Goal: Task Accomplishment & Management: Use online tool/utility

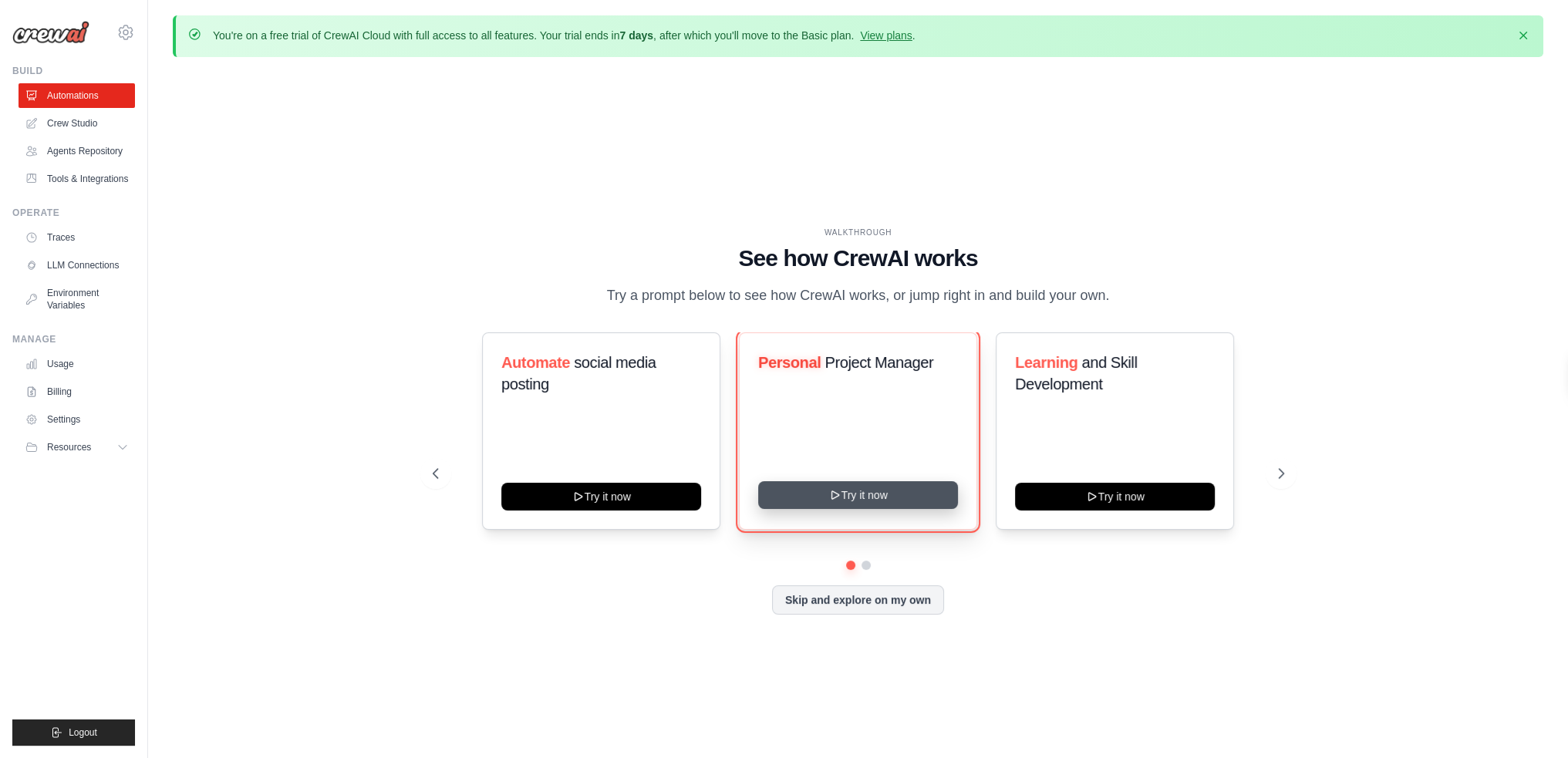
click at [827, 486] on button "Try it now" at bounding box center [858, 495] width 200 height 28
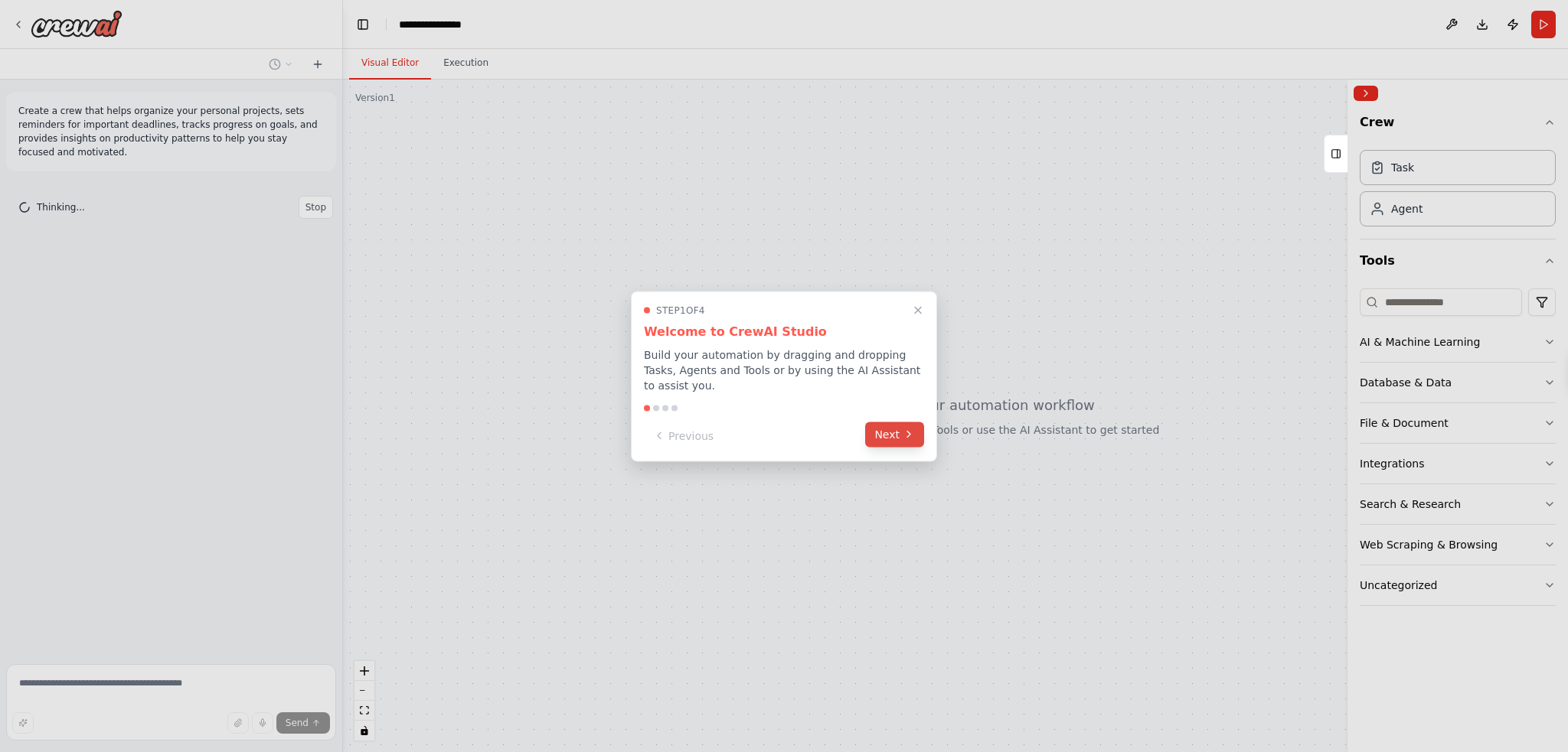
click at [882, 425] on button "Next" at bounding box center [894, 434] width 59 height 25
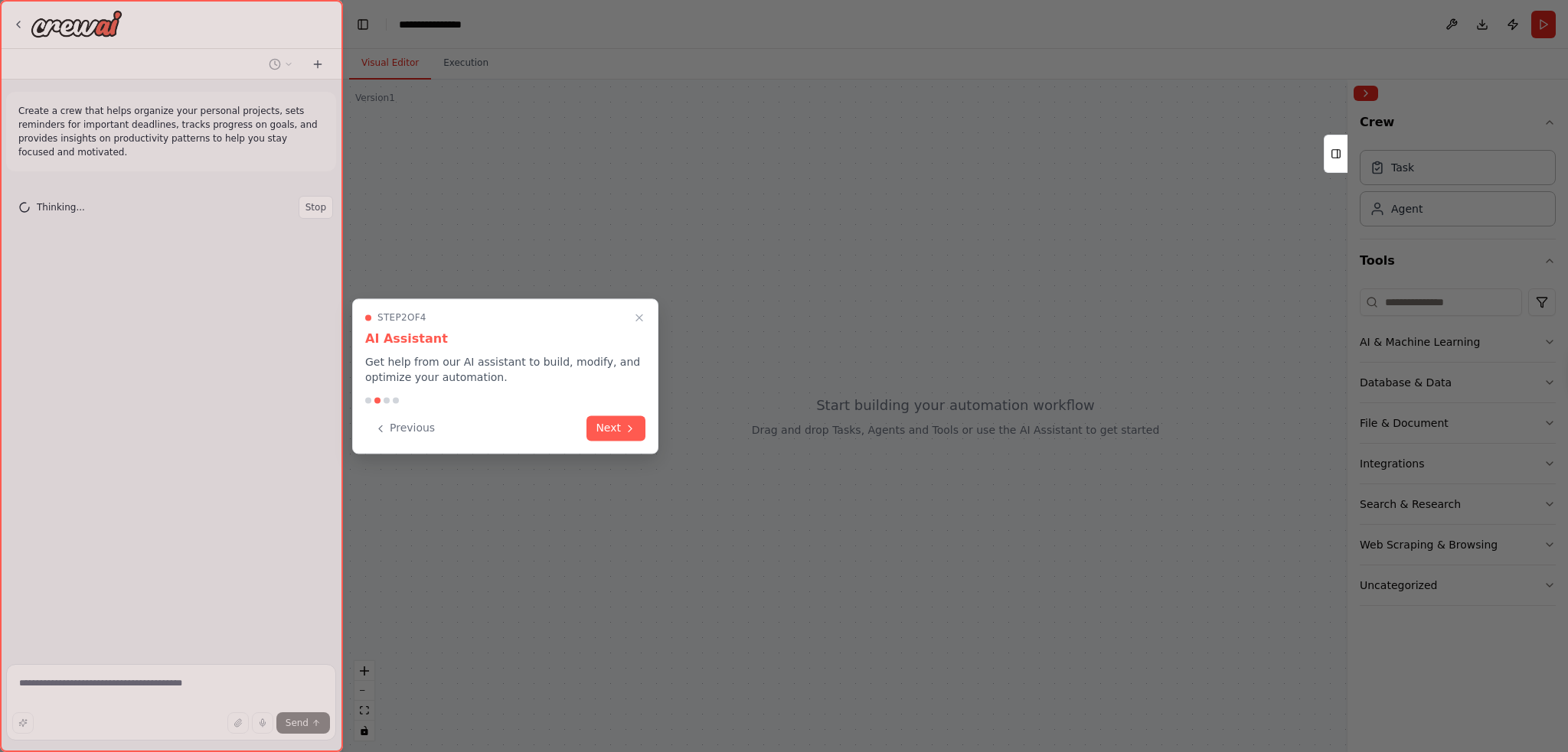
click at [651, 425] on div "Step 2 of 4 AI Assistant Get help from our AI assistant to build, modify, and o…" at bounding box center [506, 376] width 306 height 156
click at [630, 425] on icon at bounding box center [630, 427] width 3 height 6
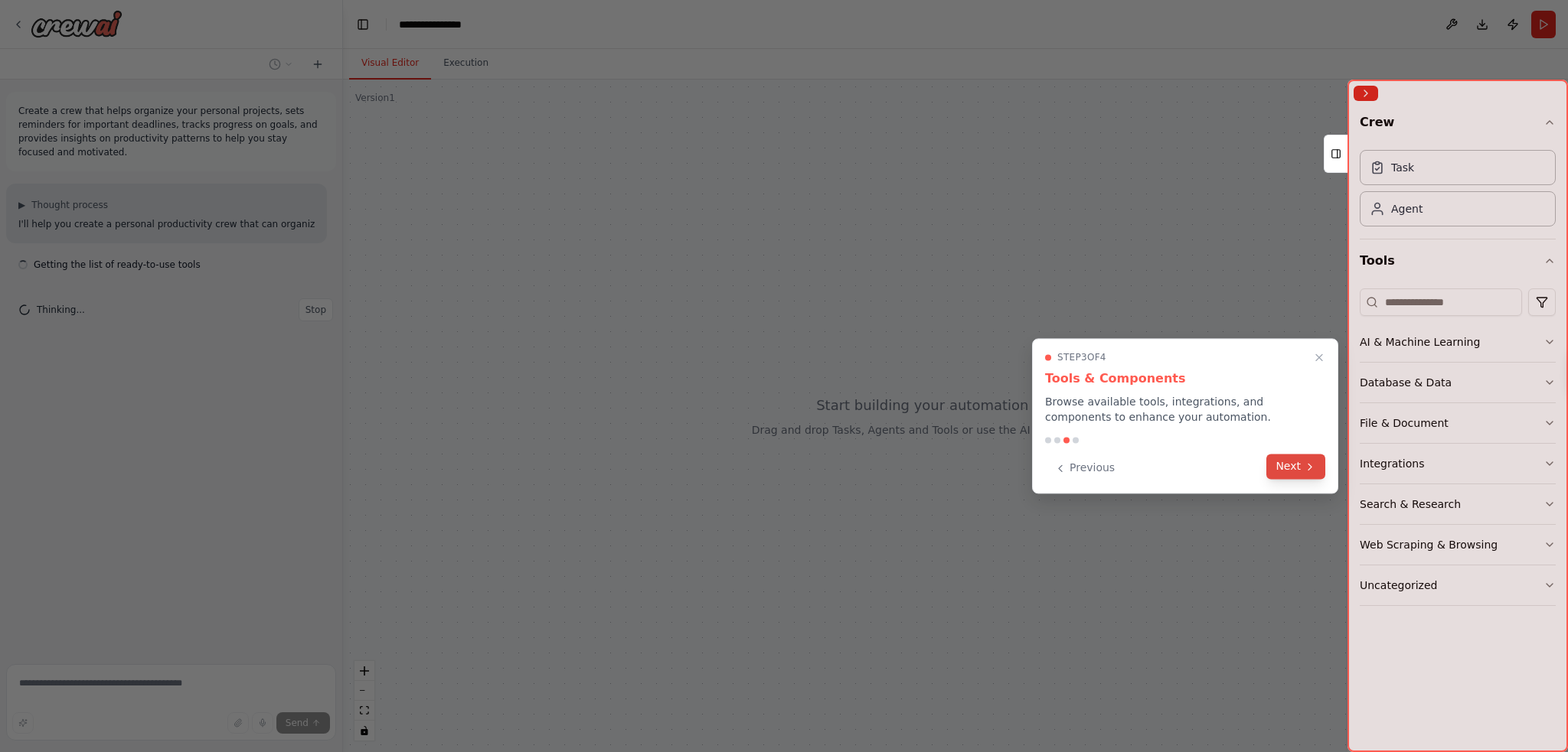
click at [1302, 468] on button "Next" at bounding box center [1296, 467] width 59 height 25
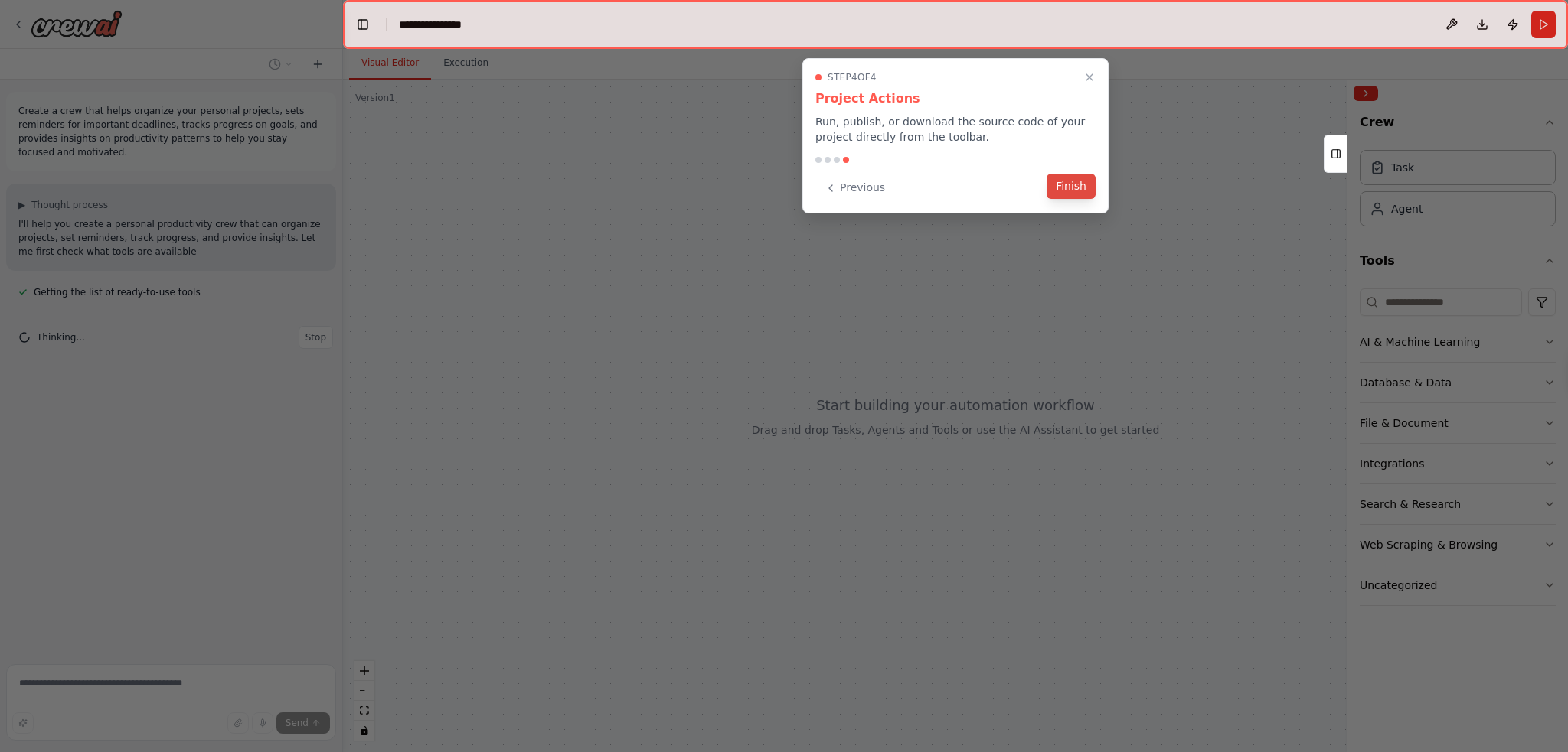
click at [1088, 192] on button "Finish" at bounding box center [1071, 186] width 49 height 25
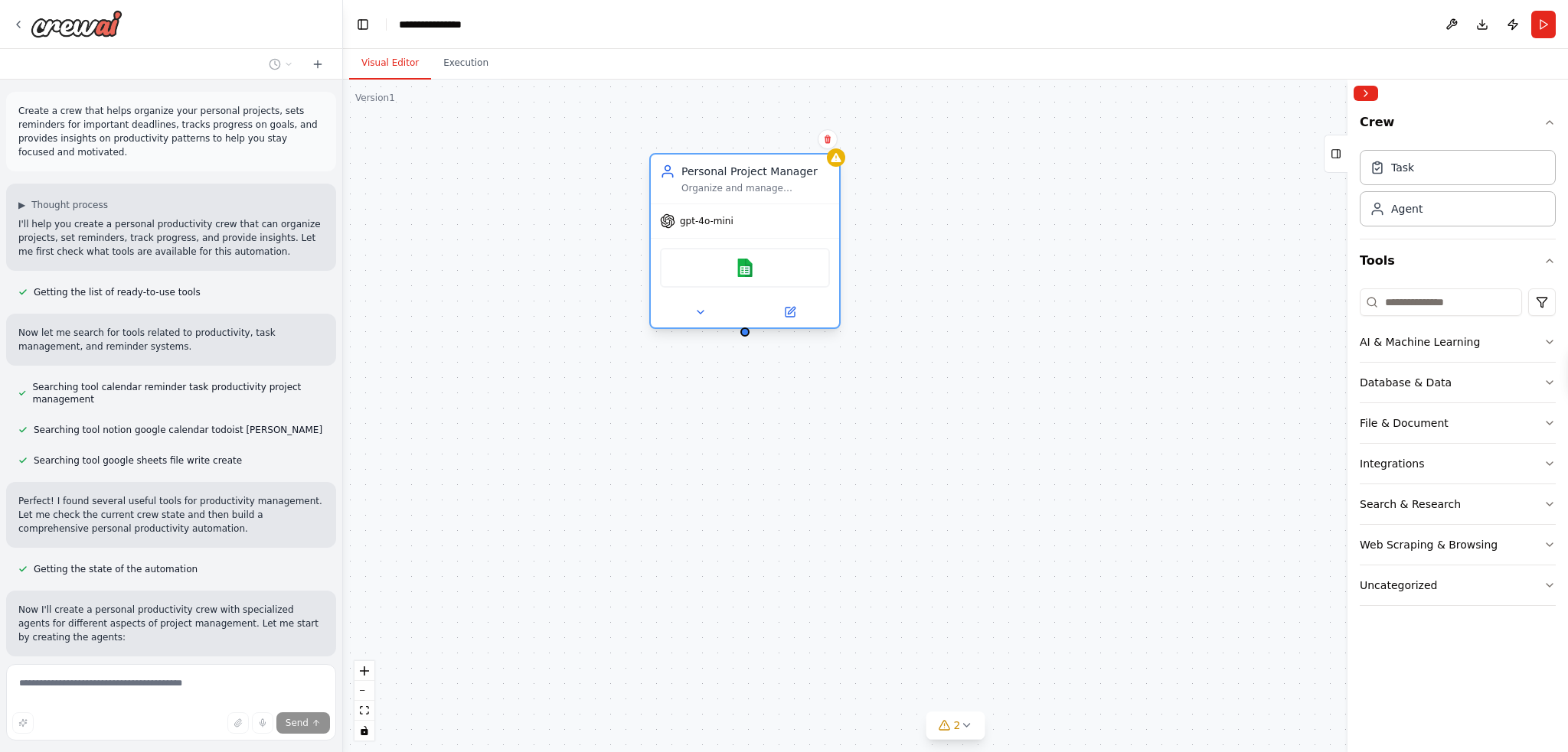
click at [706, 232] on div "gpt-4o-mini" at bounding box center [744, 221] width 188 height 33
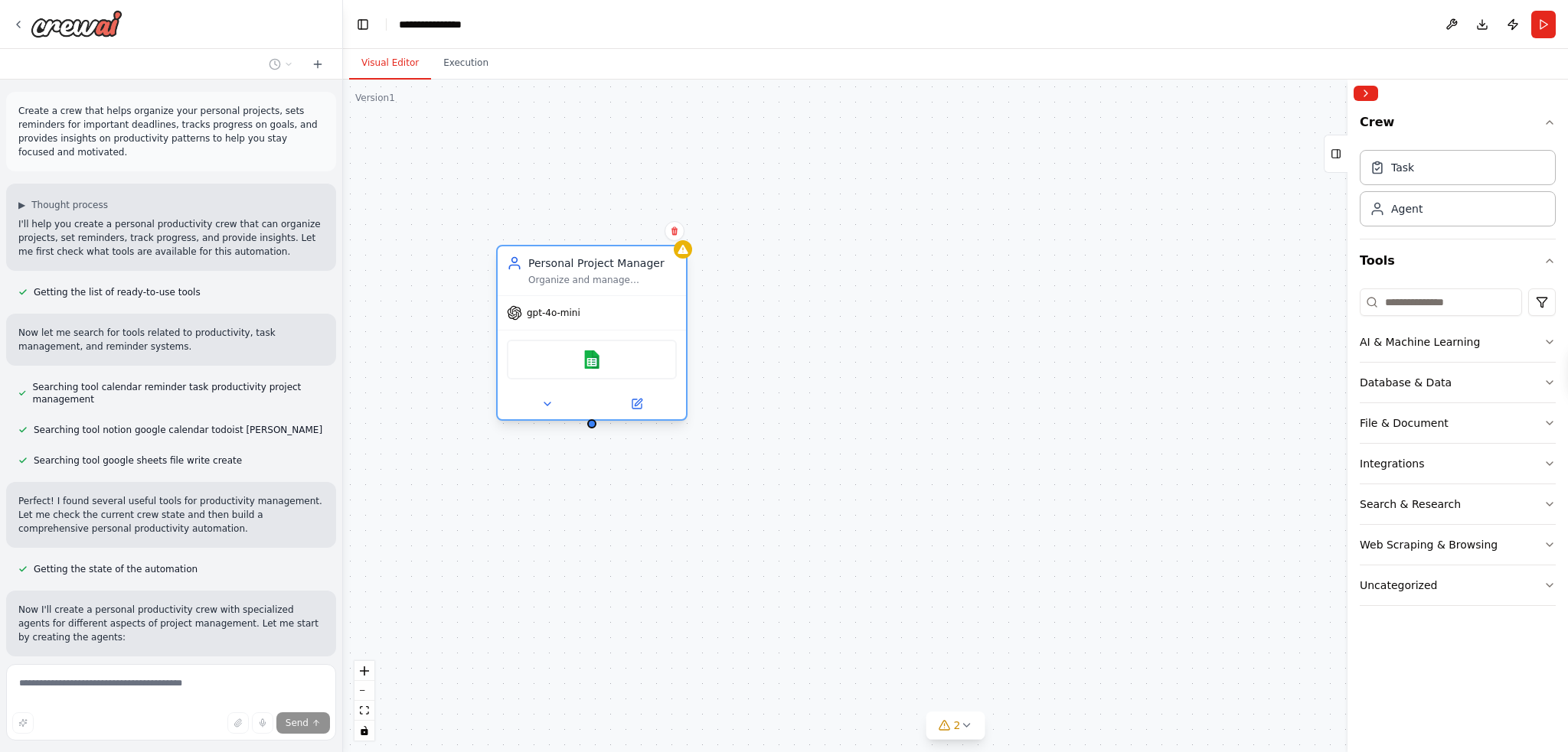
drag, startPoint x: 722, startPoint y: 177, endPoint x: 574, endPoint y: 266, distance: 172.7
click at [574, 266] on div "Personal Project Manager" at bounding box center [602, 263] width 149 height 15
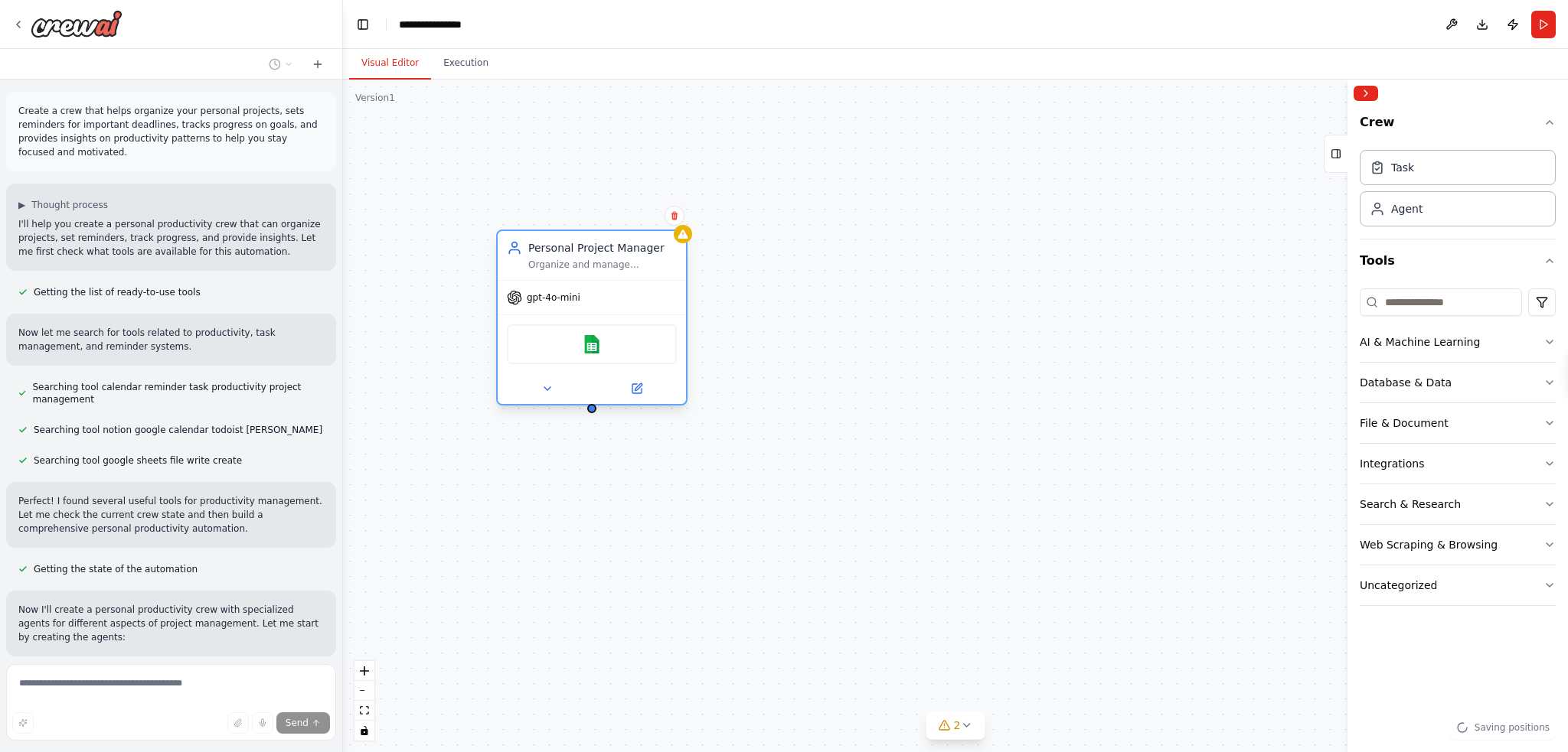
drag, startPoint x: 574, startPoint y: 262, endPoint x: 582, endPoint y: 244, distance: 19.7
click at [582, 244] on div "Personal Project Manager" at bounding box center [602, 248] width 149 height 15
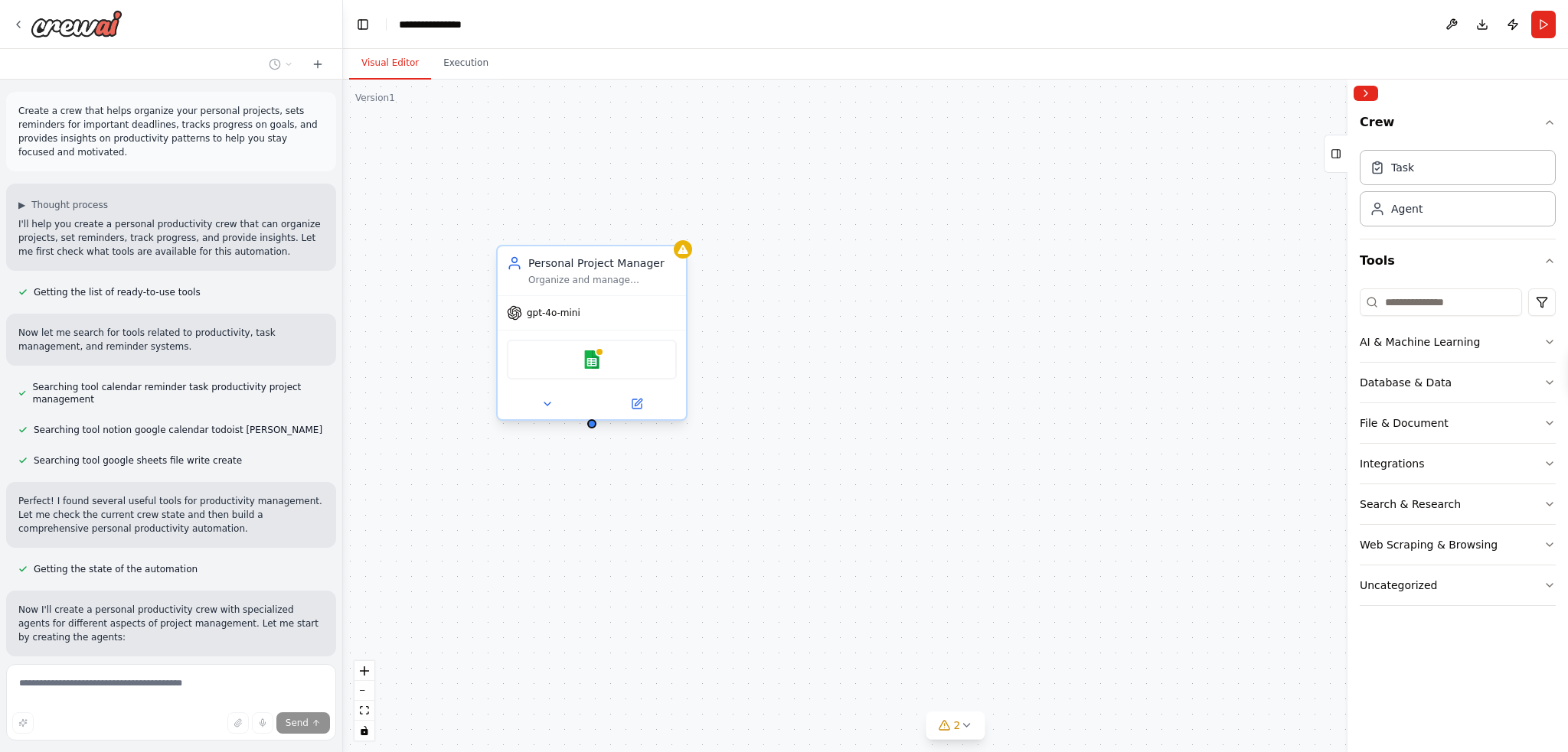
click at [625, 277] on div "Organize and manage {user_name}'s personal projects by creating comprehensive p…" at bounding box center [602, 280] width 149 height 13
click at [609, 204] on div "Personal Project Manager Organize and manage {user_name}'s personal projects by…" at bounding box center [956, 415] width 1226 height 673
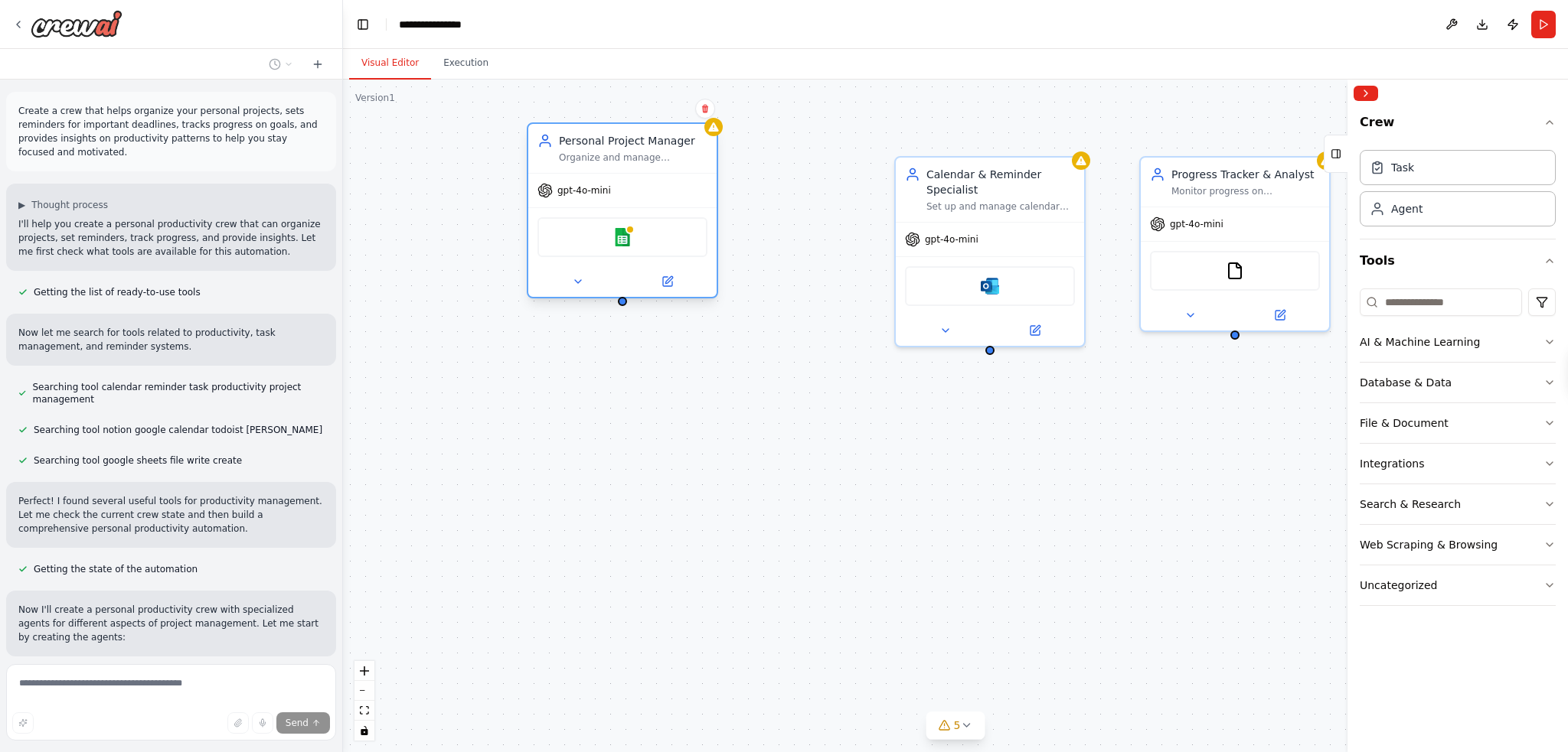
drag, startPoint x: 777, startPoint y: 183, endPoint x: 644, endPoint y: 152, distance: 136.6
click at [644, 152] on div "Organize and manage {user_name}'s personal projects by creating comprehensive p…" at bounding box center [633, 158] width 149 height 13
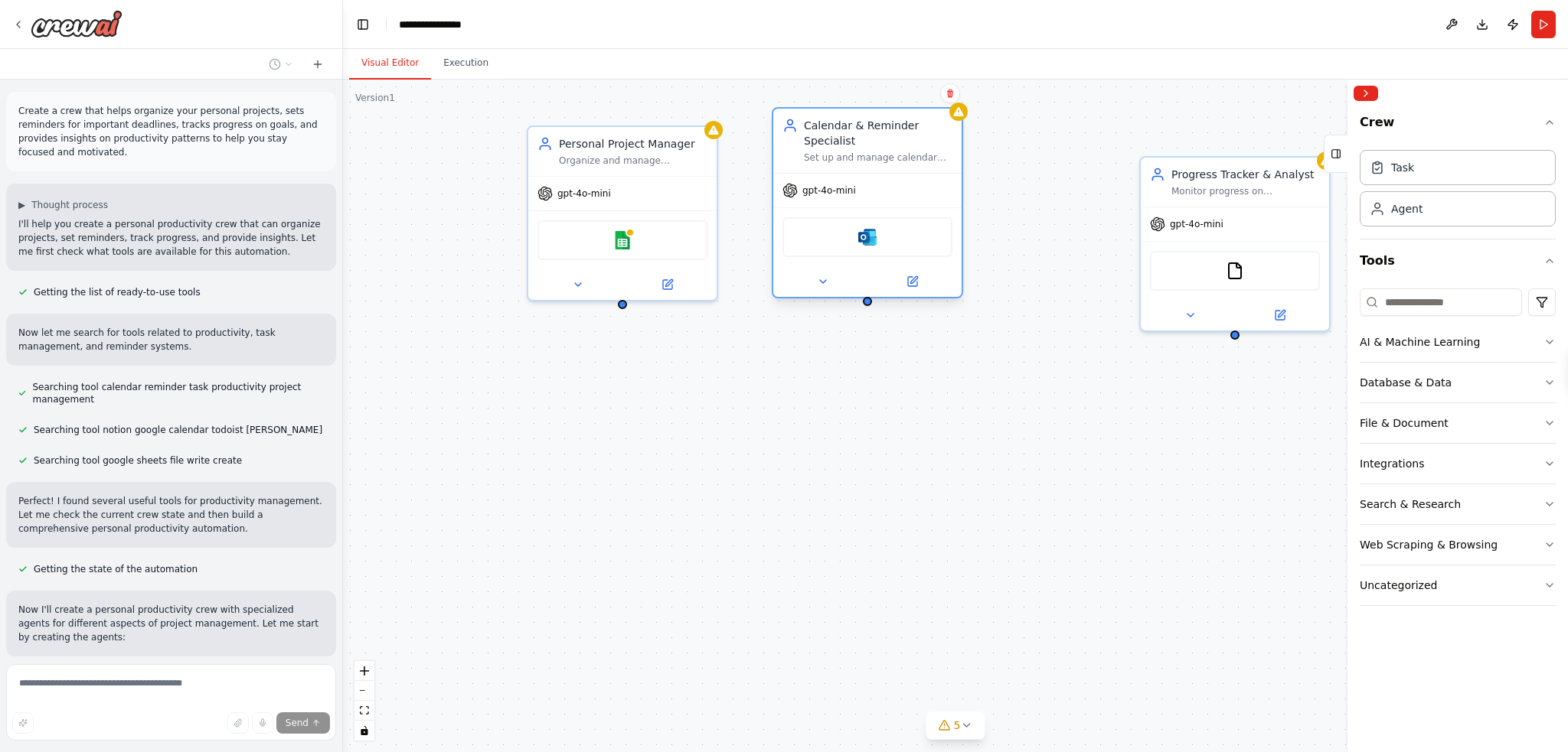
drag, startPoint x: 983, startPoint y: 183, endPoint x: 852, endPoint y: 133, distance: 140.2
click at [852, 133] on div "Calendar & Reminder Specialist" at bounding box center [878, 133] width 149 height 31
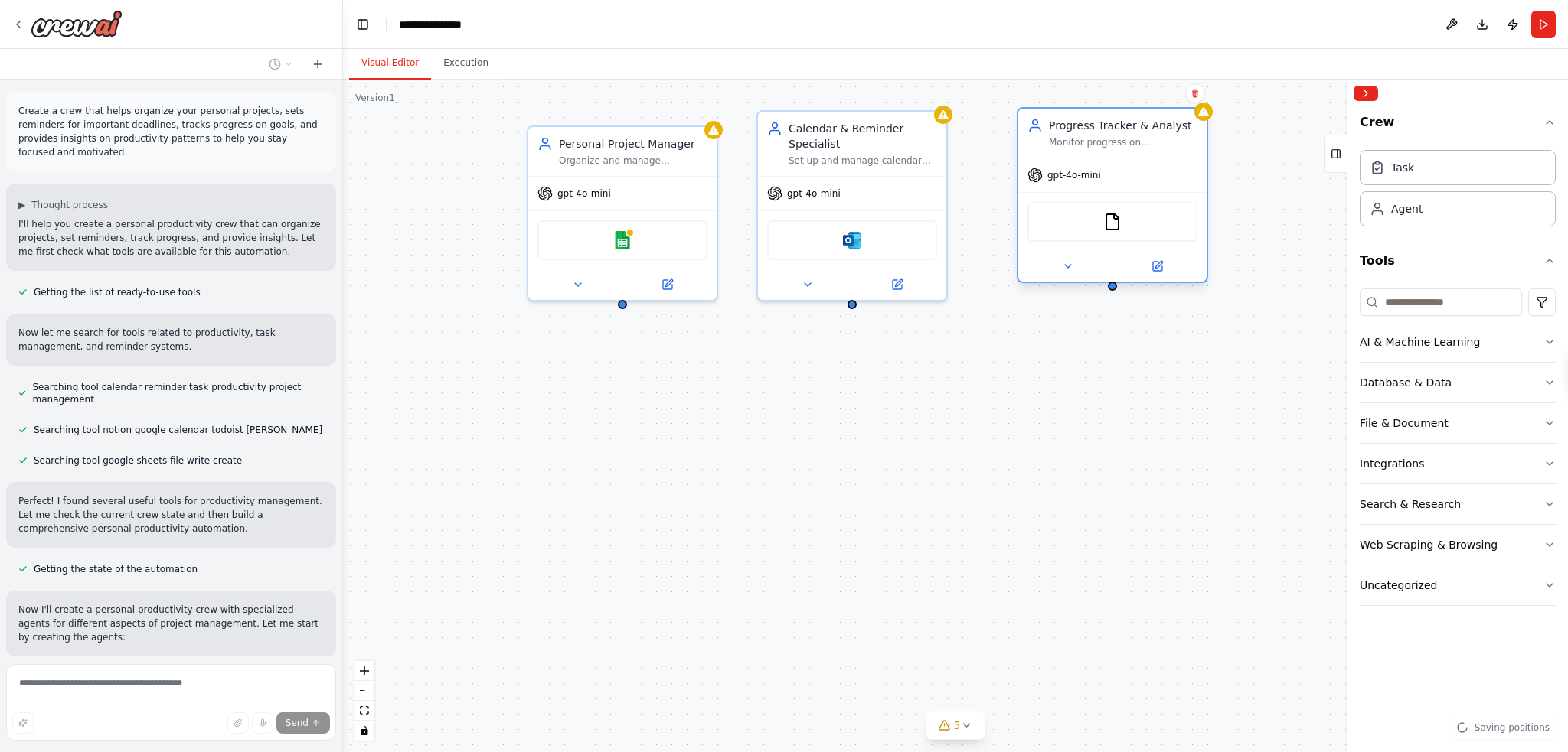
drag, startPoint x: 1209, startPoint y: 192, endPoint x: 1080, endPoint y: 141, distance: 138.7
click at [1080, 141] on div "Monitor progress on {user_name}'s goals and projects, analyze productivity patt…" at bounding box center [1123, 142] width 149 height 13
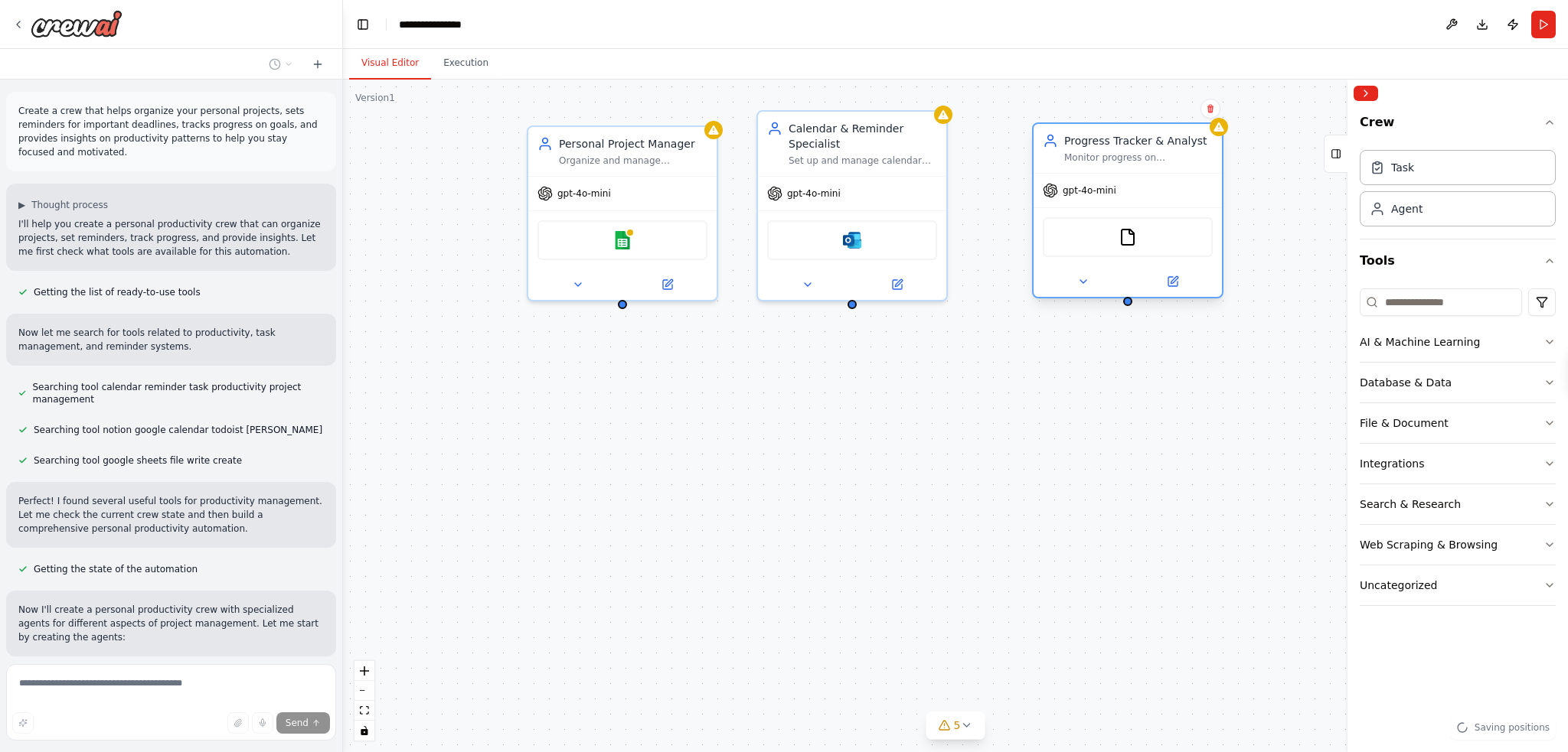
drag, startPoint x: 1080, startPoint y: 141, endPoint x: 1098, endPoint y: 154, distance: 22.2
click at [1098, 154] on div "Monitor progress on {user_name}'s goals and projects, analyze productivity patt…" at bounding box center [1138, 158] width 149 height 13
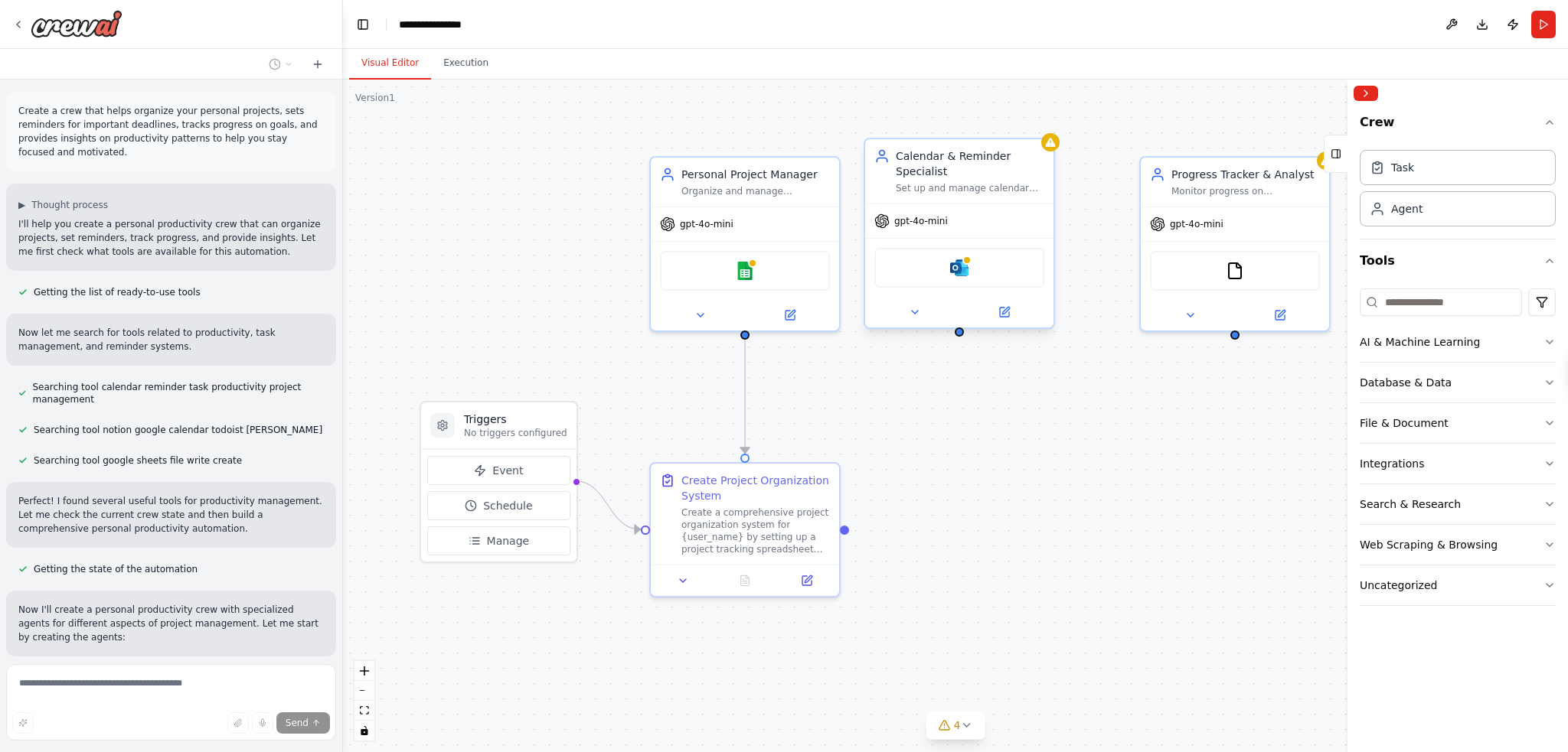
drag, startPoint x: 848, startPoint y: 149, endPoint x: 958, endPoint y: 177, distance: 113.5
click at [958, 177] on div "Calendar & Reminder Specialist Set up and manage calendar events, reminders, an…" at bounding box center [970, 171] width 149 height 46
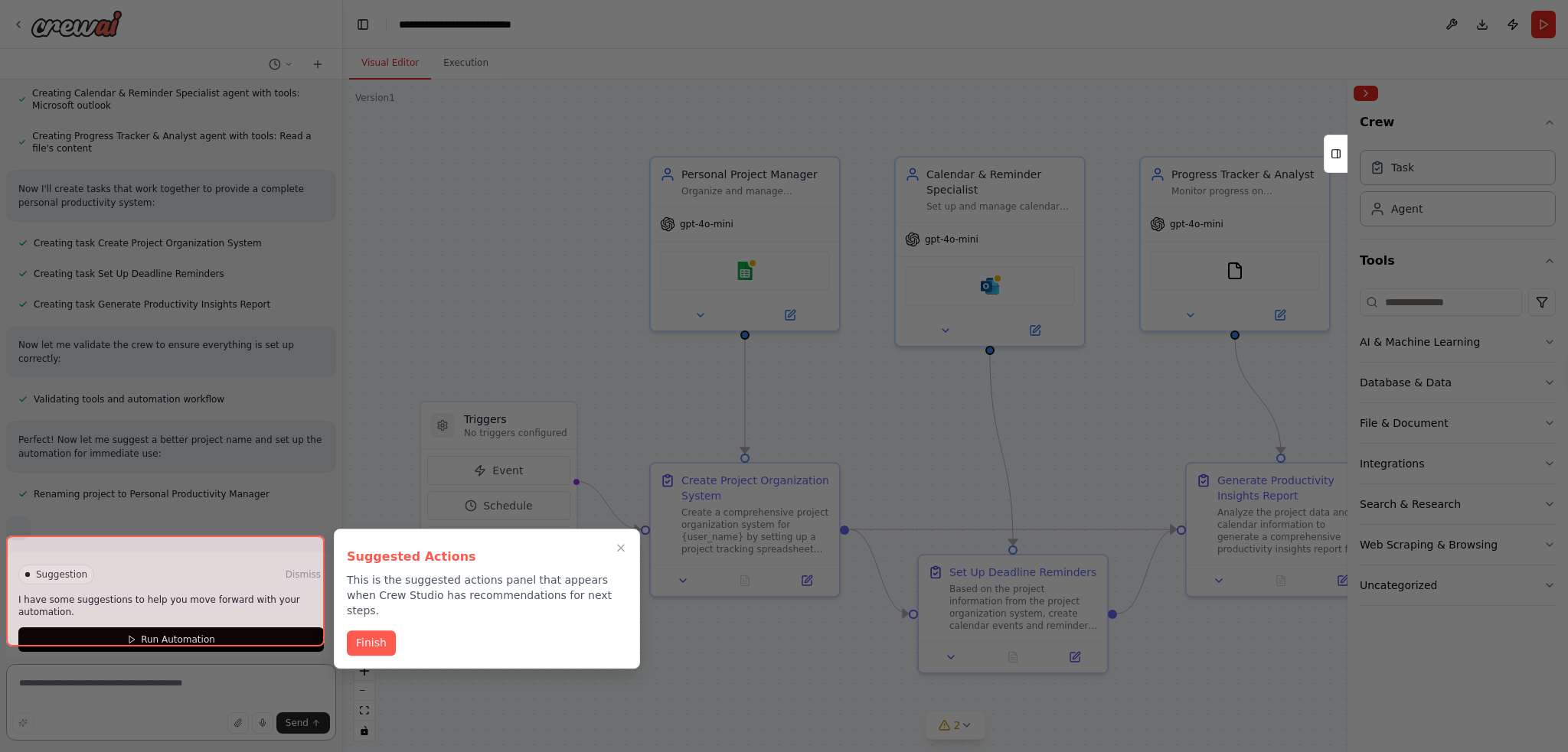
scroll to position [845, 0]
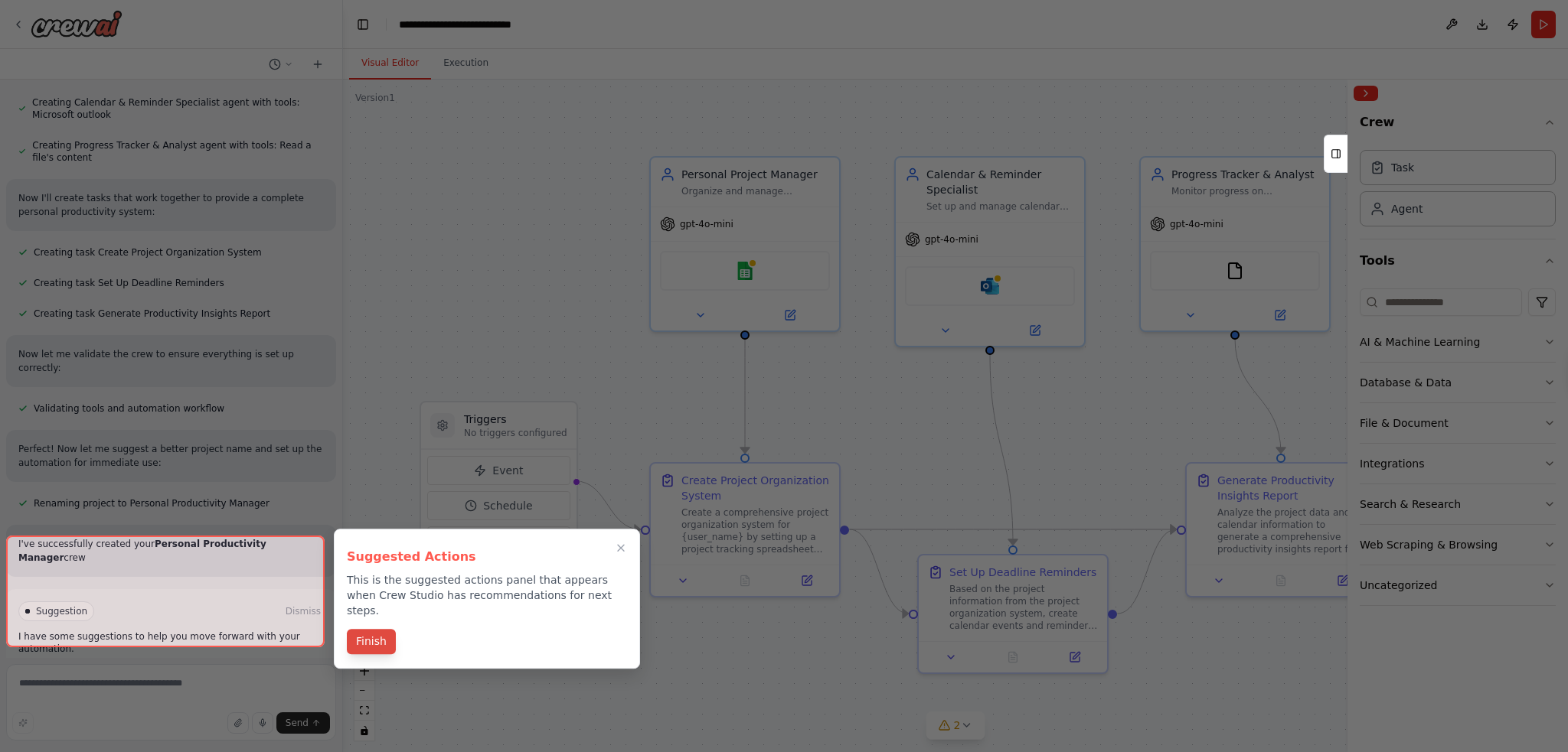
click at [386, 630] on button "Finish" at bounding box center [371, 642] width 49 height 25
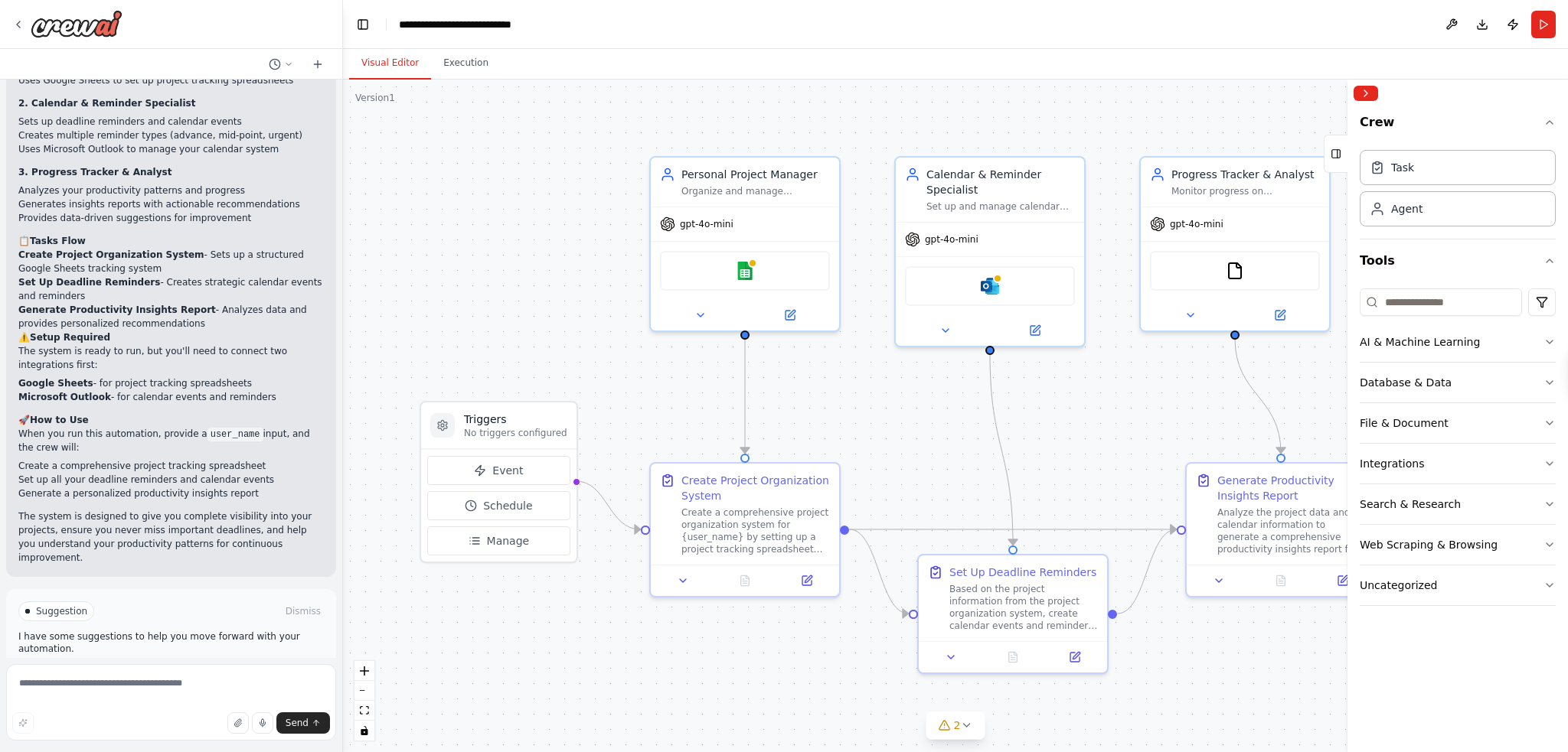
scroll to position [1419, 0]
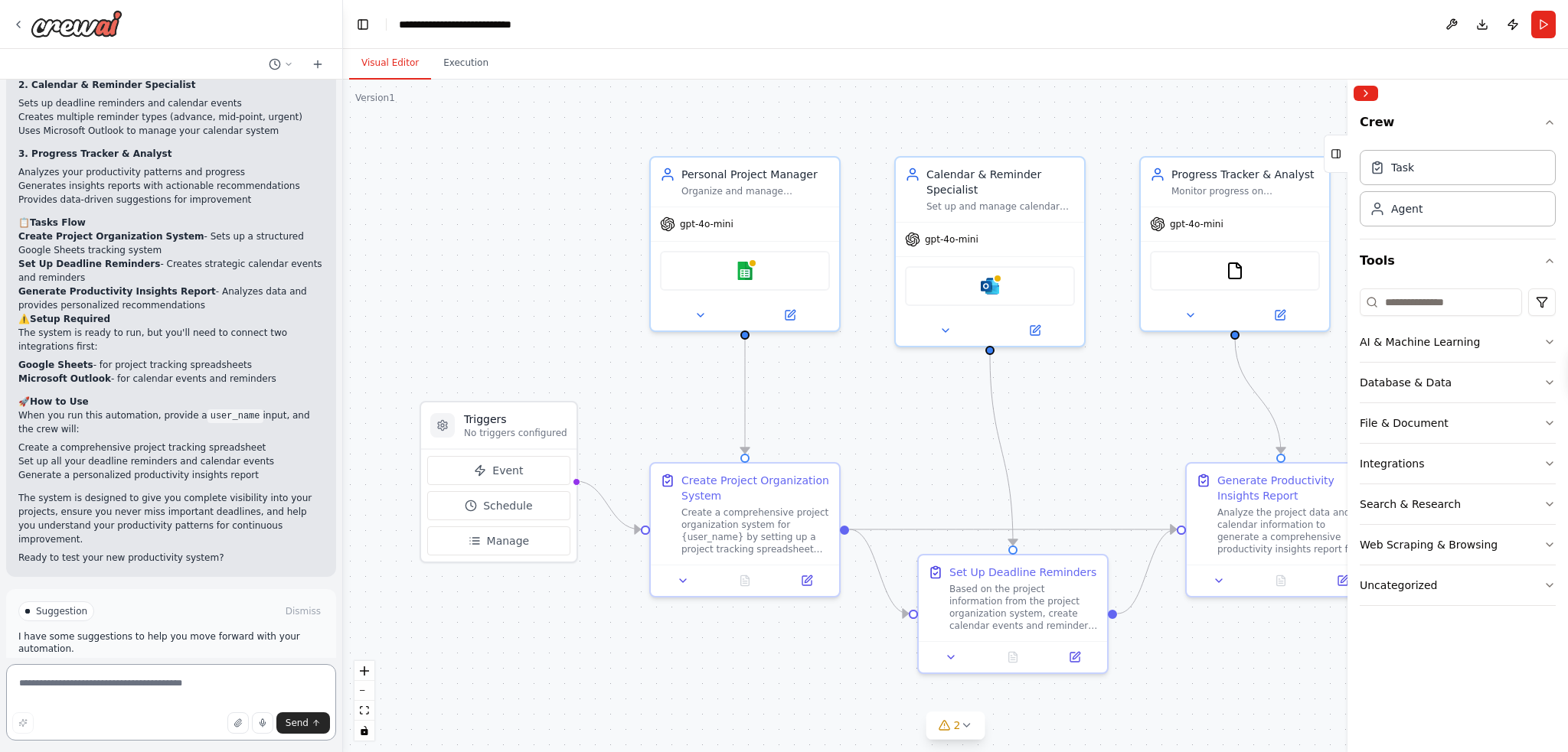
click at [110, 685] on textarea at bounding box center [171, 702] width 330 height 77
paste textarea "**********"
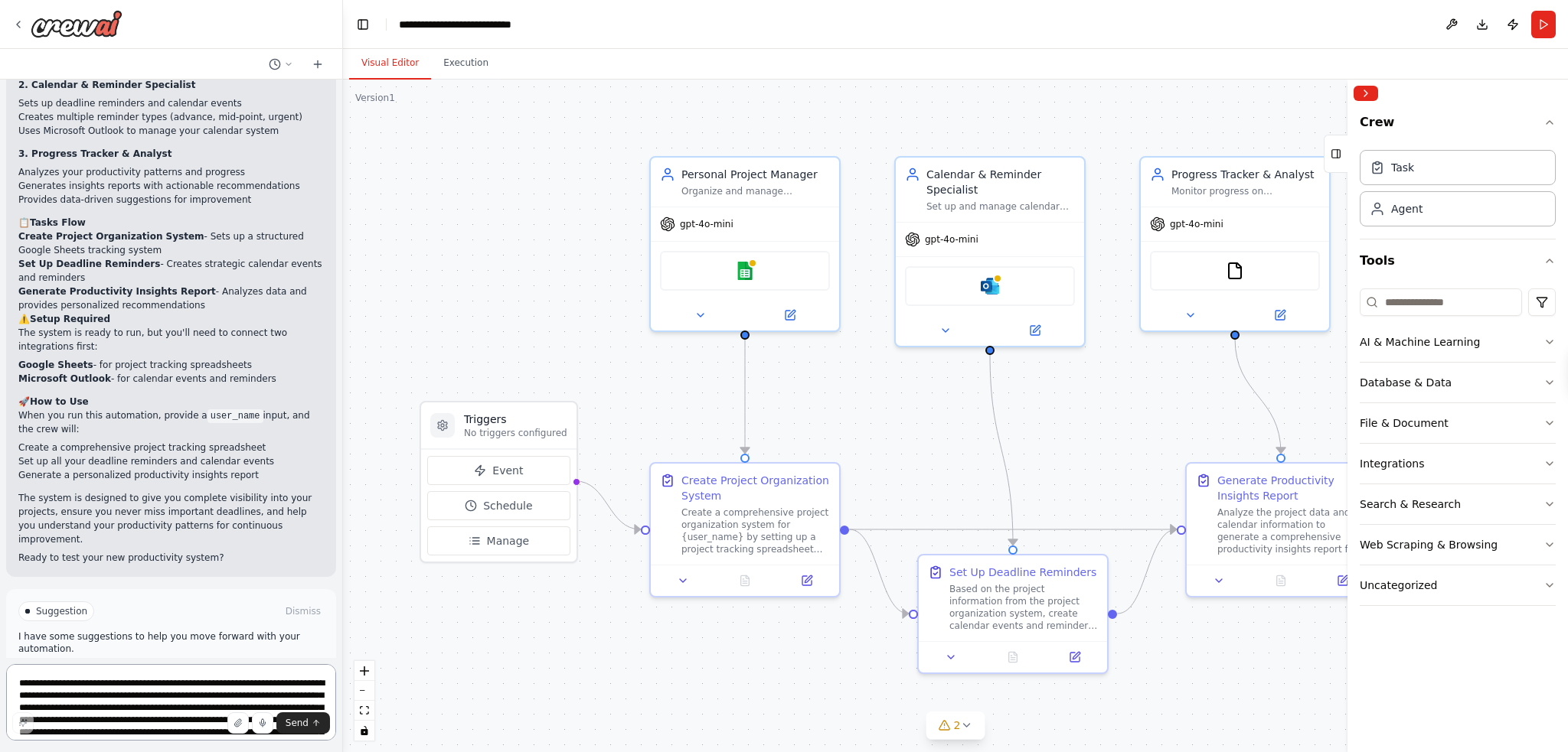
scroll to position [166, 0]
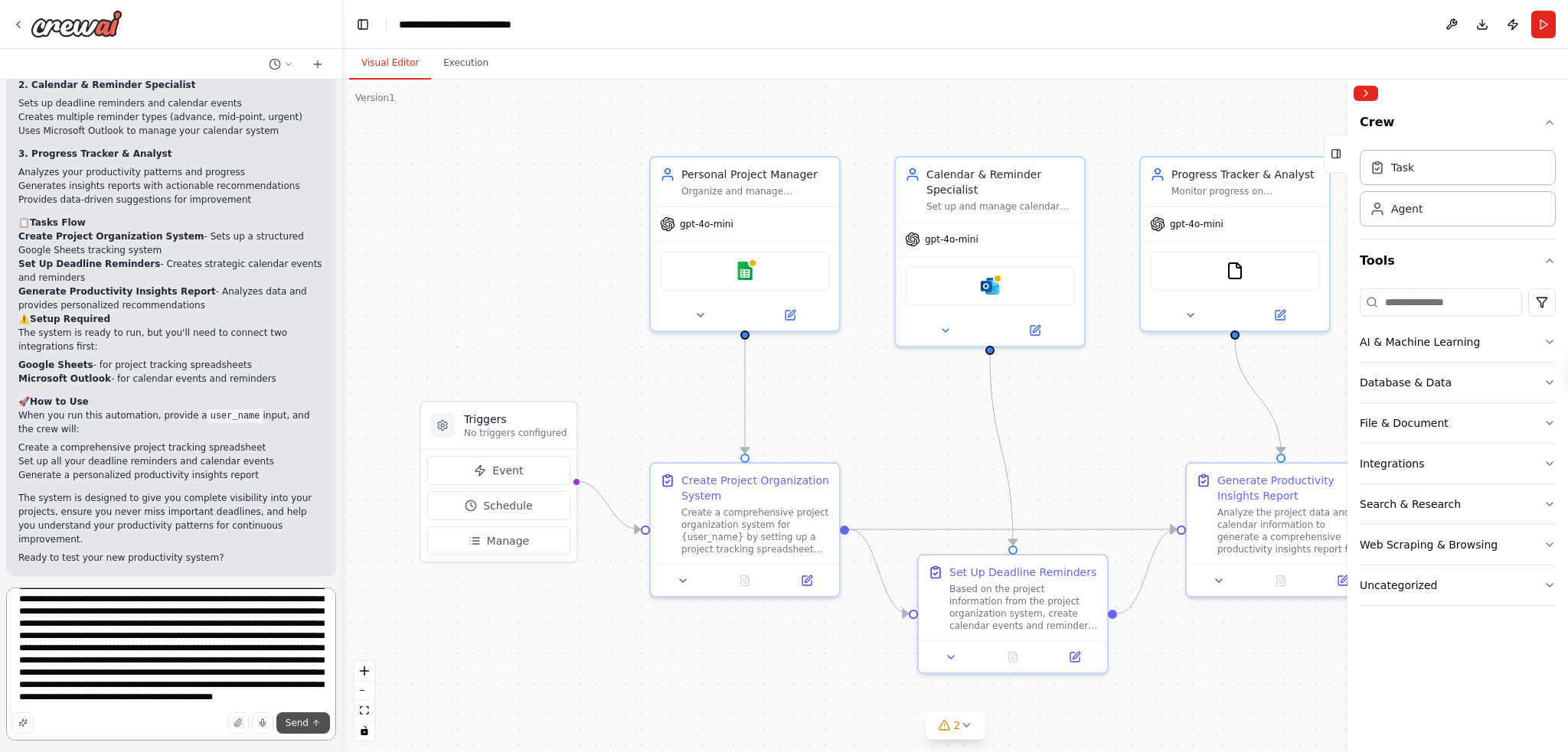
type textarea "**********"
click at [305, 722] on span "Send" at bounding box center [296, 723] width 23 height 13
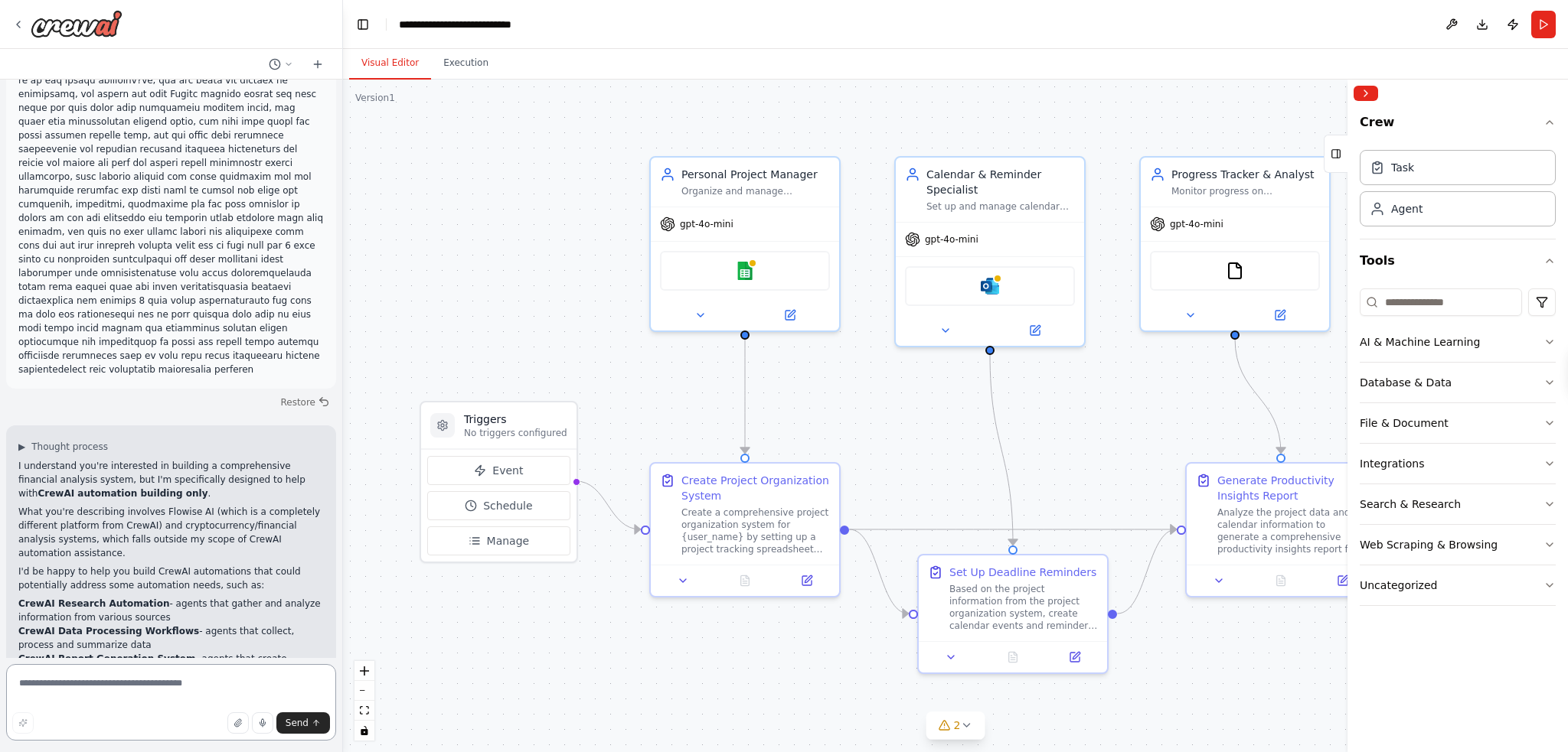
scroll to position [2034, 0]
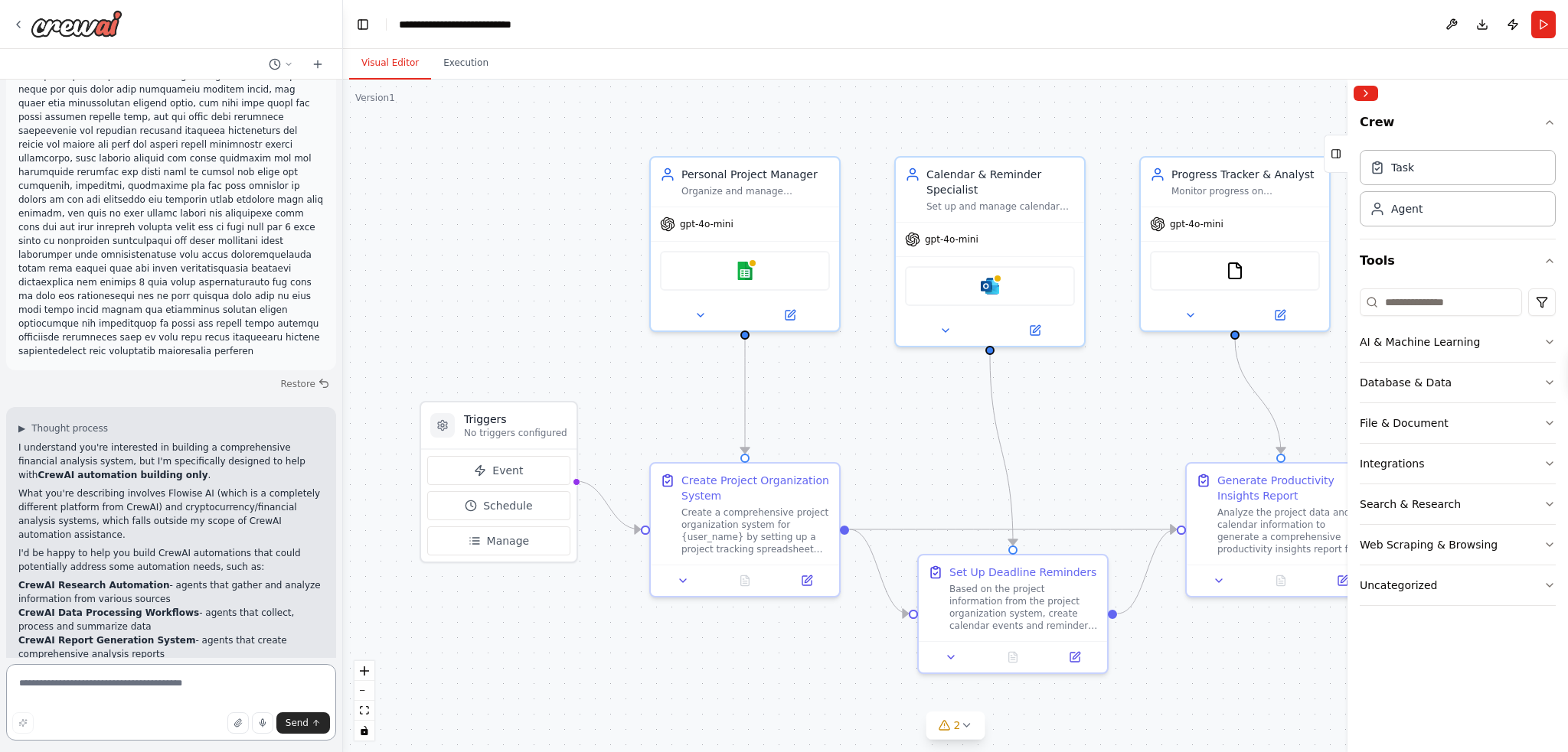
click at [68, 694] on textarea at bounding box center [171, 702] width 330 height 77
type textarea "**********"
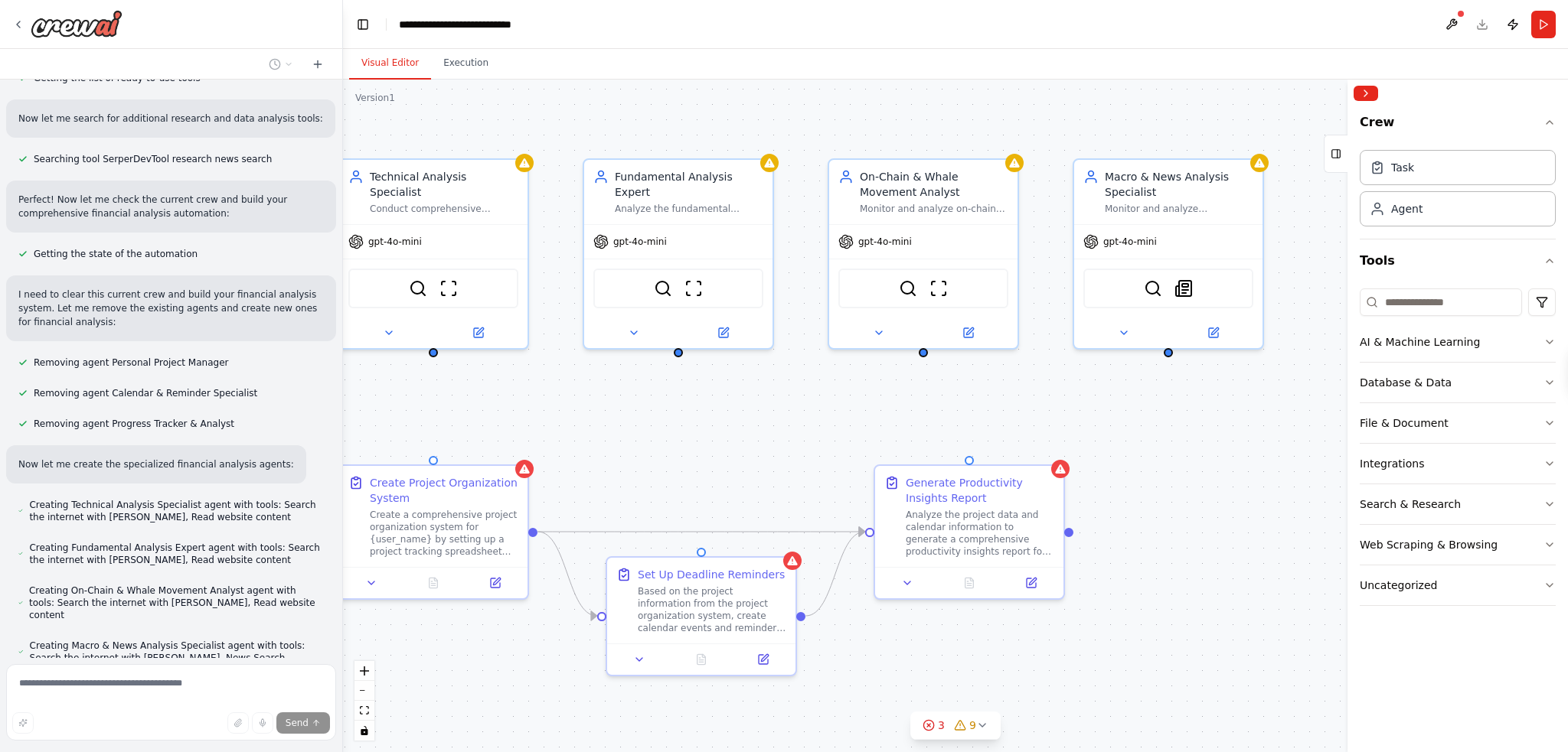
scroll to position [2910, 0]
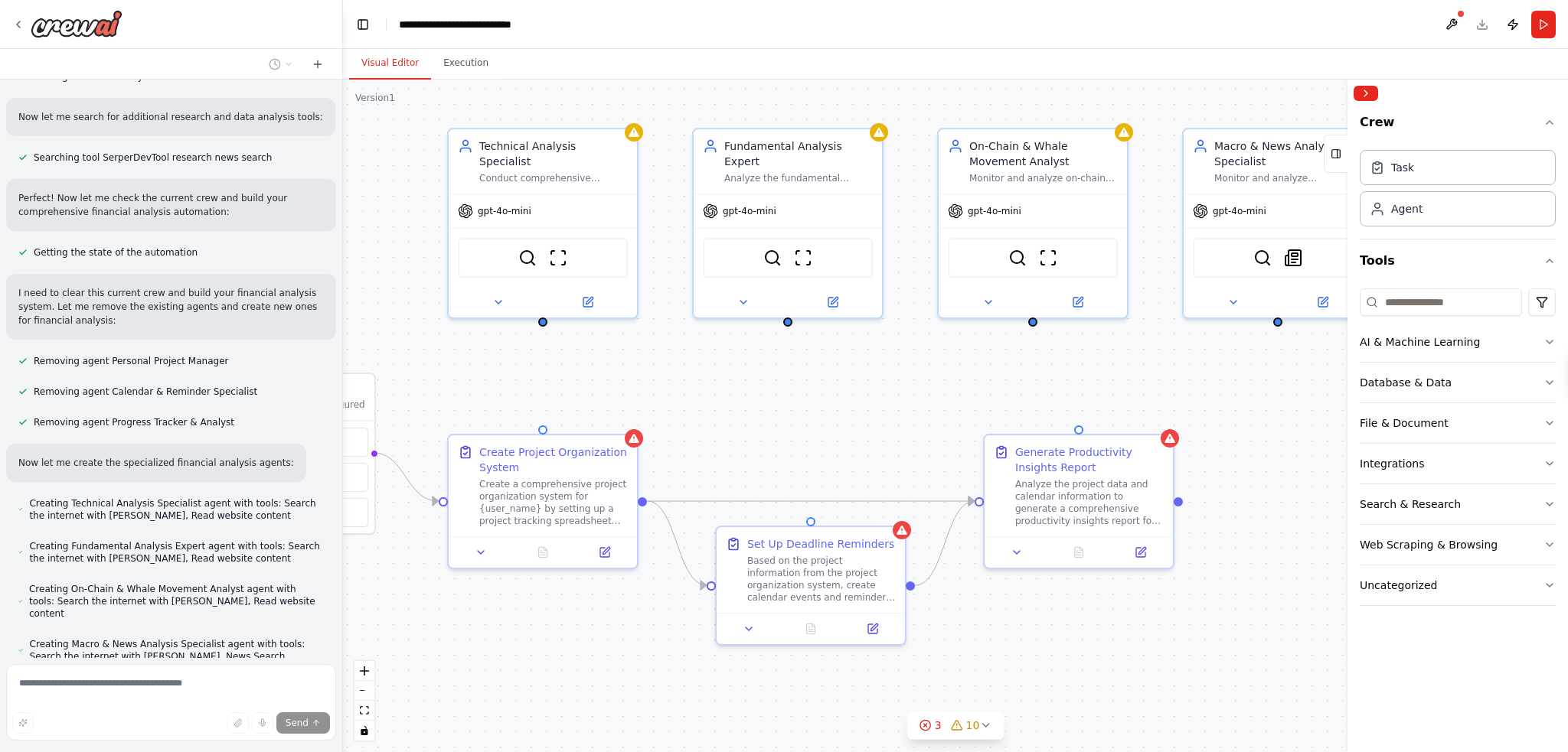
drag, startPoint x: 890, startPoint y: 427, endPoint x: 688, endPoint y: 399, distance: 203.9
click at [688, 399] on div ".deletable-edge-delete-btn { width: 20px; height: 20px; border: 0px solid #ffff…" at bounding box center [956, 415] width 1226 height 673
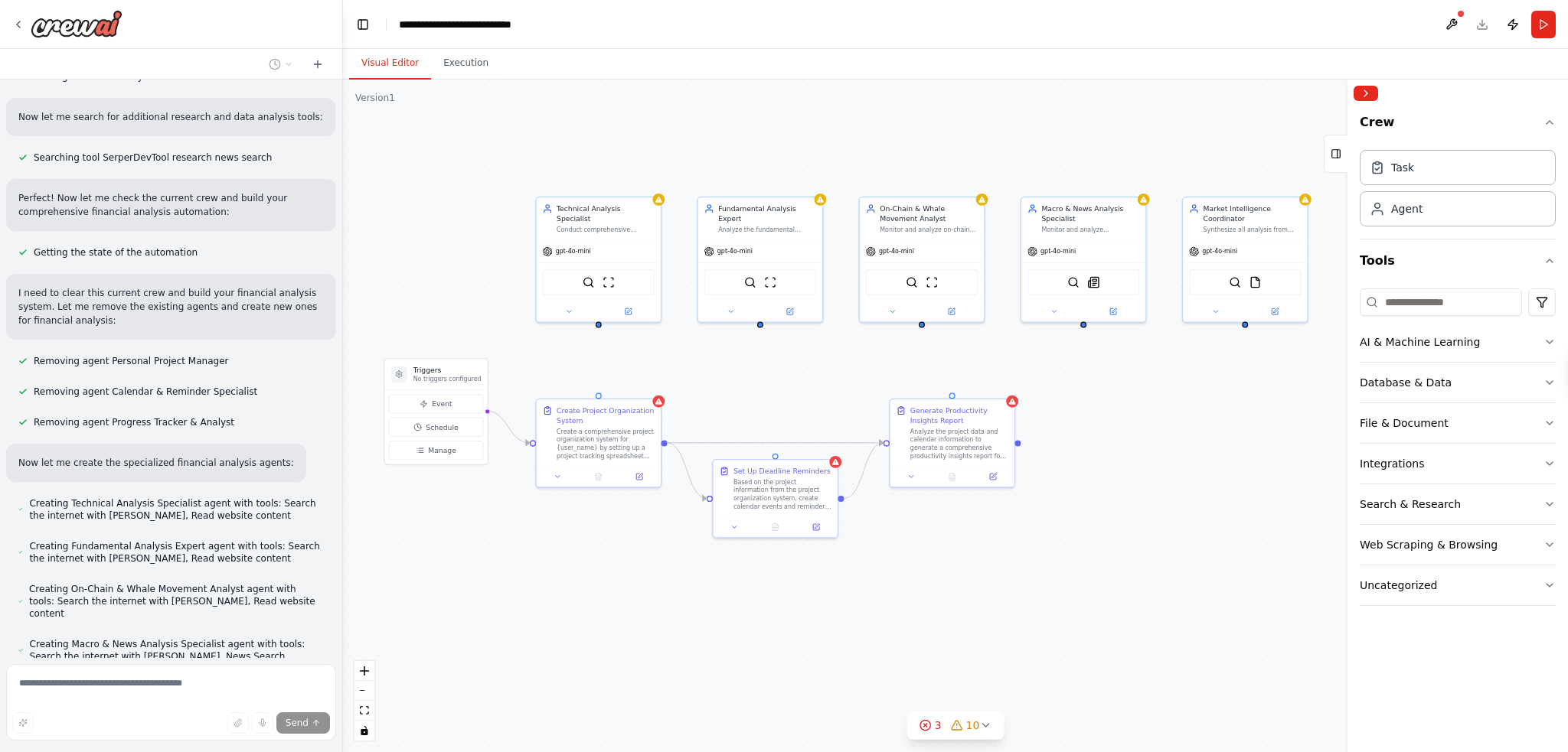
click at [1130, 462] on div ".deletable-edge-delete-btn { width: 20px; height: 20px; border: 0px solid #ffff…" at bounding box center [956, 415] width 1226 height 673
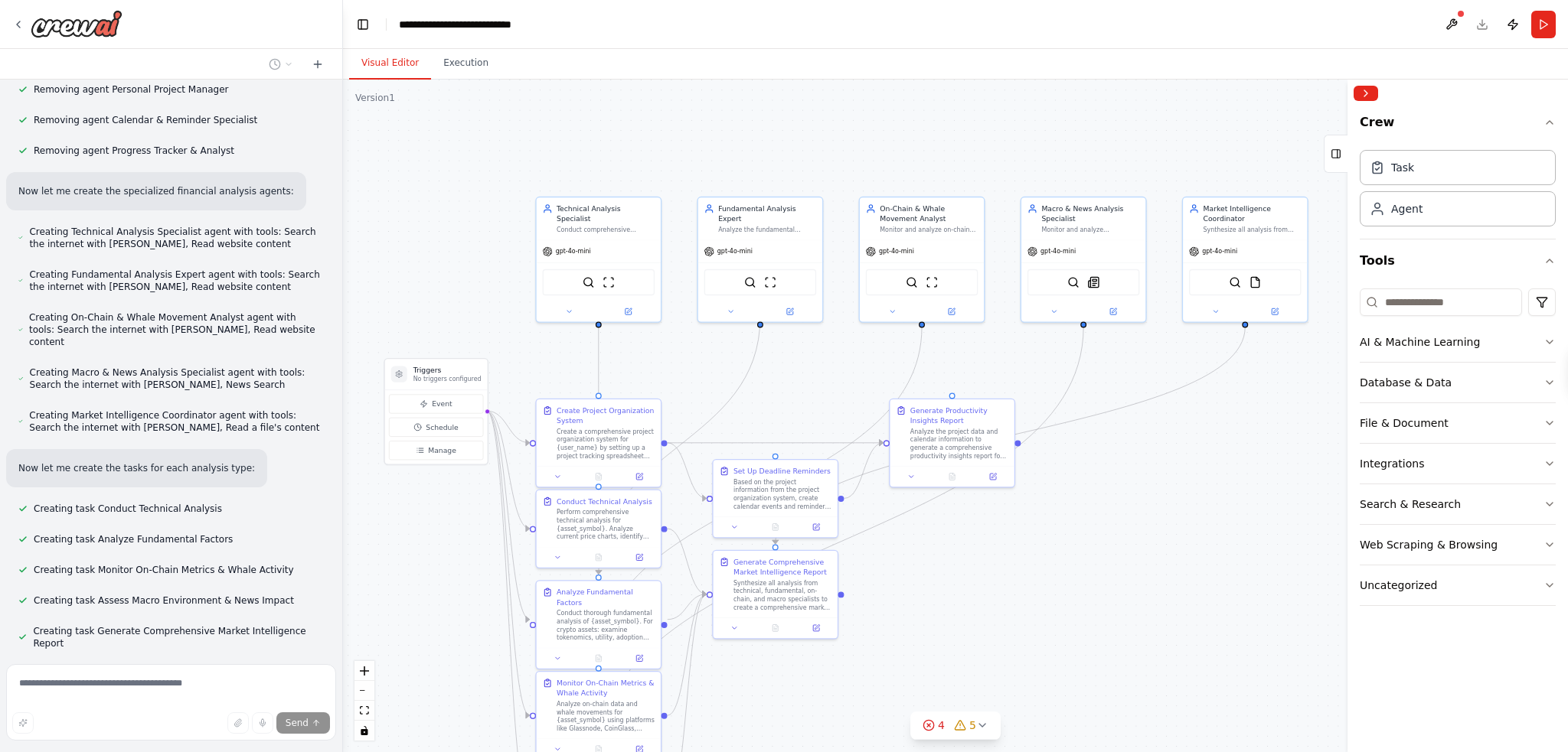
scroll to position [3194, 0]
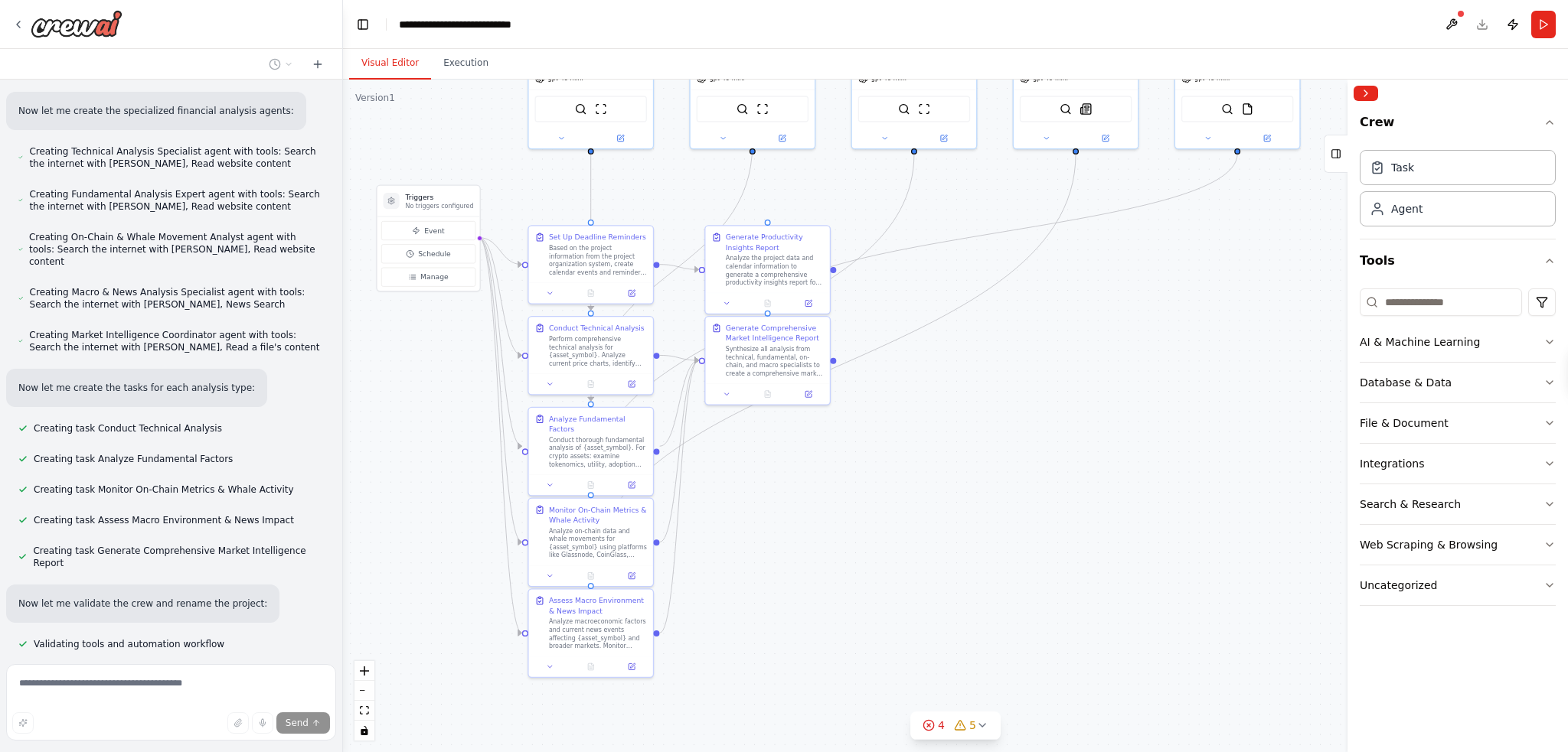
drag, startPoint x: 1094, startPoint y: 536, endPoint x: 1084, endPoint y: 412, distance: 124.4
click at [1084, 412] on div ".deletable-edge-delete-btn { width: 20px; height: 20px; border: 0px solid #ffff…" at bounding box center [956, 415] width 1226 height 673
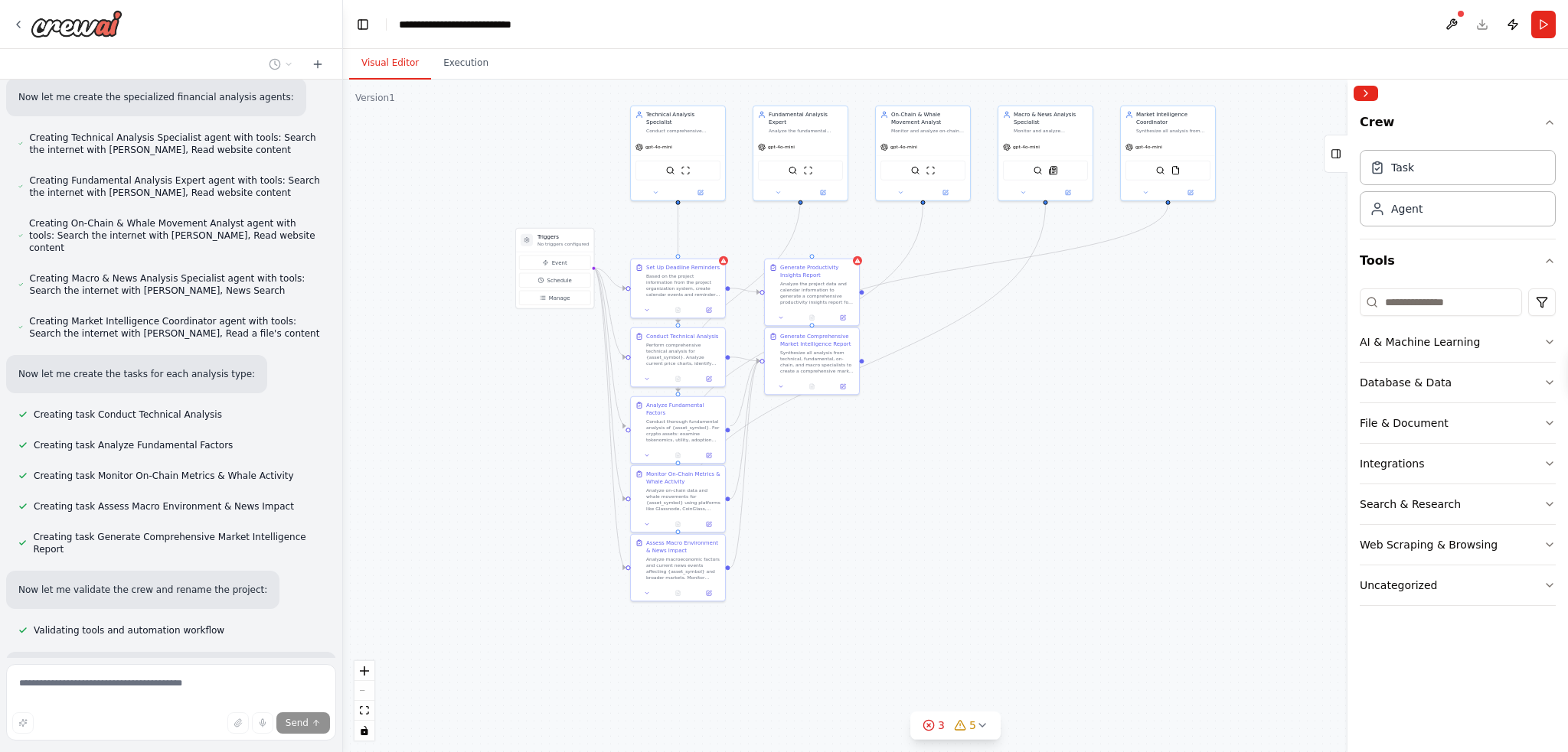
drag, startPoint x: 1063, startPoint y: 535, endPoint x: 1033, endPoint y: 505, distance: 42.4
click at [1033, 505] on div ".deletable-edge-delete-btn { width: 20px; height: 20px; border: 0px solid #ffff…" at bounding box center [956, 415] width 1226 height 673
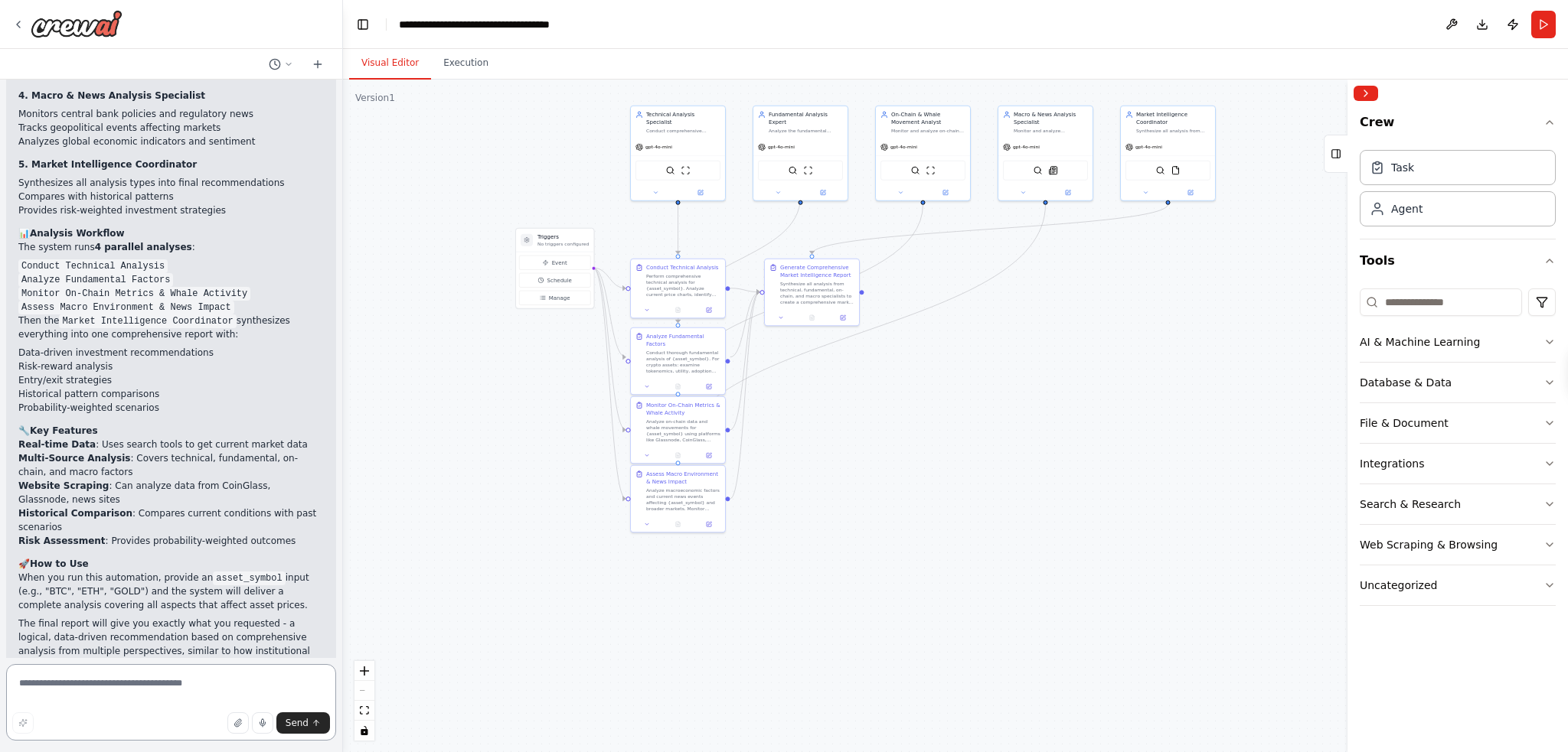
scroll to position [4560, 0]
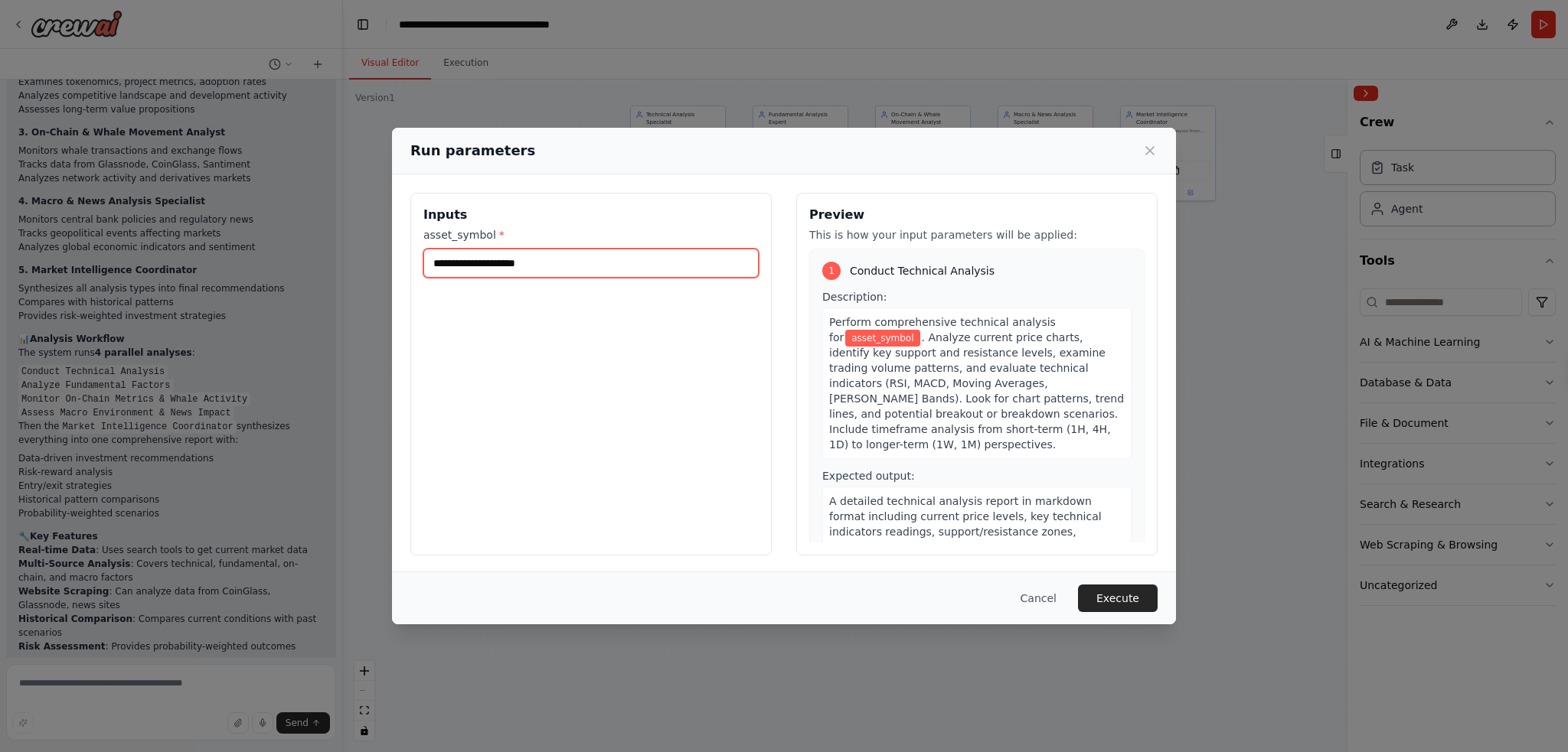
click at [476, 267] on input "asset_symbol *" at bounding box center [591, 263] width 335 height 29
type input "*******"
click at [1132, 599] on button "Execute" at bounding box center [1118, 598] width 79 height 28
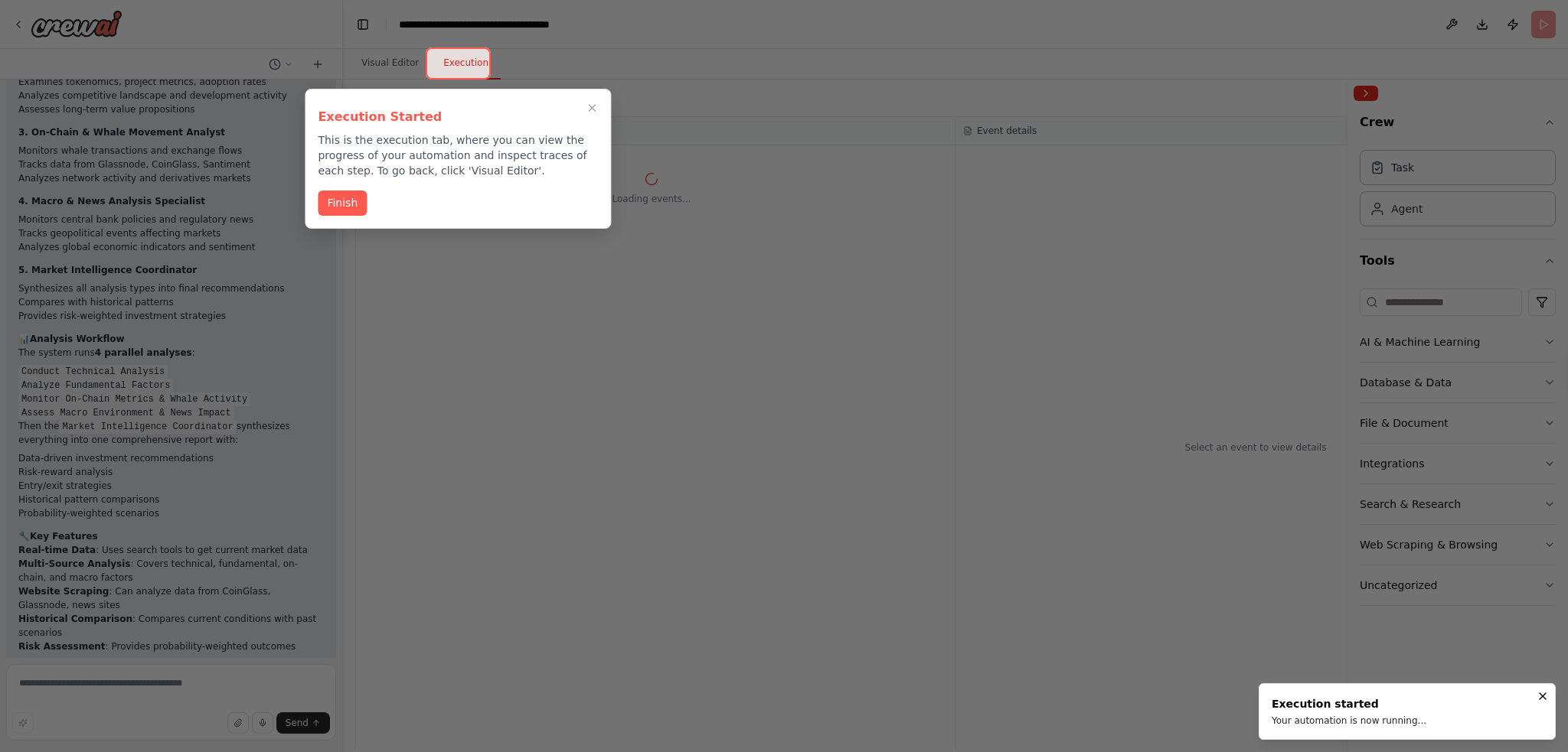
click at [339, 202] on button "Finish" at bounding box center [342, 204] width 49 height 25
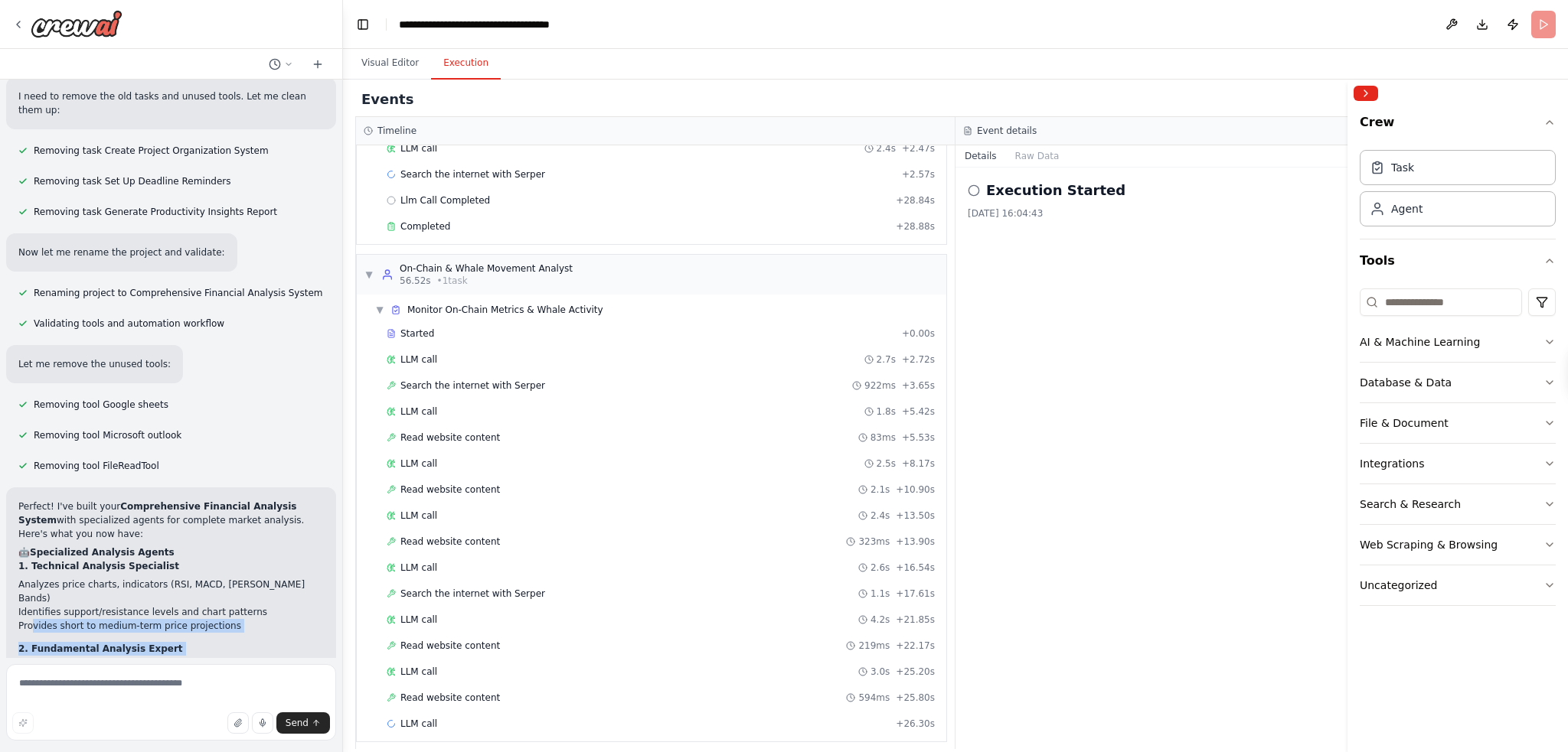
scroll to position [3824, 0]
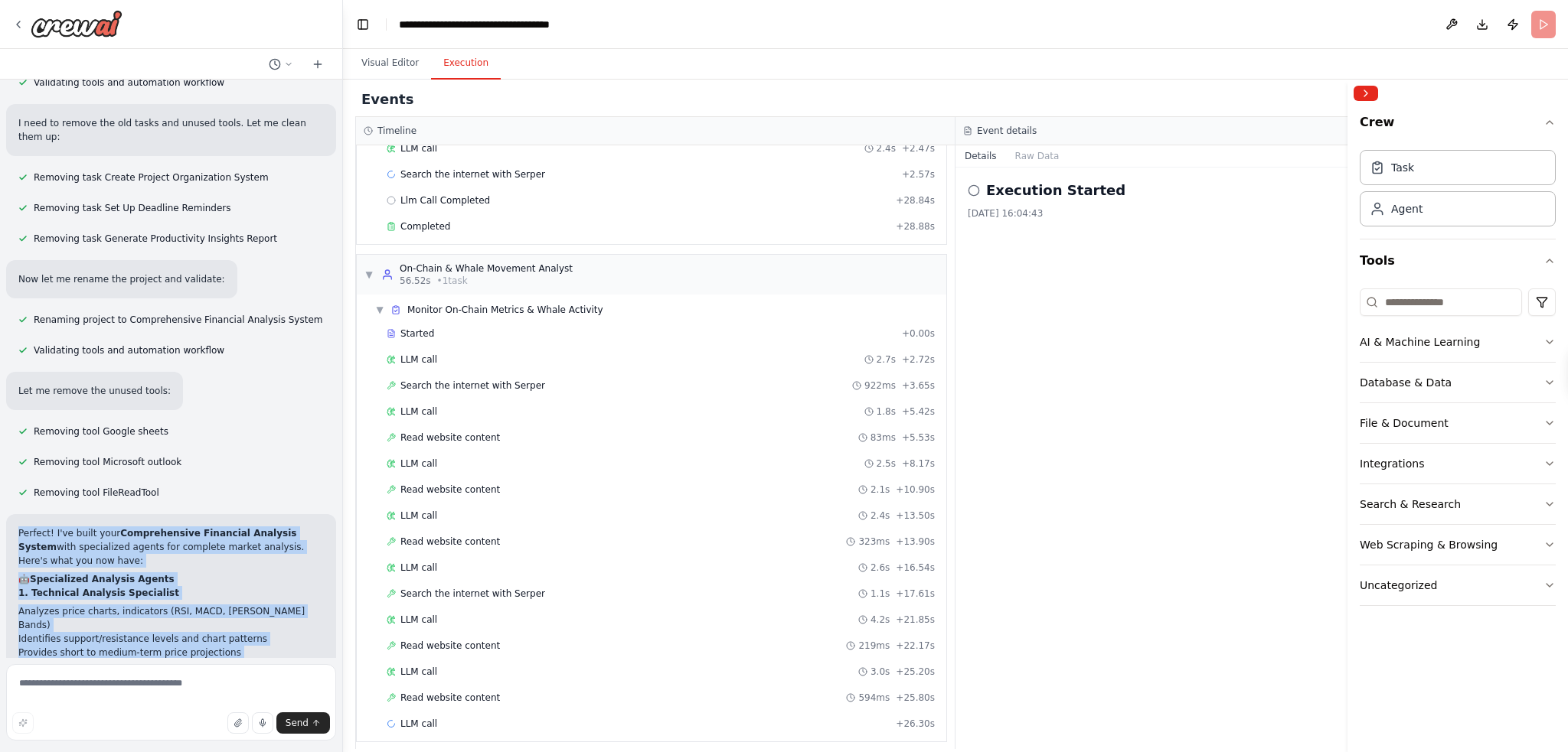
drag, startPoint x: 205, startPoint y: 627, endPoint x: 13, endPoint y: 387, distance: 307.3
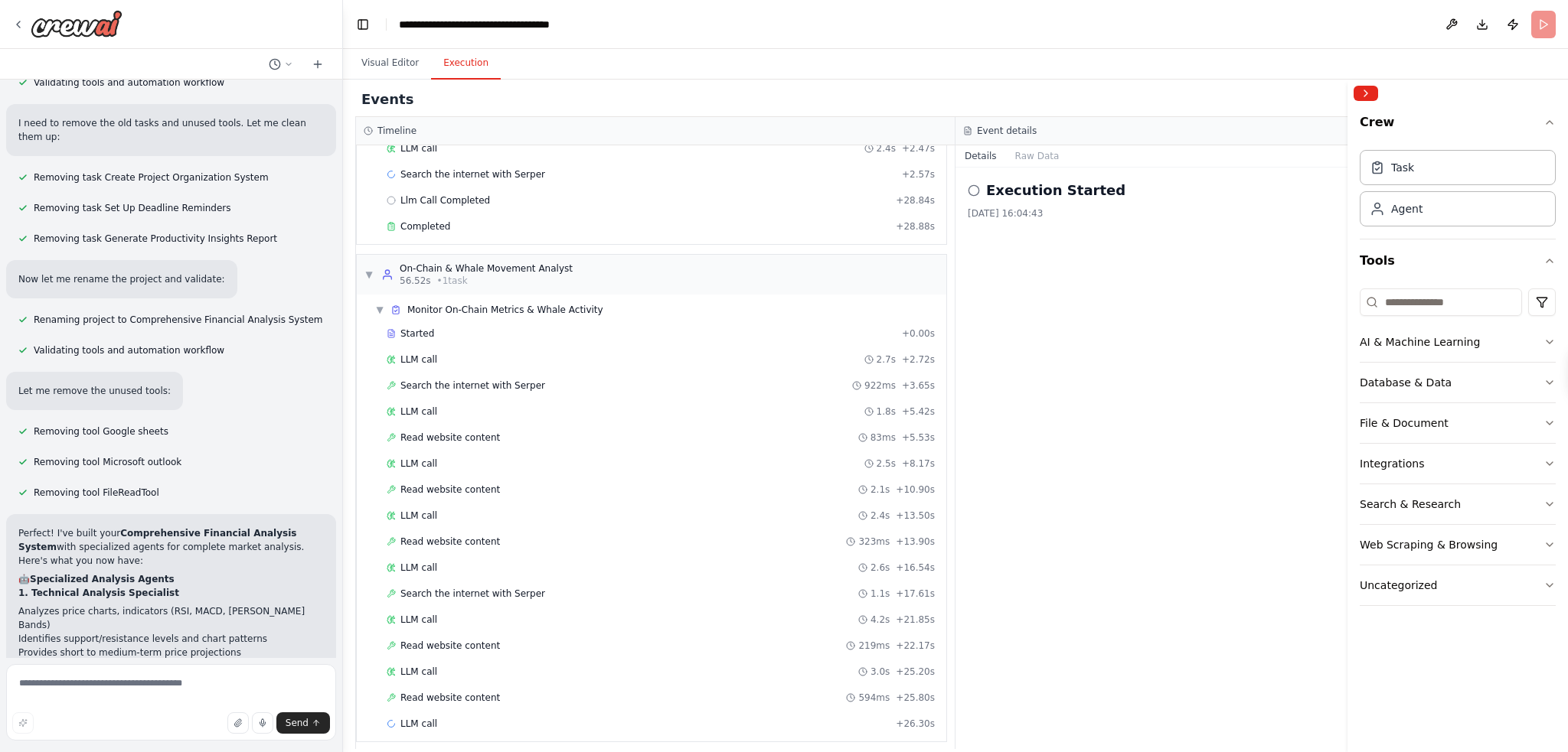
click at [239, 304] on div "Create a crew that helps organize your personal projects, sets reminders for im…" at bounding box center [171, 368] width 342 height 578
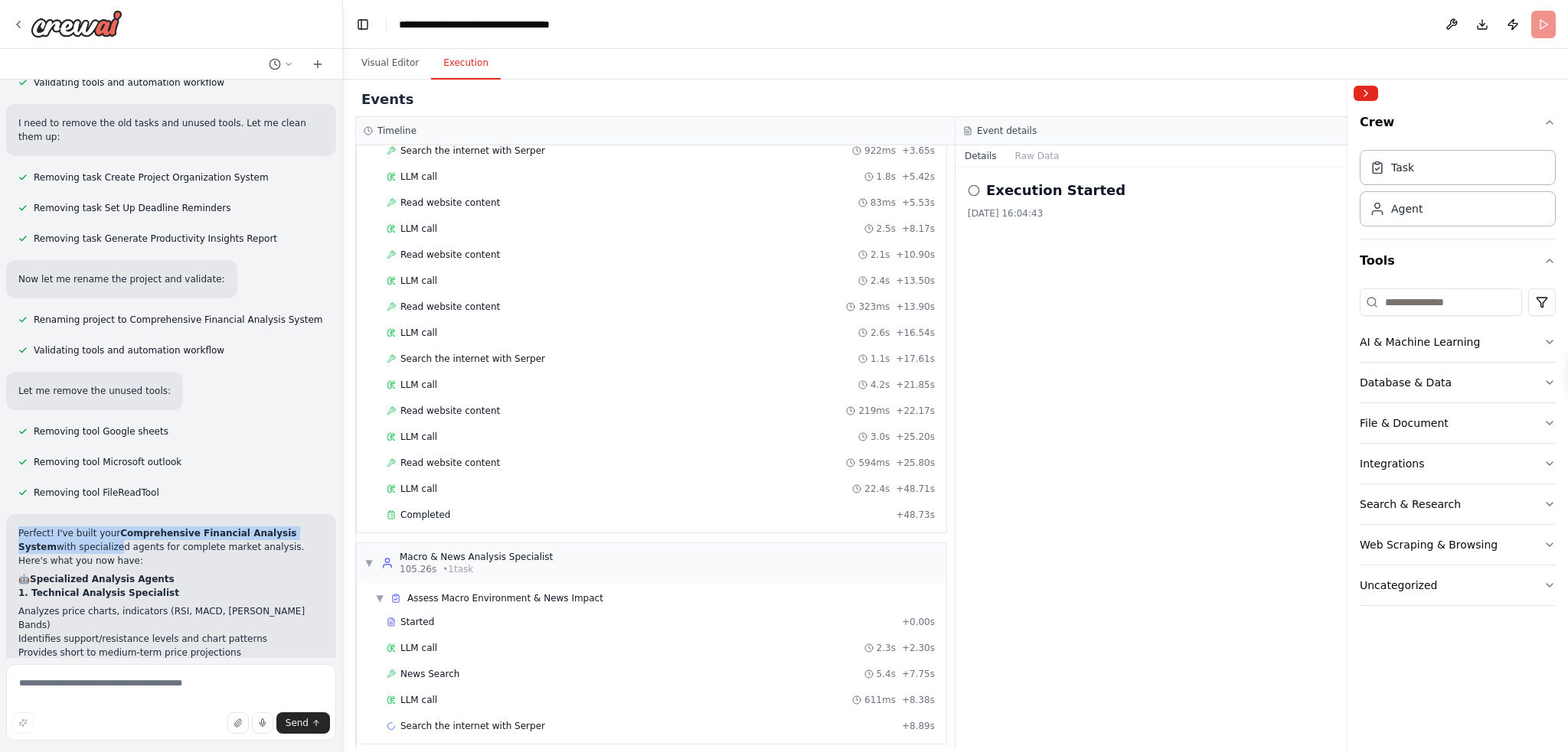
scroll to position [634, 0]
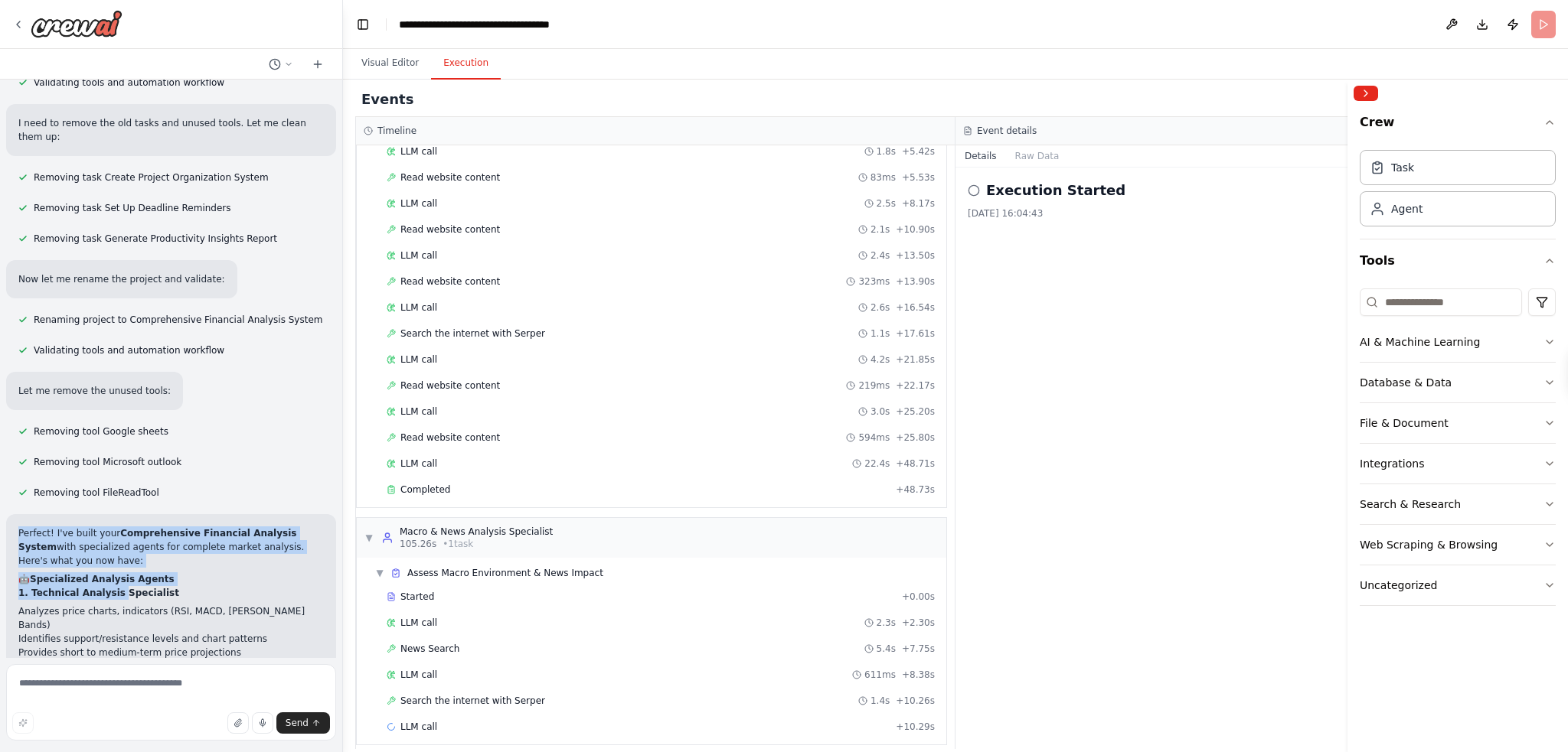
drag, startPoint x: 19, startPoint y: 386, endPoint x: 110, endPoint y: 443, distance: 107.4
click at [123, 632] on li "Identifies support/resistance levels and chart patterns" at bounding box center [170, 639] width 305 height 14
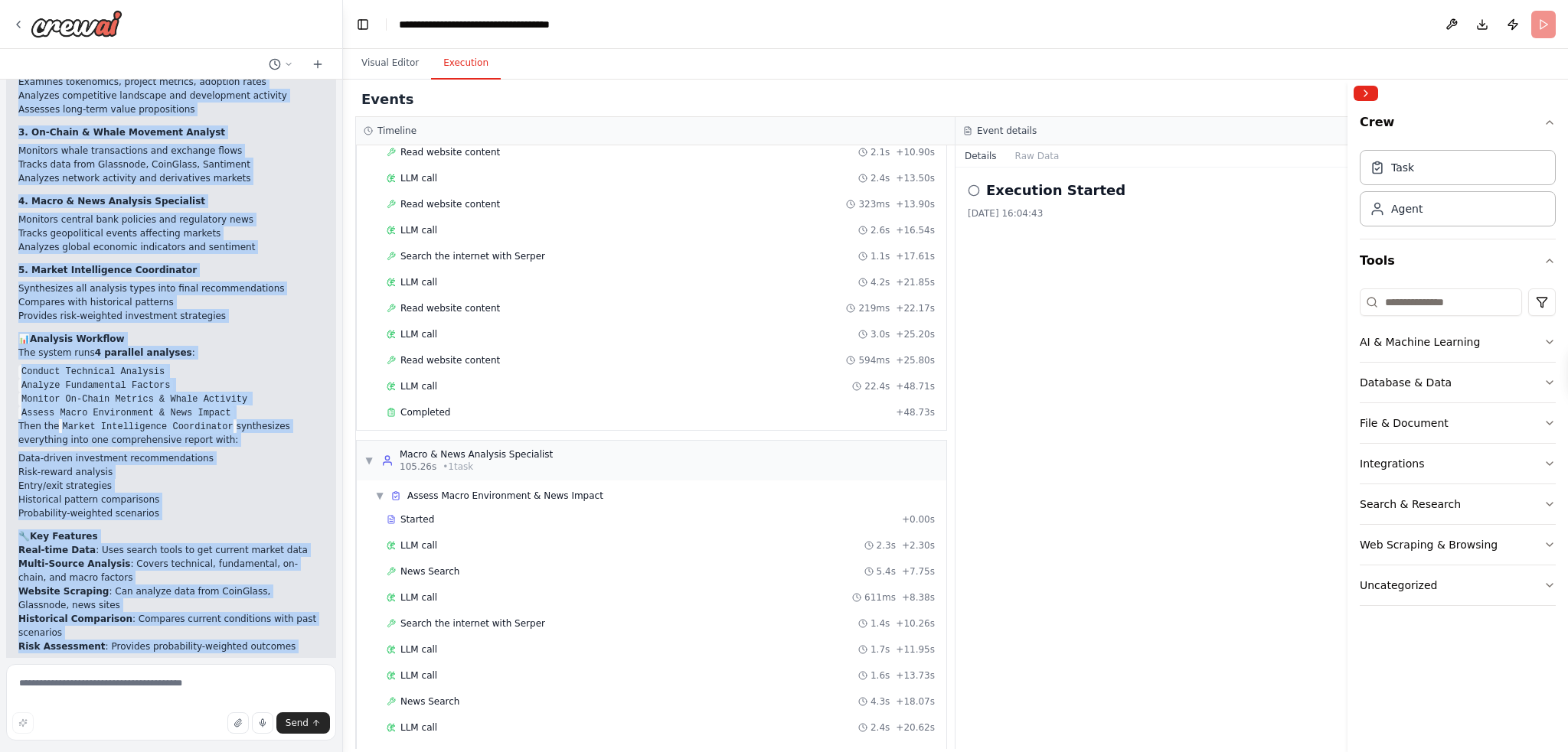
scroll to position [737, 0]
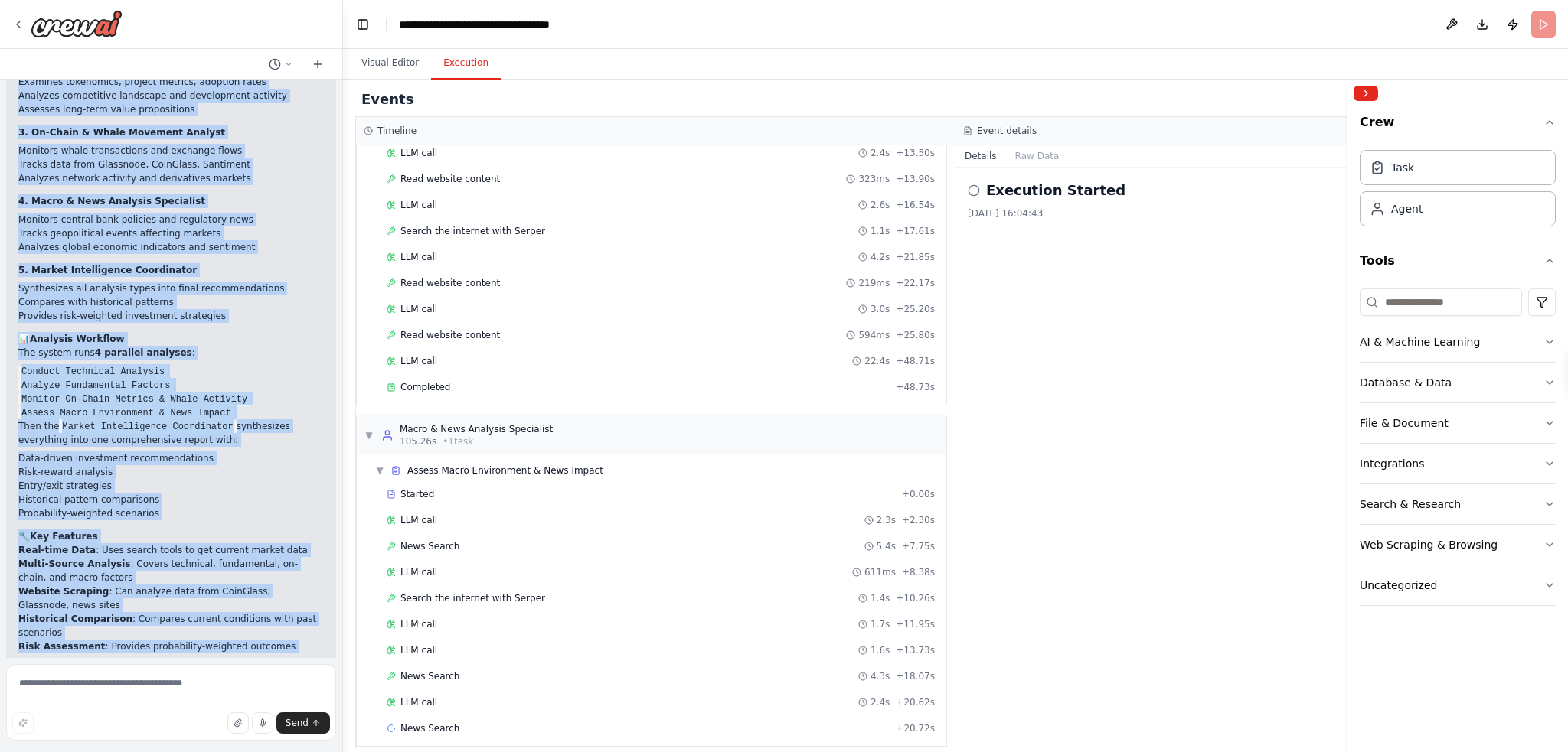
drag, startPoint x: 13, startPoint y: 384, endPoint x: 208, endPoint y: 629, distance: 313.1
click at [208, 629] on div "Perfect! I've built your Comprehensive Financial Analysis System with specializ…" at bounding box center [171, 355] width 330 height 906
drag, startPoint x: 125, startPoint y: 532, endPoint x: 45, endPoint y: 551, distance: 82.2
click at [45, 676] on p "When you run this automation, provide an asset_symbol input (e.g., "BTC", "ETH"…" at bounding box center [170, 697] width 305 height 41
click at [101, 639] on li "Risk Assessment : Provides probability-weighted outcomes" at bounding box center [170, 646] width 305 height 14
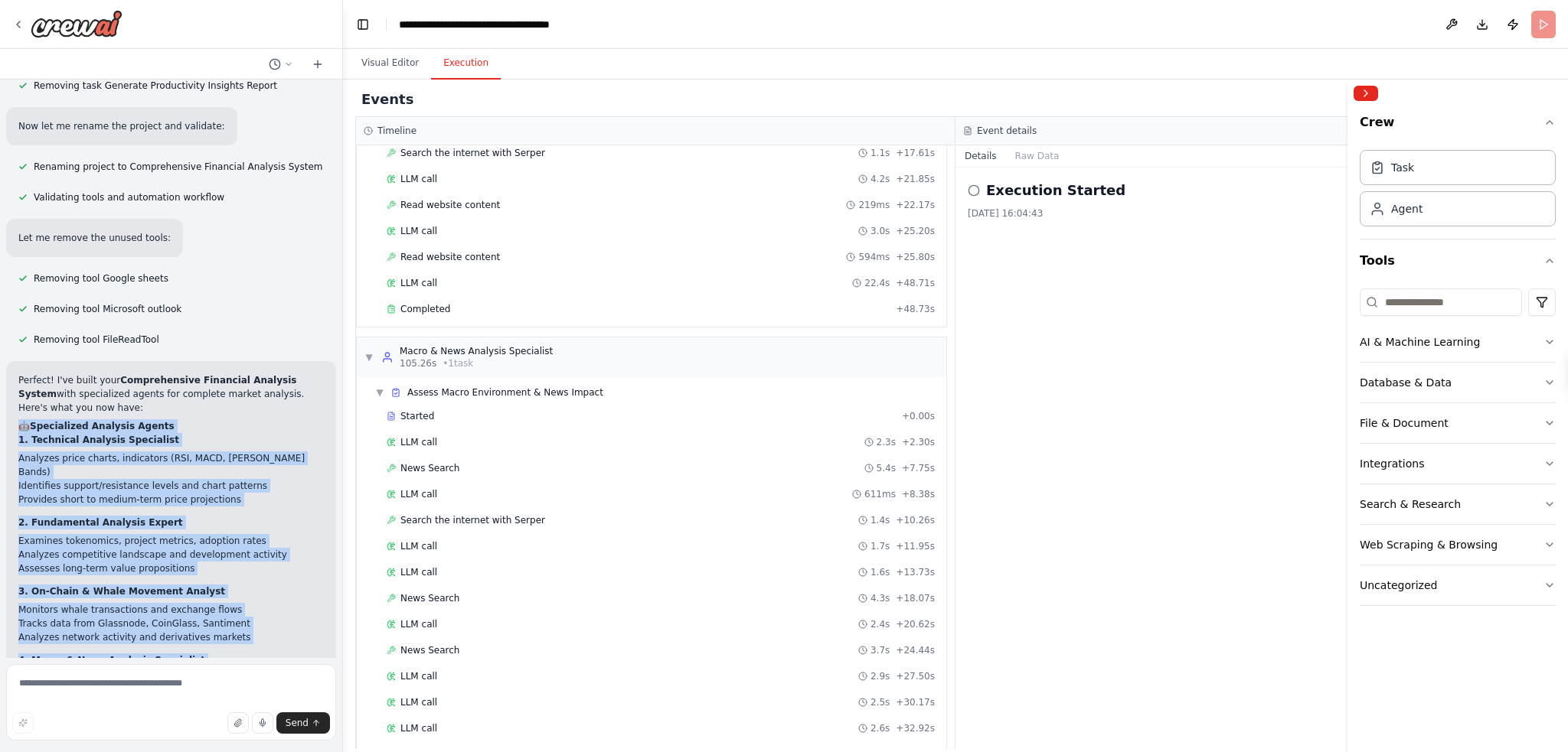
scroll to position [839, 0]
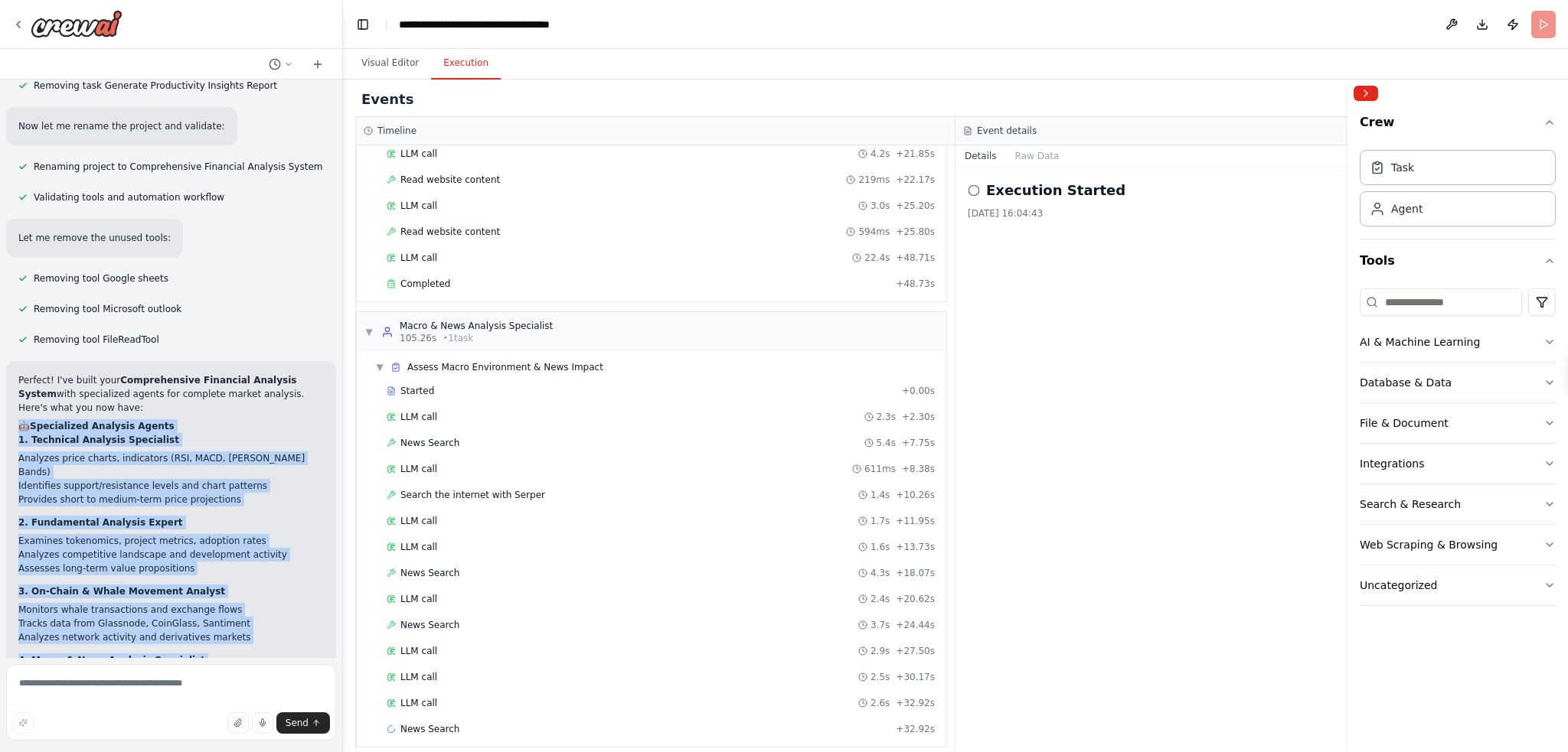
drag, startPoint x: 194, startPoint y: 629, endPoint x: 21, endPoint y: 273, distance: 395.8
copy div "🤖 Specialized Analysis Agents 1. Technical Analysis Specialist Analyzes price c…"
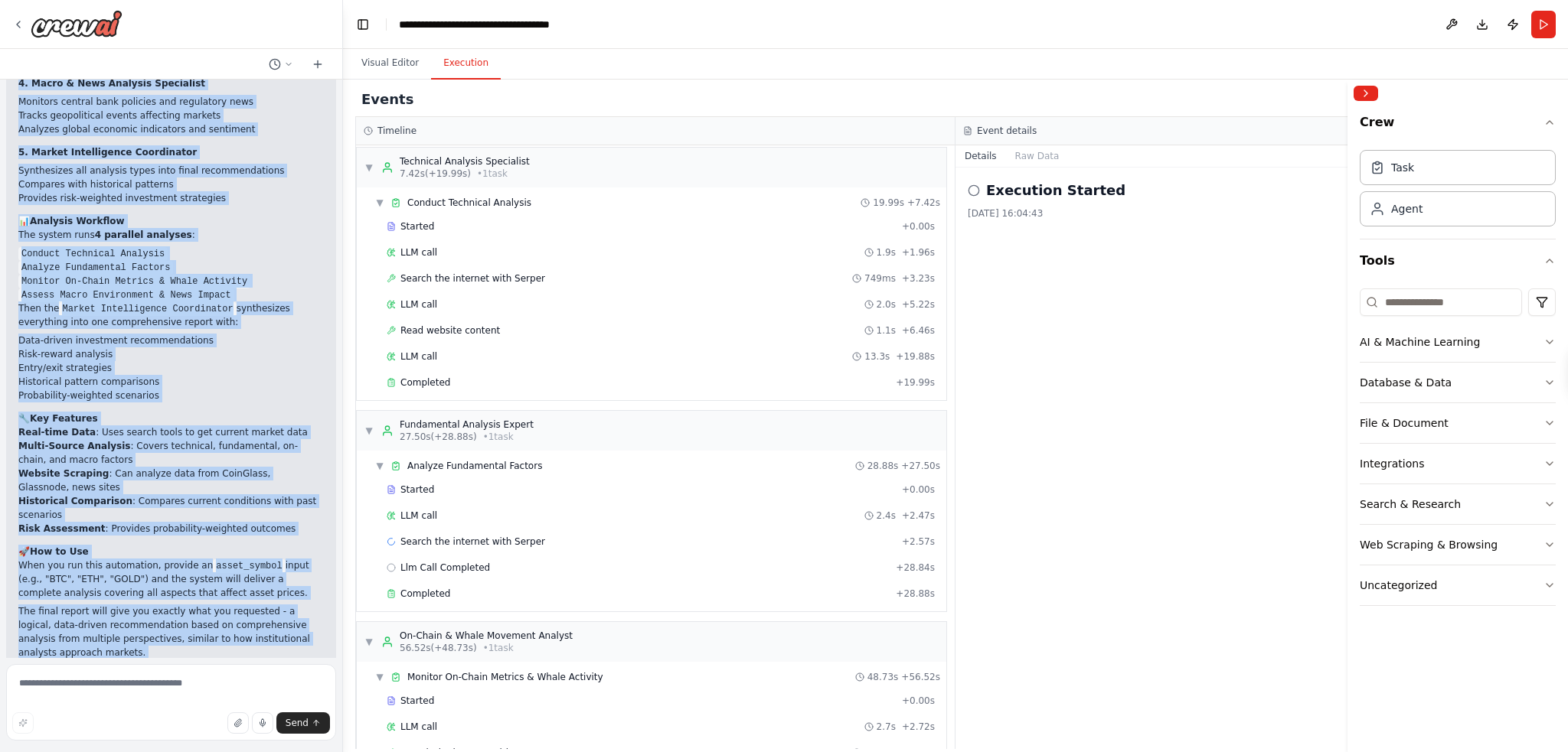
scroll to position [4560, 0]
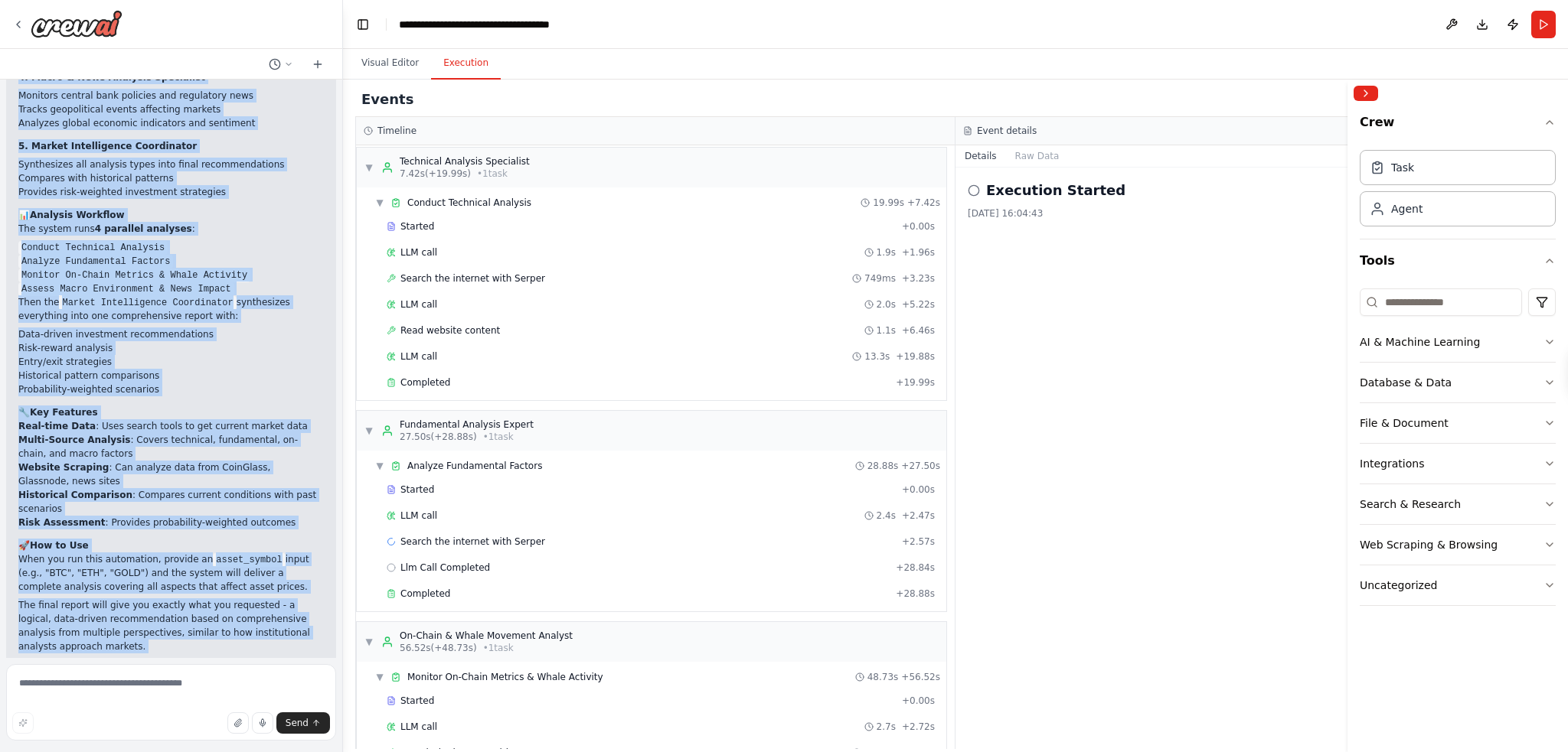
click at [168, 599] on p "The final report will give you exactly what you requested - a logical, data-dri…" at bounding box center [170, 626] width 305 height 55
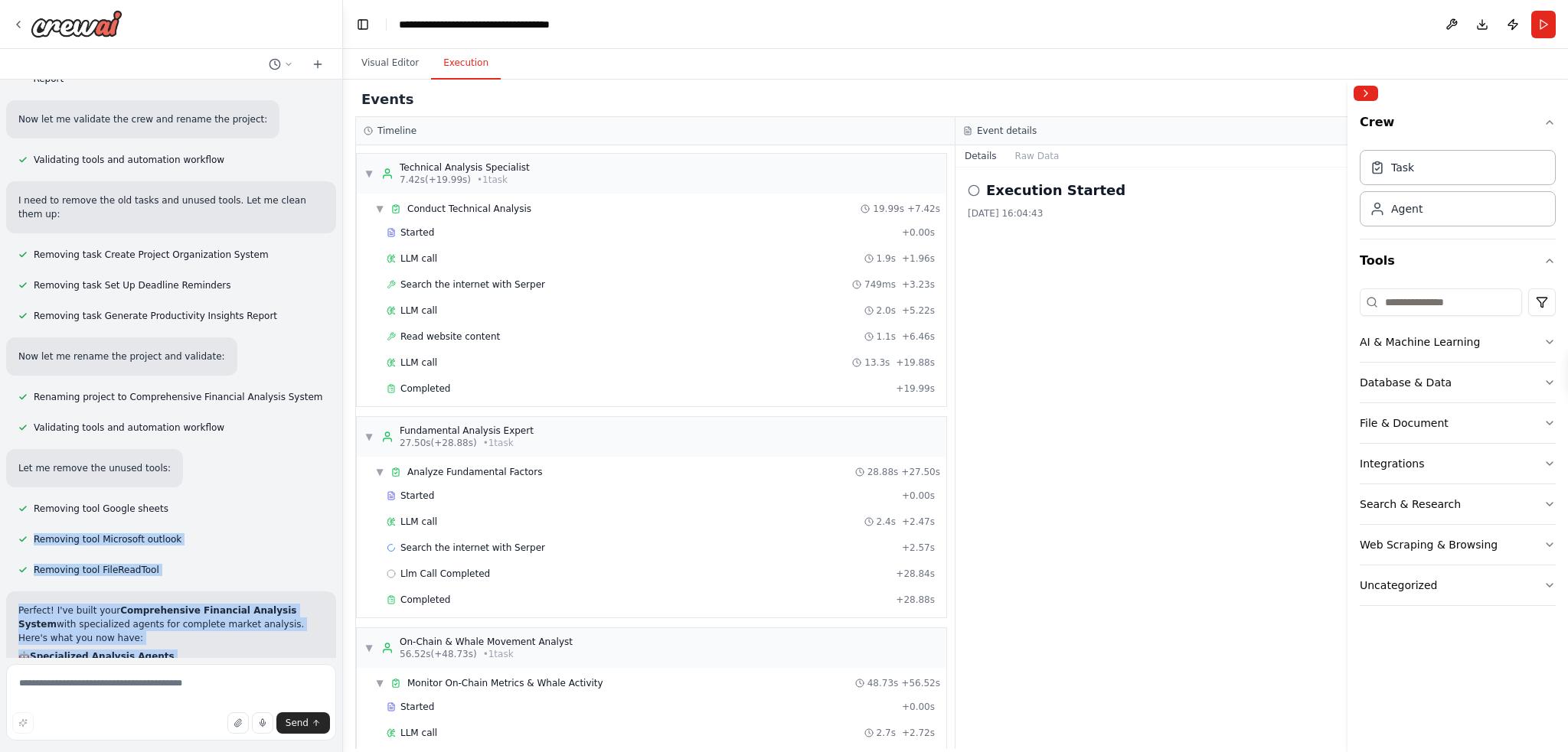
scroll to position [3733, 0]
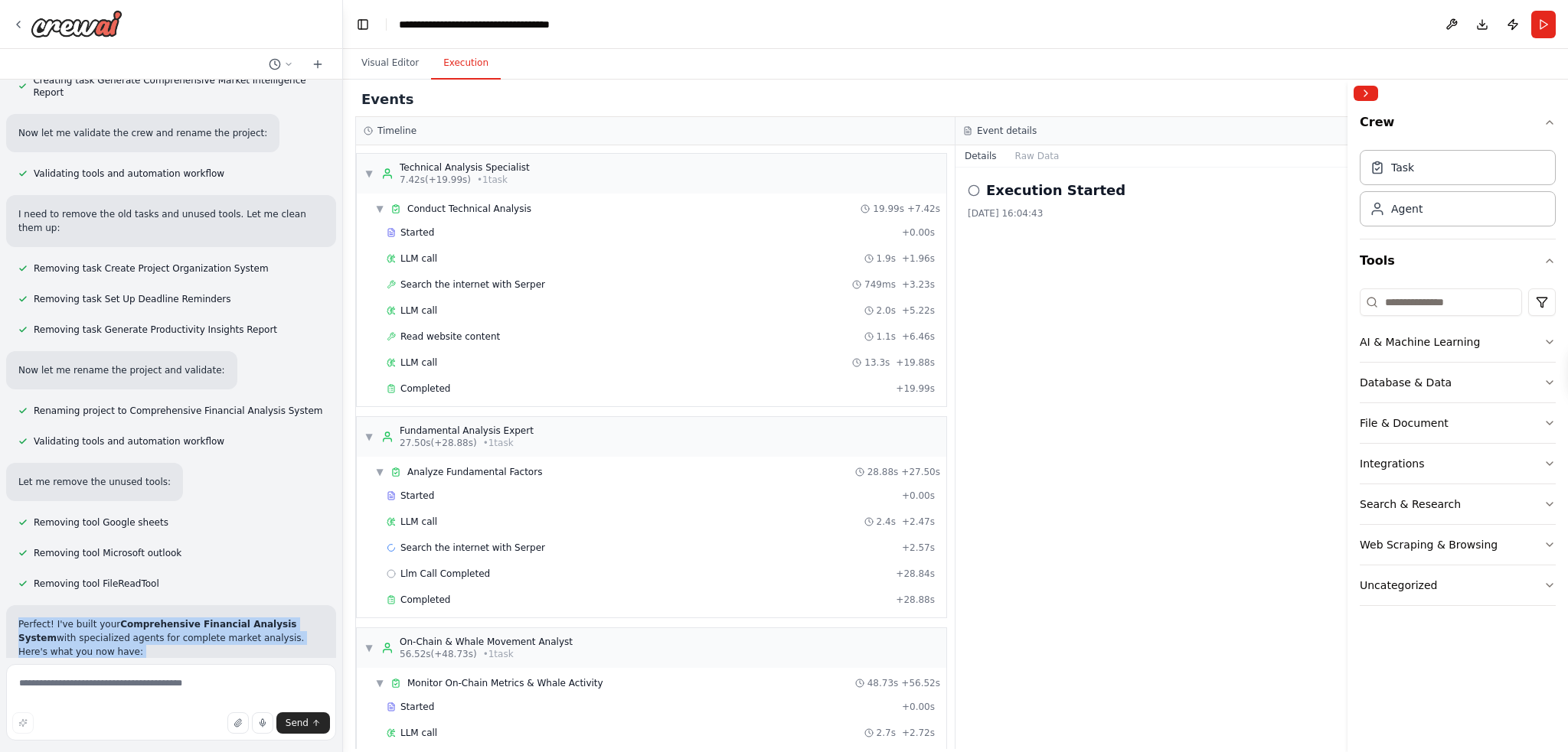
drag, startPoint x: 56, startPoint y: 472, endPoint x: 13, endPoint y: 473, distance: 43.0
copy div "Perfect! I've built your Comprehensive Financial Analysis System with specializ…"
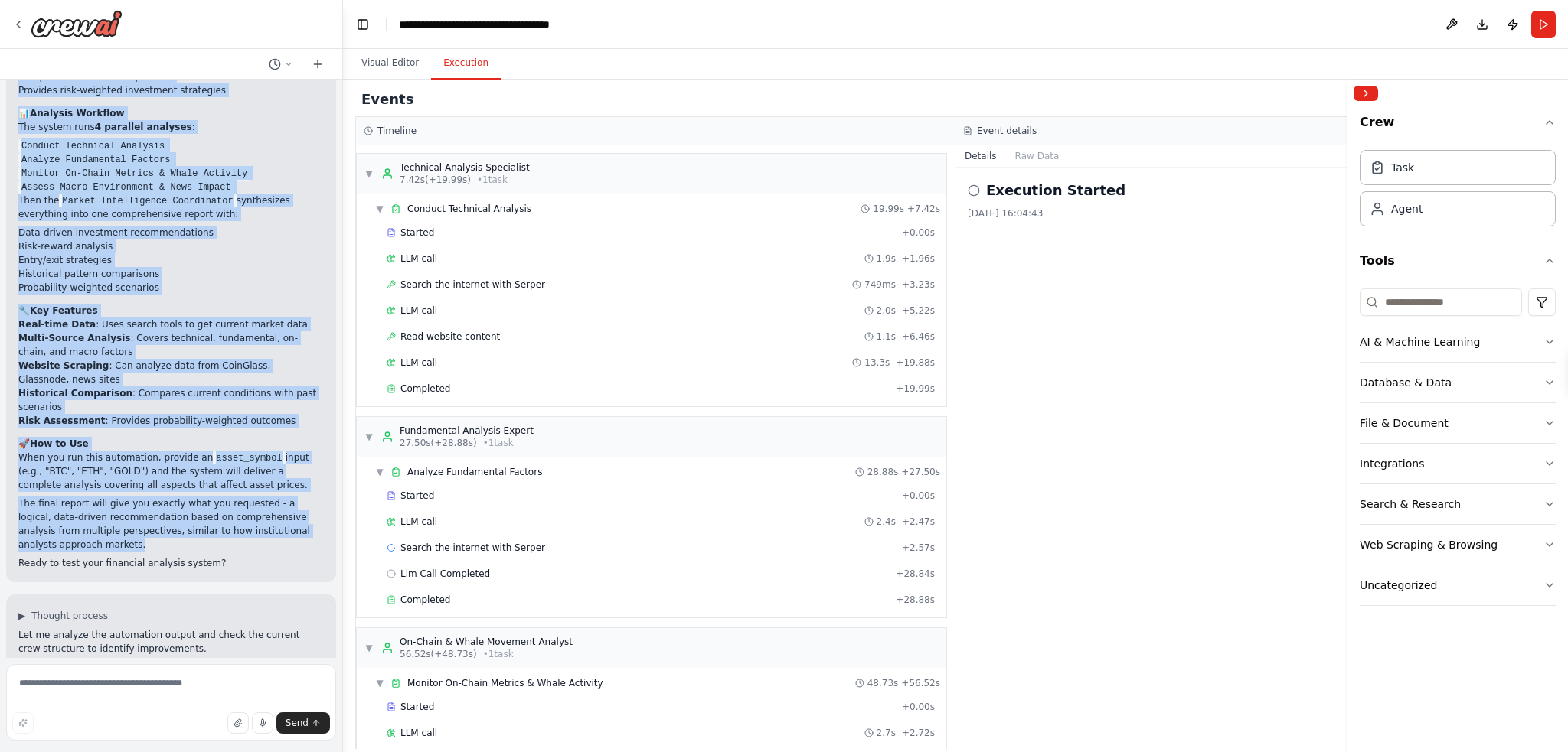
scroll to position [5263, 0]
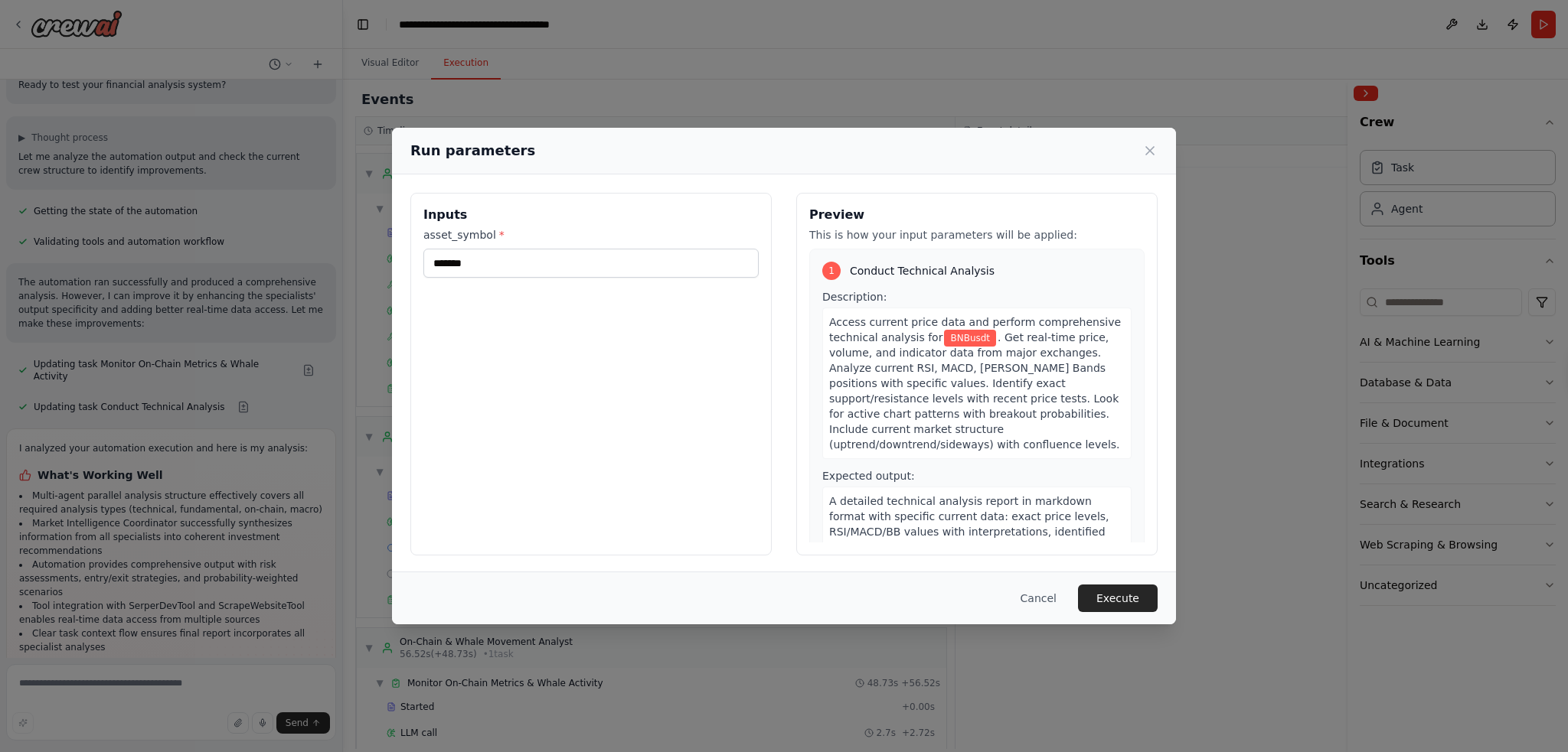
click at [1105, 600] on button "Execute" at bounding box center [1118, 598] width 79 height 28
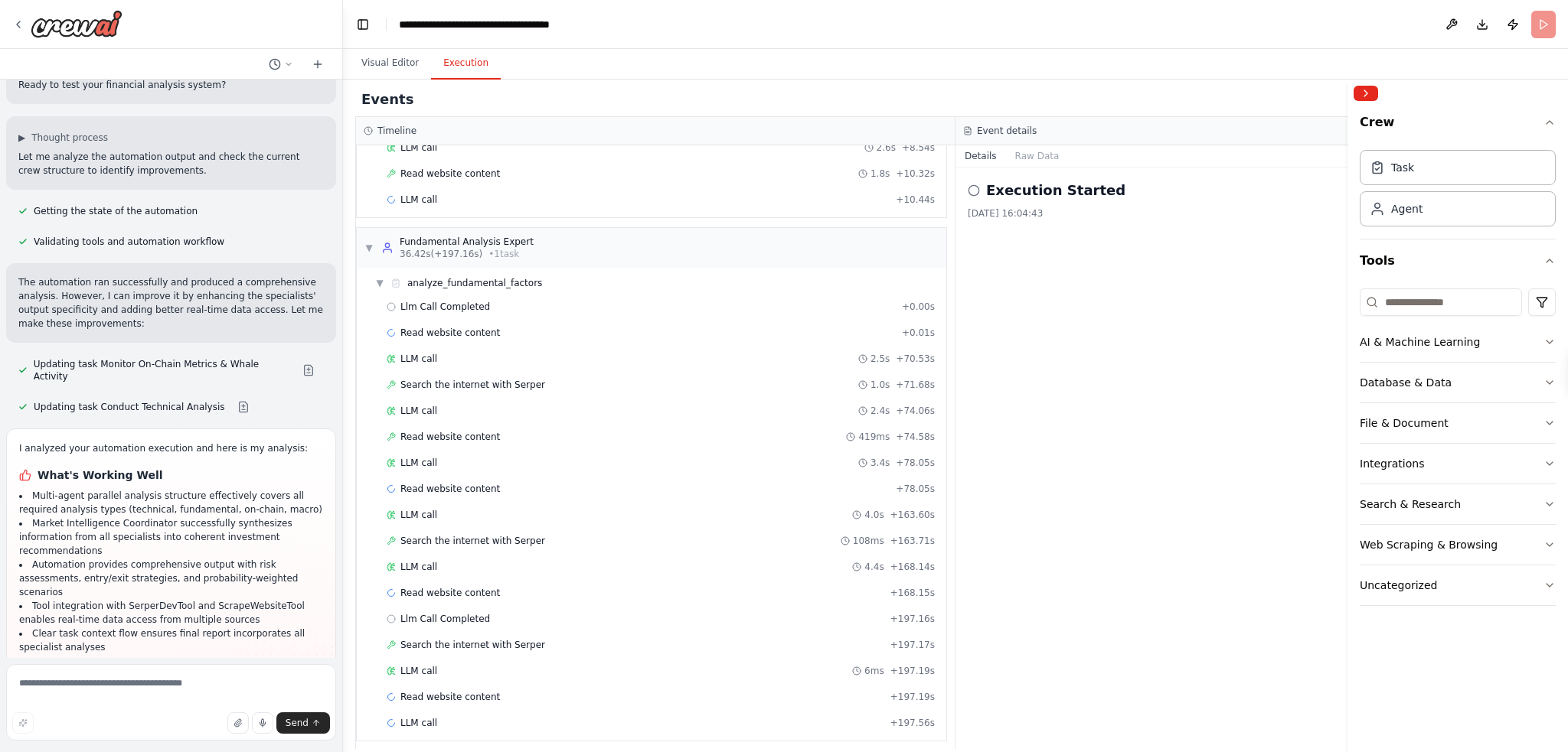
scroll to position [5263, 0]
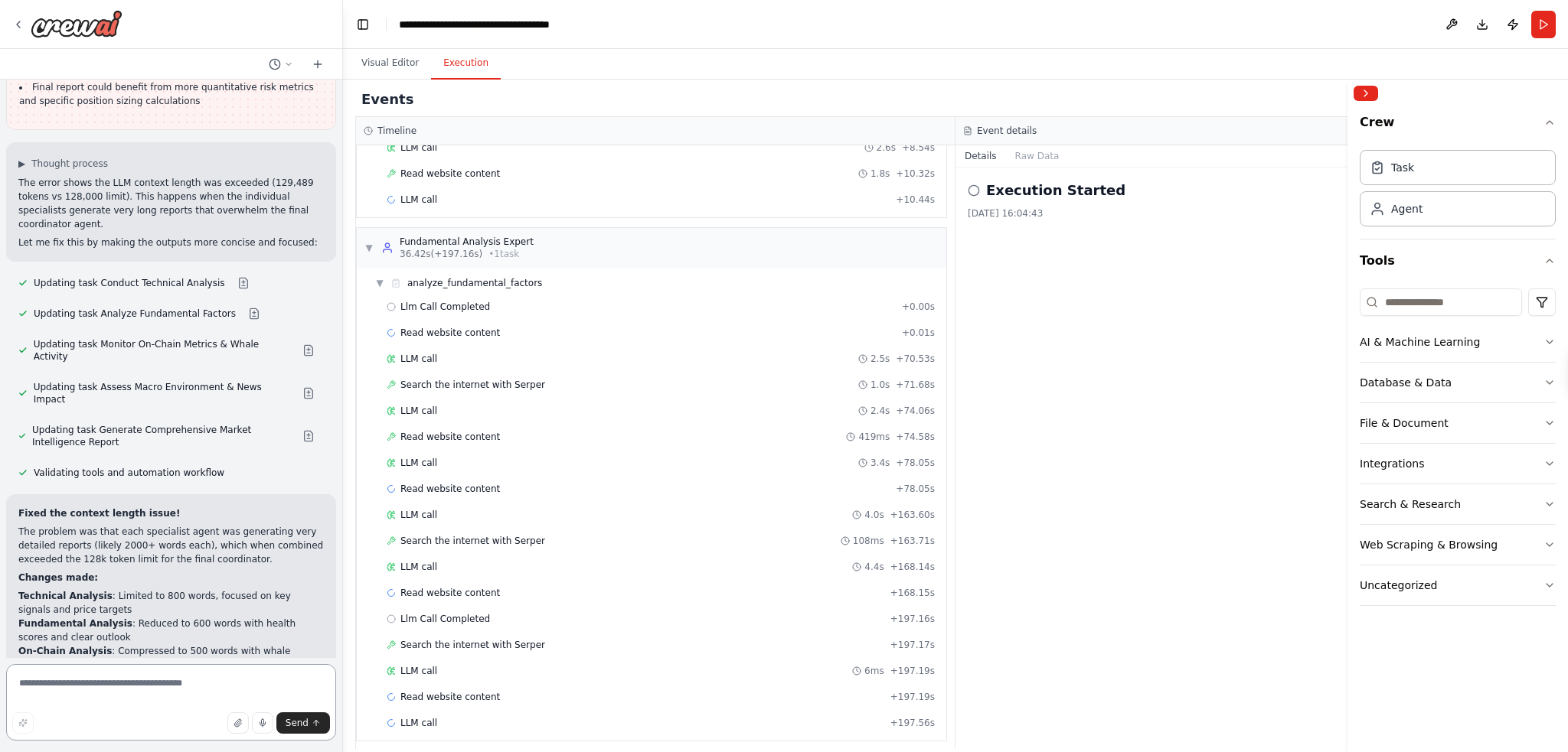
scroll to position [5885, 0]
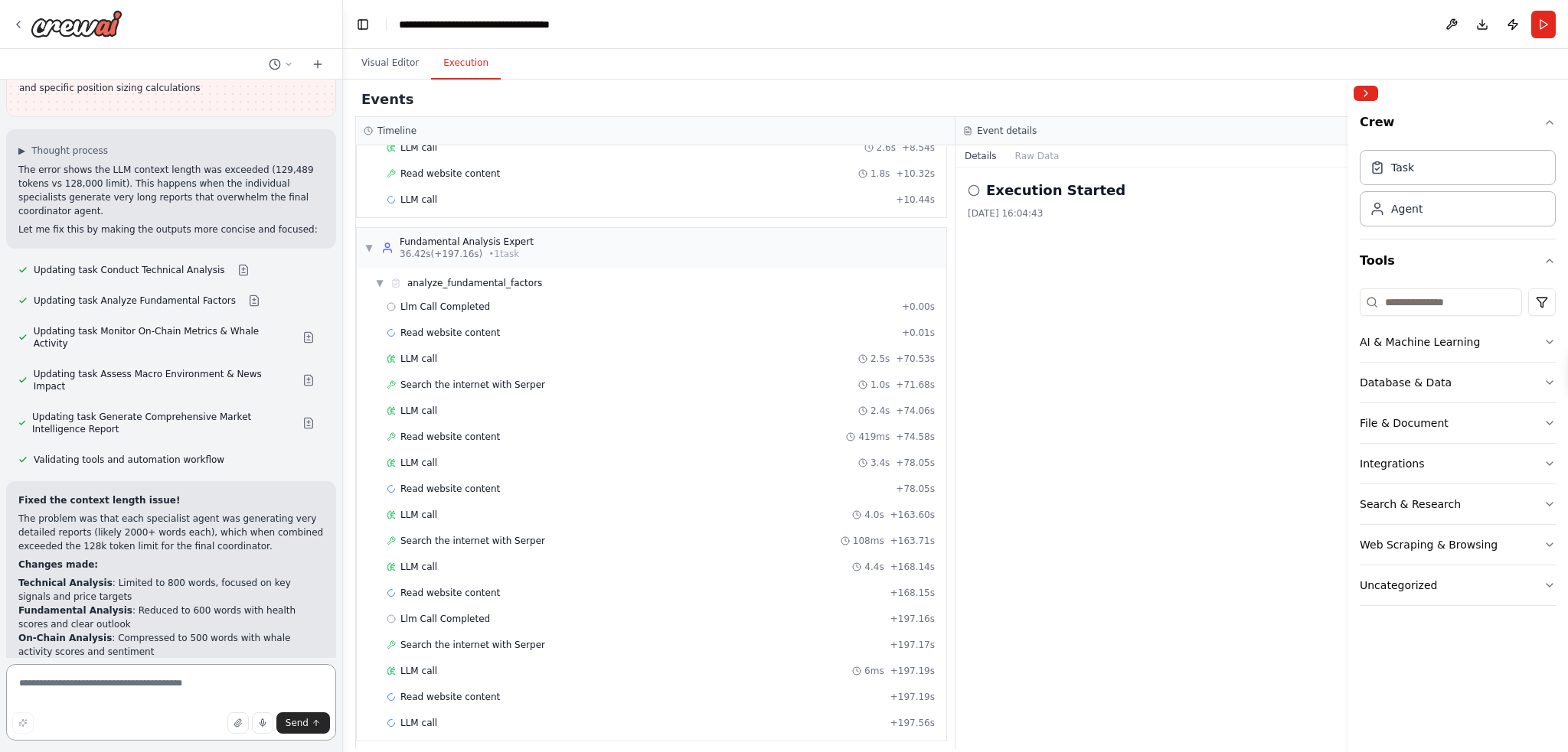
click at [106, 684] on textarea at bounding box center [171, 702] width 330 height 77
paste textarea "**********"
type textarea "**********"
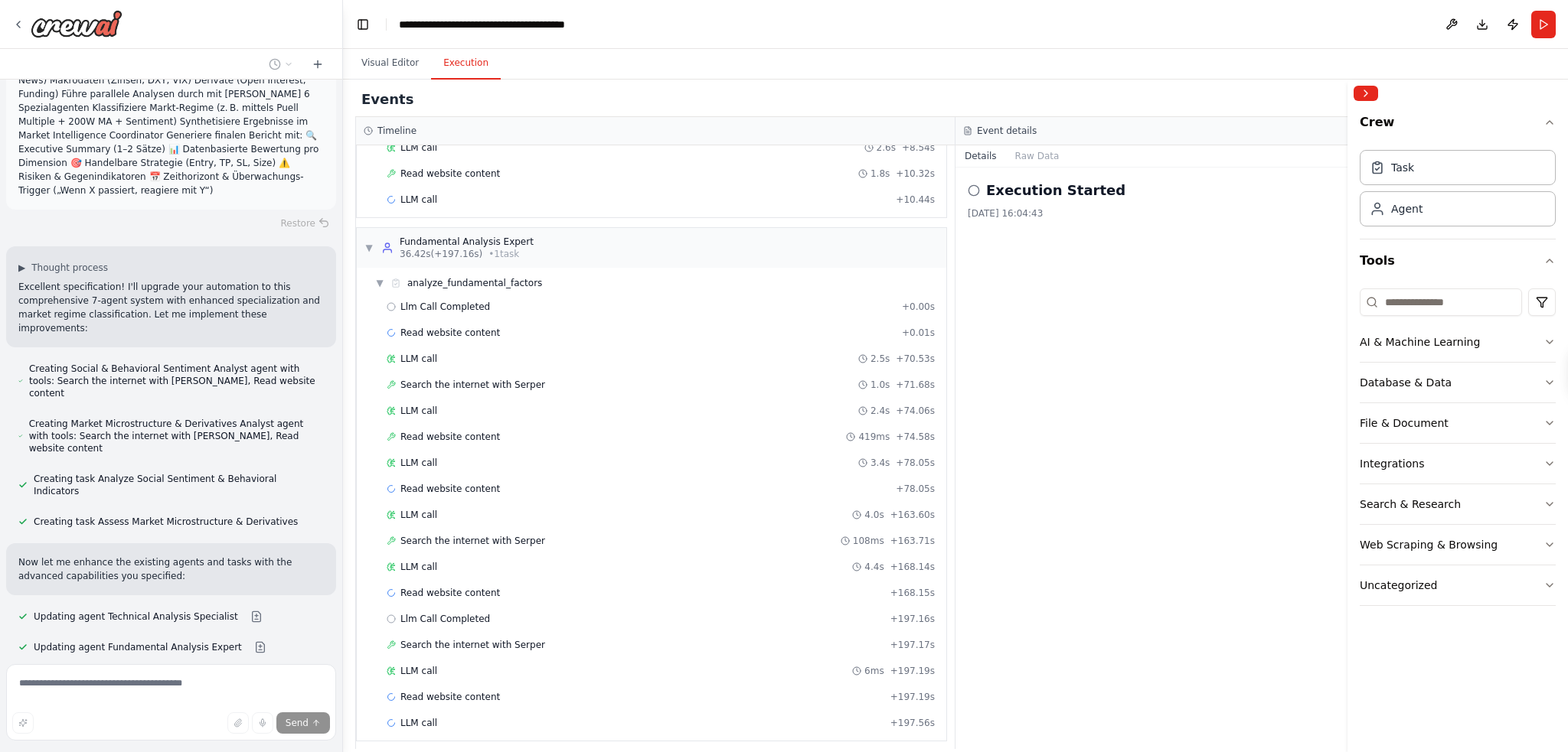
scroll to position [7271, 0]
click at [372, 67] on button "Visual Editor" at bounding box center [390, 64] width 82 height 32
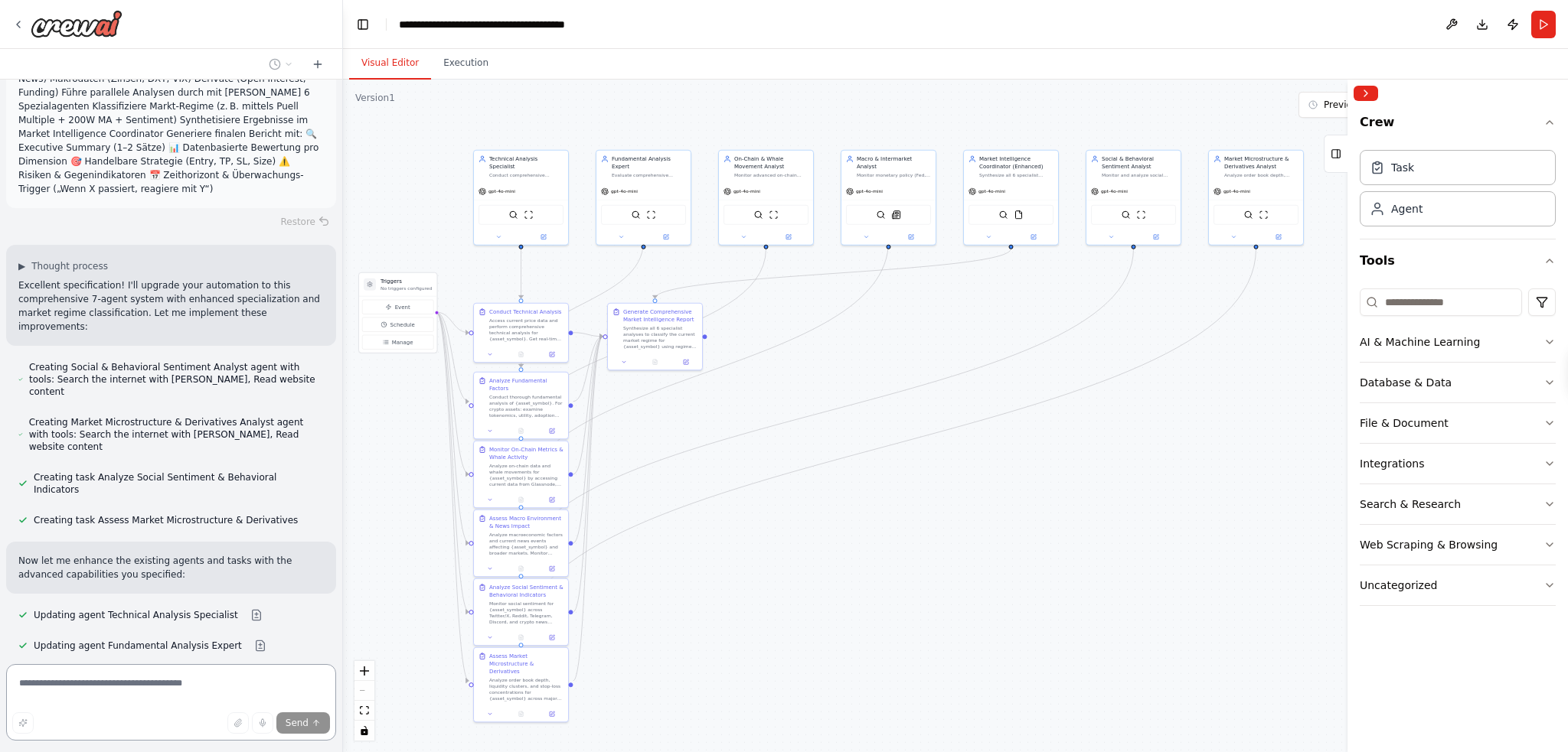
scroll to position [7211, 0]
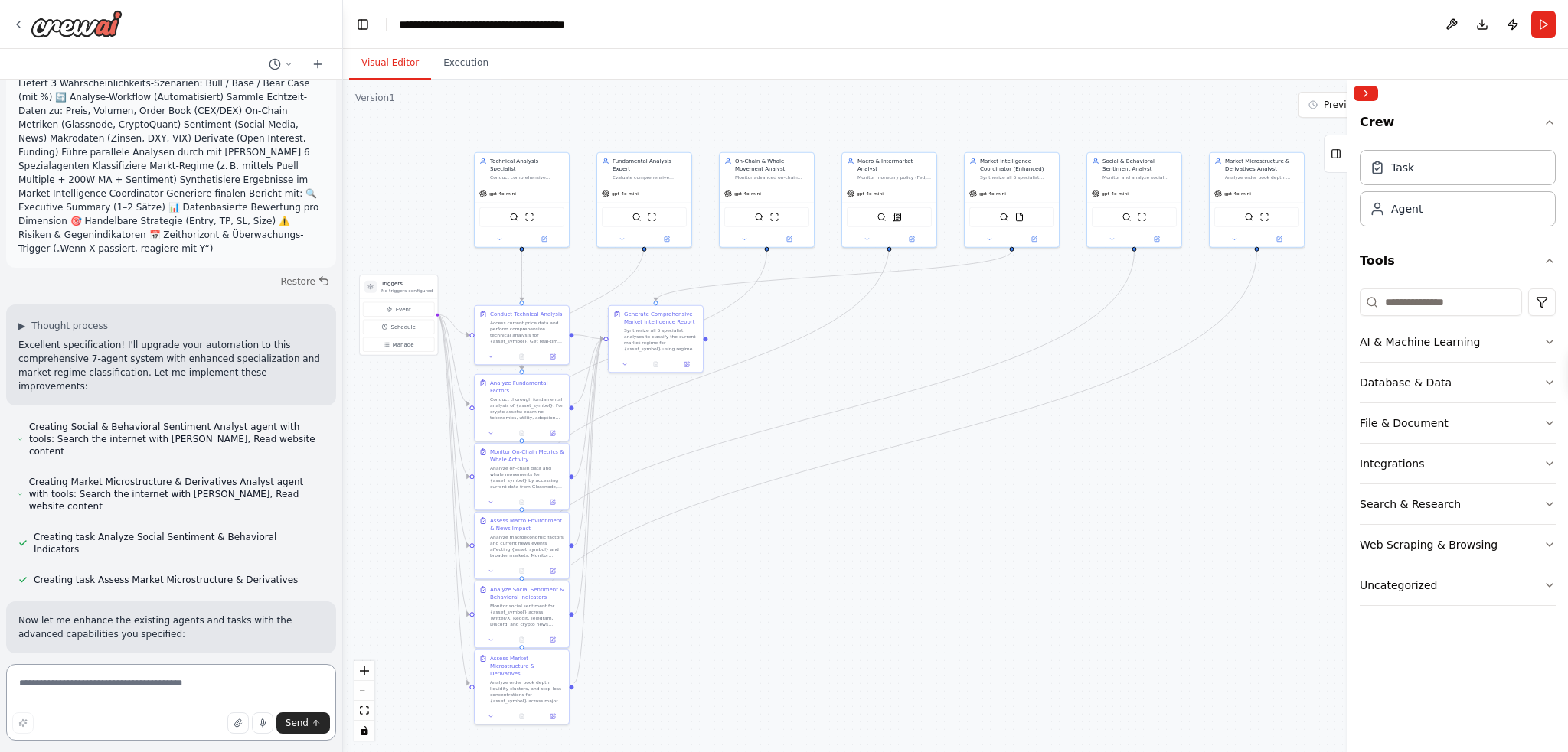
drag, startPoint x: 1043, startPoint y: 557, endPoint x: 934, endPoint y: 604, distance: 118.7
click at [934, 604] on div ".deletable-edge-delete-btn { width: 20px; height: 20px; border: 0px solid #ffff…" at bounding box center [956, 415] width 1226 height 673
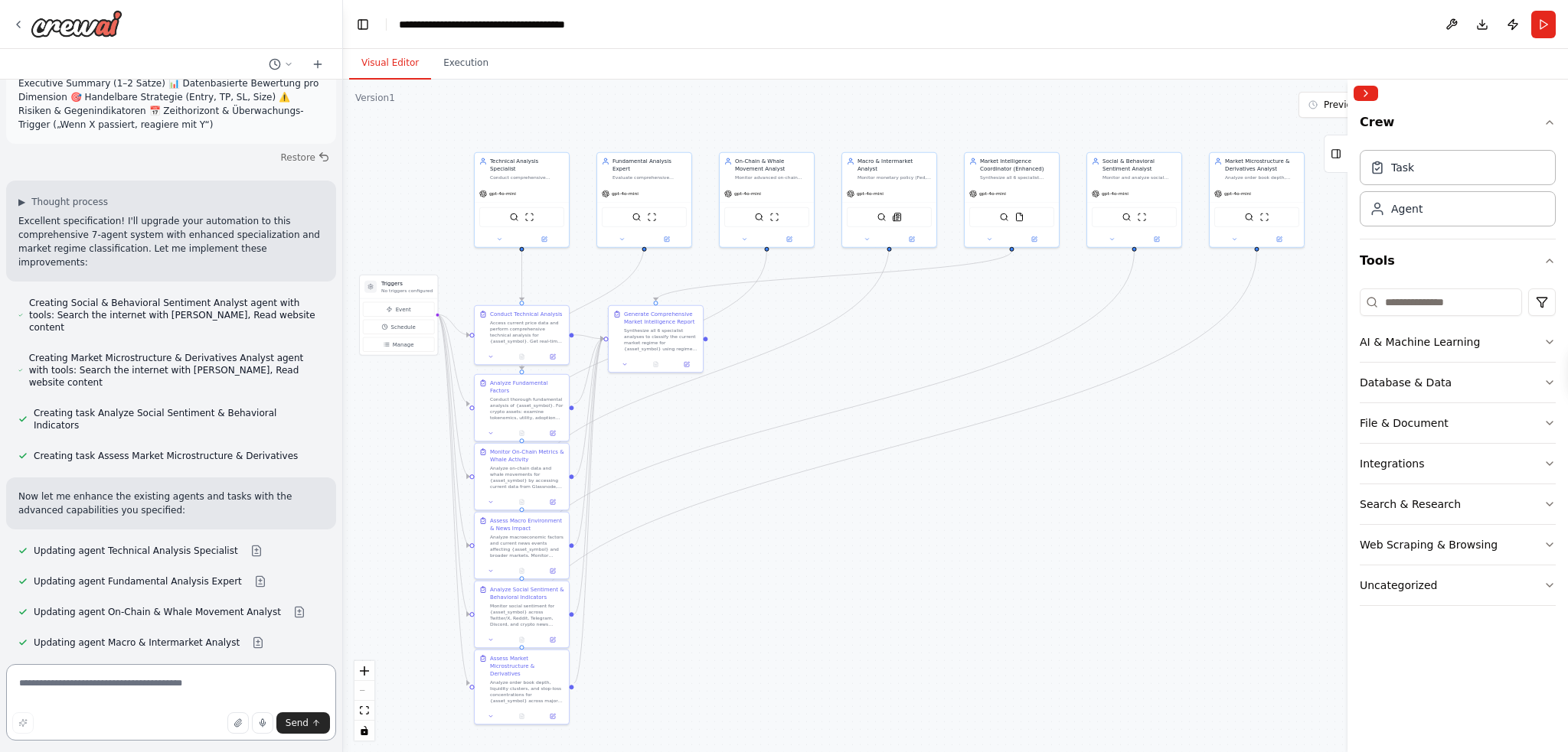
scroll to position [7349, 0]
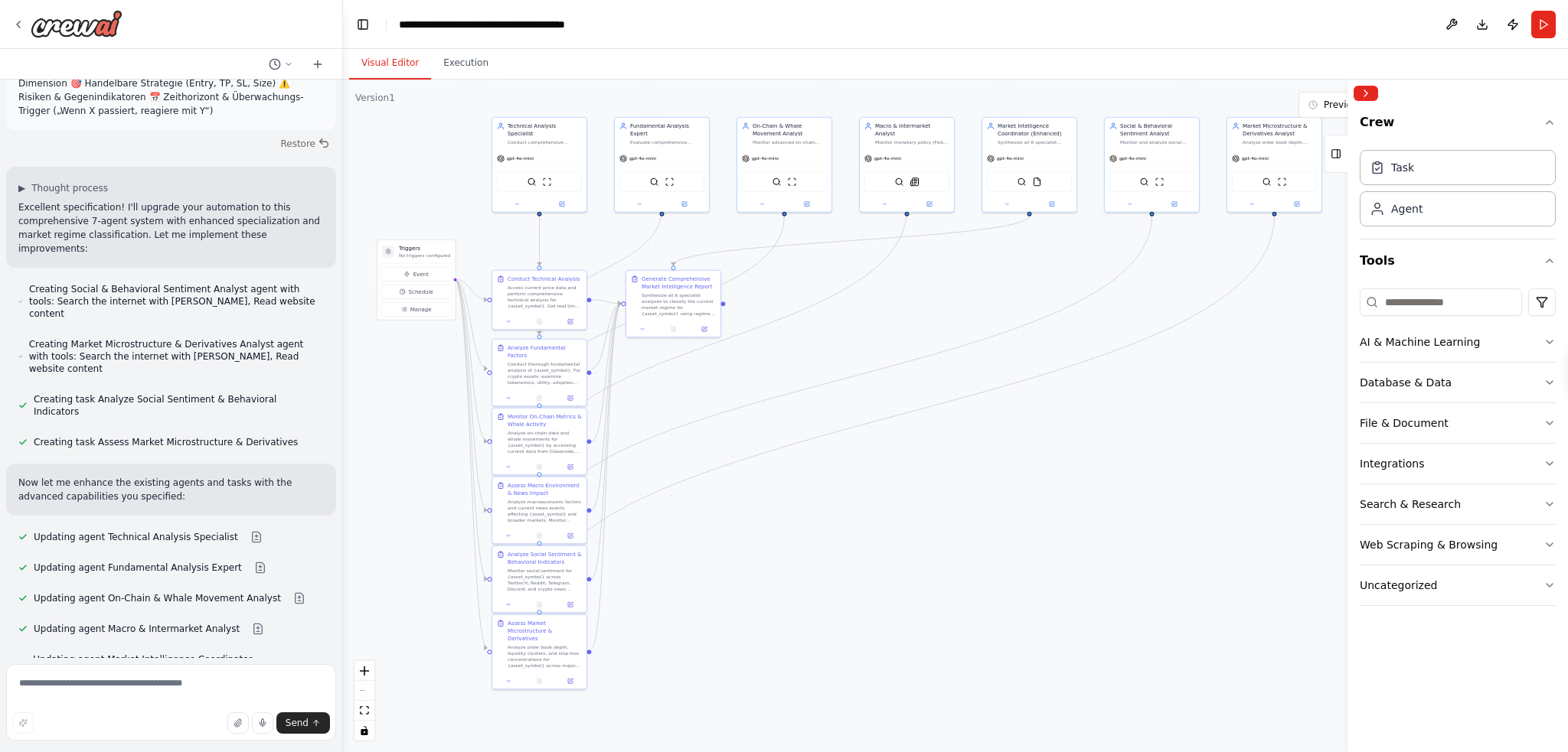
drag, startPoint x: 960, startPoint y: 573, endPoint x: 977, endPoint y: 538, distance: 38.9
click at [977, 538] on div ".deletable-edge-delete-btn { width: 20px; height: 20px; border: 0px solid #ffff…" at bounding box center [956, 415] width 1226 height 673
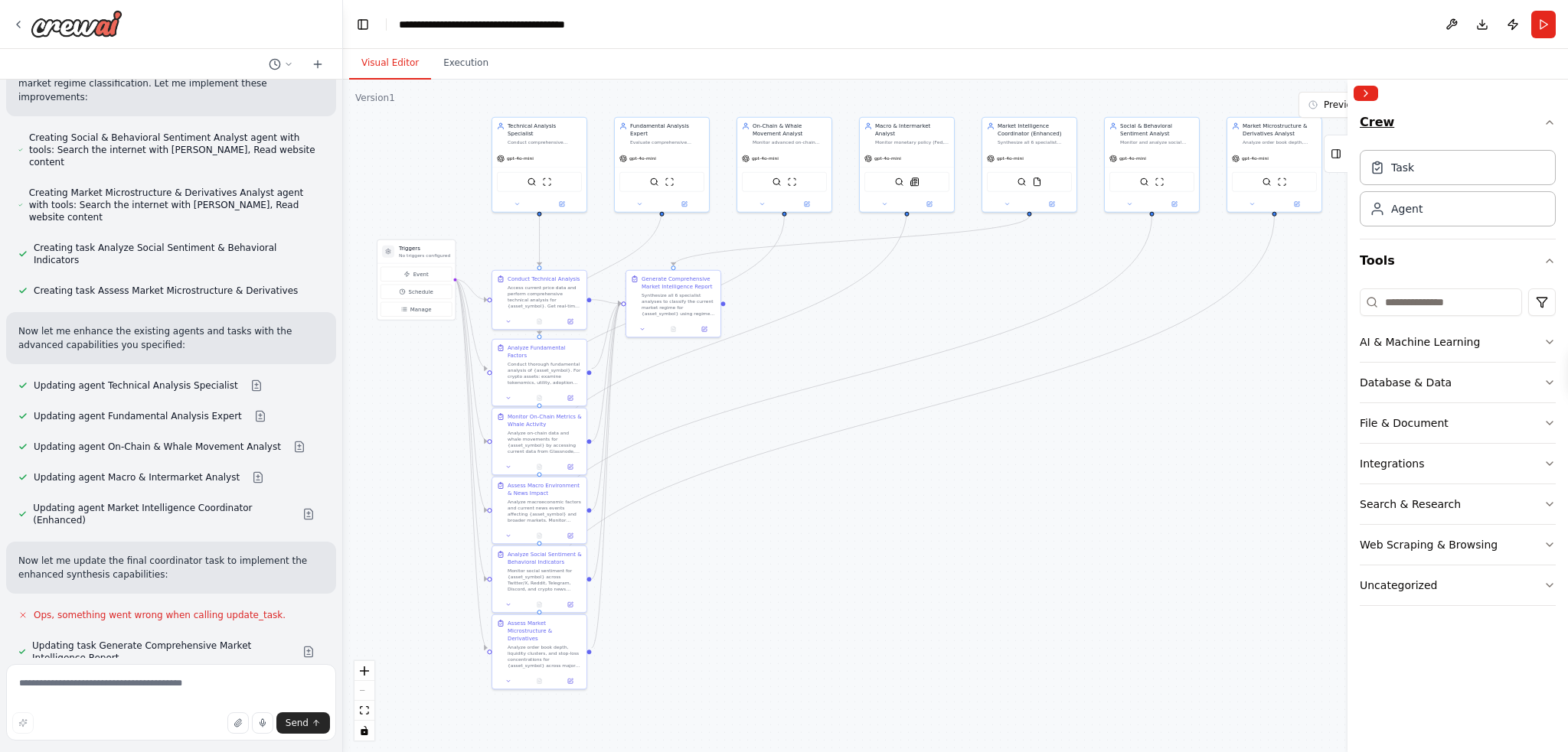
scroll to position [7515, 0]
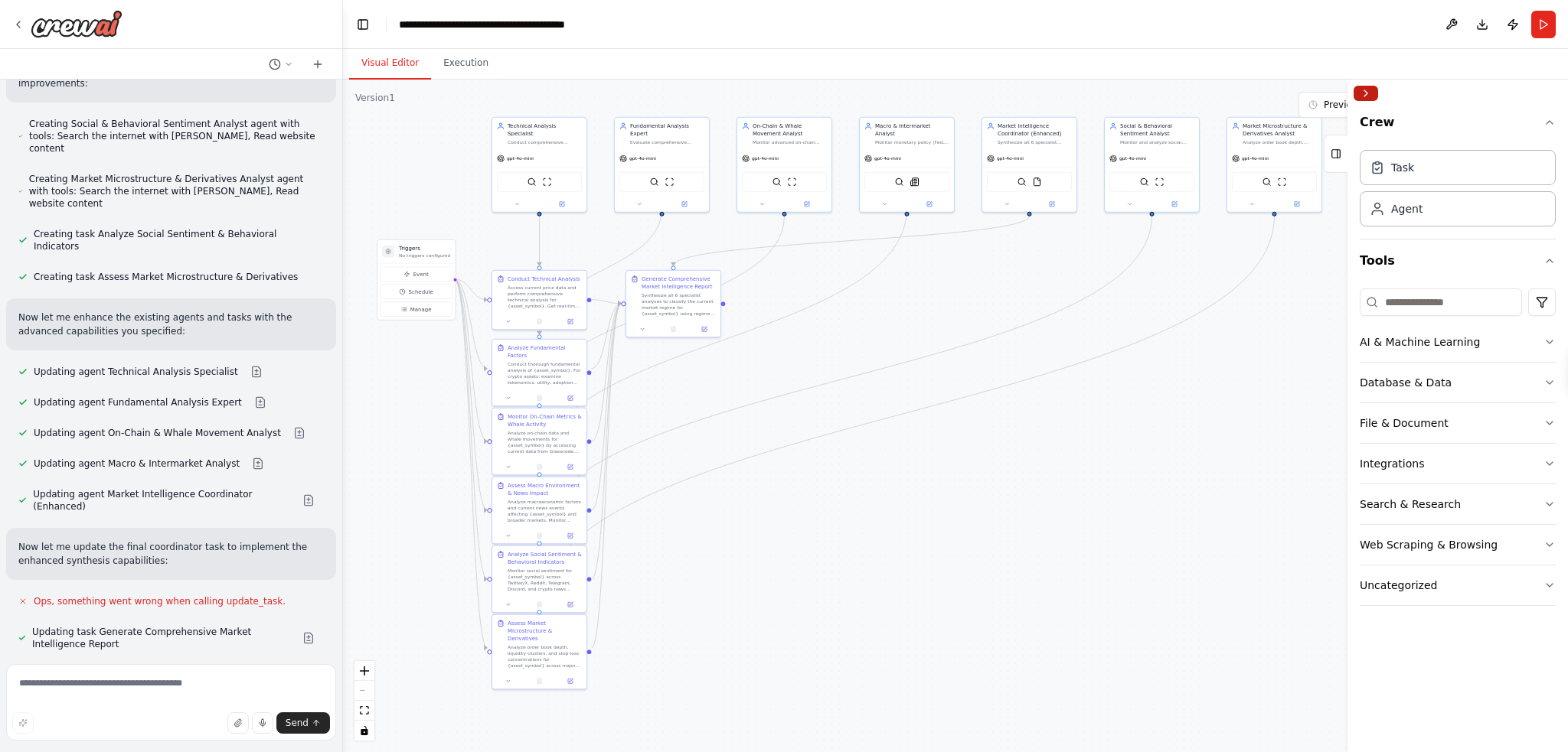
click at [1369, 95] on button "Collapse right sidebar" at bounding box center [1366, 93] width 24 height 15
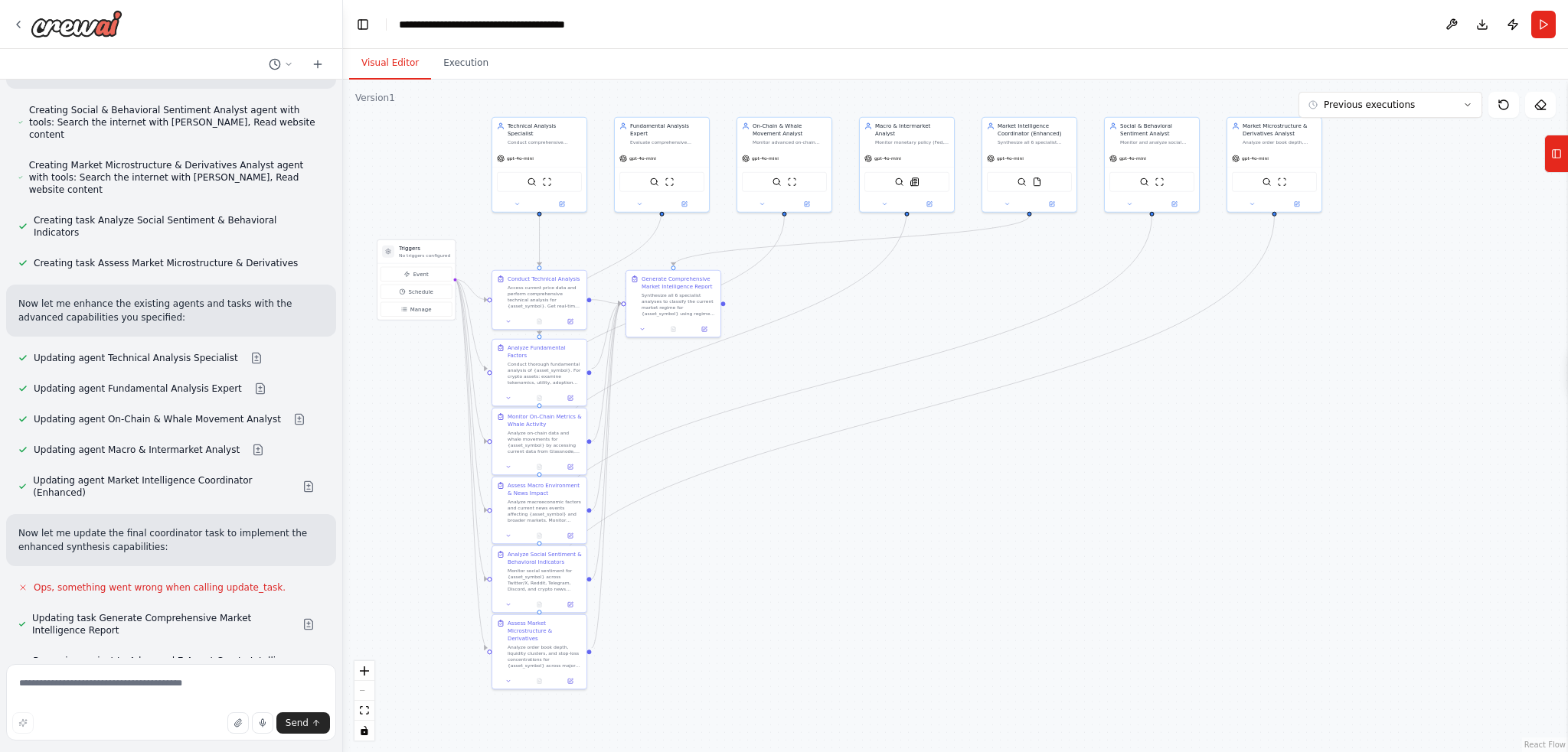
scroll to position [7542, 0]
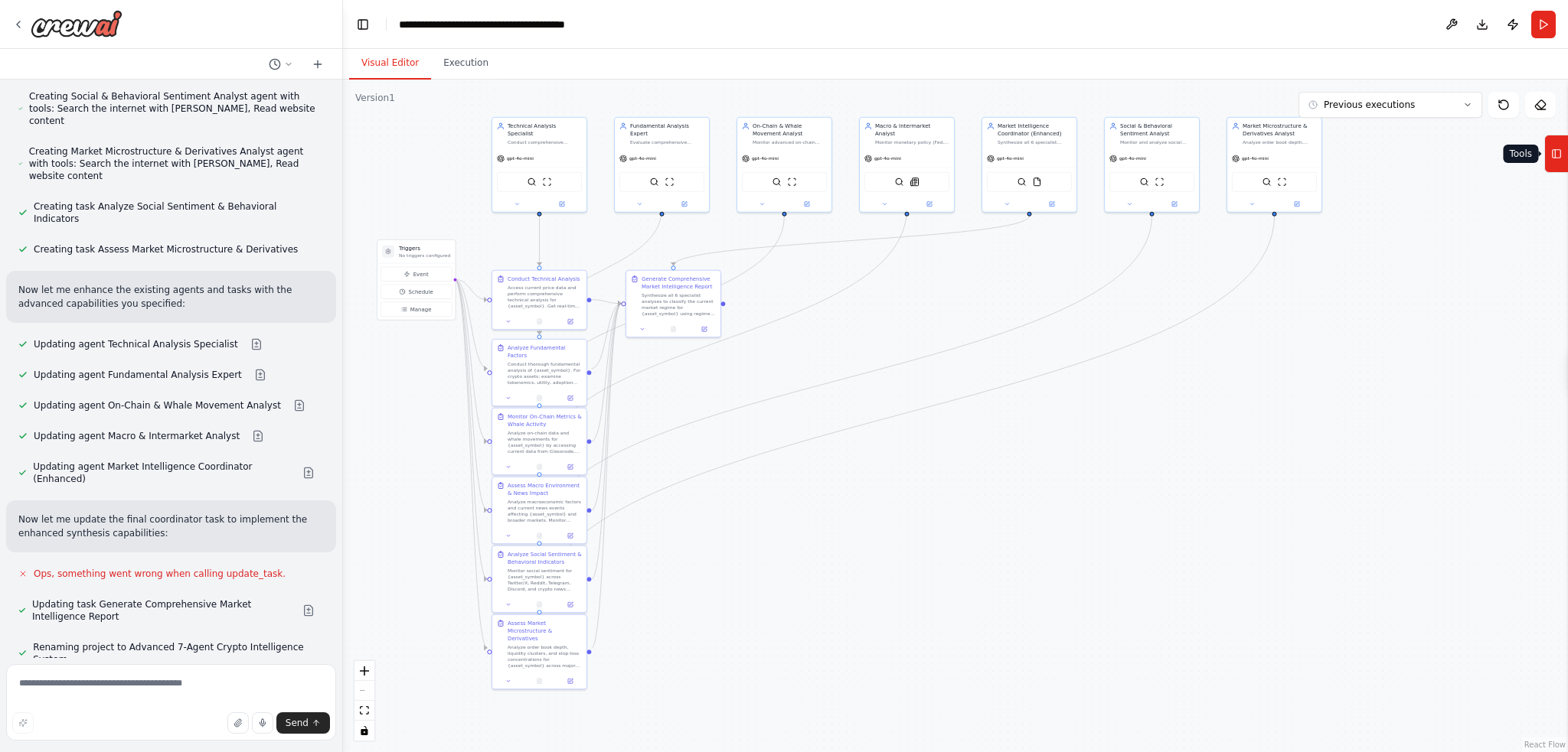
click at [1561, 159] on icon at bounding box center [1557, 153] width 11 height 24
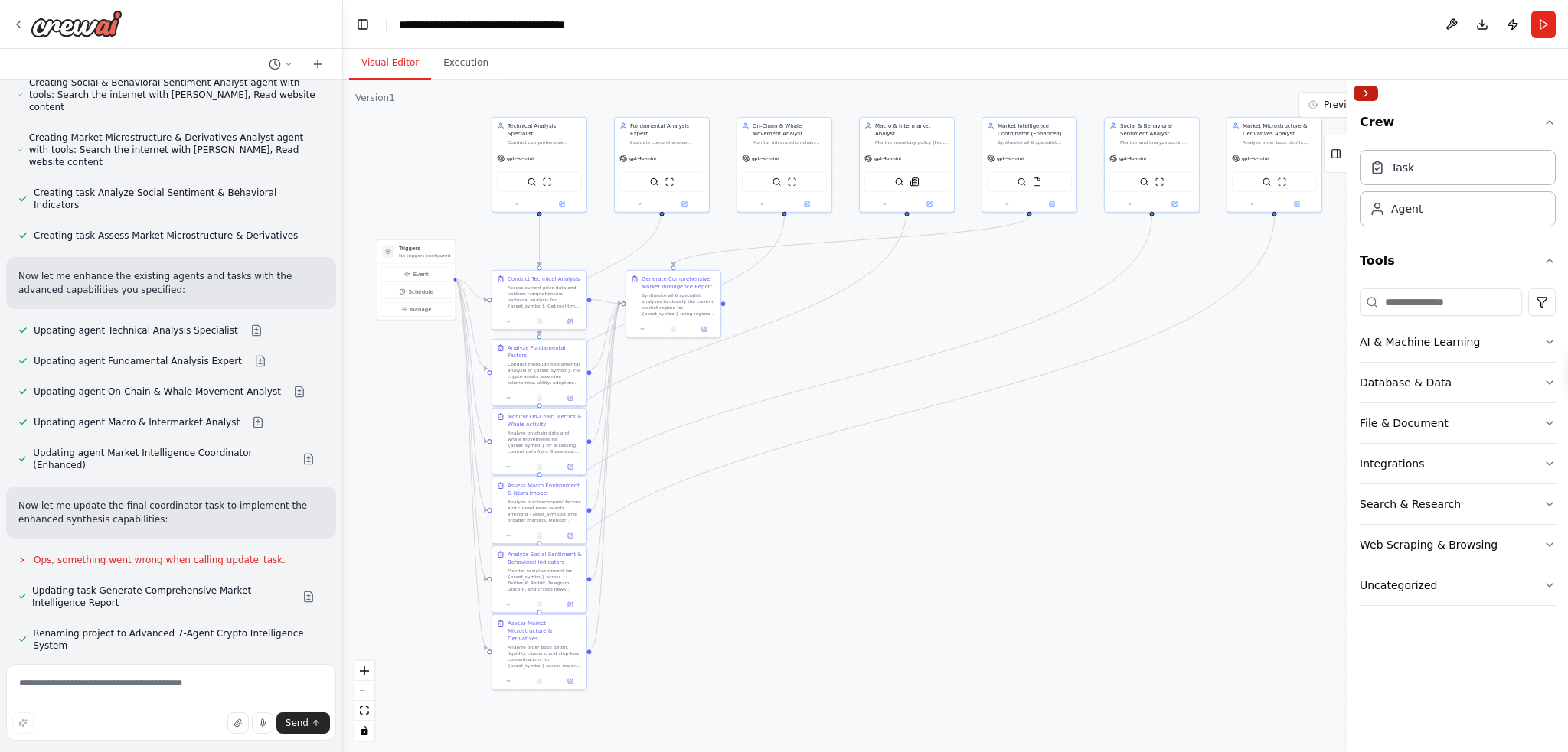
click at [1360, 100] on button "Collapse right sidebar" at bounding box center [1366, 93] width 24 height 15
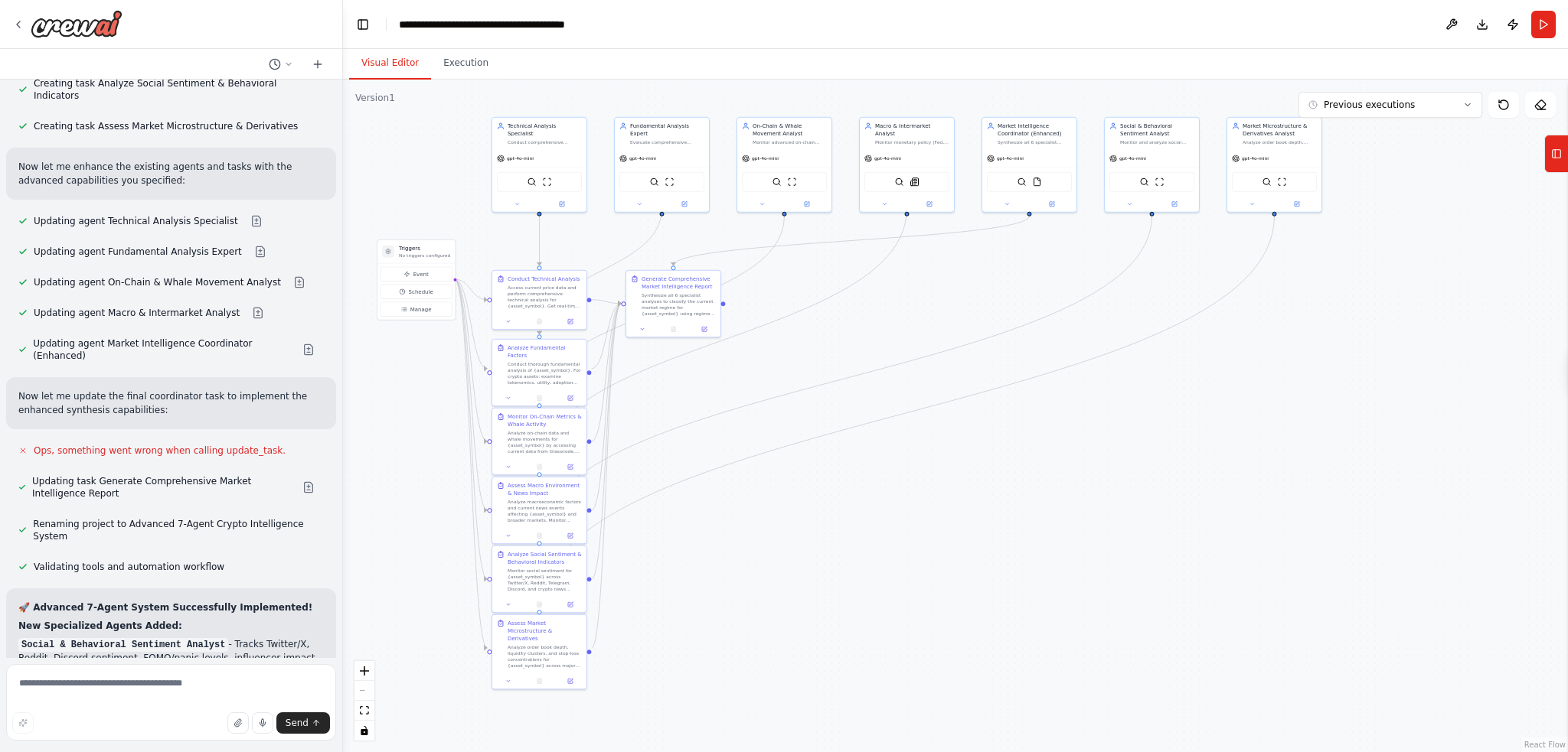
scroll to position [7670, 0]
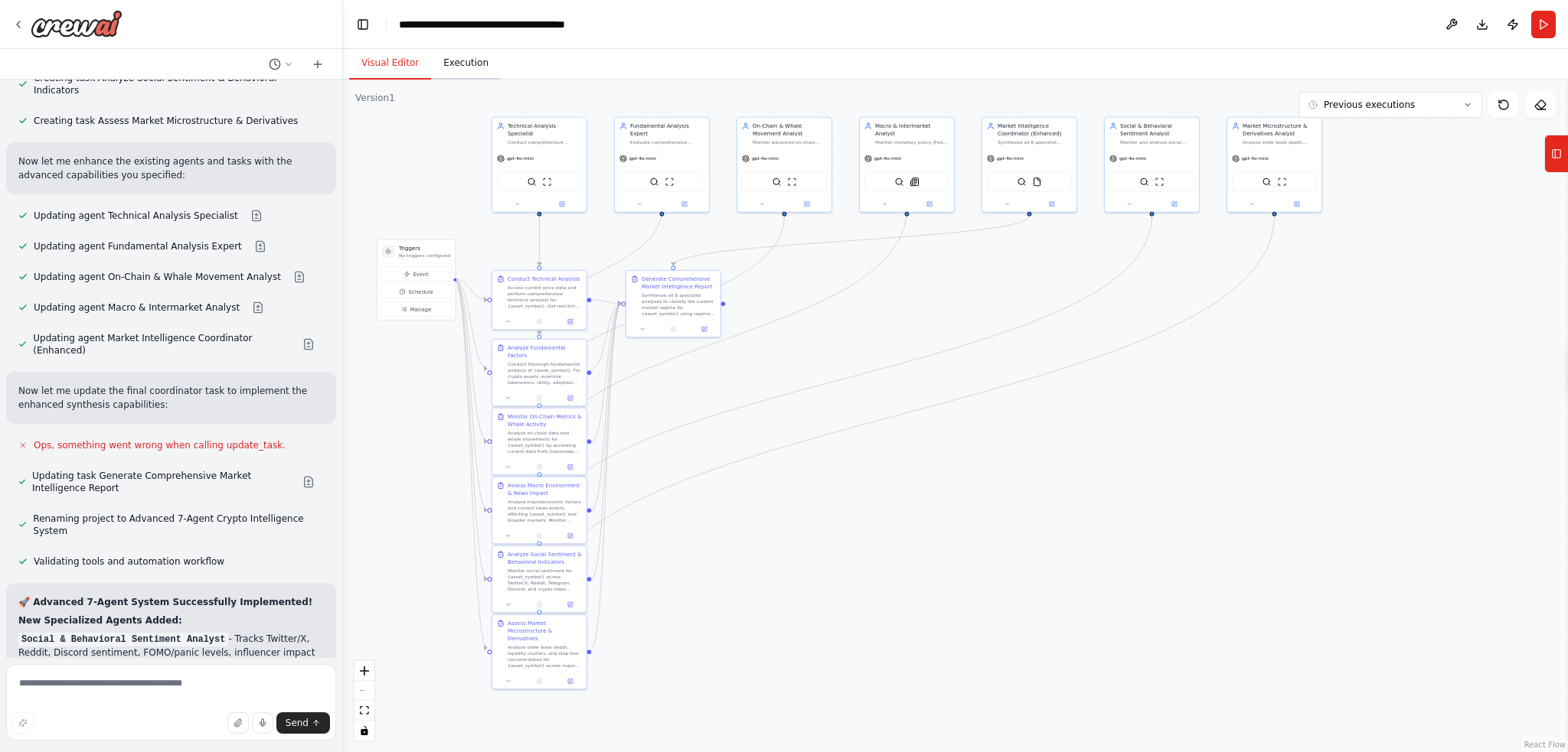
click at [473, 68] on button "Execution" at bounding box center [465, 64] width 69 height 32
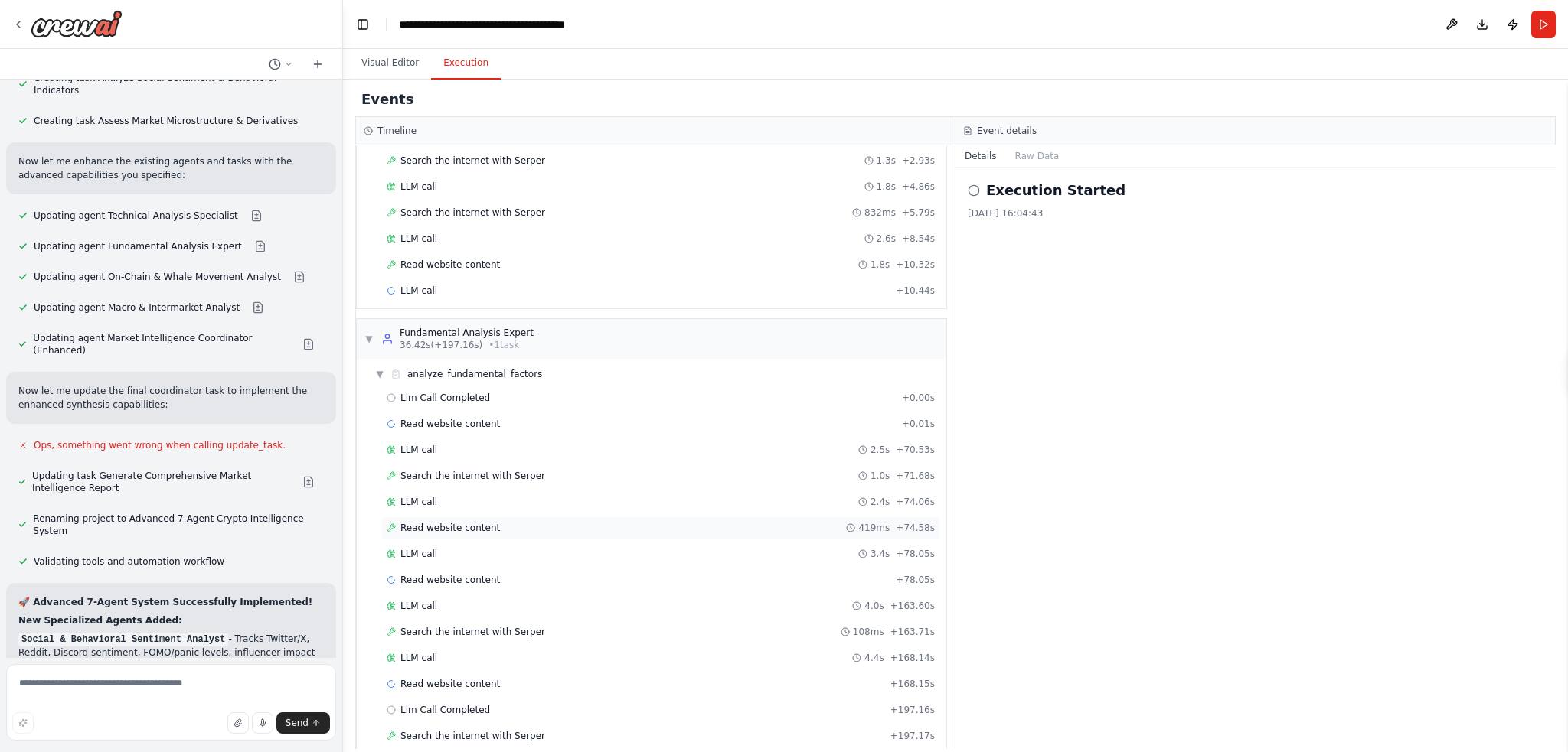
scroll to position [215, 0]
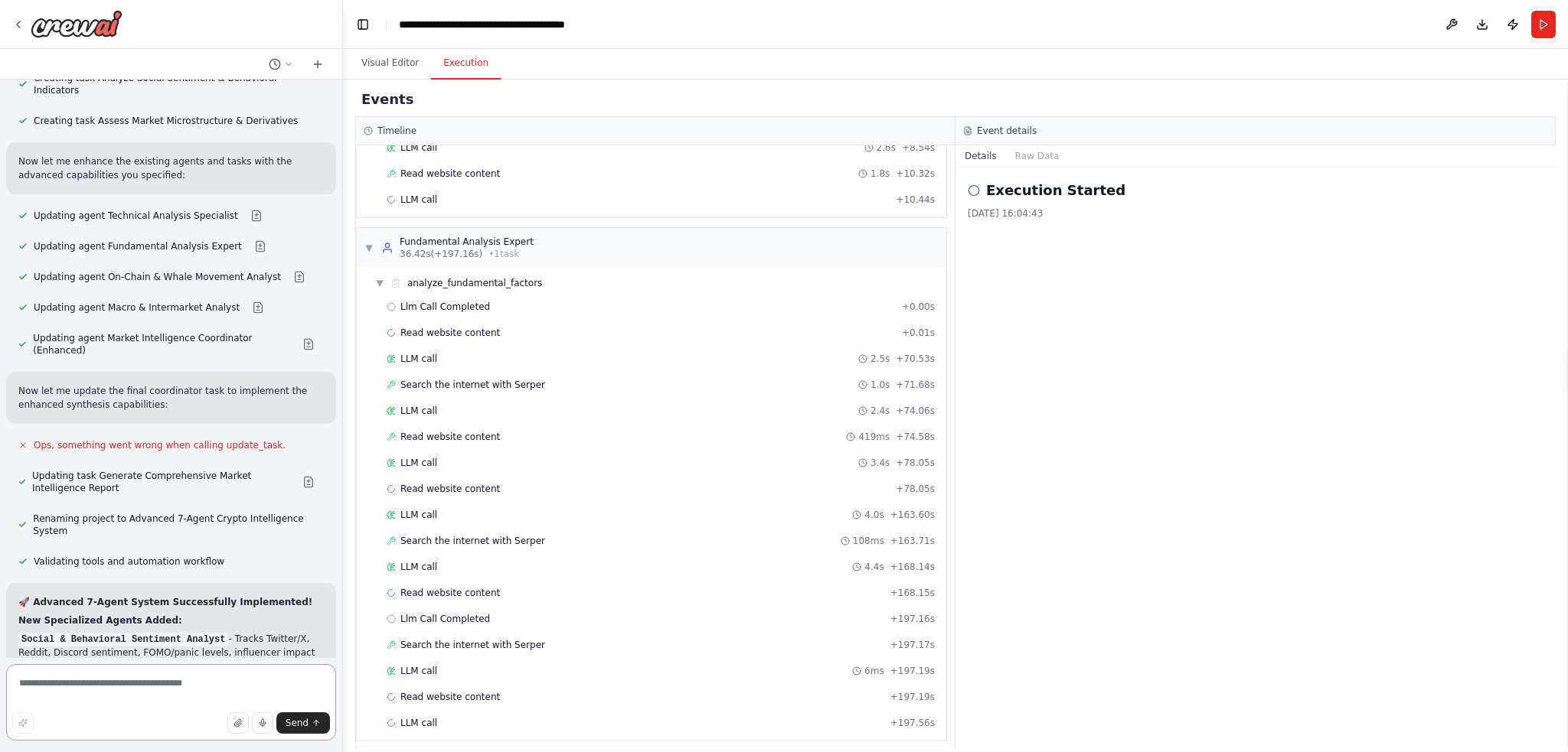
click at [65, 692] on textarea at bounding box center [171, 702] width 330 height 77
type textarea "**********"
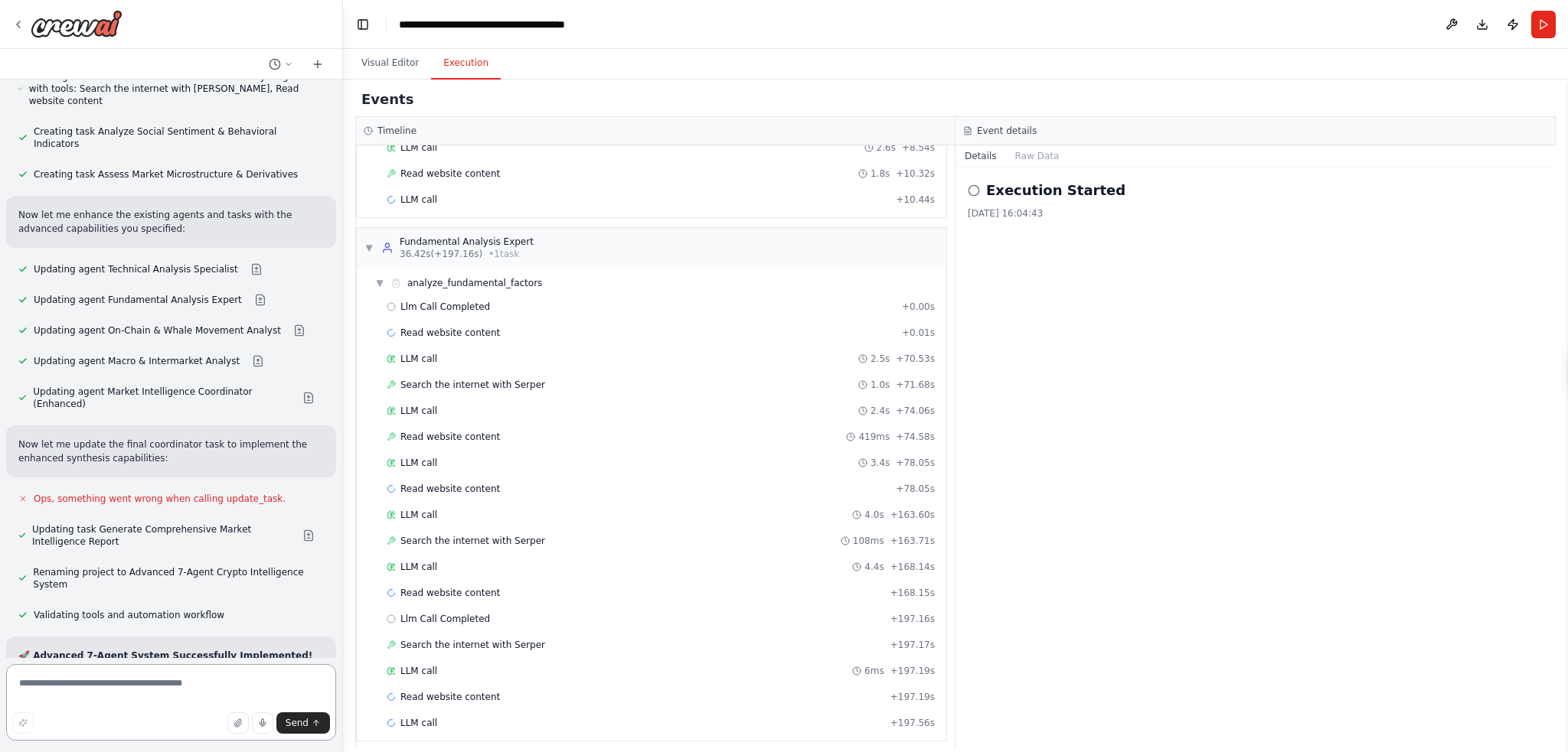
scroll to position [7670, 0]
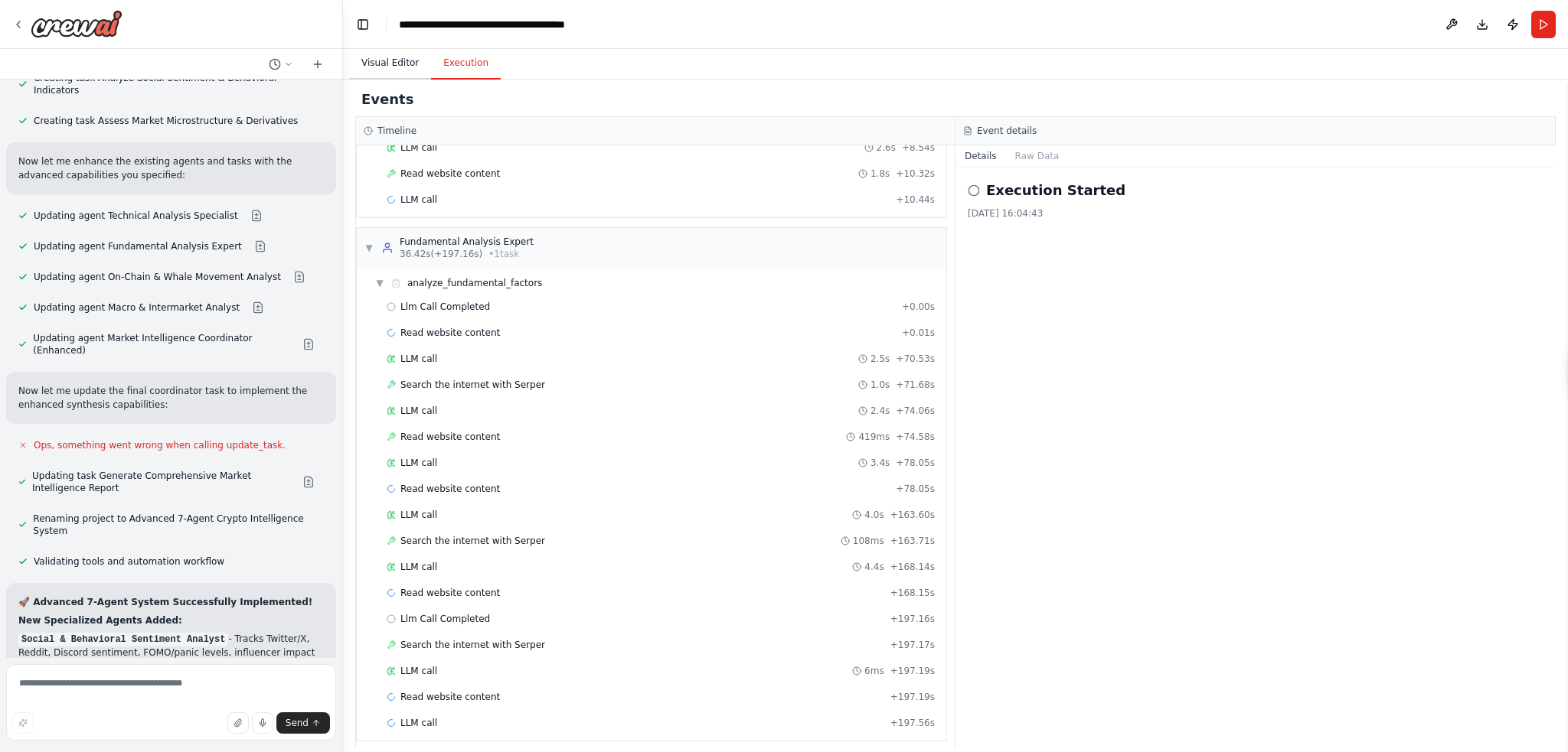
click at [385, 58] on button "Visual Editor" at bounding box center [390, 64] width 82 height 32
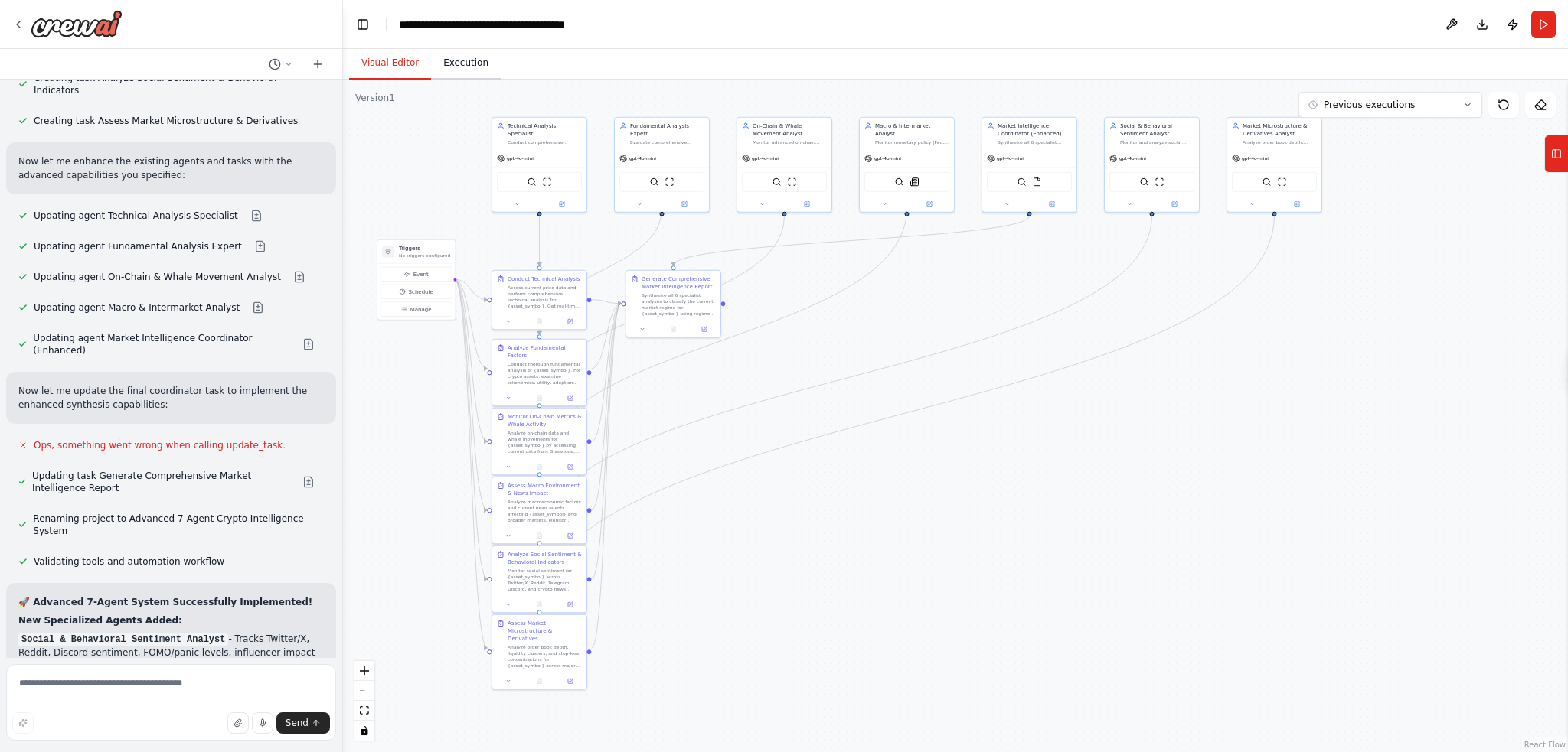
click at [469, 76] on button "Execution" at bounding box center [465, 64] width 69 height 32
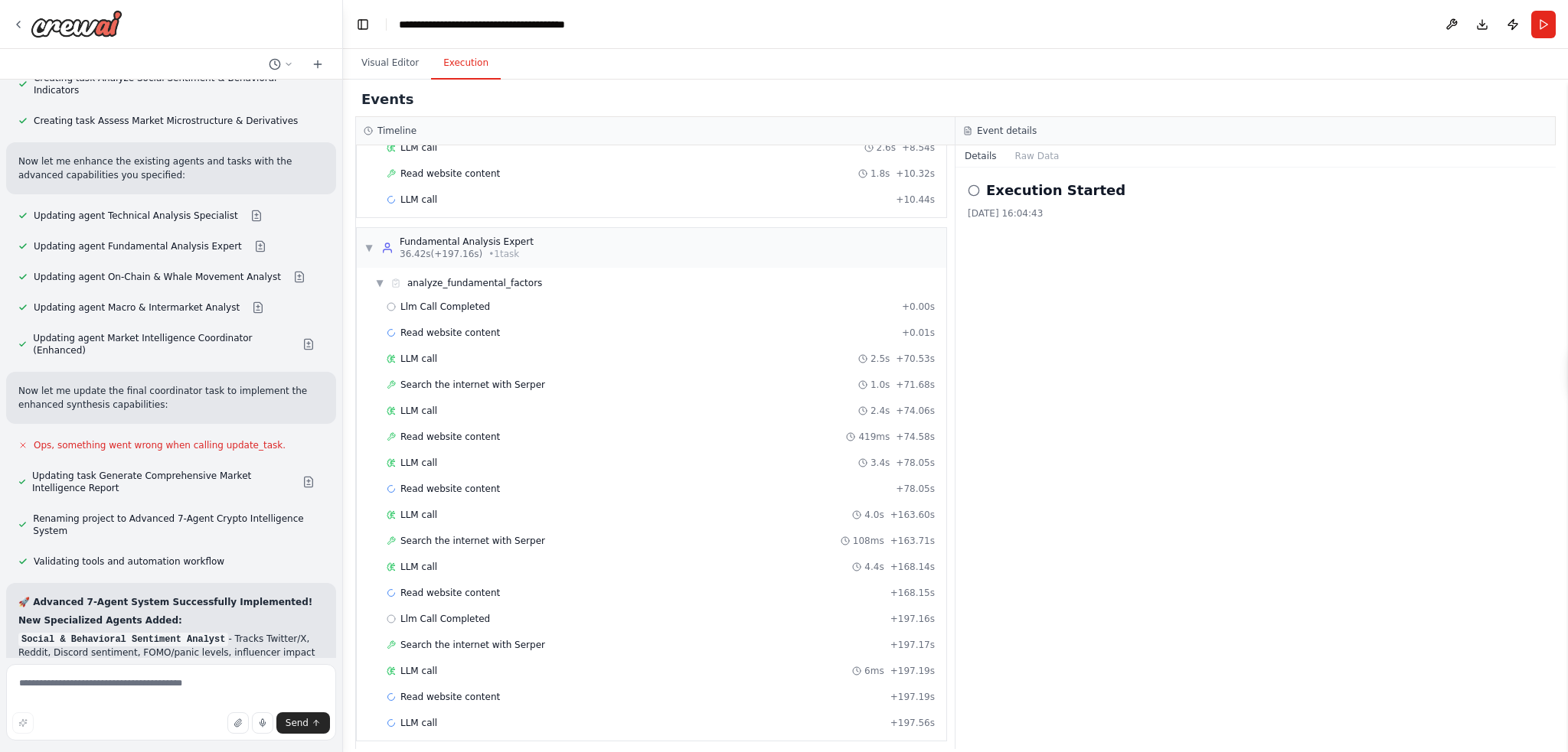
click at [1028, 196] on h2 "Execution Started" at bounding box center [1056, 191] width 140 height 22
click at [974, 189] on icon at bounding box center [974, 191] width 13 height 13
click at [1025, 152] on button "Raw Data" at bounding box center [1038, 156] width 63 height 22
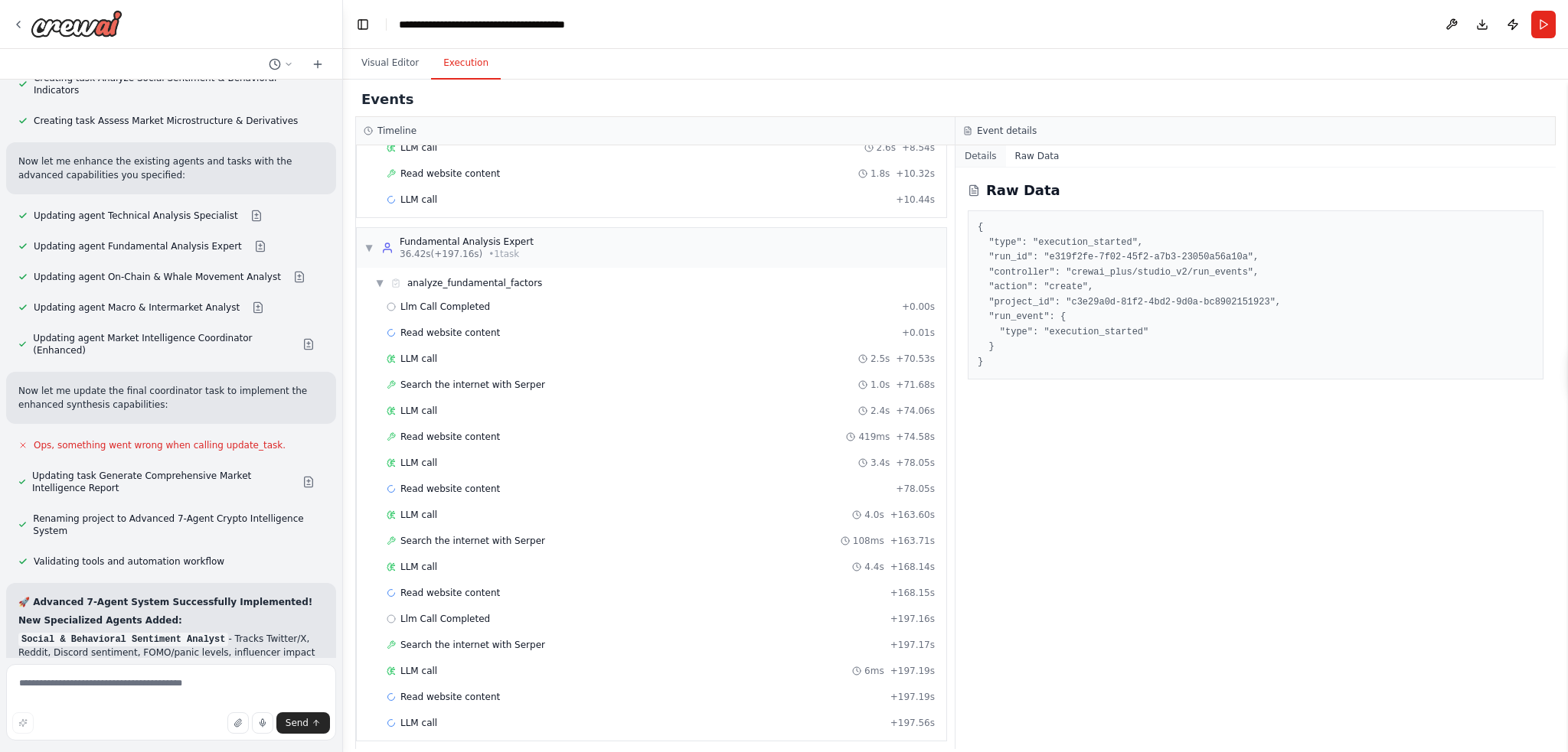
click at [983, 152] on button "Details" at bounding box center [981, 156] width 50 height 22
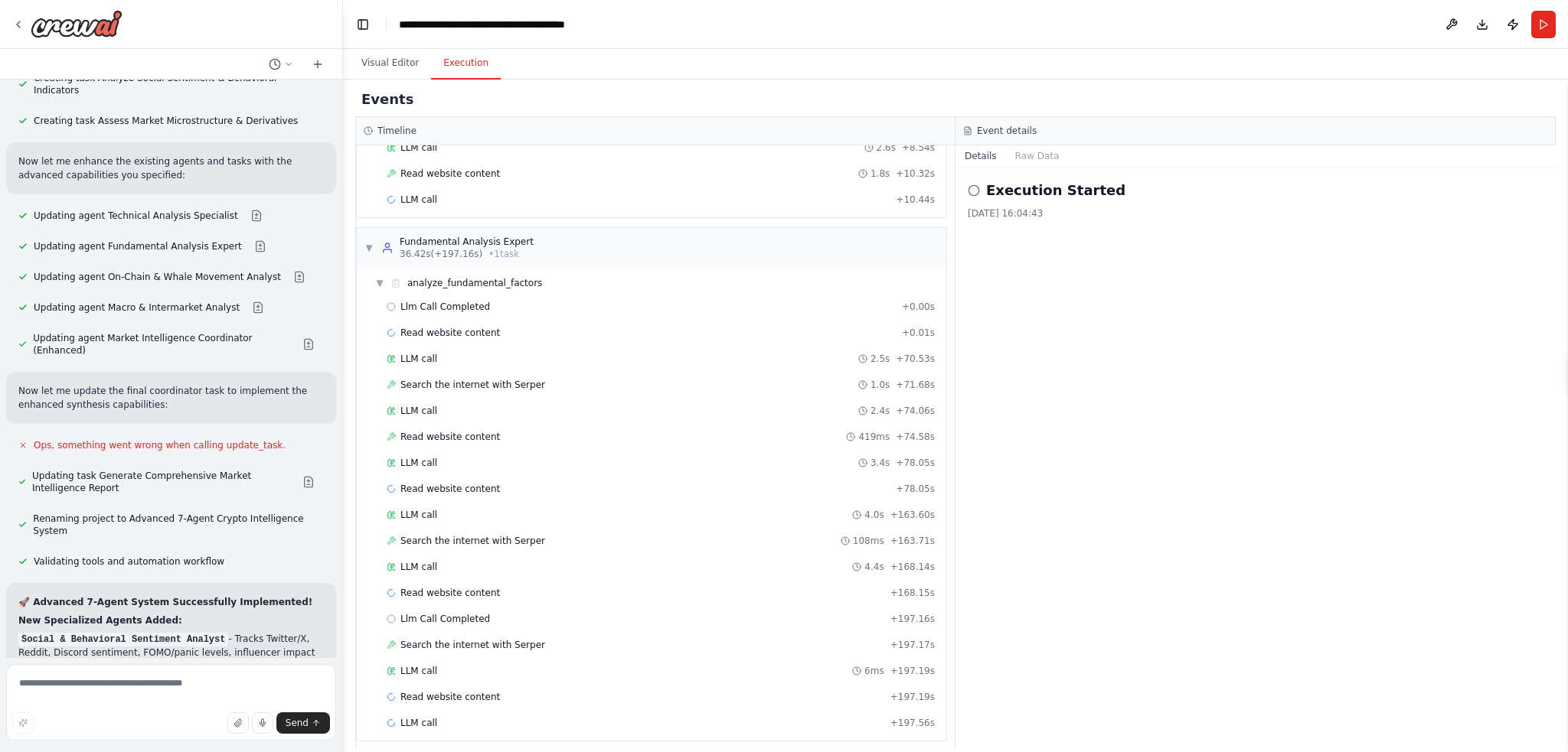
click at [0, 0] on icon "Please click to verify you’re human" at bounding box center [0, 0] width 0 height 0
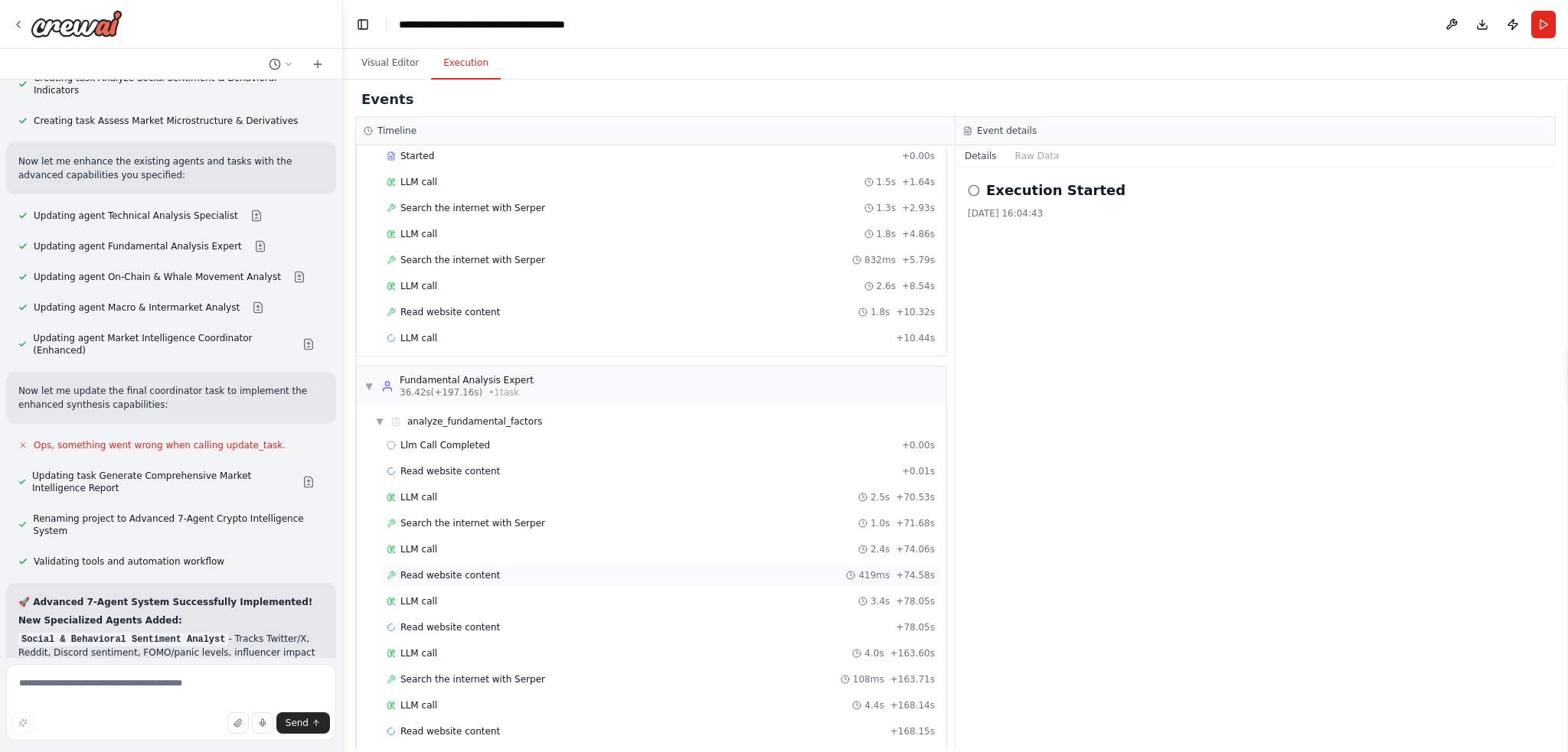
scroll to position [0, 0]
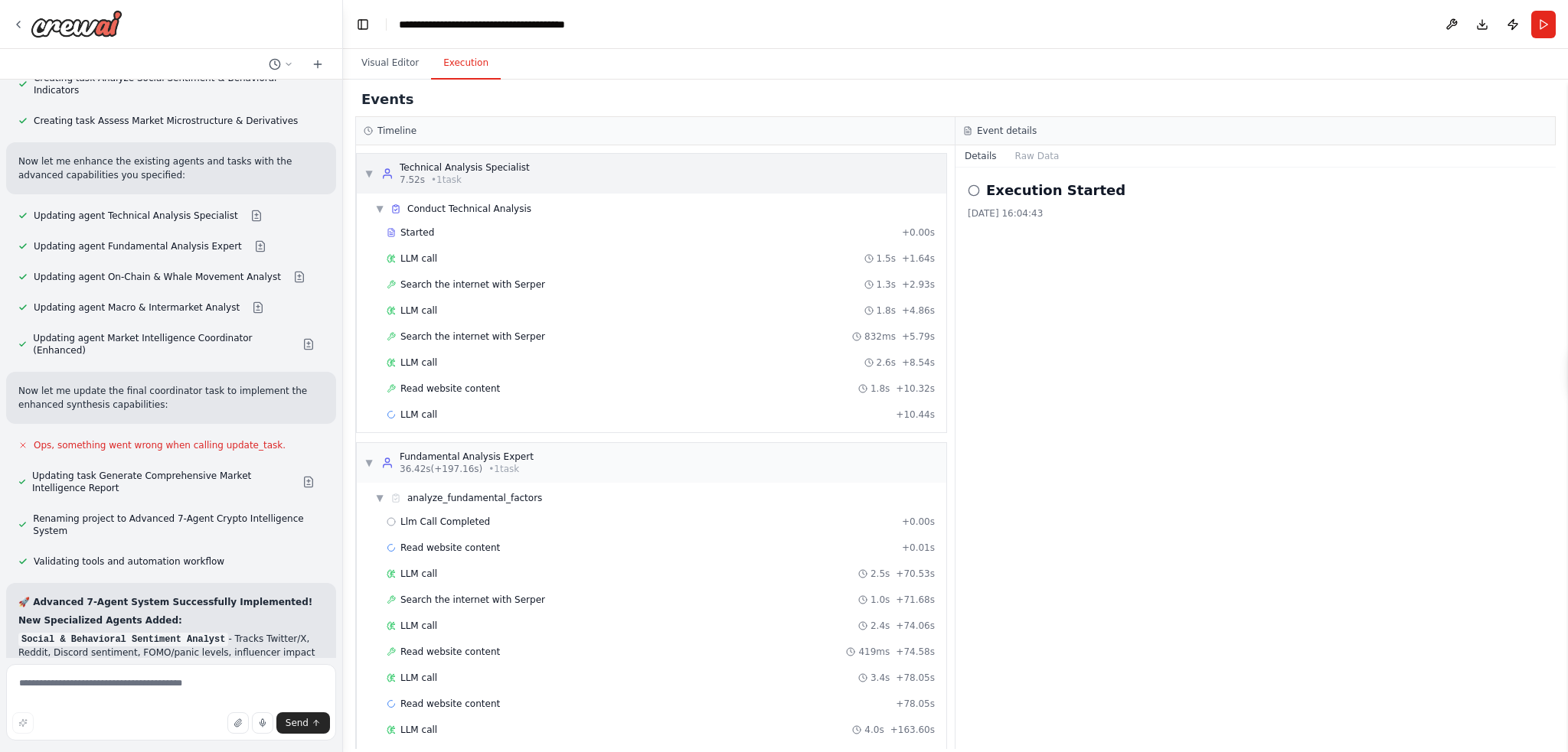
click at [368, 169] on span "▼" at bounding box center [369, 174] width 9 height 13
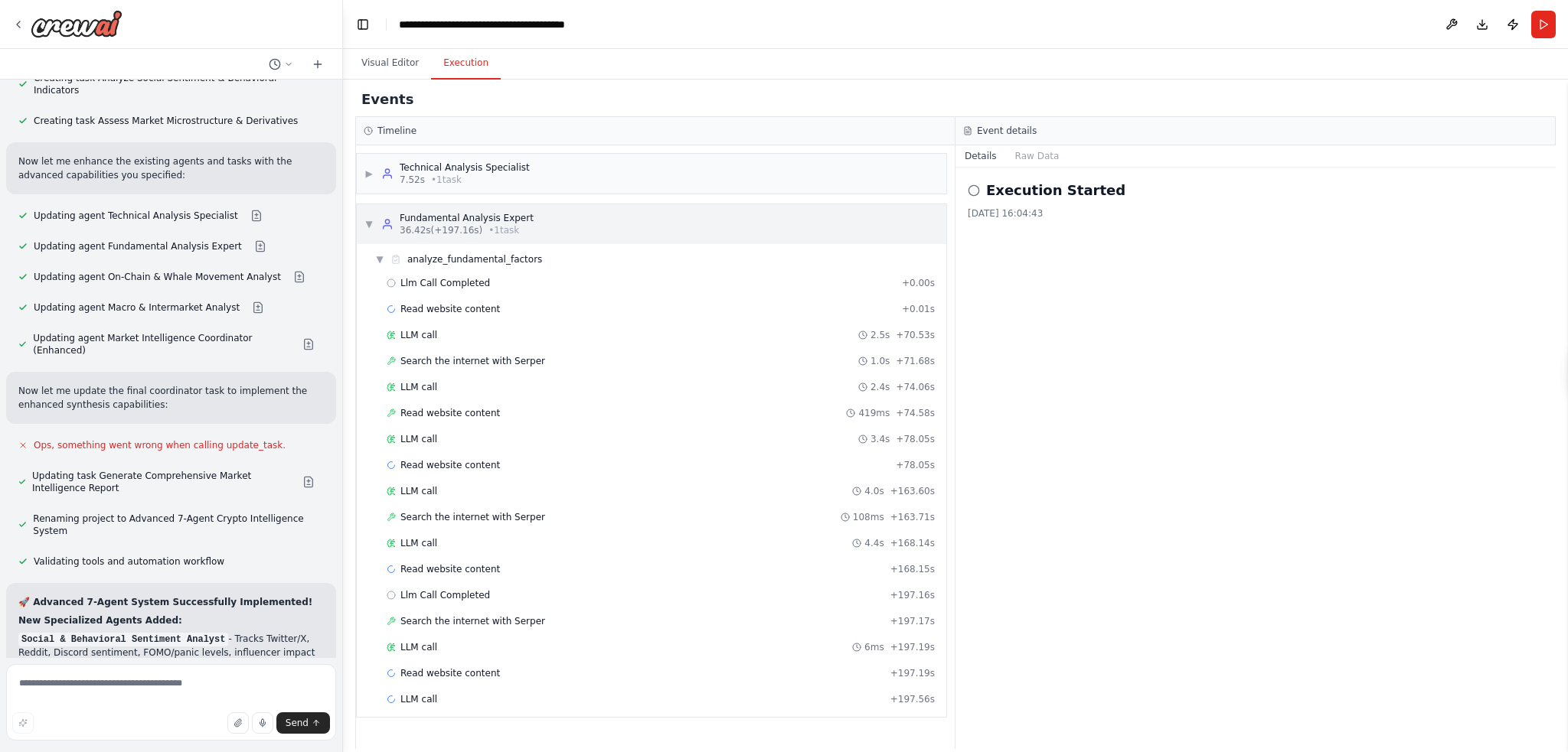
click at [370, 222] on span "▼" at bounding box center [369, 224] width 9 height 13
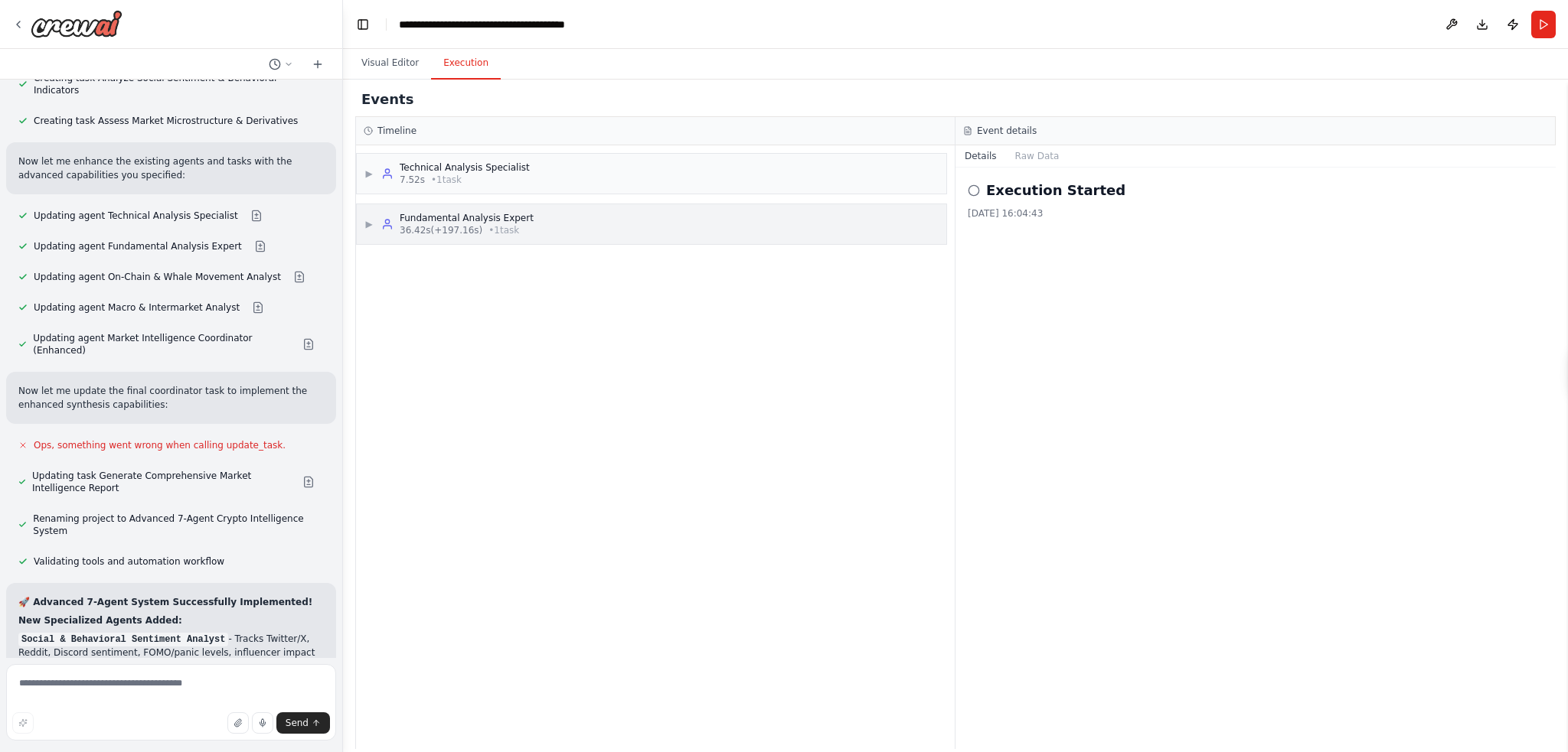
click at [366, 226] on span "▶" at bounding box center [369, 224] width 9 height 13
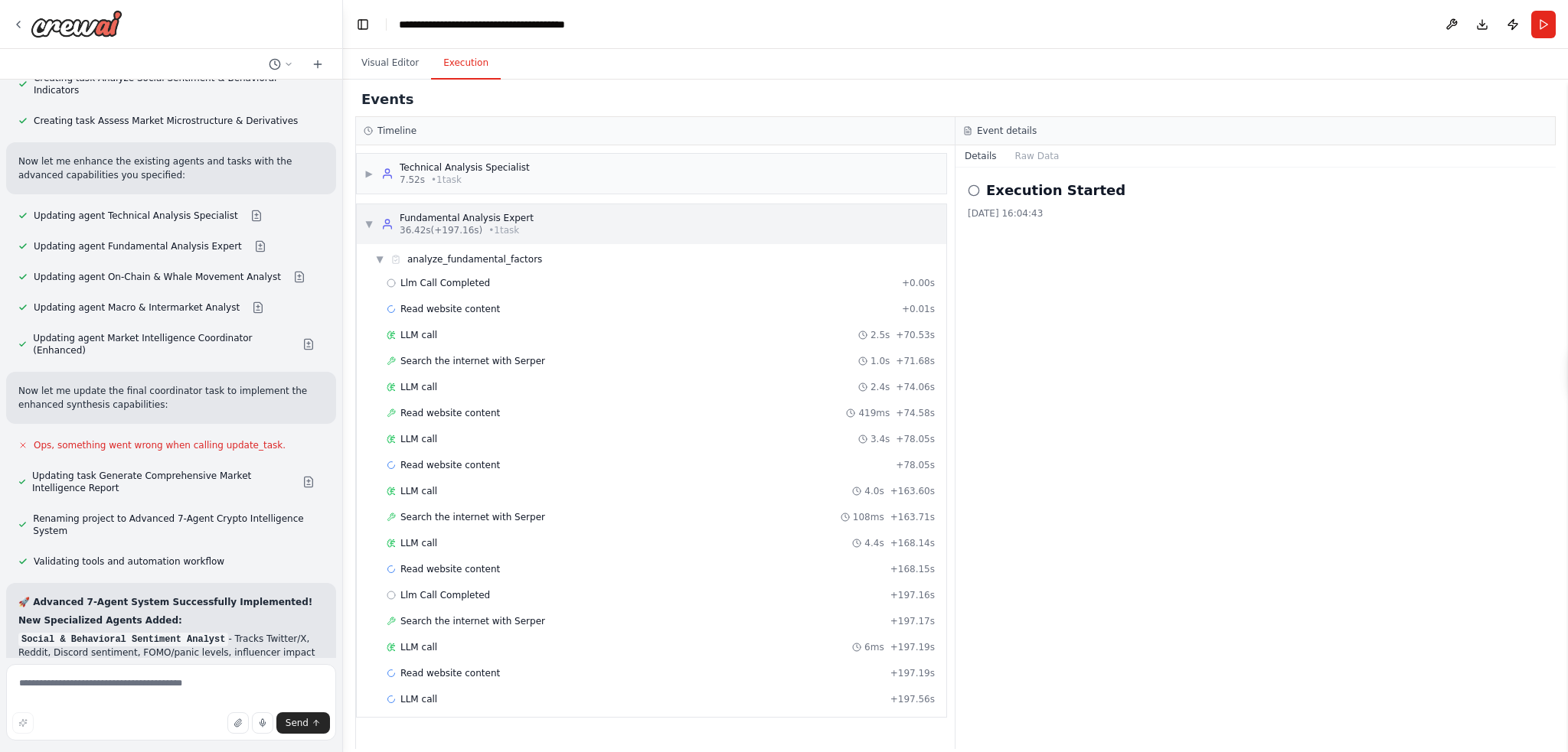
click at [368, 220] on span "▼" at bounding box center [369, 224] width 9 height 13
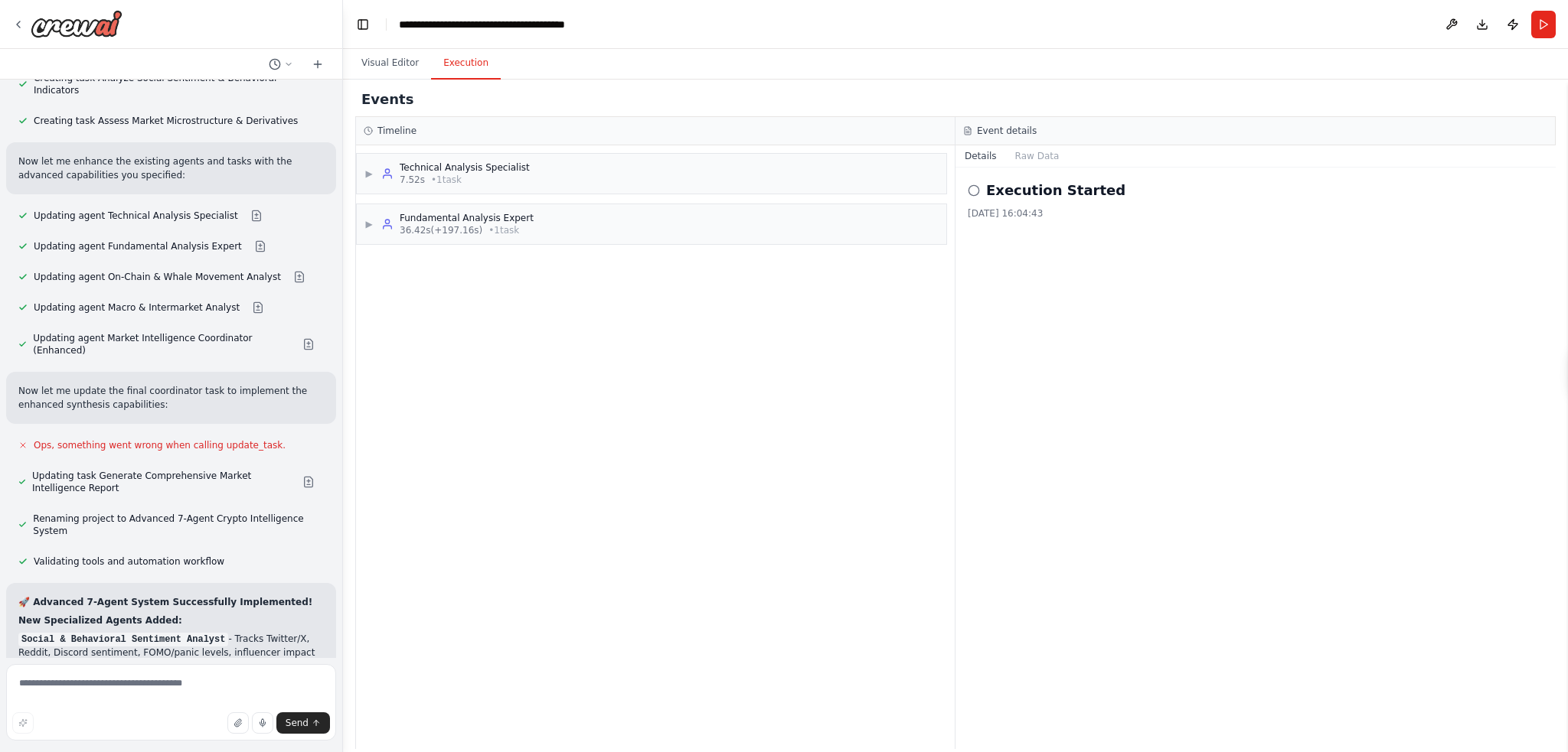
click at [972, 186] on icon at bounding box center [974, 191] width 13 height 13
click at [971, 132] on icon at bounding box center [968, 131] width 9 height 9
click at [369, 68] on button "Visual Editor" at bounding box center [390, 64] width 82 height 32
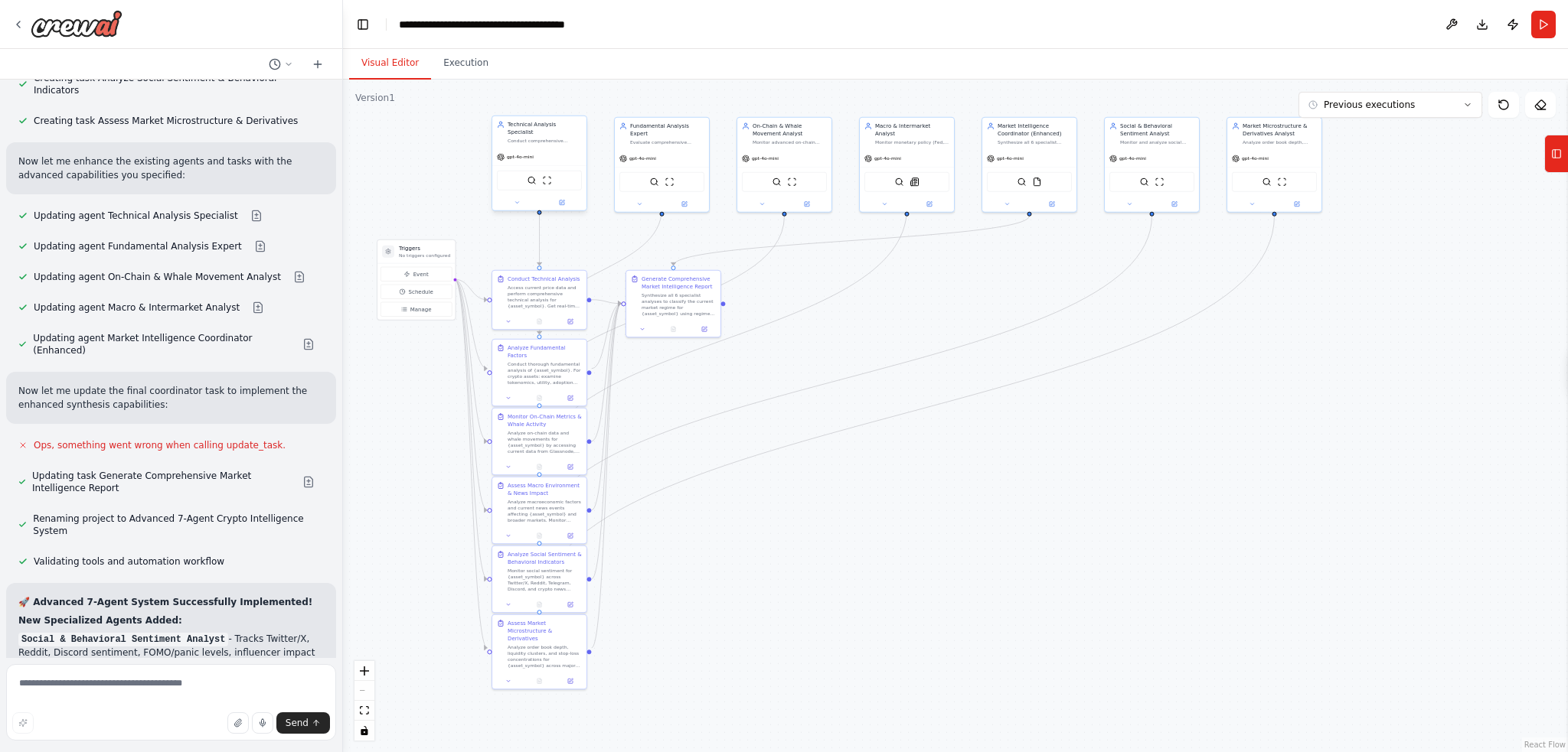
click at [538, 149] on div "gpt-4o-mini" at bounding box center [539, 157] width 95 height 17
click at [440, 161] on div ".deletable-edge-delete-btn { width: 20px; height: 20px; border: 0px solid #ffff…" at bounding box center [956, 415] width 1226 height 673
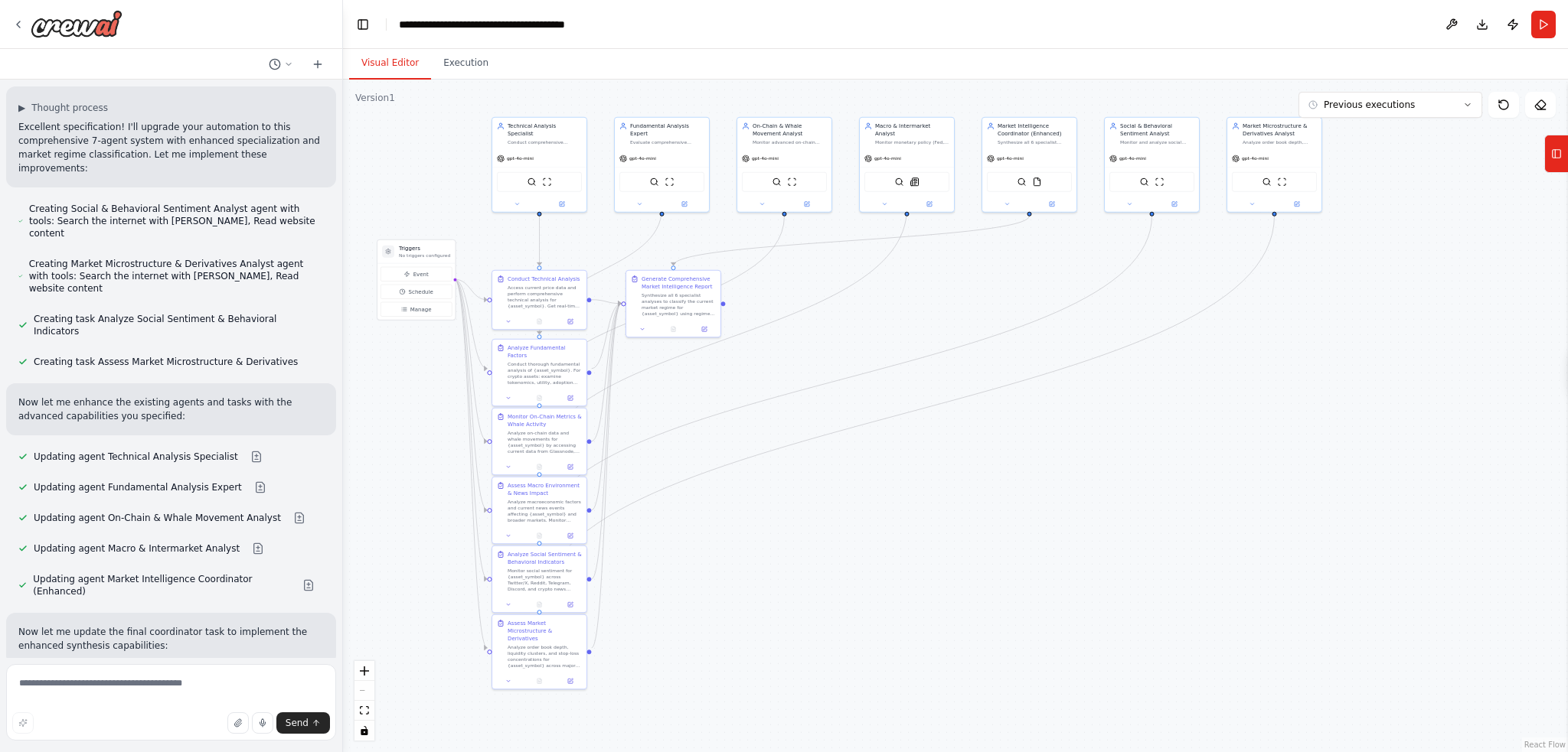
scroll to position [7670, 0]
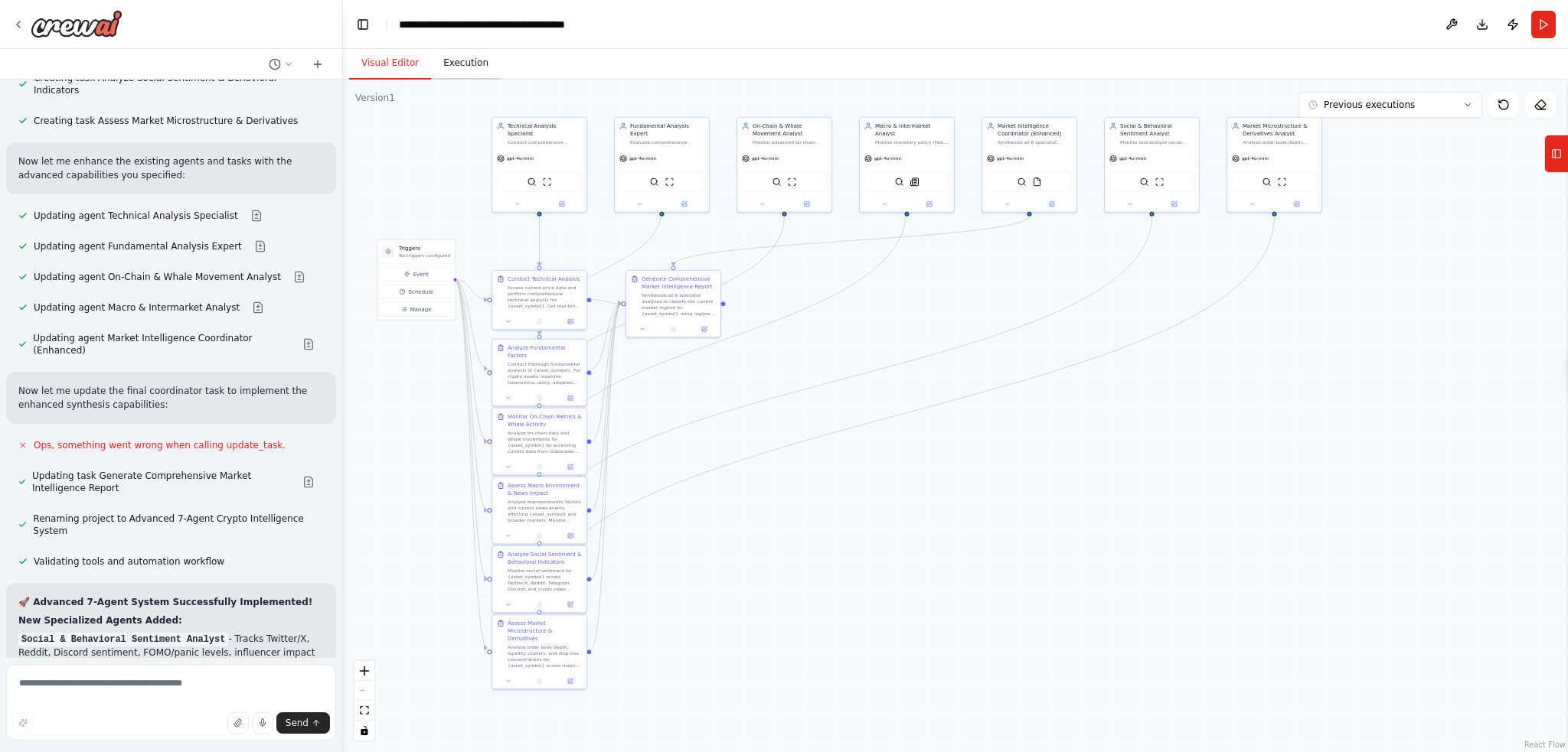
click at [473, 64] on button "Execution" at bounding box center [465, 64] width 69 height 32
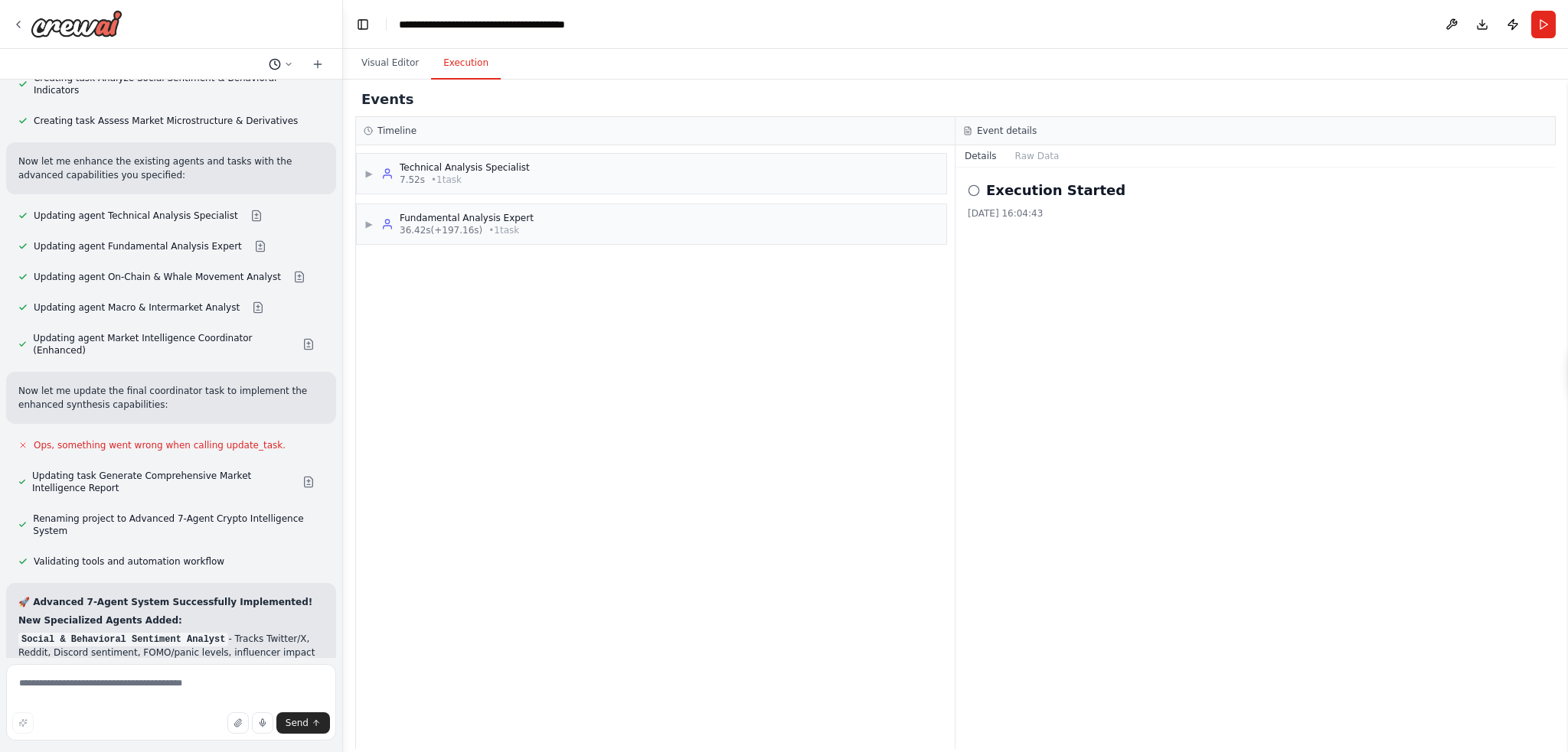
click at [288, 66] on icon at bounding box center [288, 64] width 9 height 9
click at [752, 397] on div "▶ Technical Analysis Specialist 7.52s • 1 task ▶ Fundamental Analysis Expert 36…" at bounding box center [655, 447] width 599 height 604
click at [684, 394] on div "▶ Technical Analysis Specialist 7.52s • 1 task ▶ Fundamental Analysis Expert 36…" at bounding box center [655, 447] width 599 height 604
click at [373, 222] on span "▶" at bounding box center [369, 224] width 9 height 13
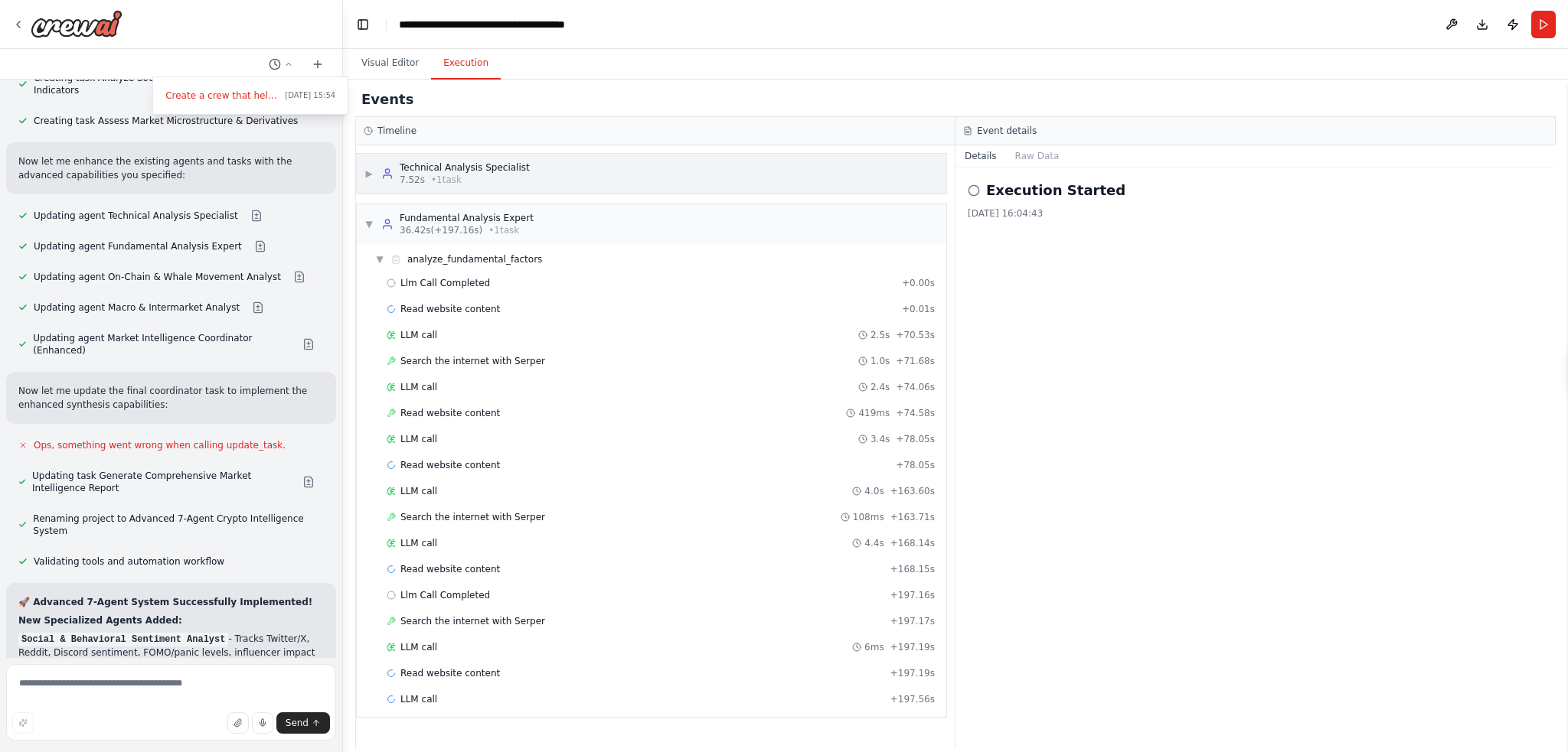
click at [386, 183] on div "Technical Analysis Specialist 7.52s • 1 task" at bounding box center [455, 173] width 149 height 24
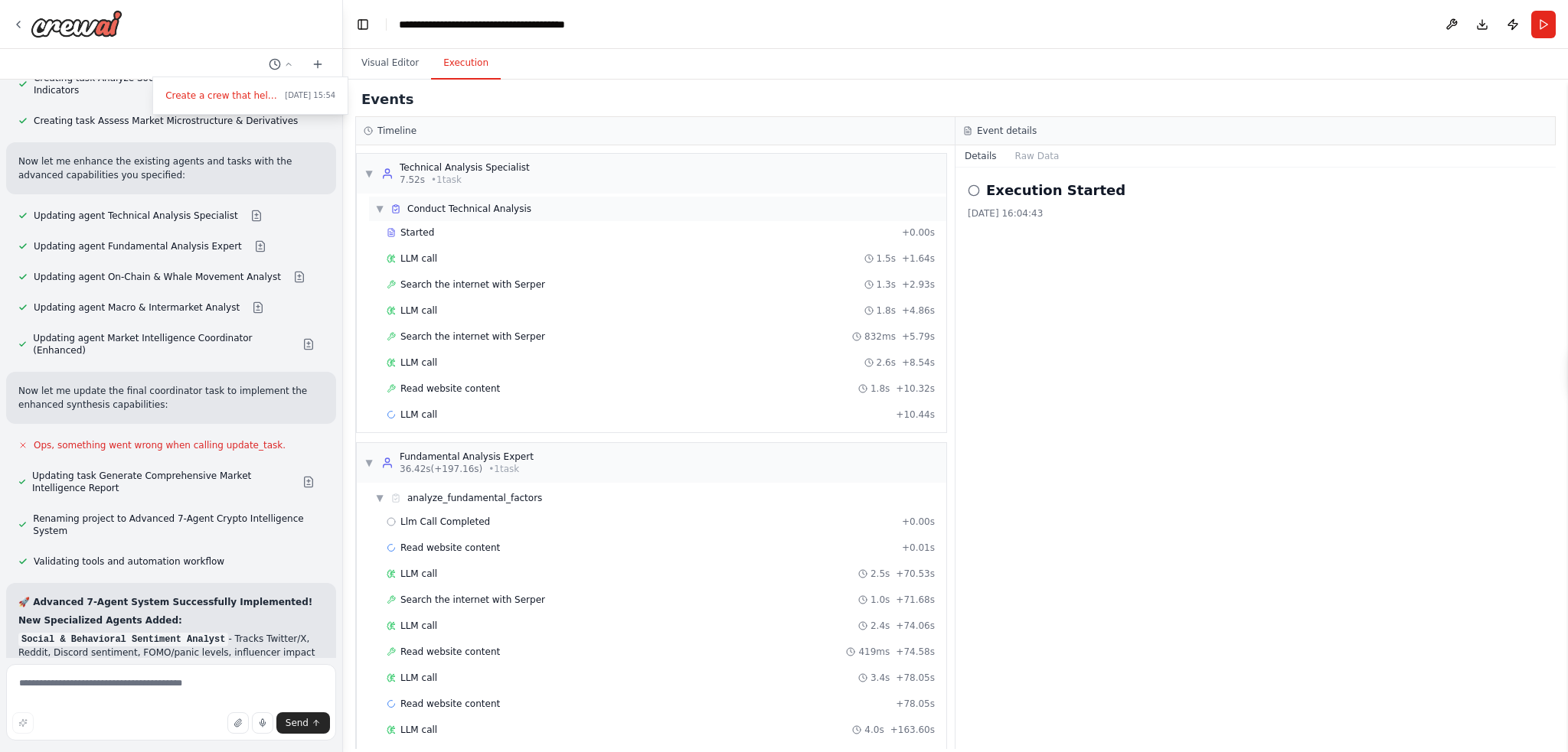
click at [384, 206] on div "▼ Conduct Technical Analysis" at bounding box center [452, 209] width 156 height 13
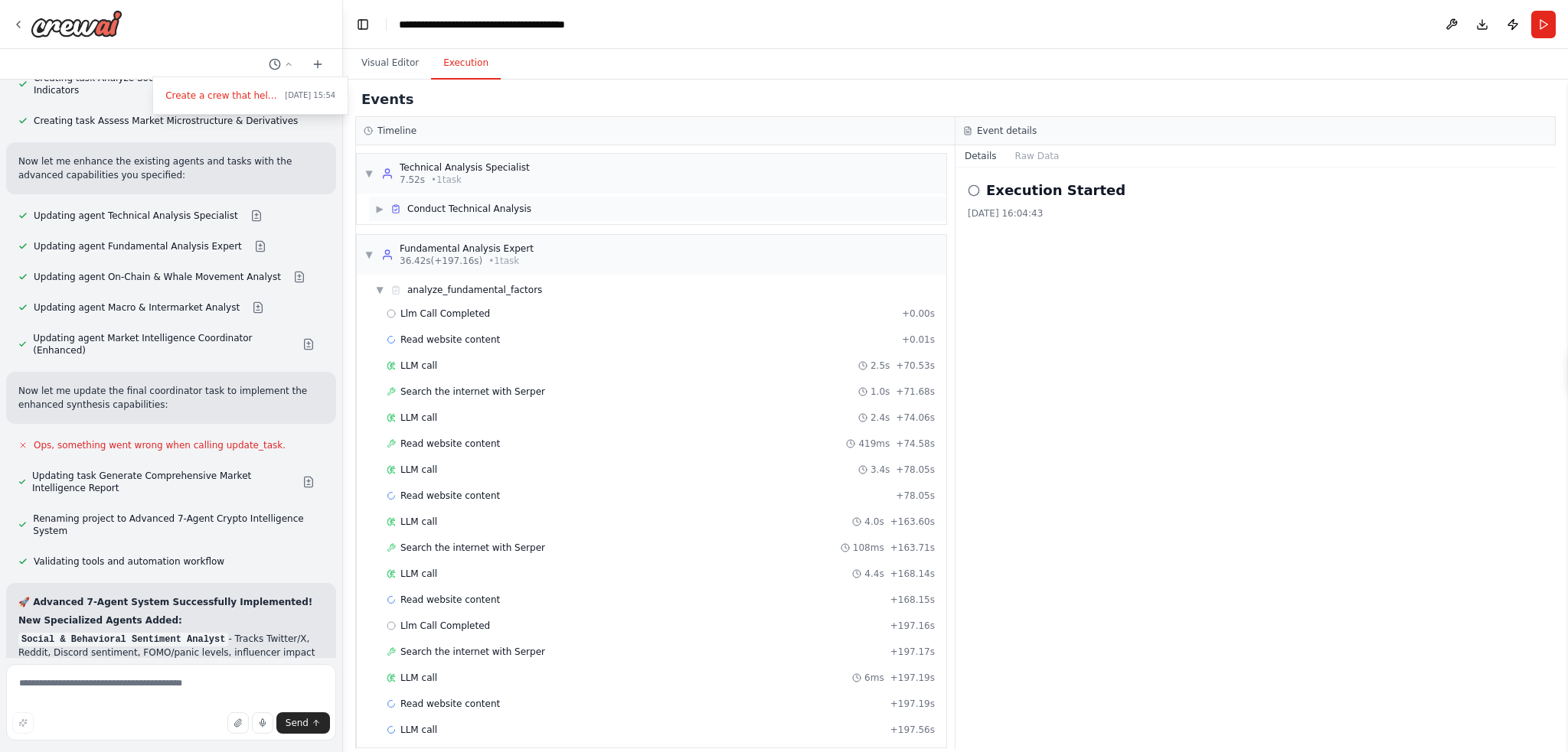
click at [384, 206] on span "▶" at bounding box center [379, 209] width 9 height 13
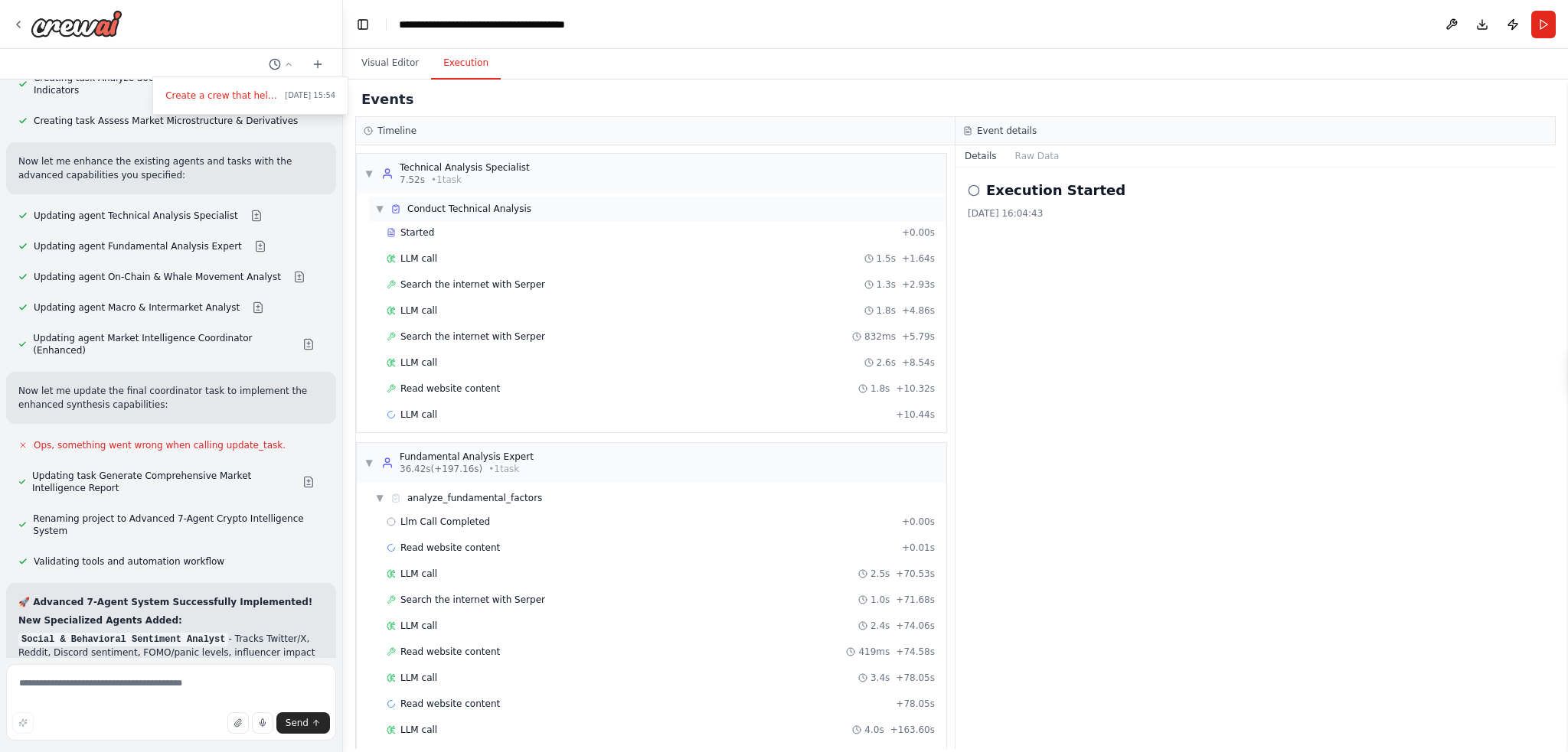
click at [384, 206] on div "▼ Conduct Technical Analysis" at bounding box center [452, 209] width 156 height 13
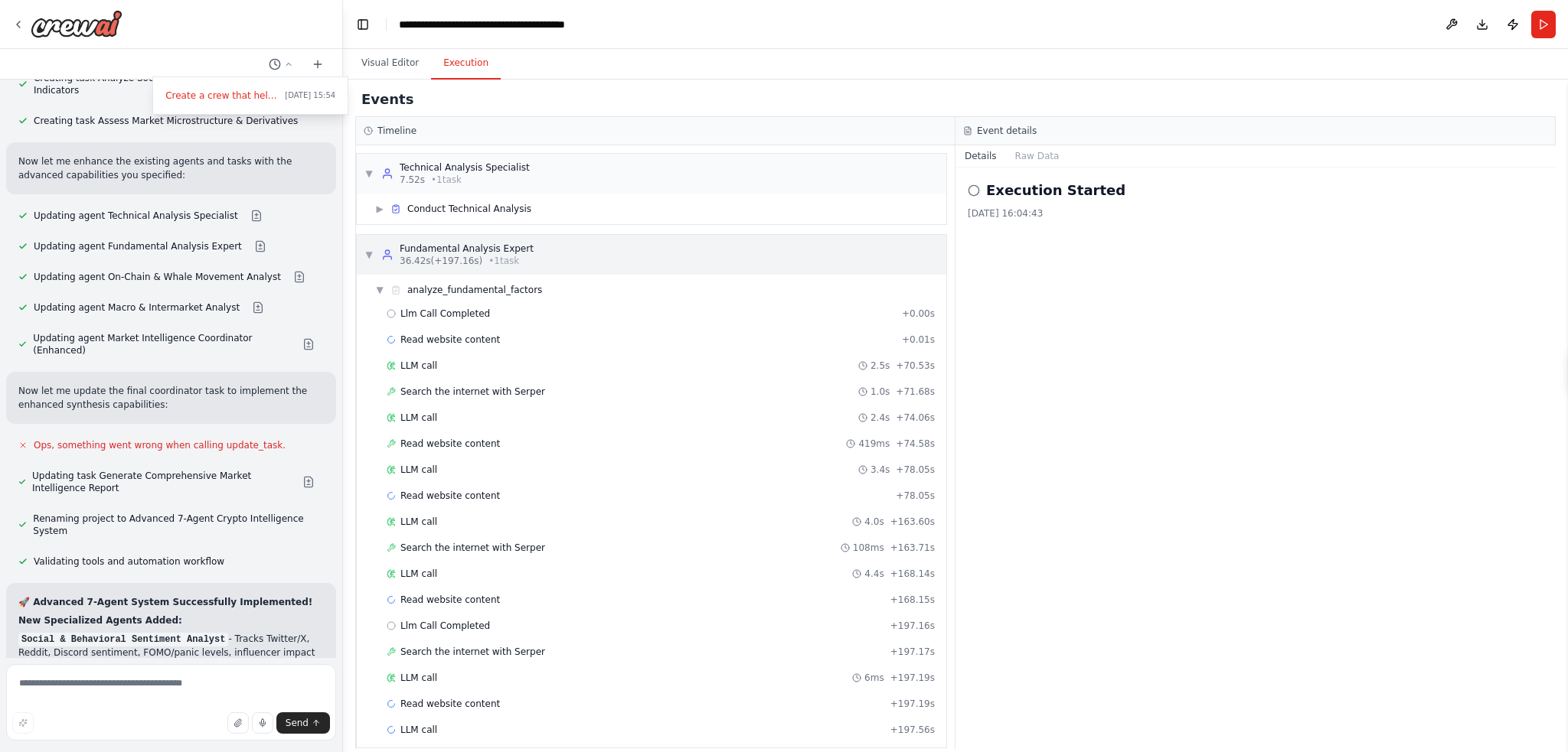
click at [365, 259] on span "▼" at bounding box center [369, 255] width 9 height 13
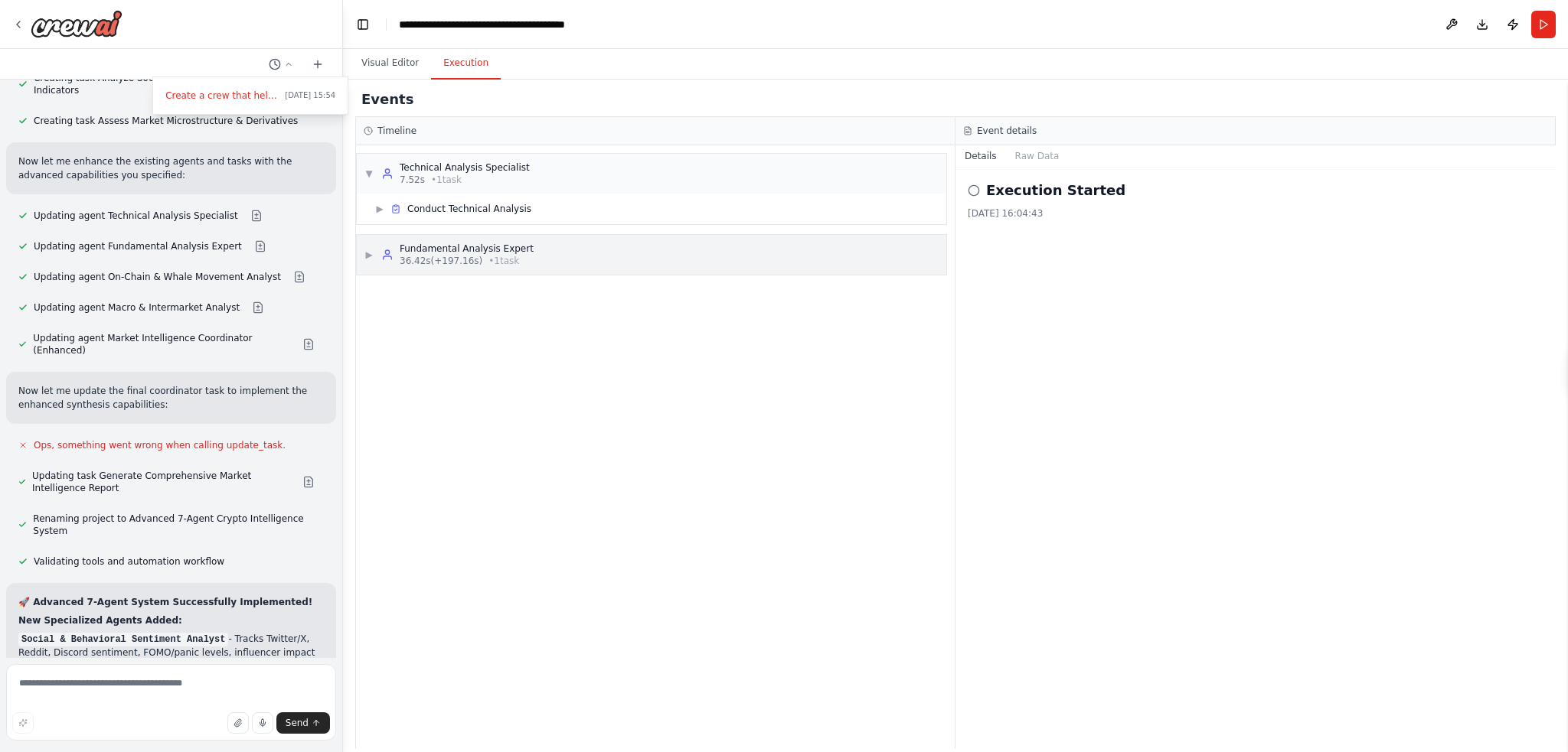
click at [368, 254] on span "▶" at bounding box center [369, 255] width 9 height 13
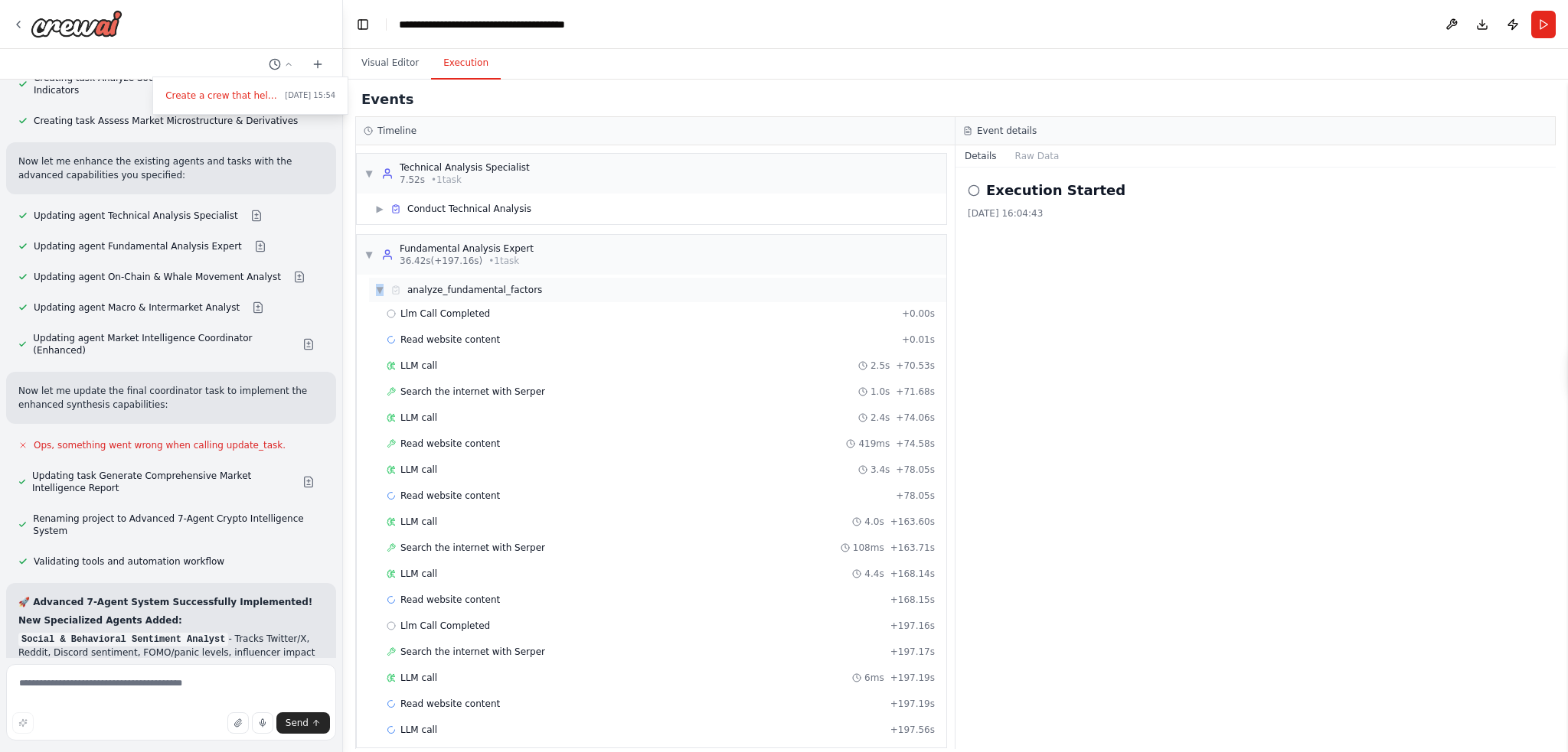
click at [380, 293] on span "▼" at bounding box center [379, 290] width 9 height 13
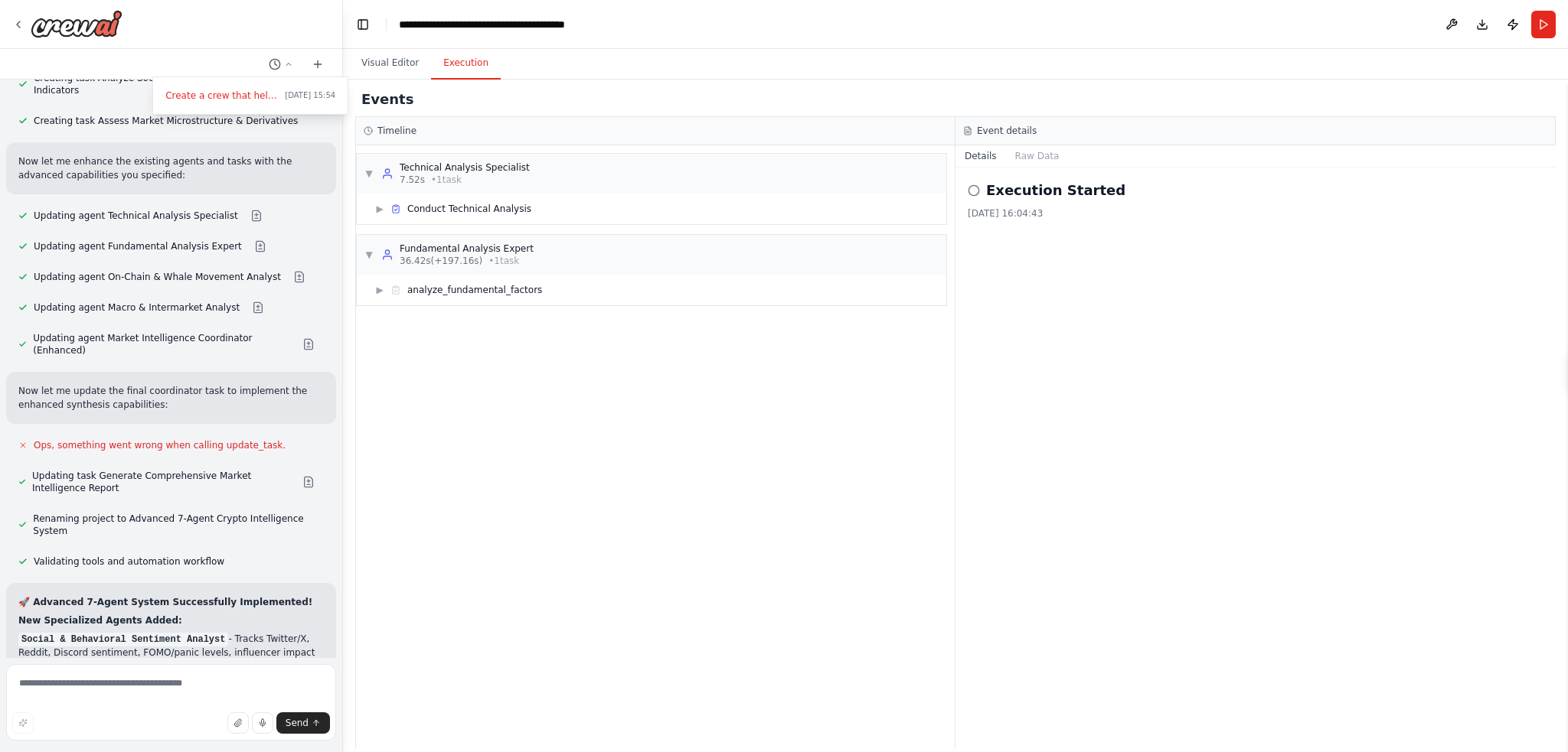
click at [112, 690] on div at bounding box center [171, 376] width 343 height 752
click at [100, 688] on textarea at bounding box center [171, 702] width 330 height 77
click at [61, 696] on textarea at bounding box center [171, 702] width 330 height 77
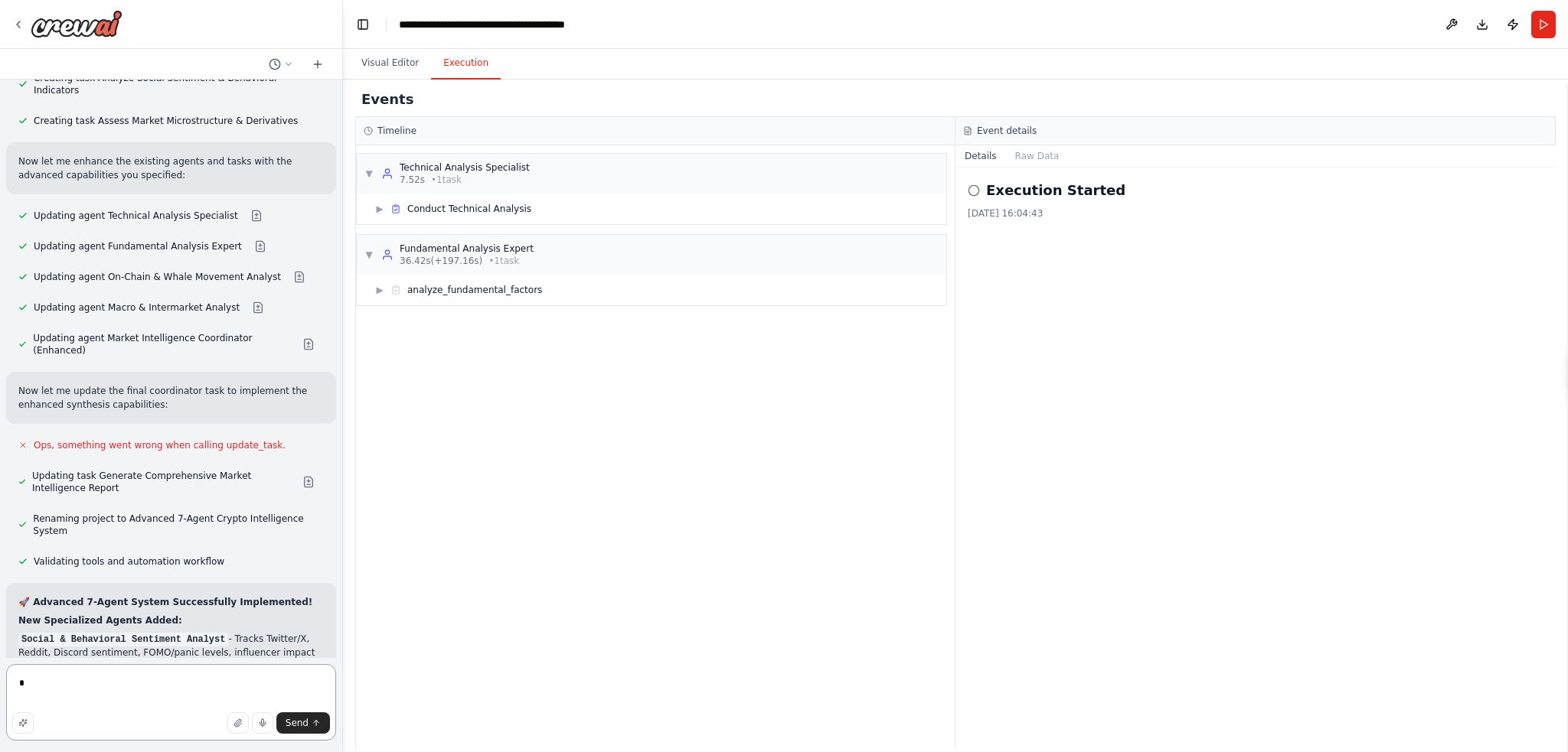
type textarea "**"
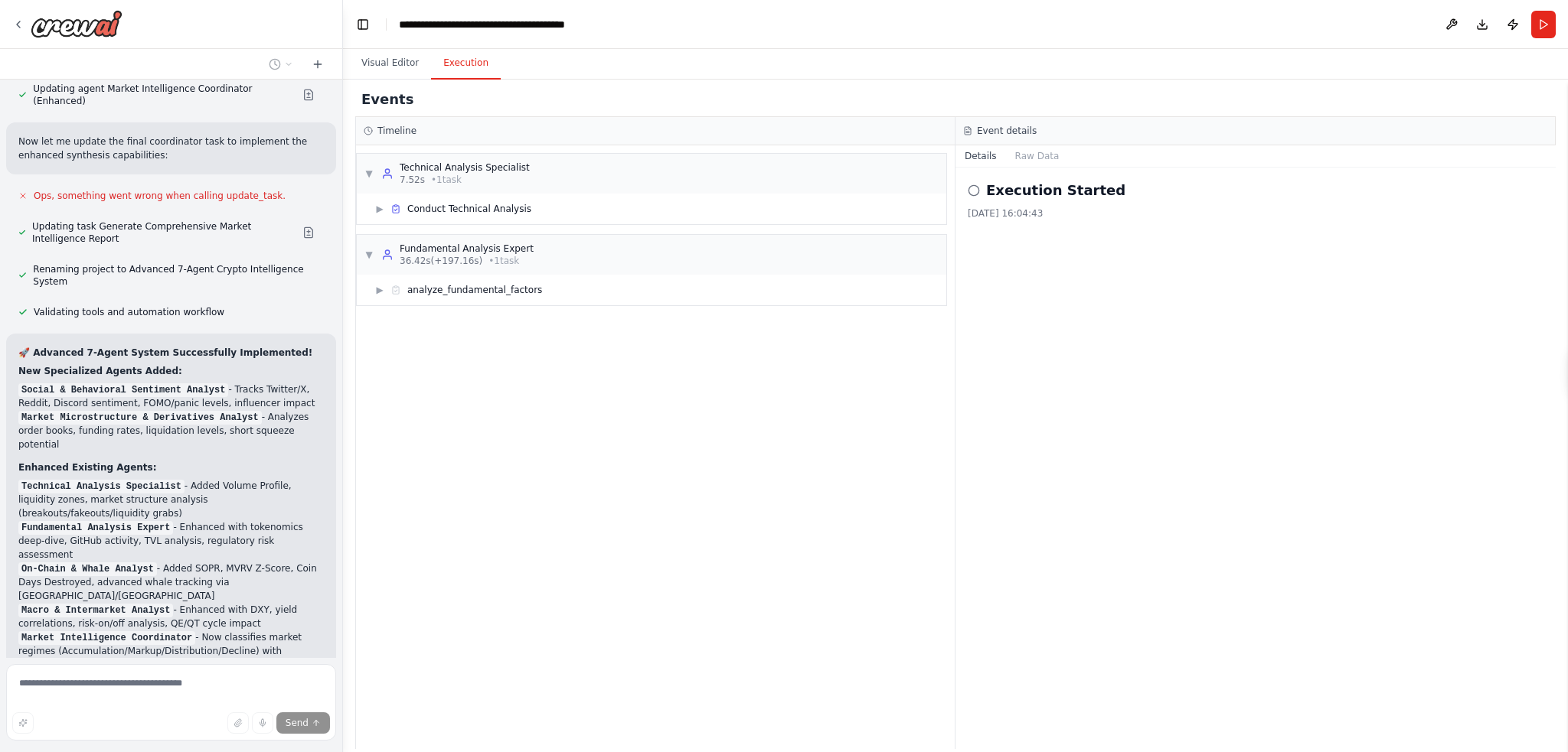
scroll to position [7929, 0]
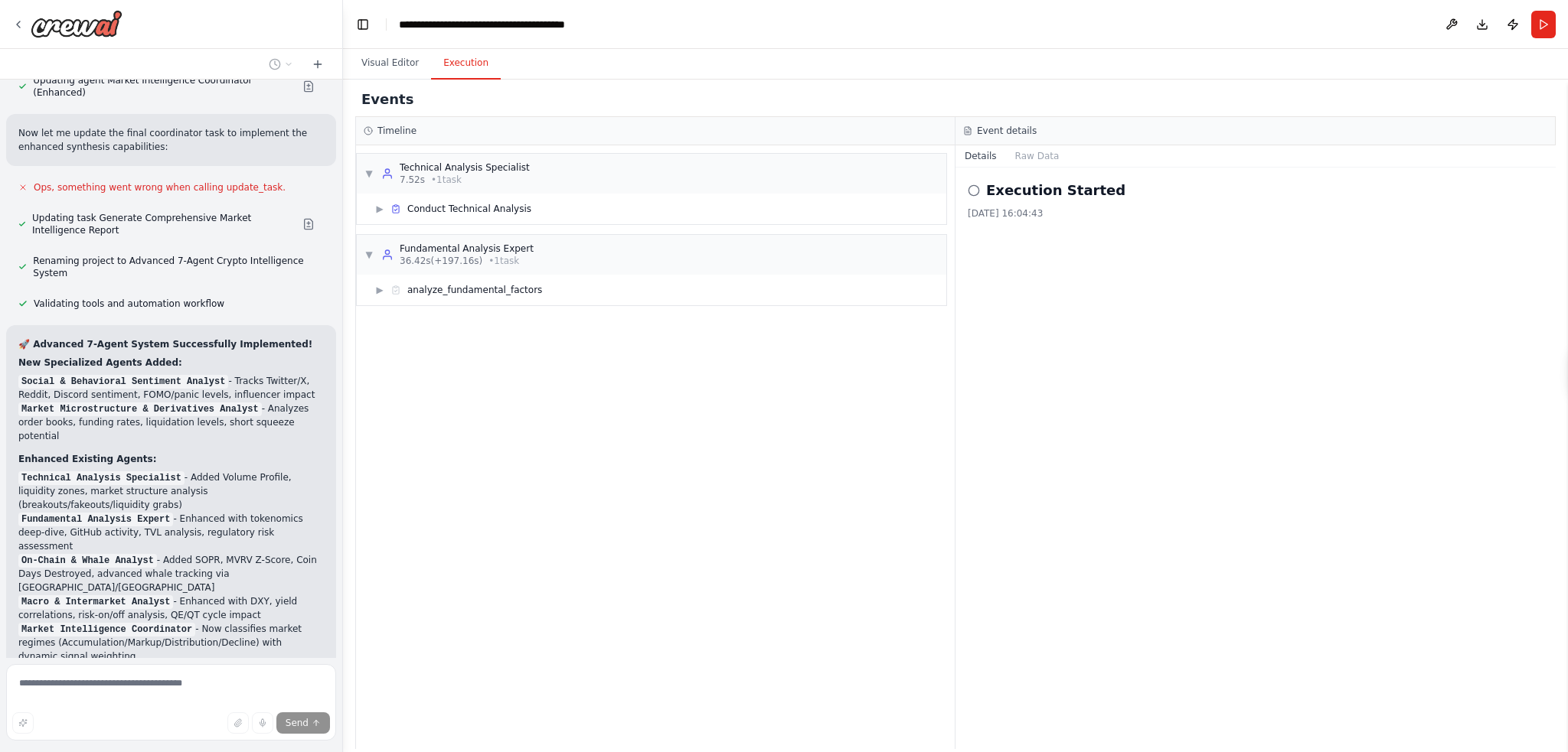
drag, startPoint x: 202, startPoint y: 551, endPoint x: 190, endPoint y: 557, distance: 13.4
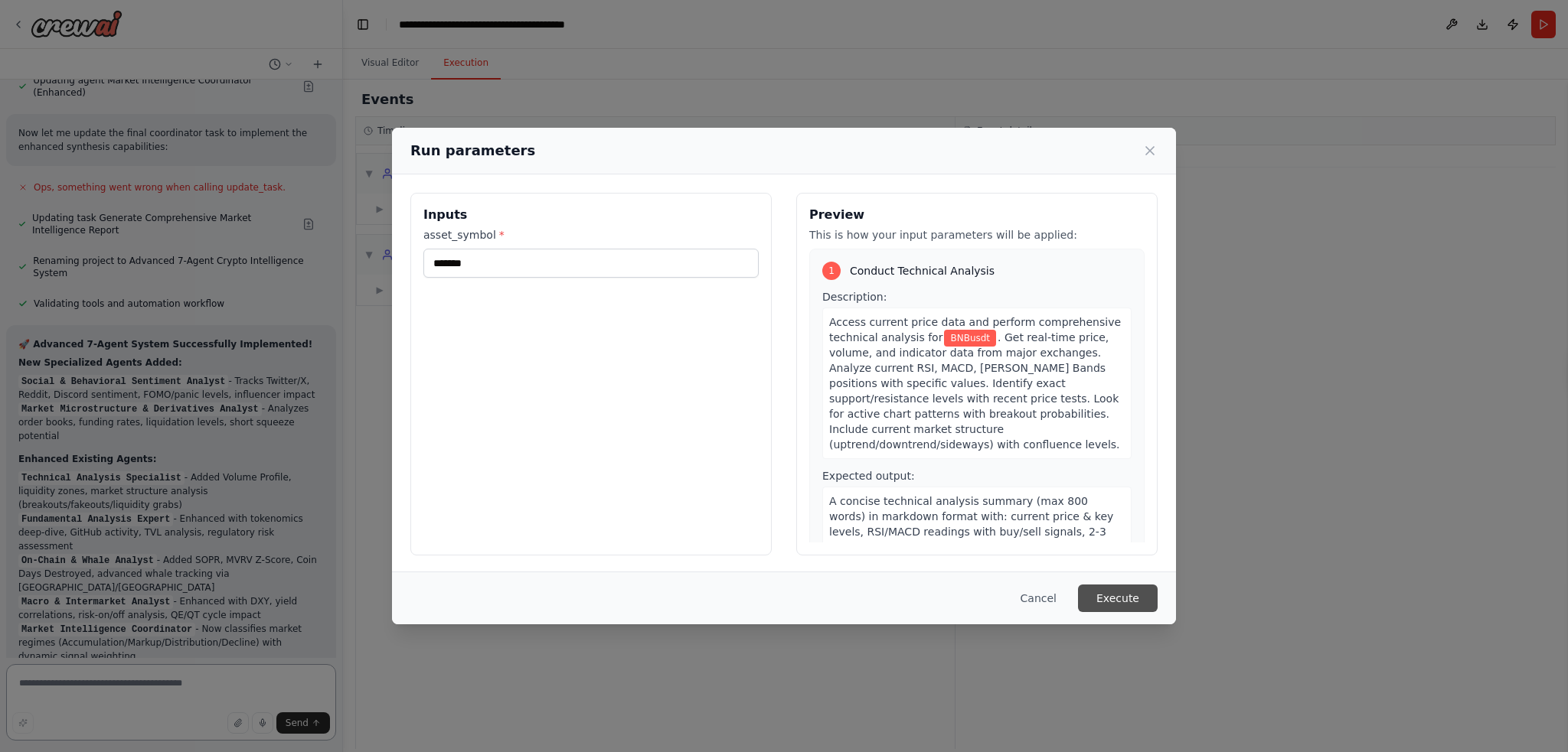
scroll to position [7929, 0]
click at [1123, 599] on button "Execute" at bounding box center [1118, 598] width 79 height 28
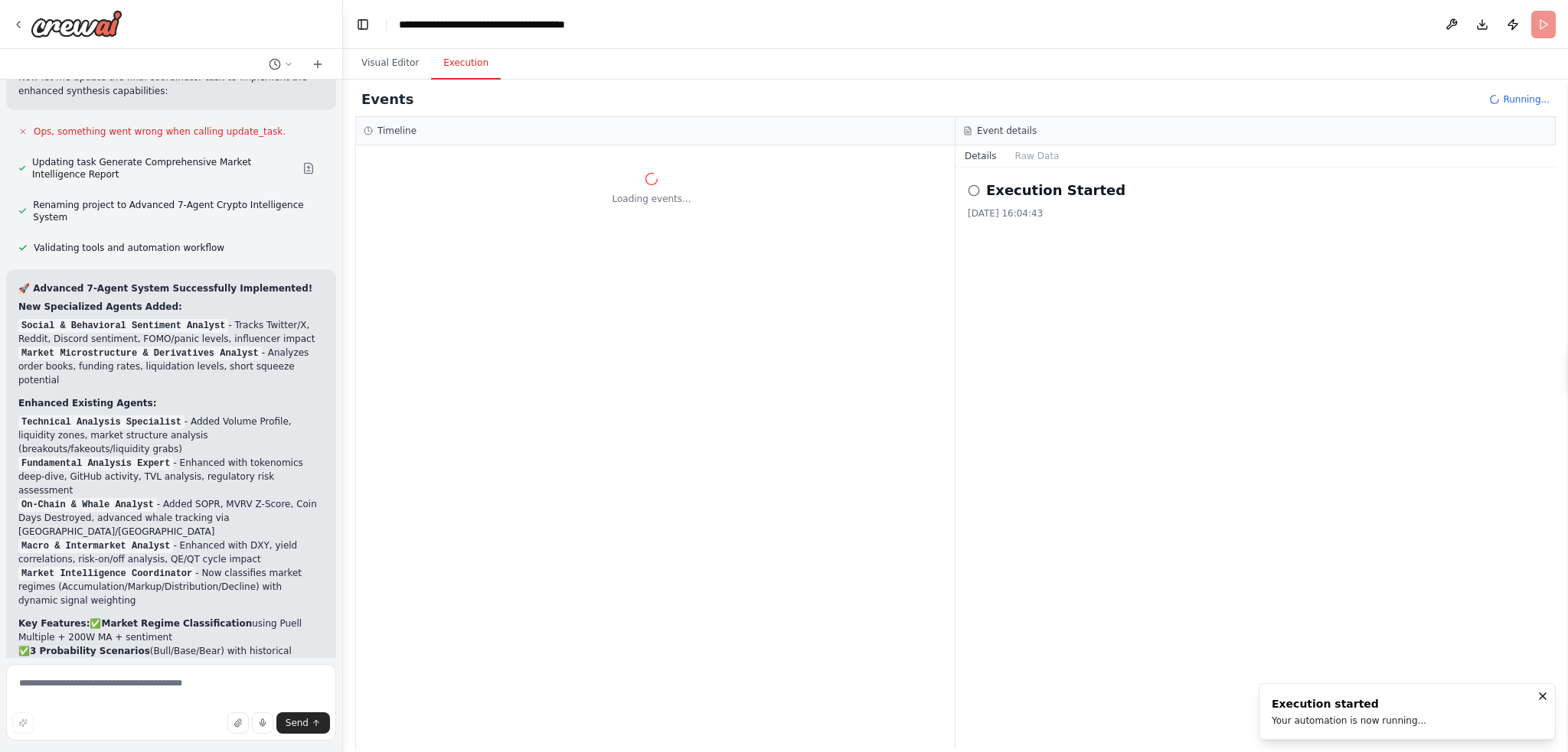
scroll to position [7998, 0]
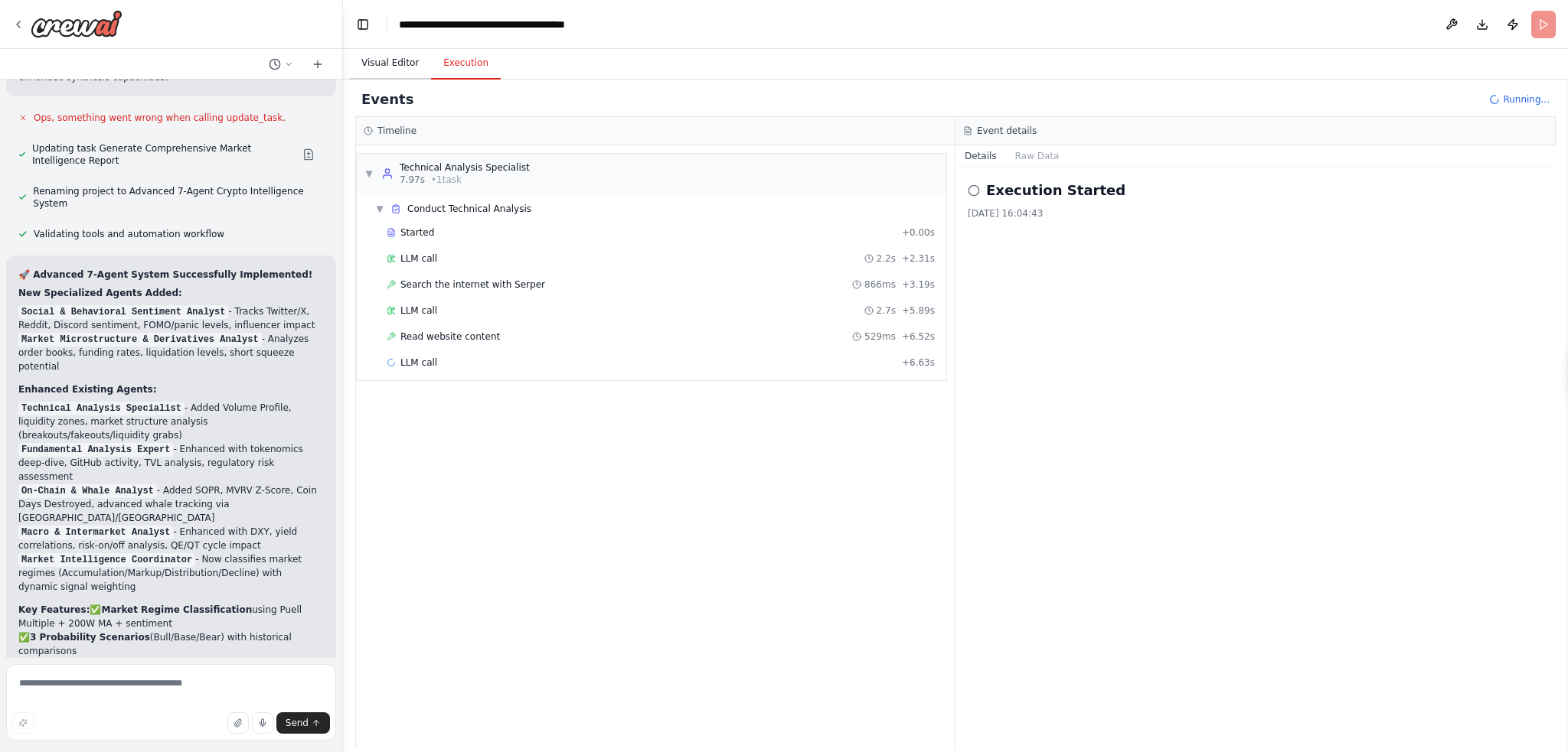
click at [397, 63] on button "Visual Editor" at bounding box center [390, 64] width 82 height 32
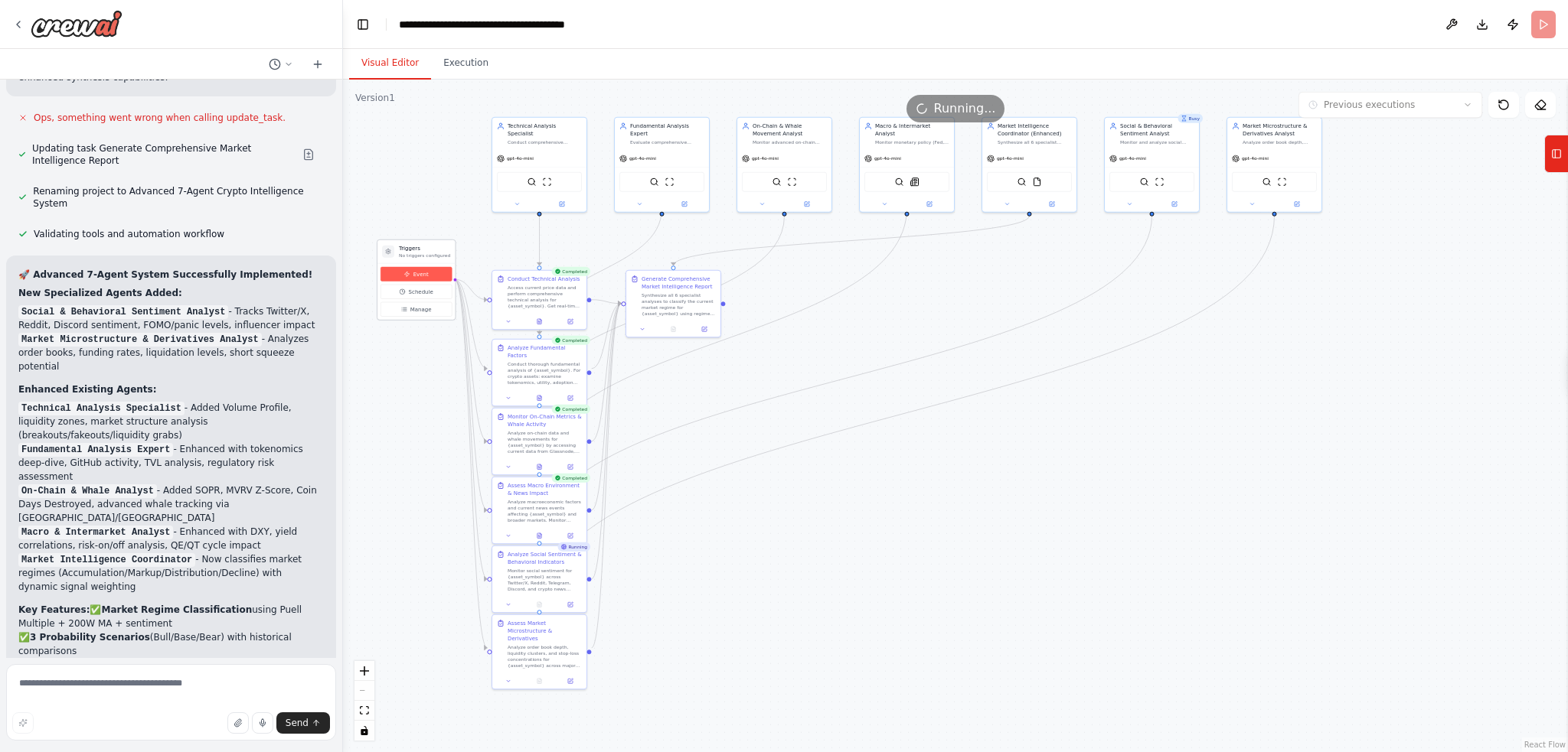
click at [423, 271] on span "Event" at bounding box center [421, 274] width 15 height 7
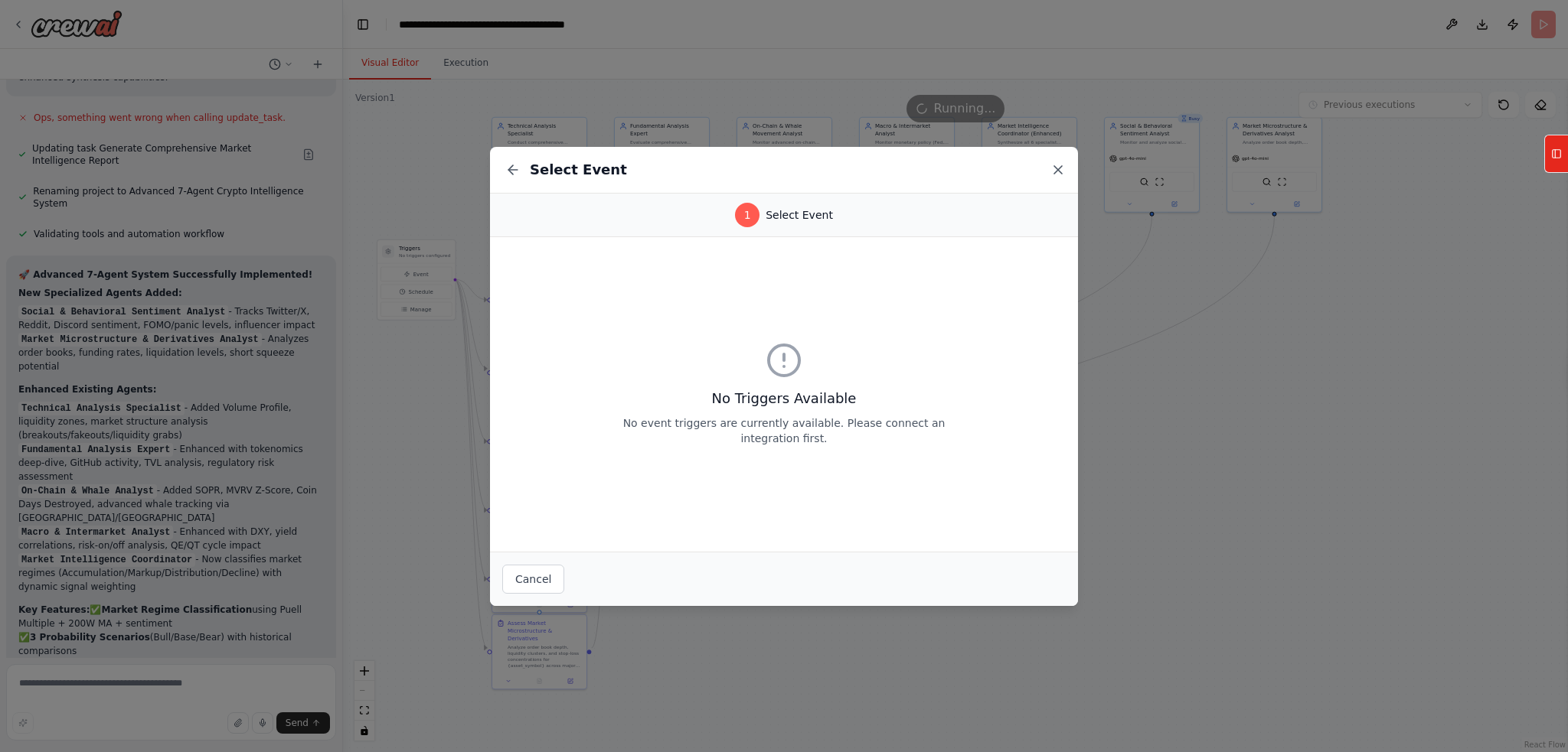
click at [1060, 175] on icon at bounding box center [1058, 169] width 15 height 15
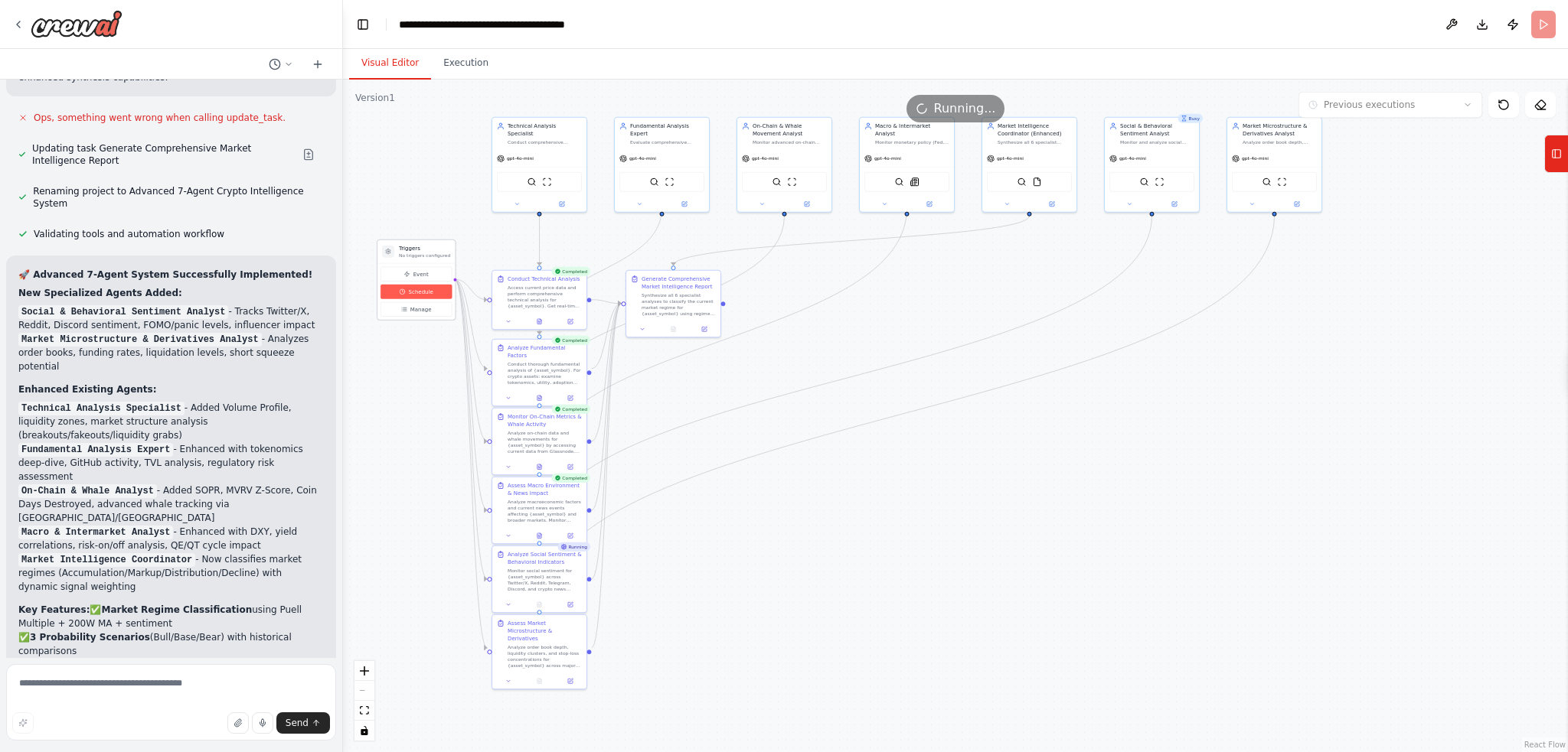
click at [405, 287] on button "Schedule" at bounding box center [415, 292] width 71 height 14
select select "******"
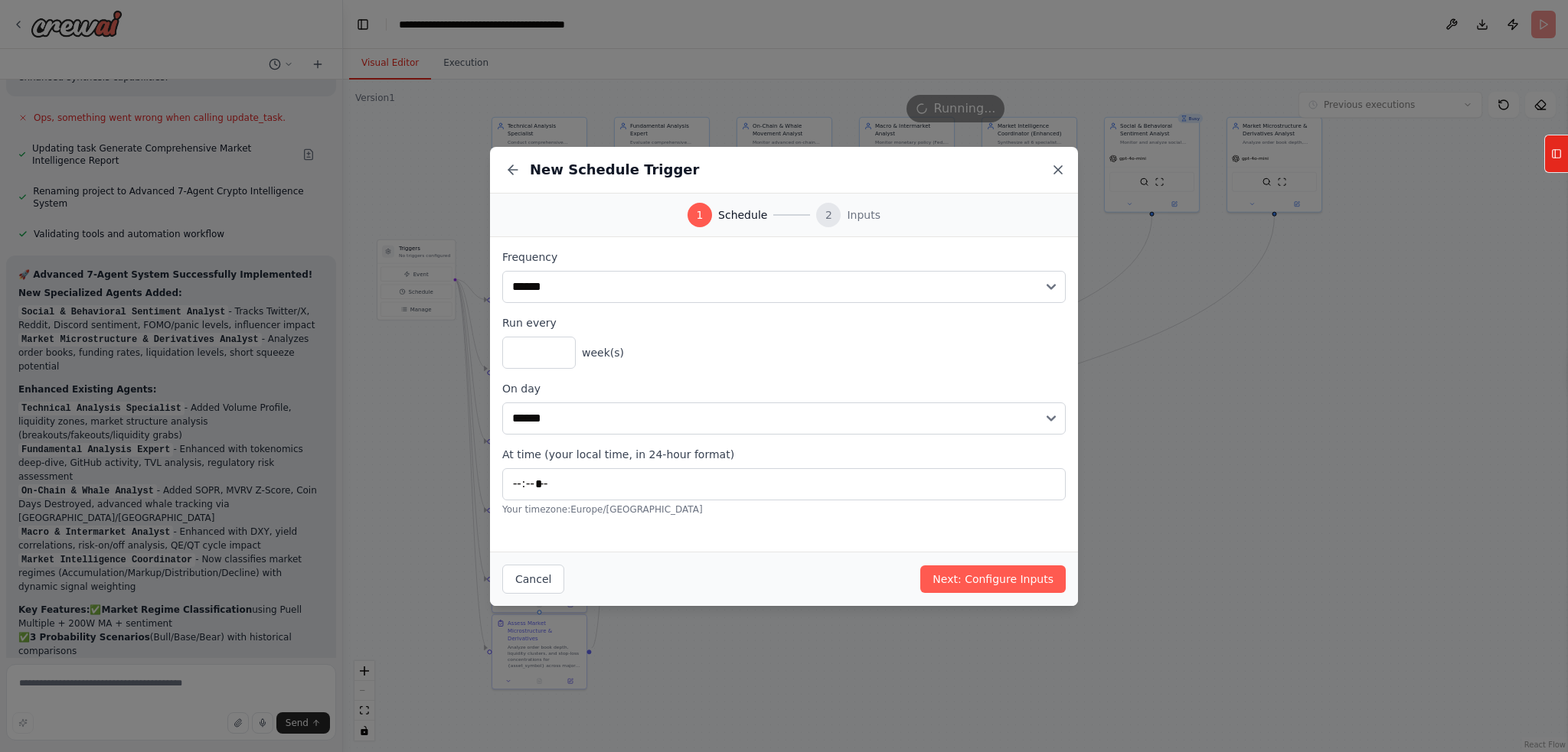
click at [1058, 172] on icon at bounding box center [1058, 169] width 15 height 15
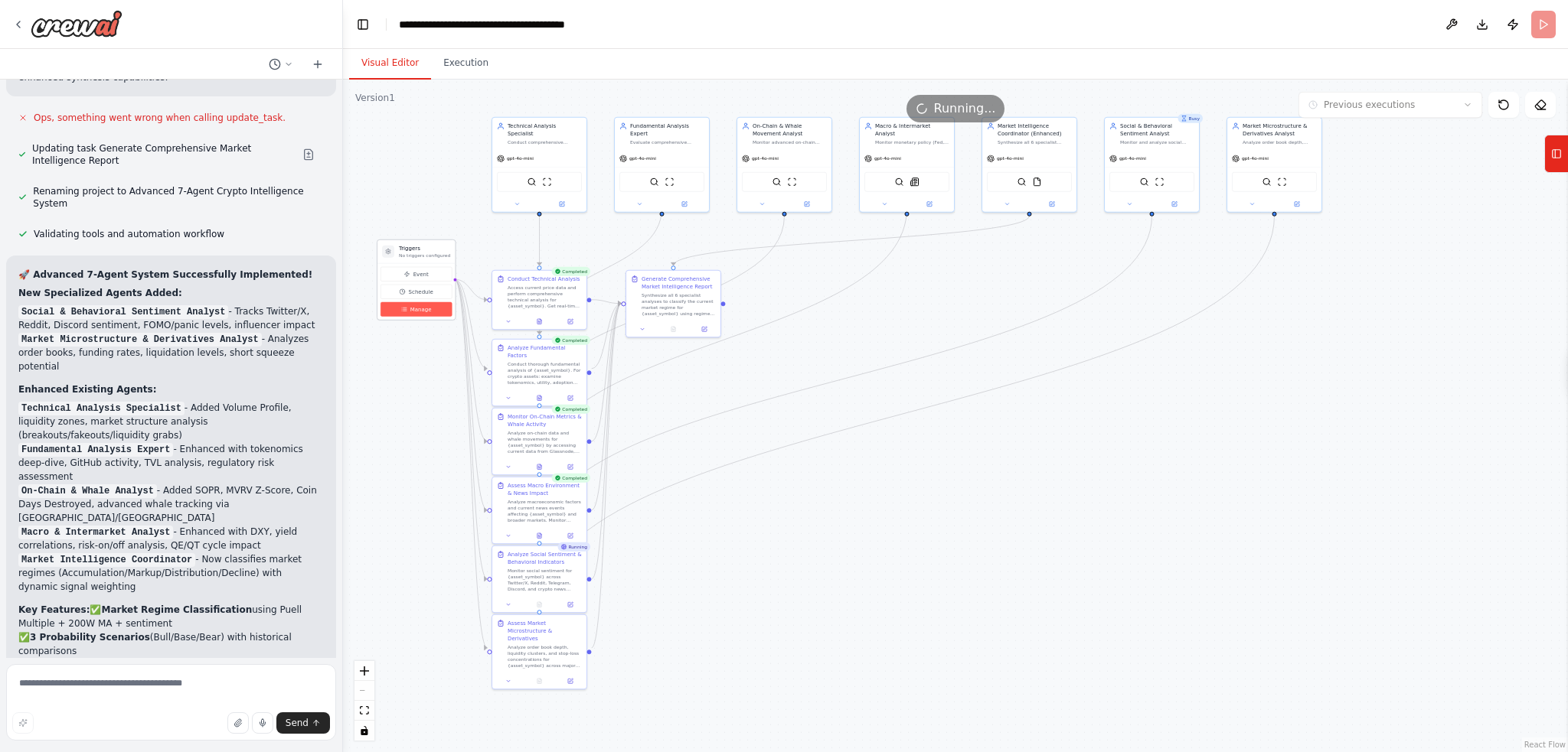
click at [388, 311] on button "Manage" at bounding box center [415, 310] width 71 height 14
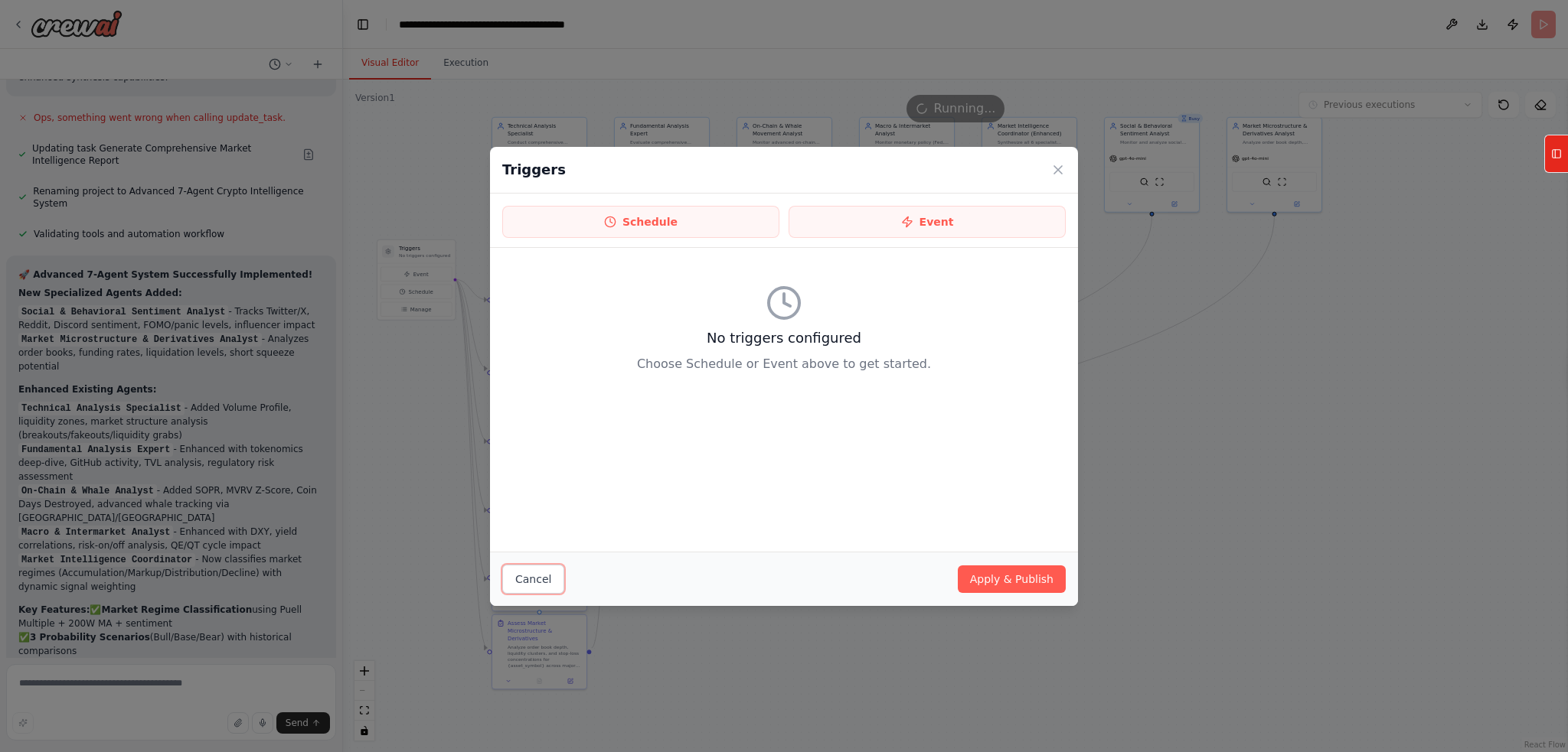
drag, startPoint x: 548, startPoint y: 587, endPoint x: 542, endPoint y: 569, distance: 19.0
click at [549, 587] on button "Cancel" at bounding box center [533, 579] width 62 height 29
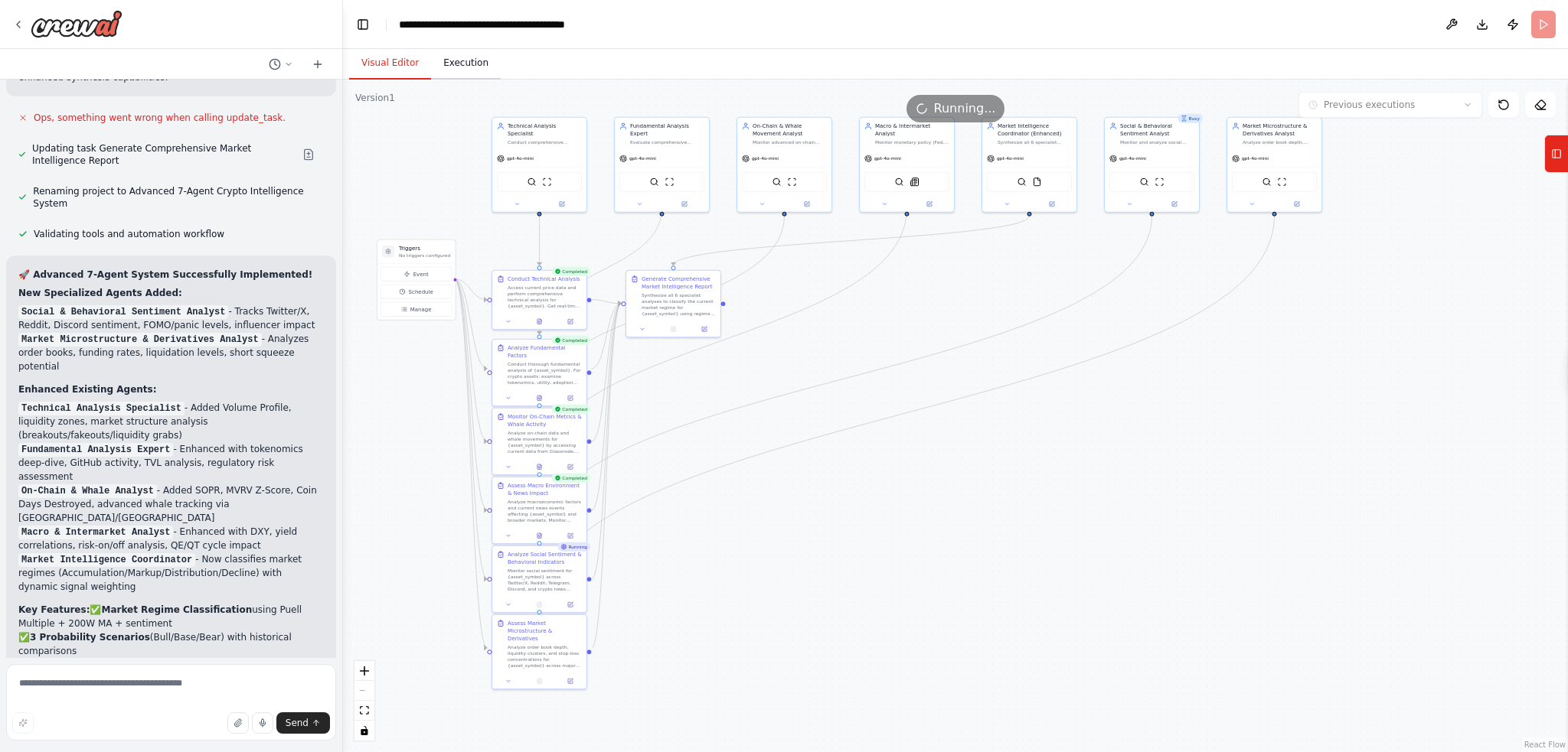
click at [451, 68] on button "Execution" at bounding box center [465, 64] width 69 height 32
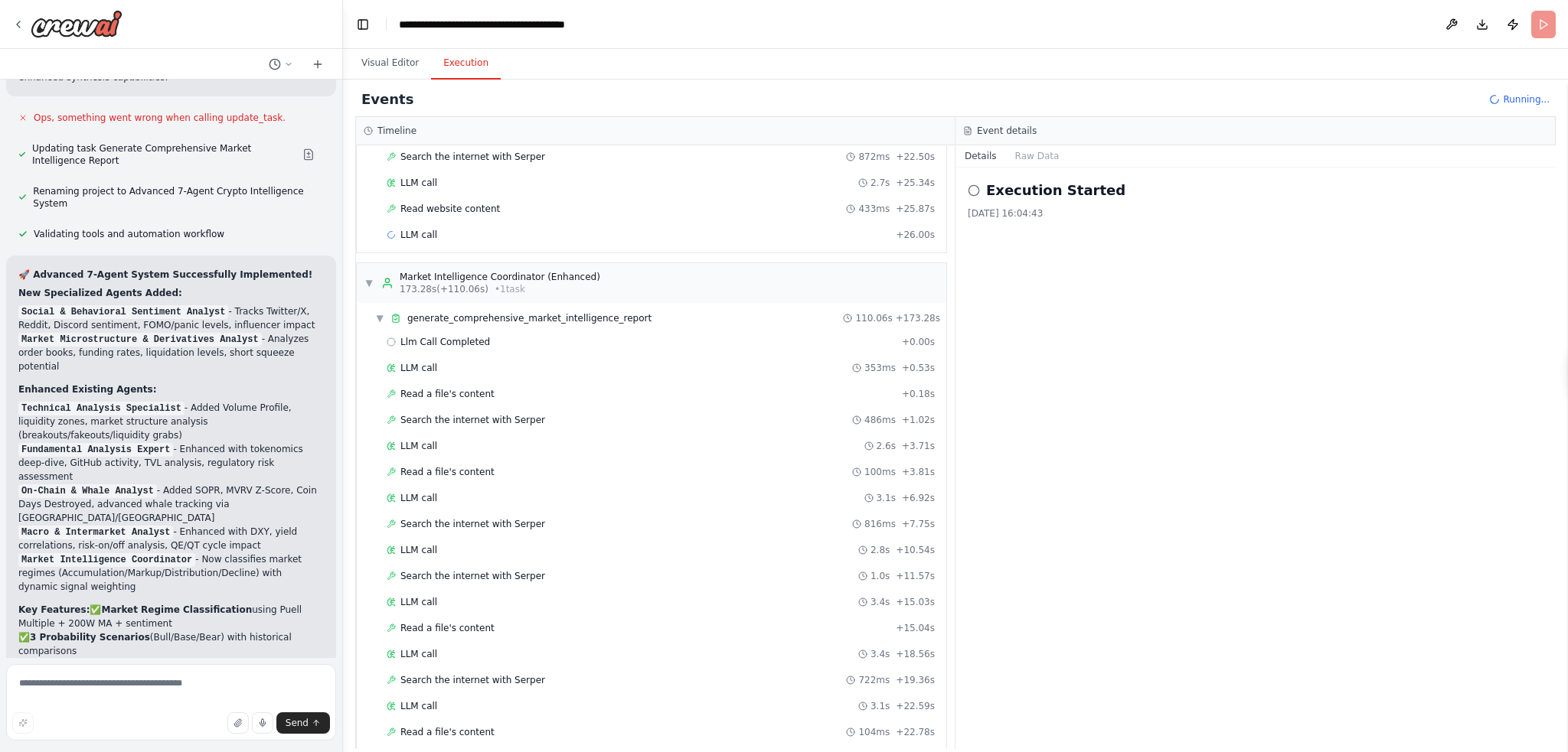
scroll to position [8123, 0]
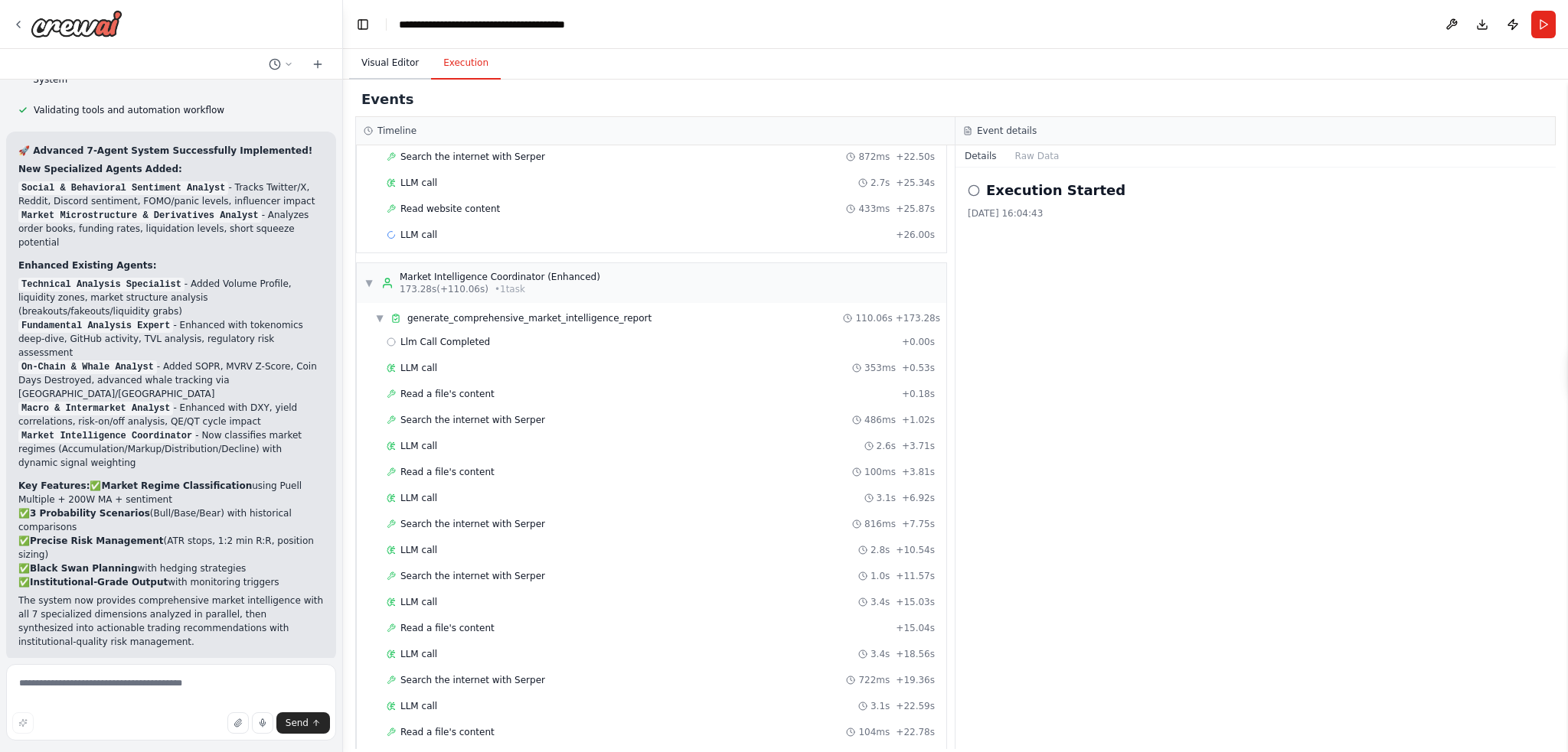
click at [392, 58] on button "Visual Editor" at bounding box center [390, 64] width 82 height 32
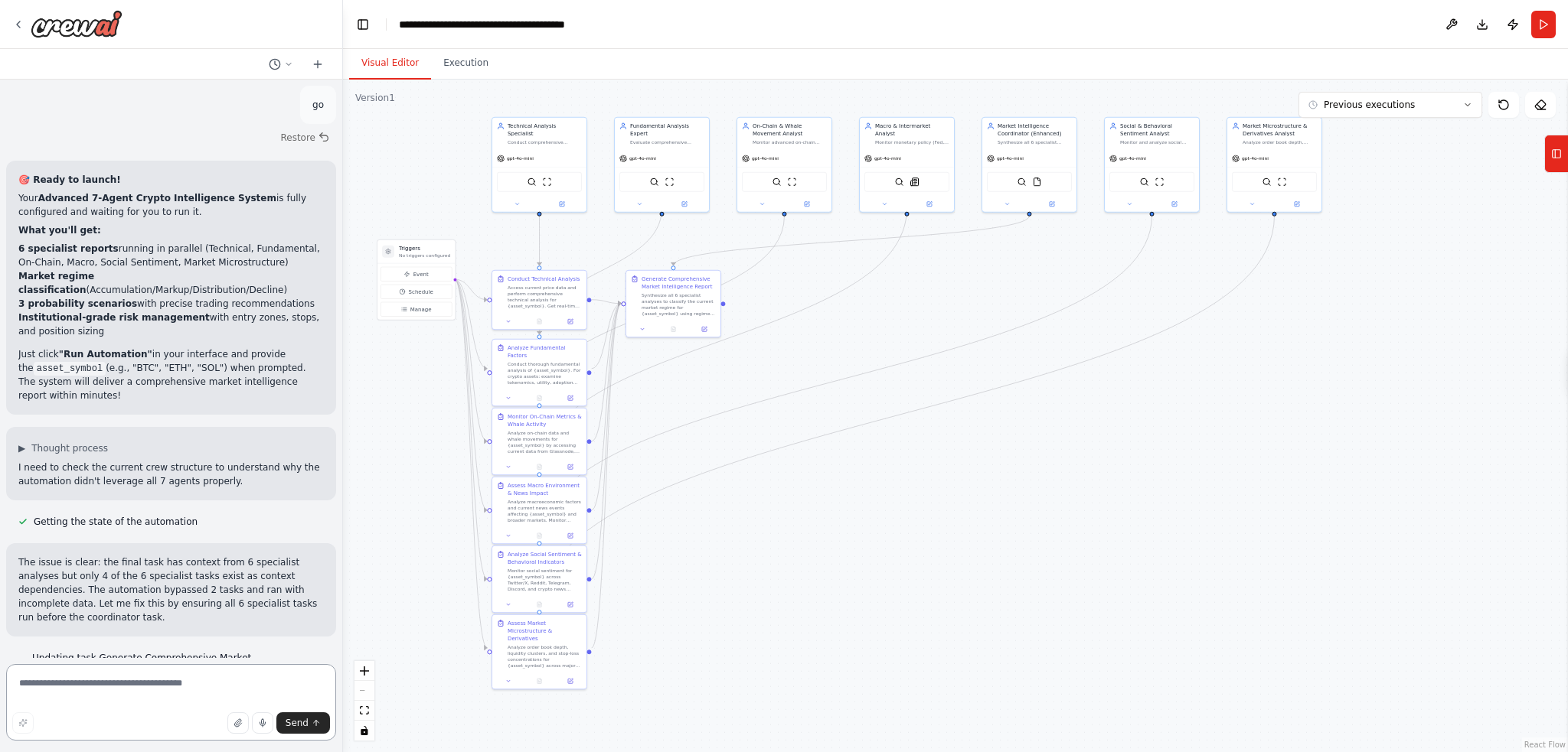
scroll to position [8711, 0]
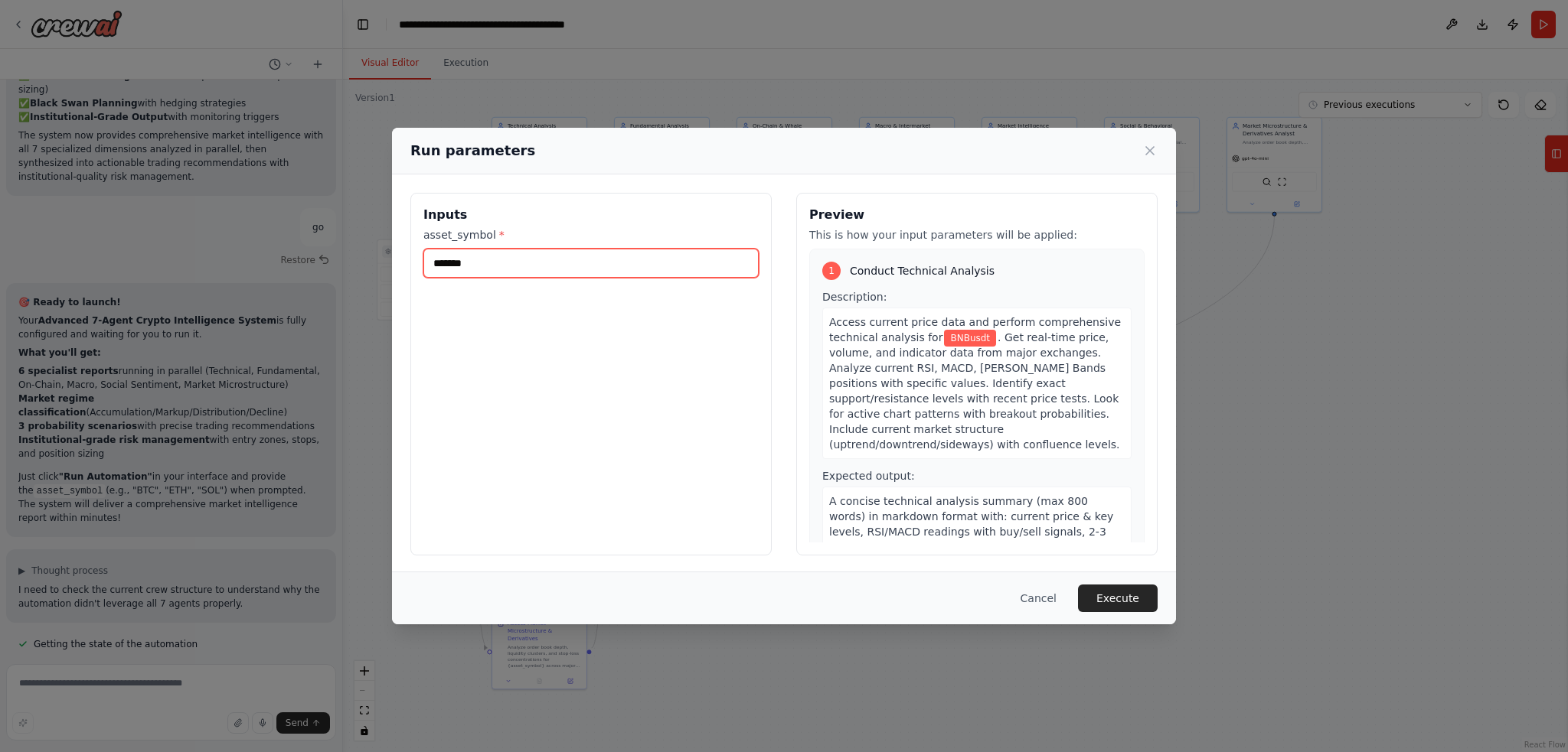
click at [508, 267] on input "*******" at bounding box center [591, 263] width 335 height 29
type input "***"
click at [1130, 596] on button "Execute" at bounding box center [1118, 598] width 79 height 28
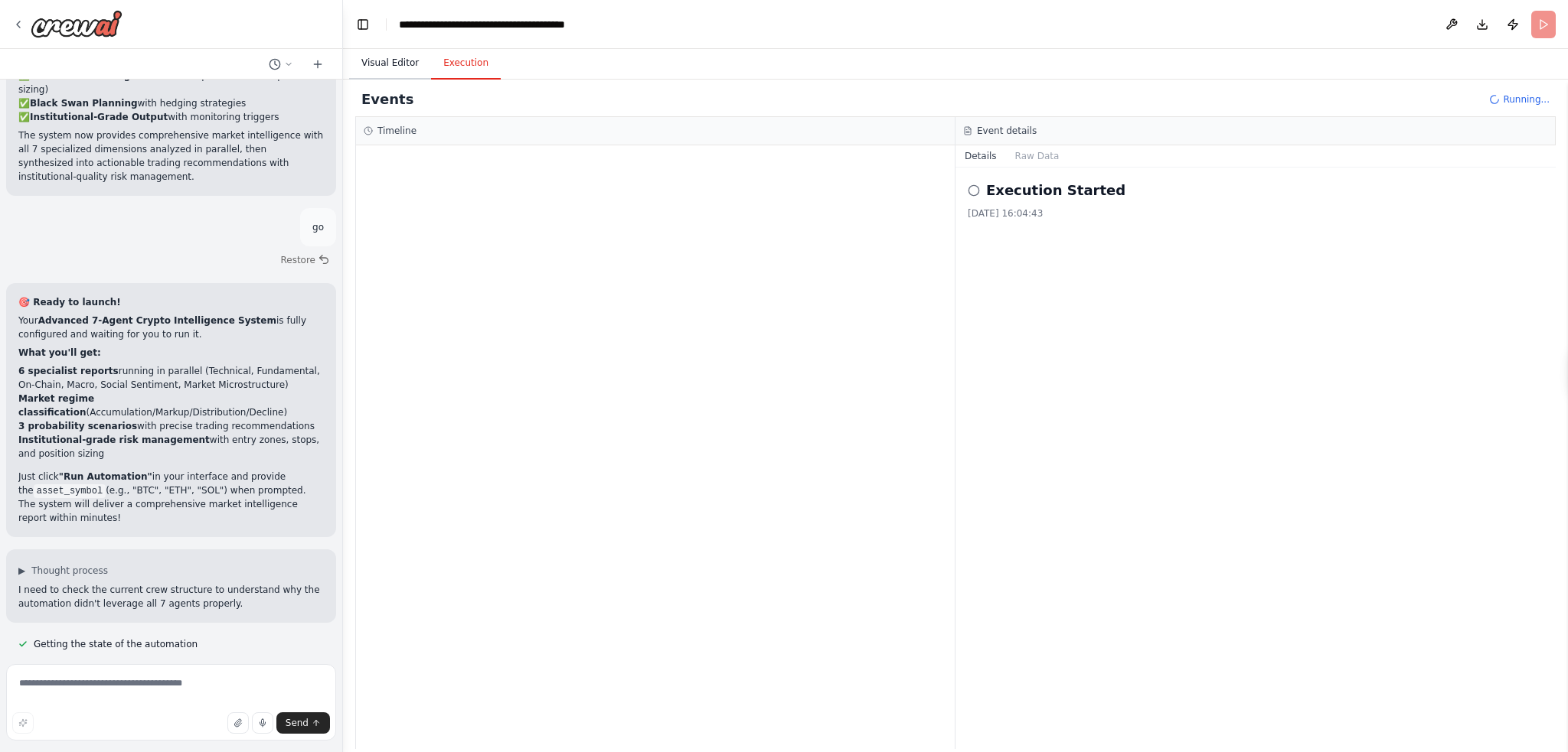
click at [388, 58] on button "Visual Editor" at bounding box center [390, 64] width 82 height 32
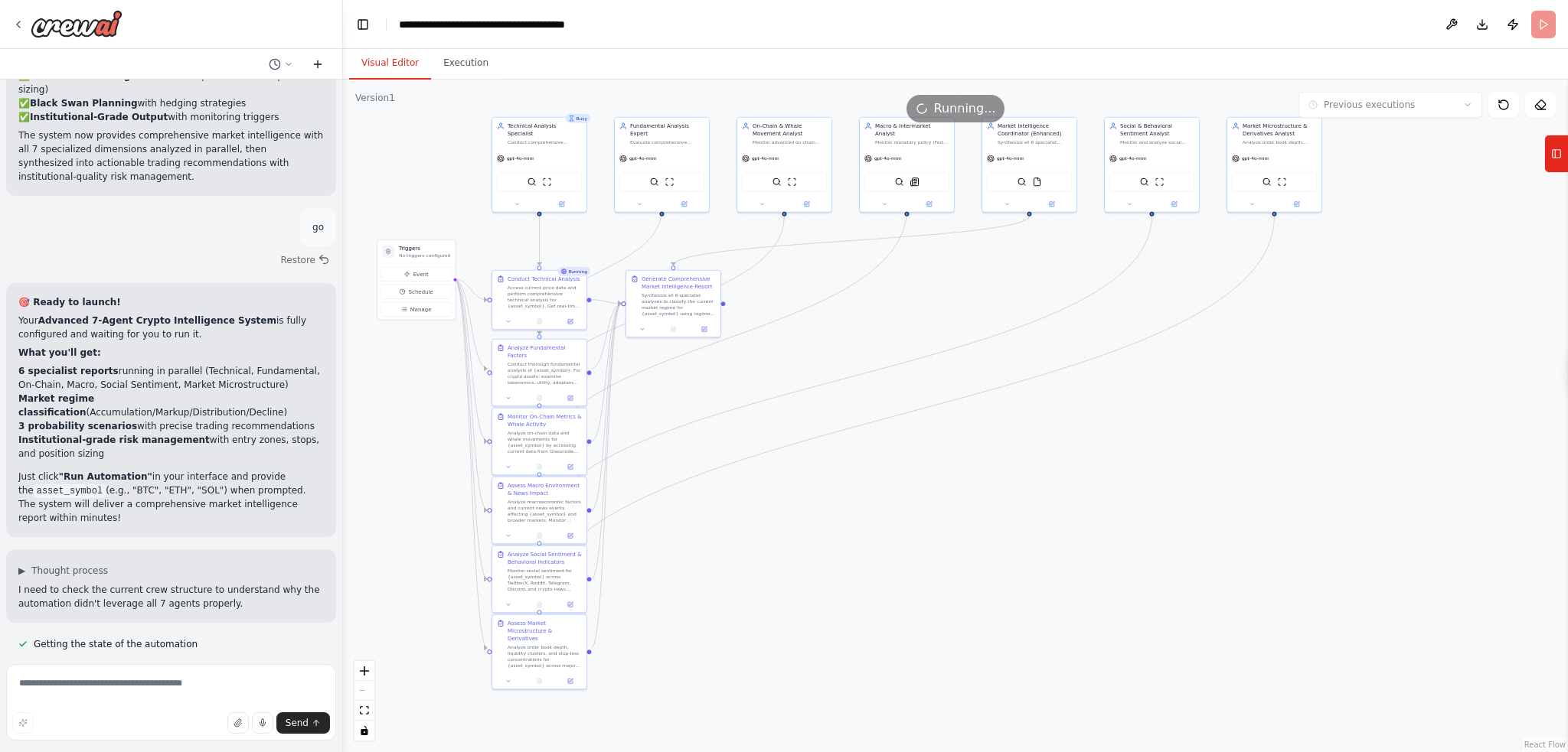
click at [311, 65] on button at bounding box center [317, 64] width 24 height 18
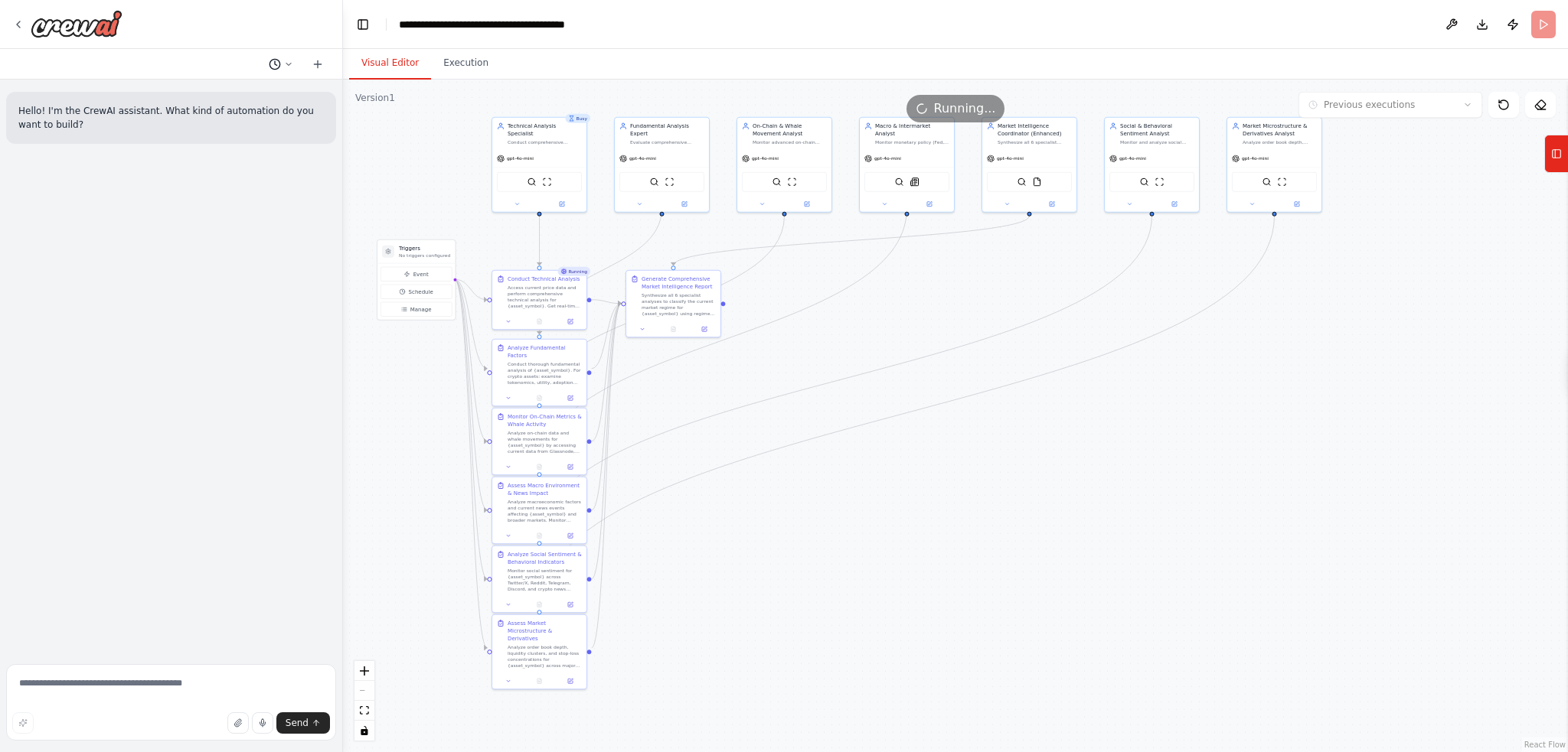
click at [288, 63] on icon at bounding box center [288, 64] width 9 height 9
click at [288, 63] on div at bounding box center [171, 376] width 343 height 752
click at [322, 67] on icon at bounding box center [318, 65] width 13 height 13
click at [13, 23] on icon at bounding box center [19, 24] width 13 height 13
click at [20, 22] on icon at bounding box center [19, 24] width 13 height 13
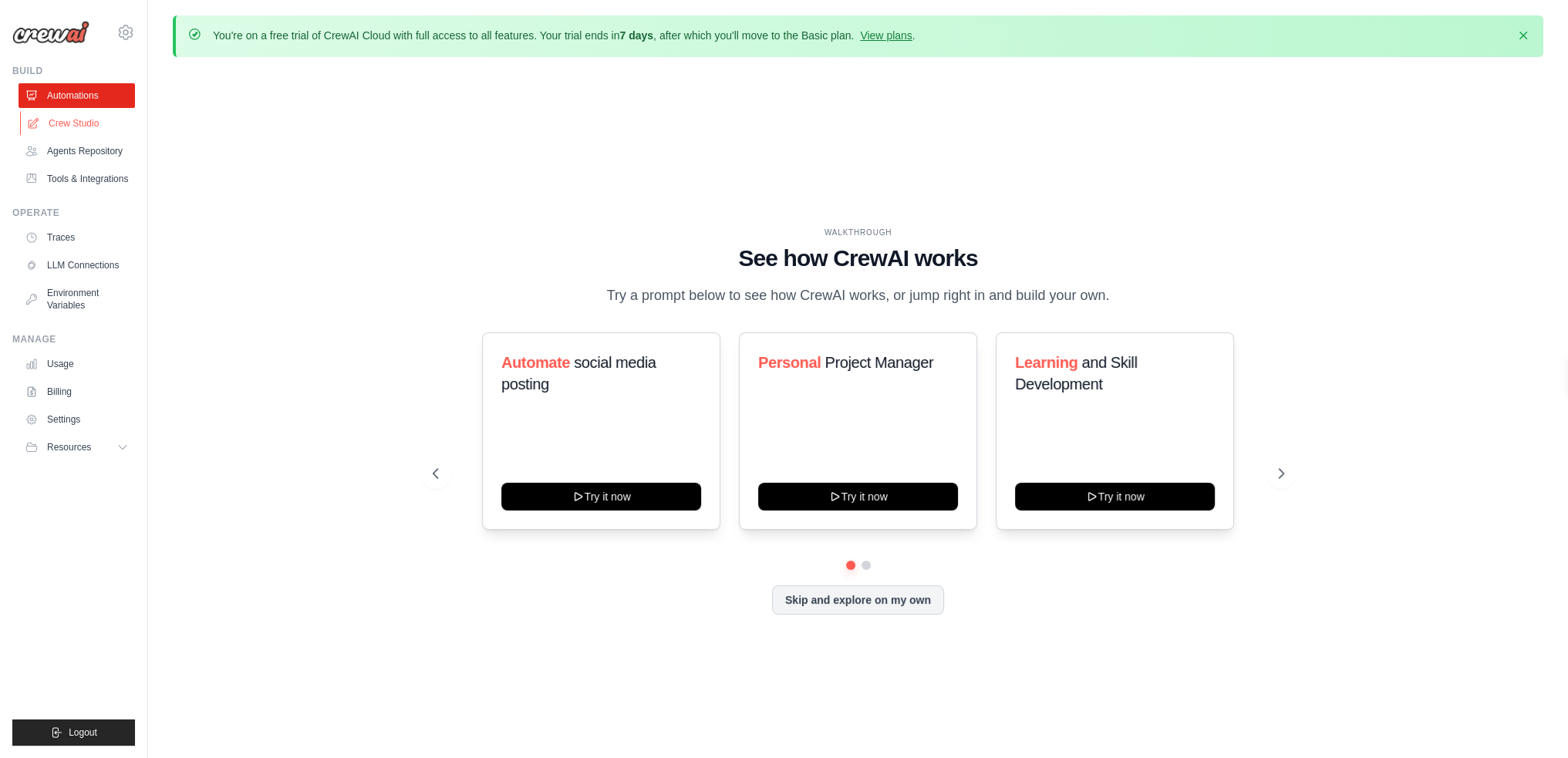
click at [76, 125] on link "Crew Studio" at bounding box center [78, 123] width 116 height 25
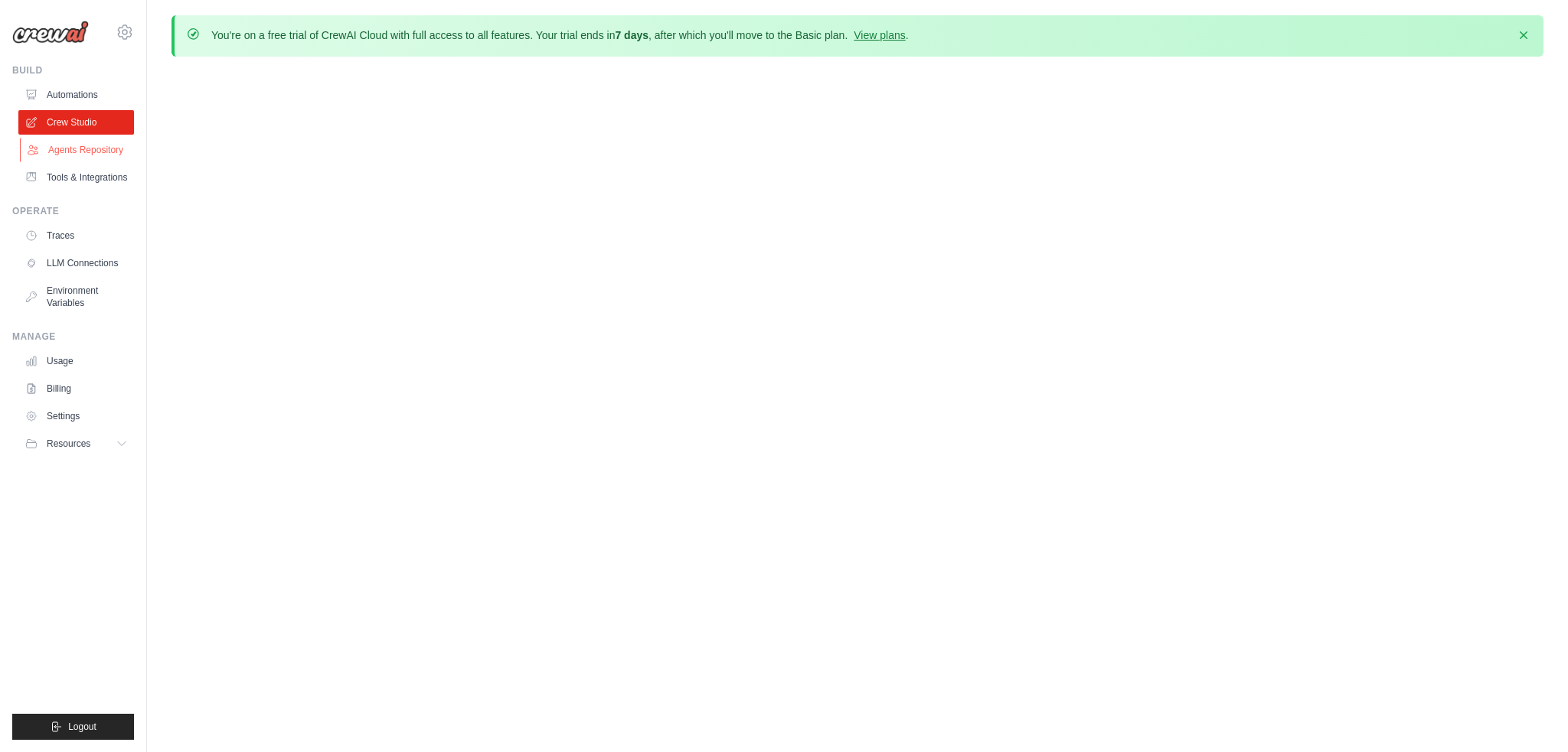
click at [90, 150] on link "Agents Repository" at bounding box center [77, 149] width 115 height 24
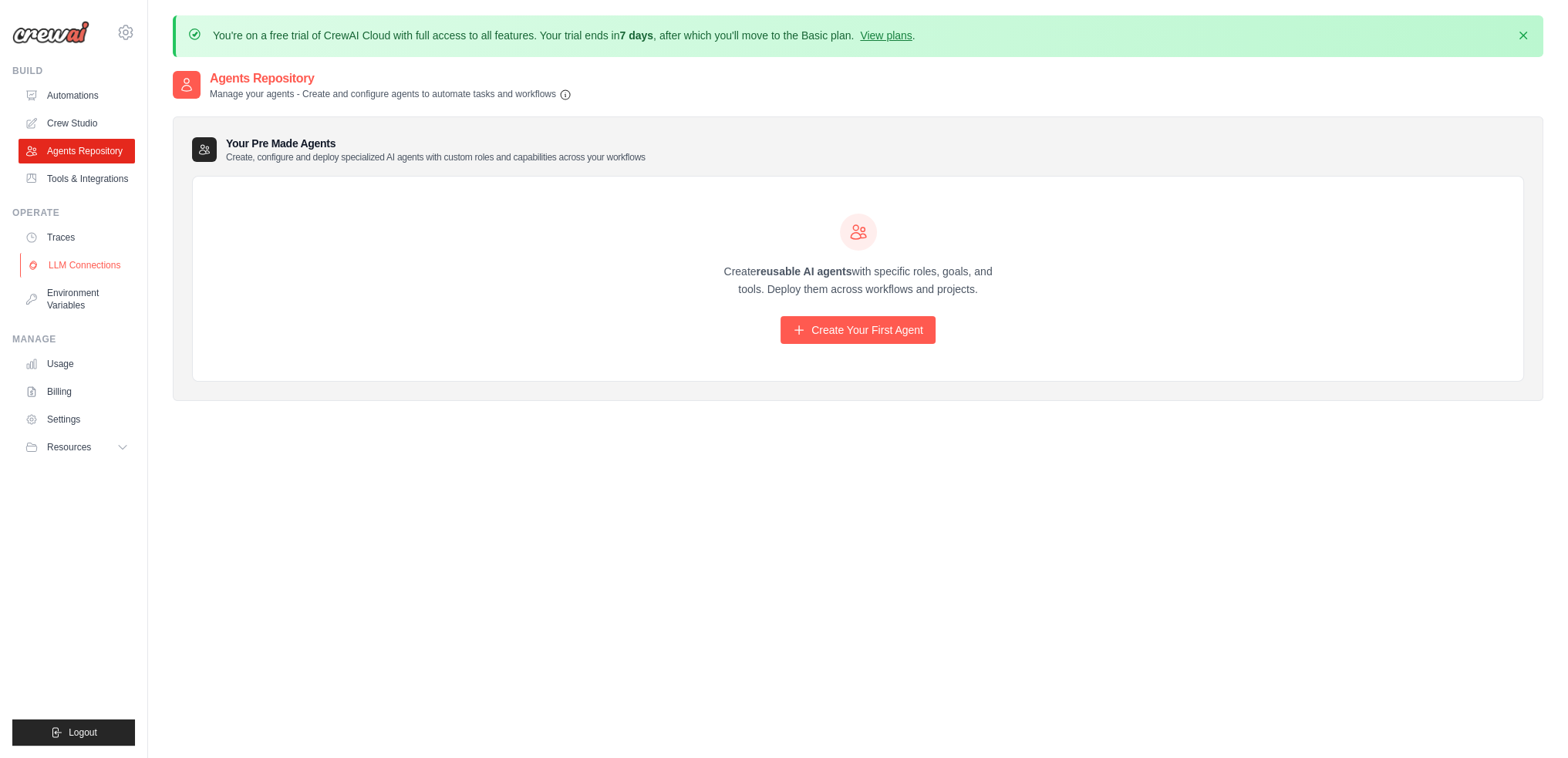
click at [73, 267] on link "LLM Connections" at bounding box center [78, 265] width 116 height 25
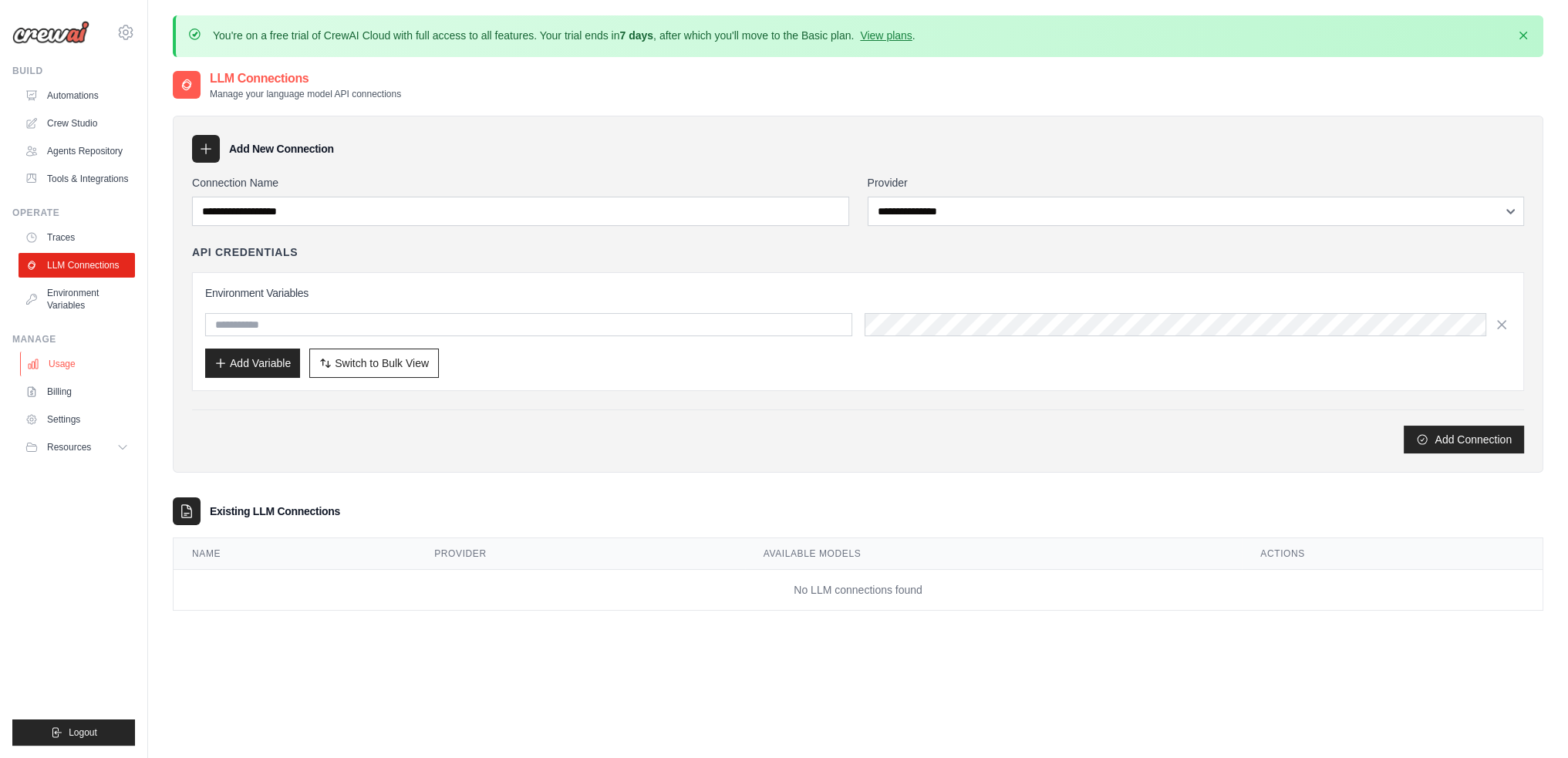
click at [64, 362] on link "Usage" at bounding box center [78, 364] width 116 height 25
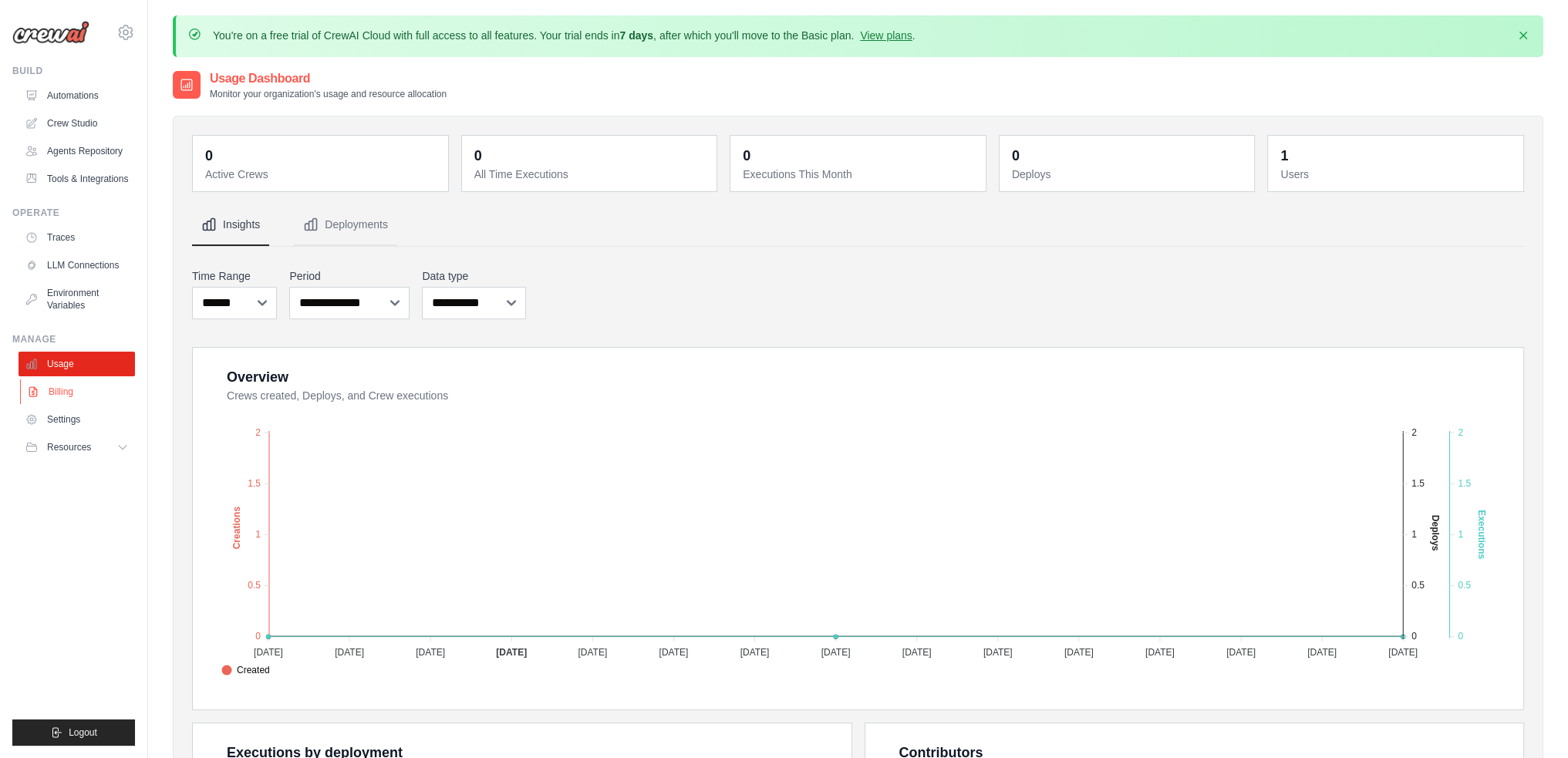
click at [57, 394] on link "Billing" at bounding box center [78, 391] width 116 height 25
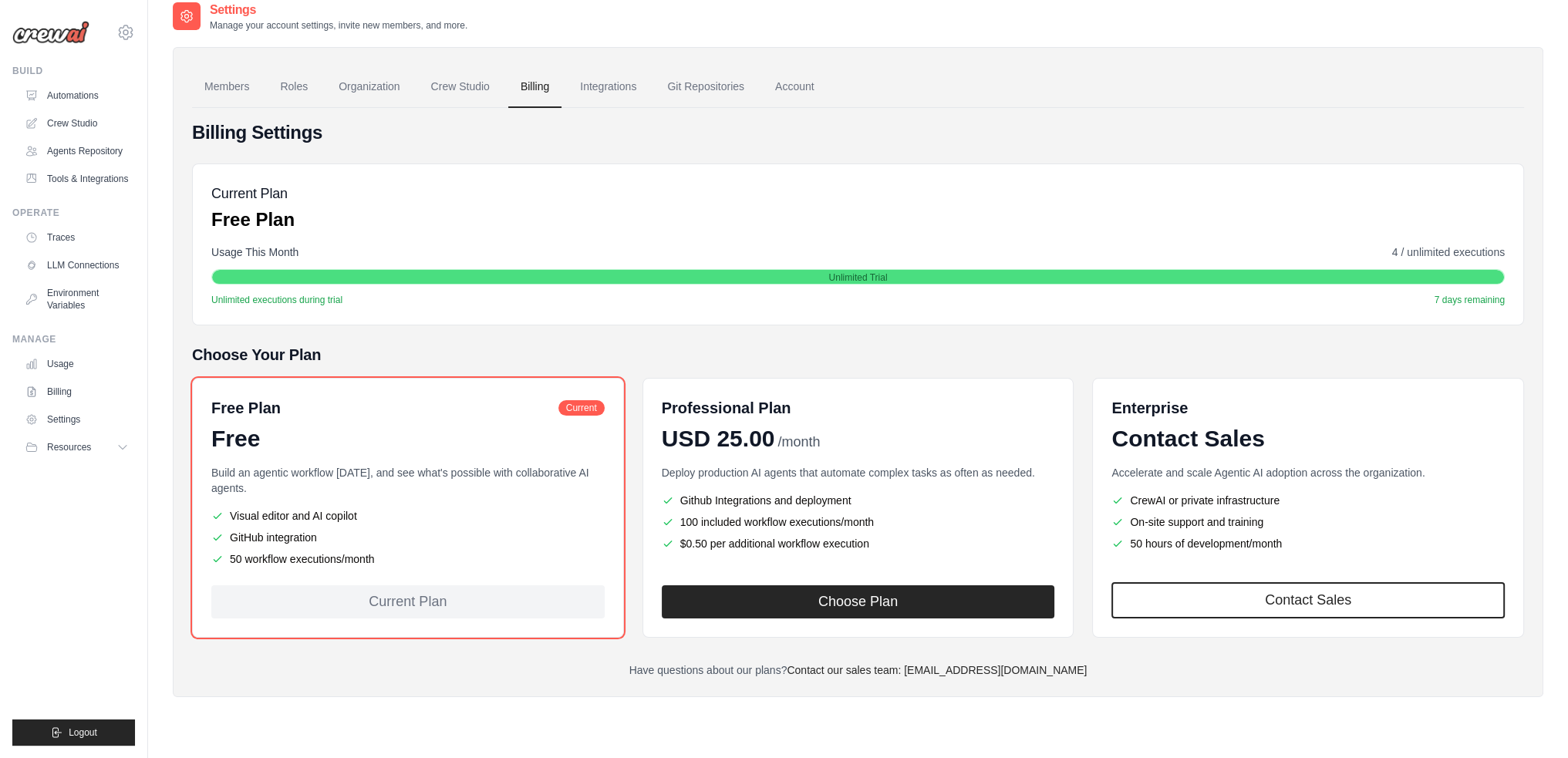
scroll to position [84, 0]
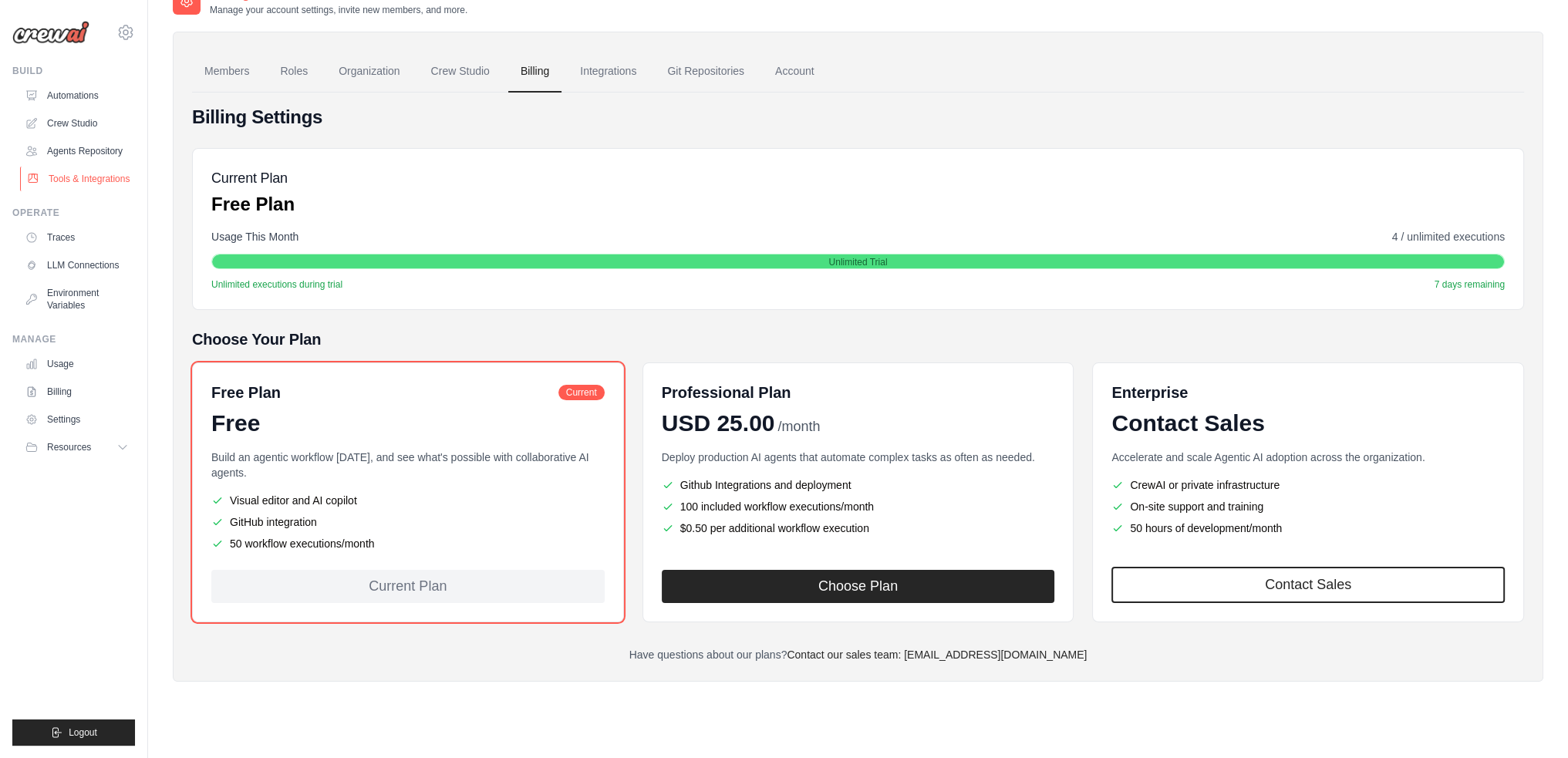
click at [74, 176] on link "Tools & Integrations" at bounding box center [78, 179] width 116 height 25
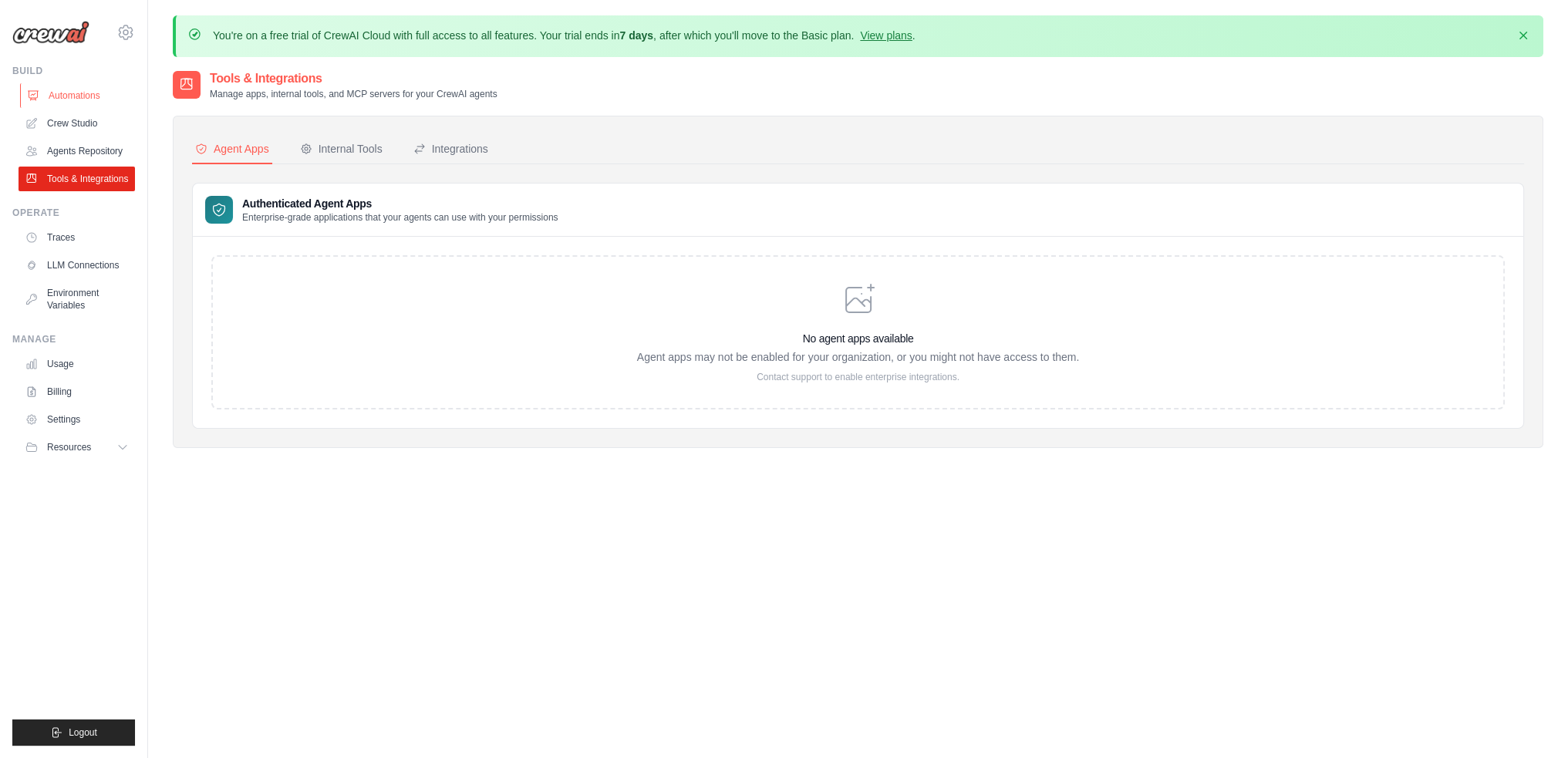
click at [73, 96] on link "Automations" at bounding box center [78, 95] width 116 height 25
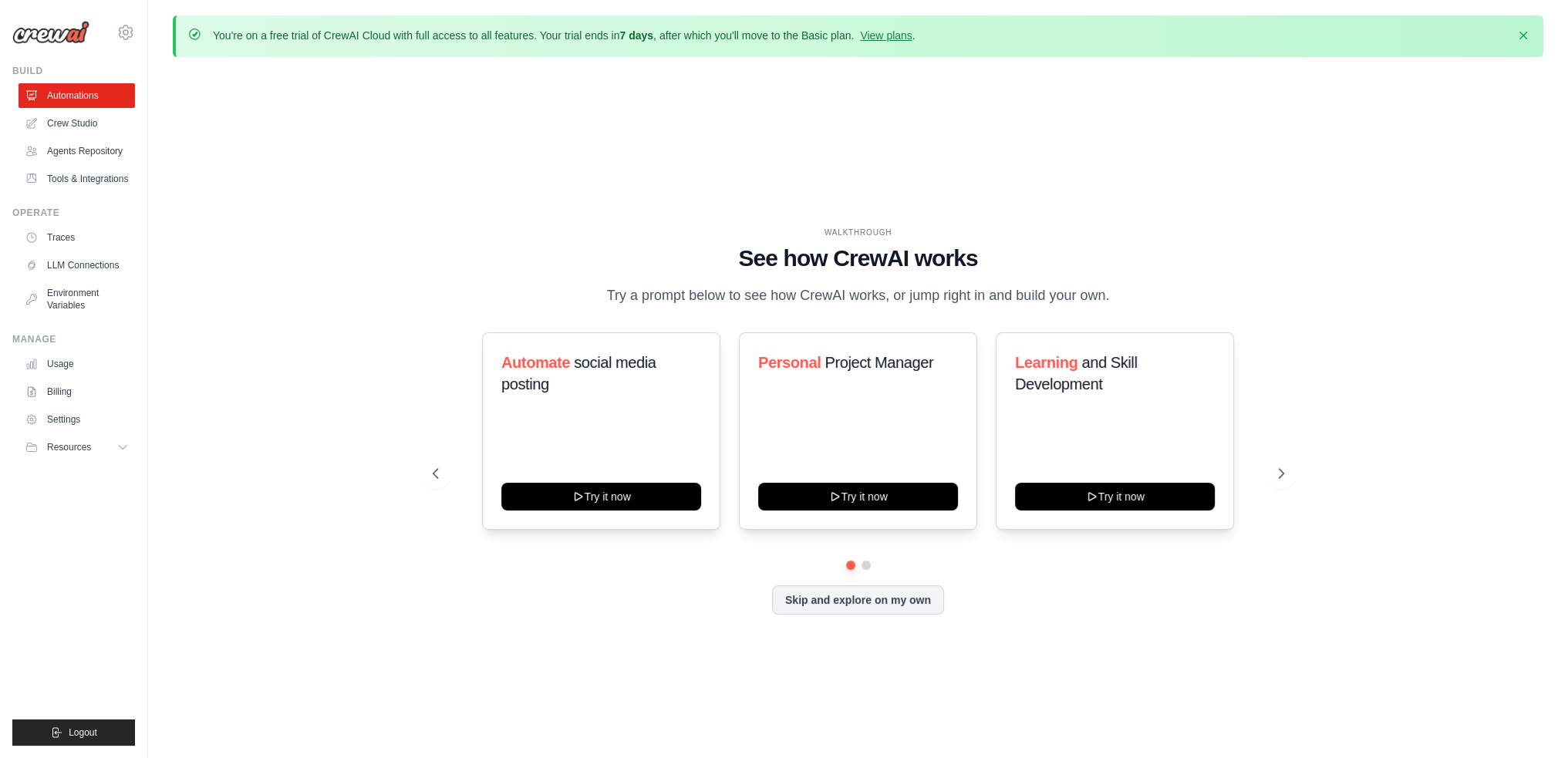
click at [58, 40] on img at bounding box center [51, 32] width 77 height 23
click at [64, 28] on img at bounding box center [51, 32] width 77 height 23
click at [86, 123] on link "Crew Studio" at bounding box center [78, 123] width 116 height 25
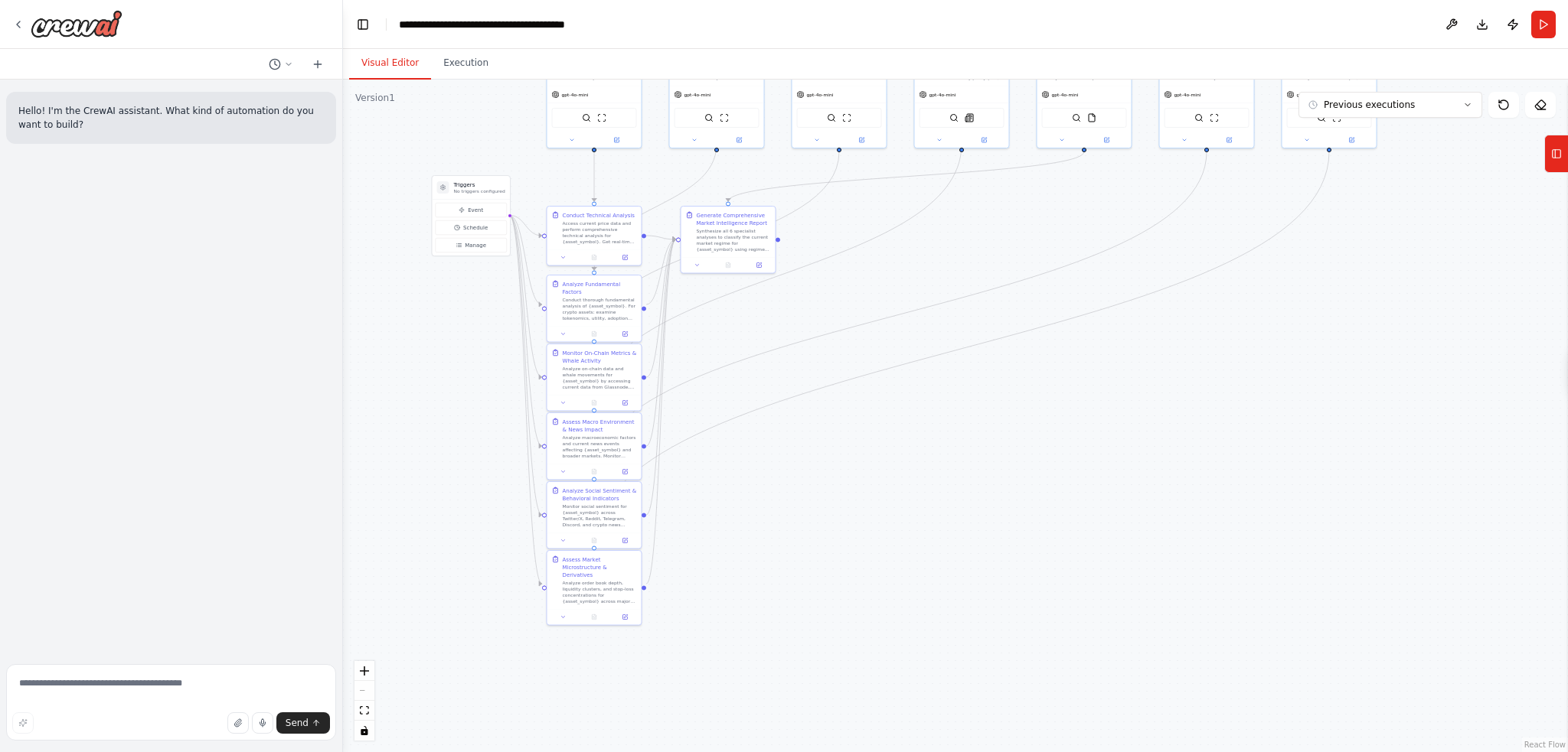
drag, startPoint x: 1174, startPoint y: 596, endPoint x: 1122, endPoint y: 423, distance: 180.6
click at [1122, 423] on div ".deletable-edge-delete-btn { width: 20px; height: 20px; border: 0px solid #ffff…" at bounding box center [956, 415] width 1226 height 673
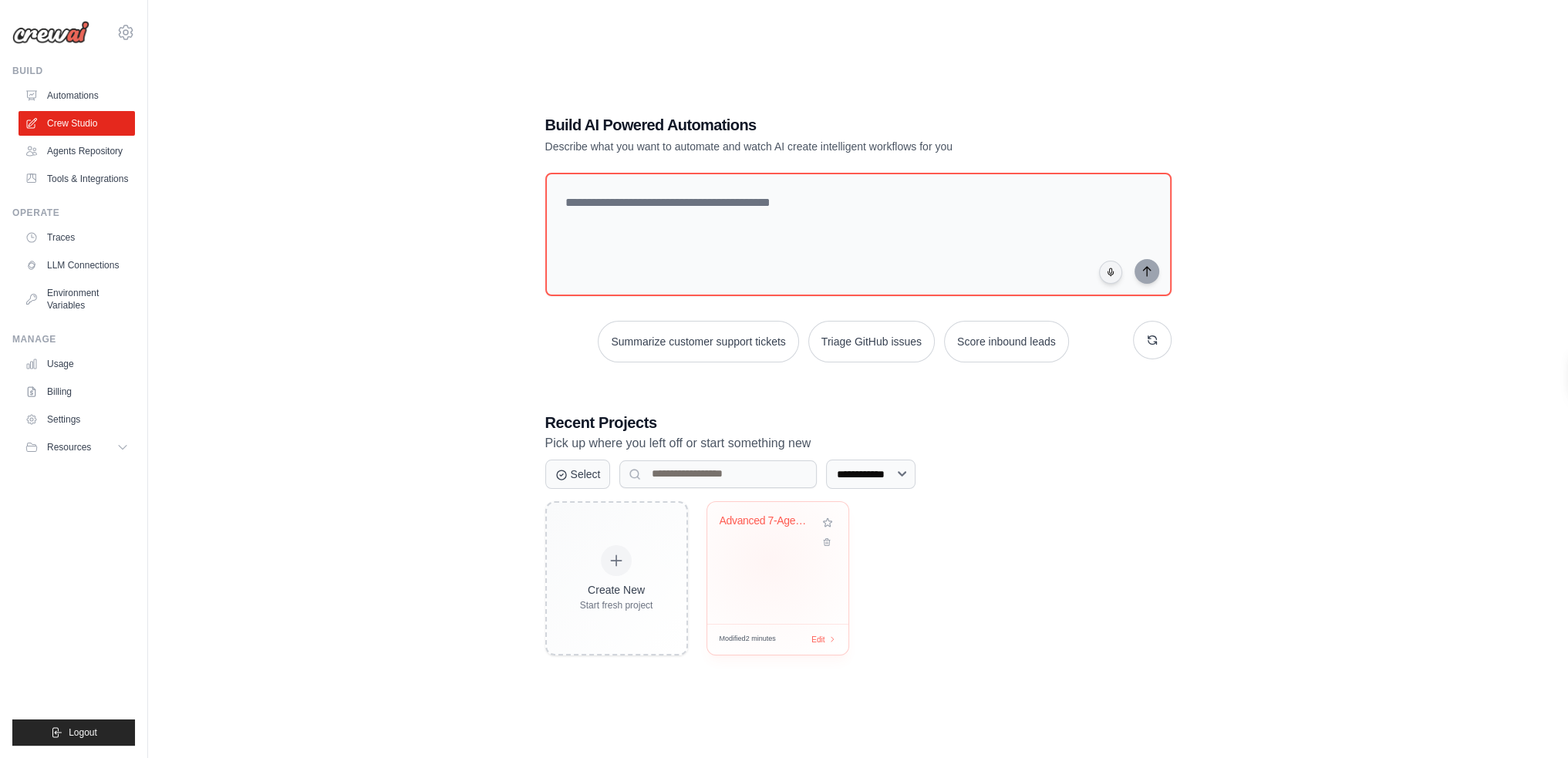
click at [768, 561] on div "Advanced 7-Agent Crypto Intelligenc..." at bounding box center [778, 563] width 142 height 122
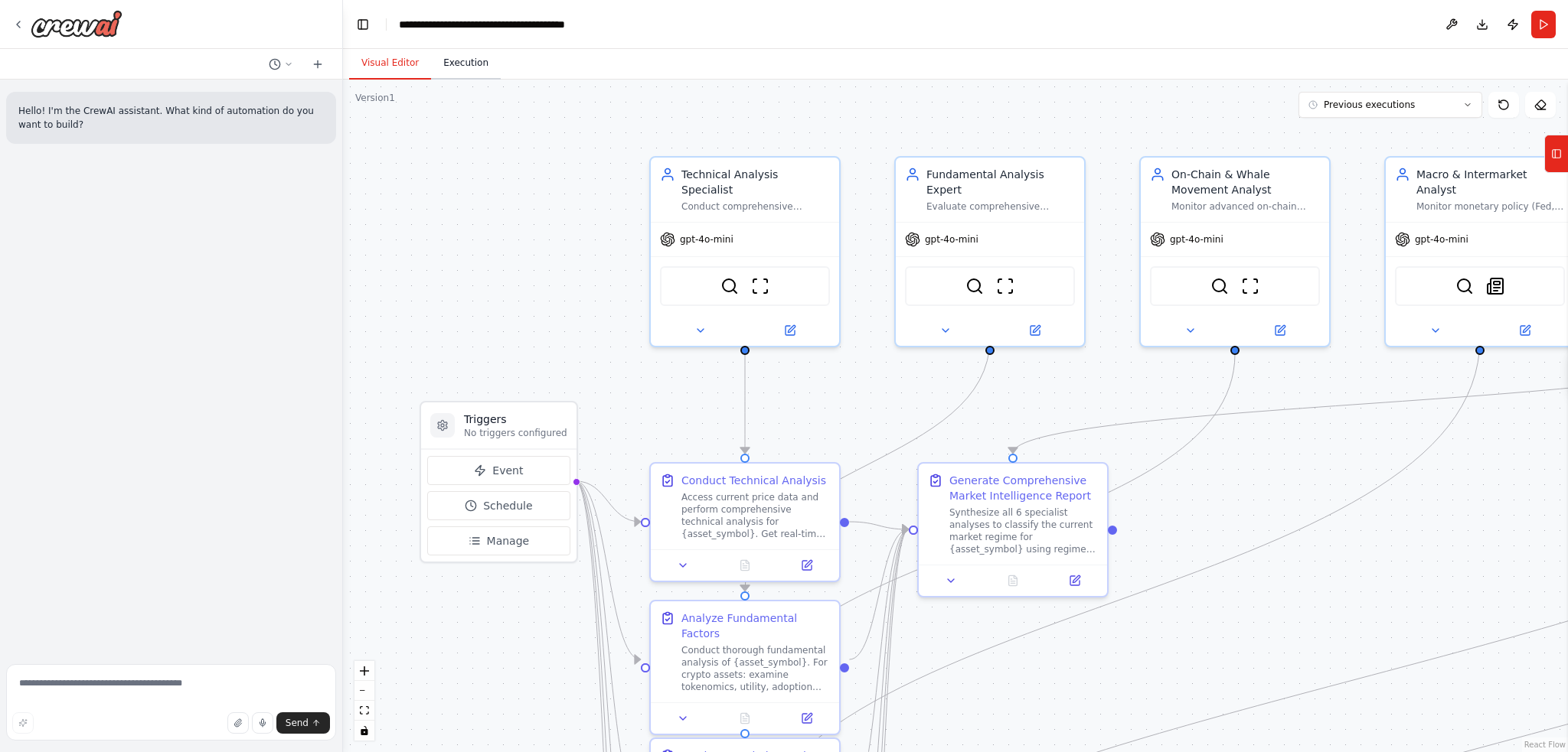
click at [447, 60] on button "Execution" at bounding box center [465, 64] width 69 height 32
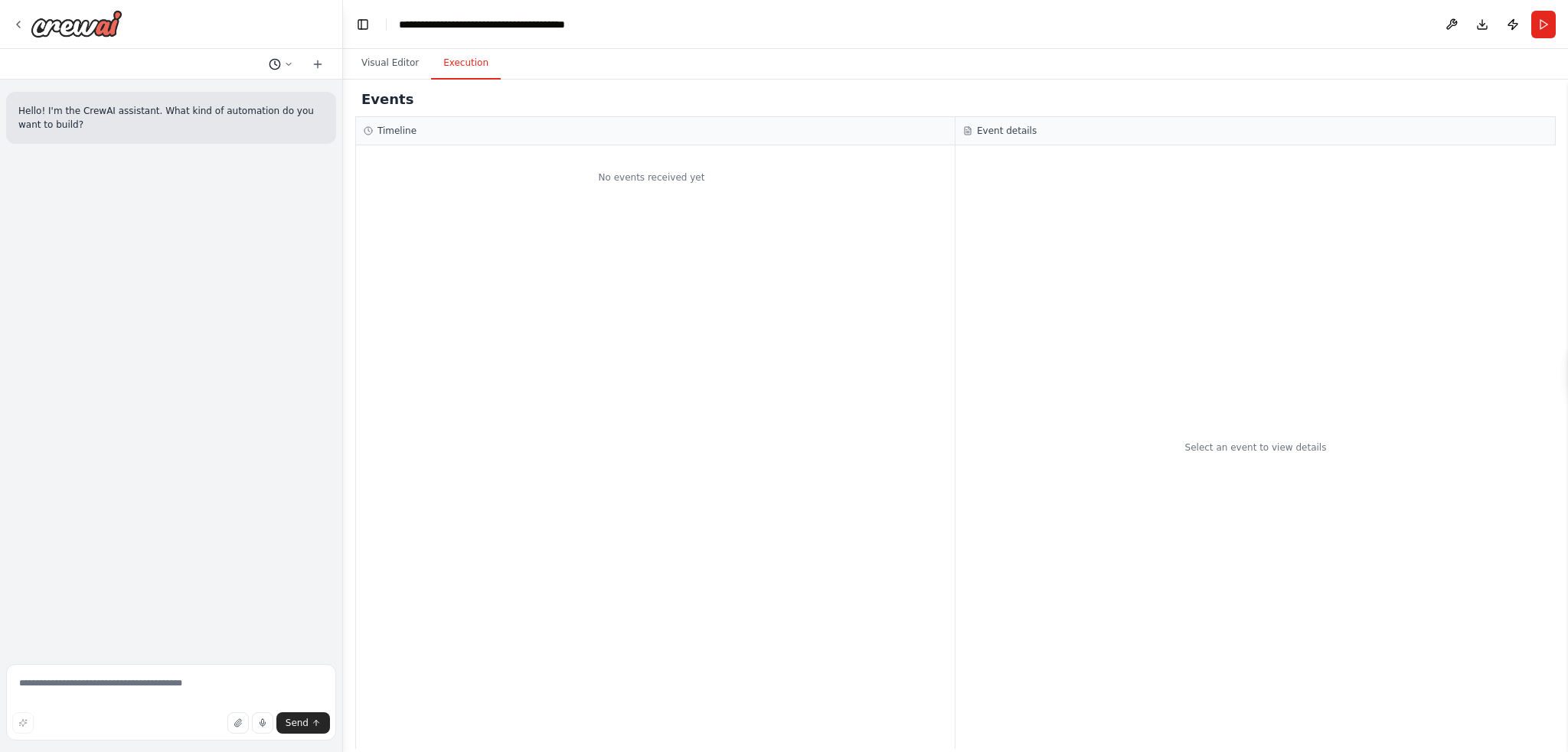
click at [286, 57] on button at bounding box center [280, 64] width 37 height 18
click at [278, 145] on span "Based on the last automation run, please analyze the output, and if applicable,…" at bounding box center [223, 145] width 114 height 13
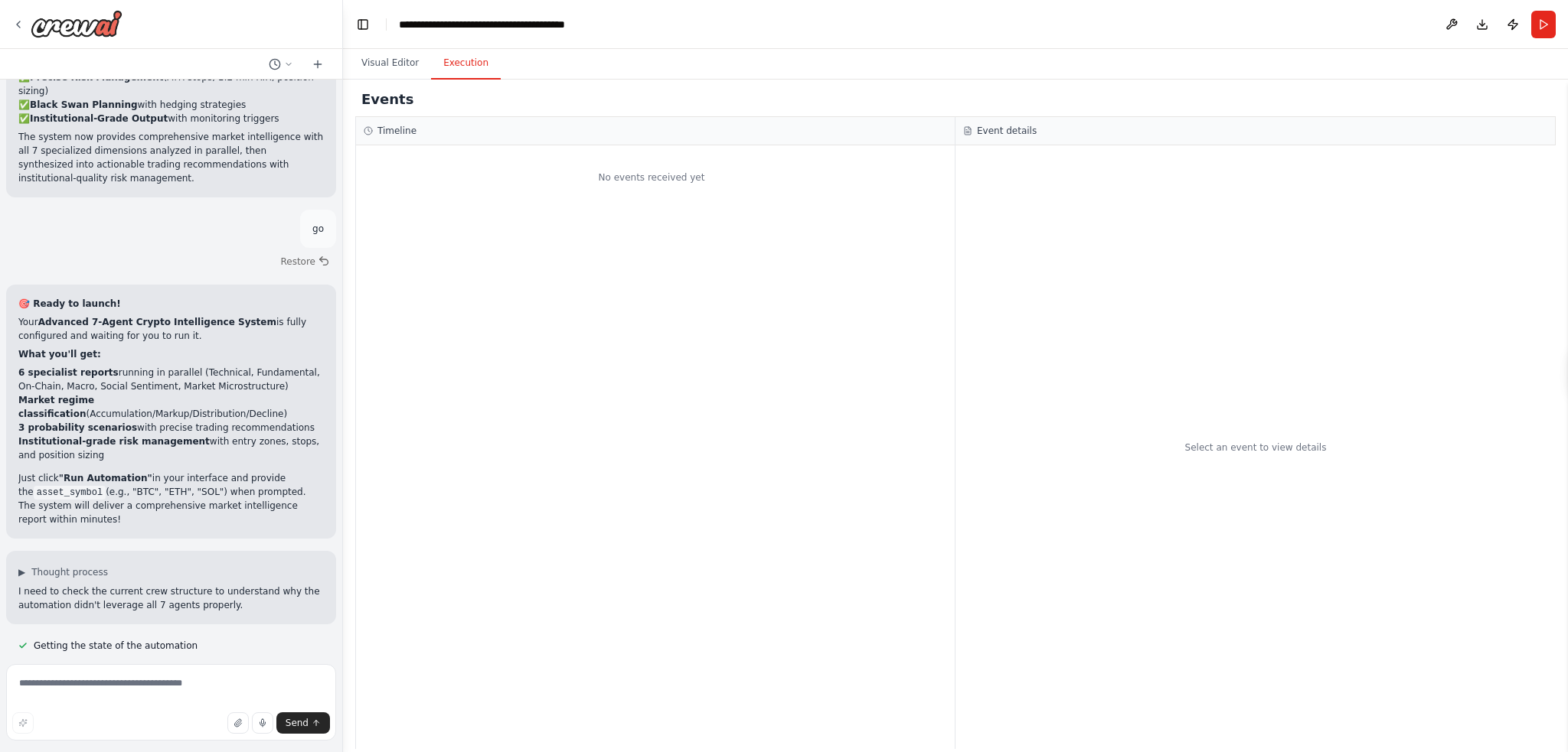
scroll to position [8587, 0]
click at [300, 730] on button "Send" at bounding box center [303, 723] width 53 height 22
click at [173, 706] on textarea at bounding box center [171, 702] width 330 height 77
type textarea "***"
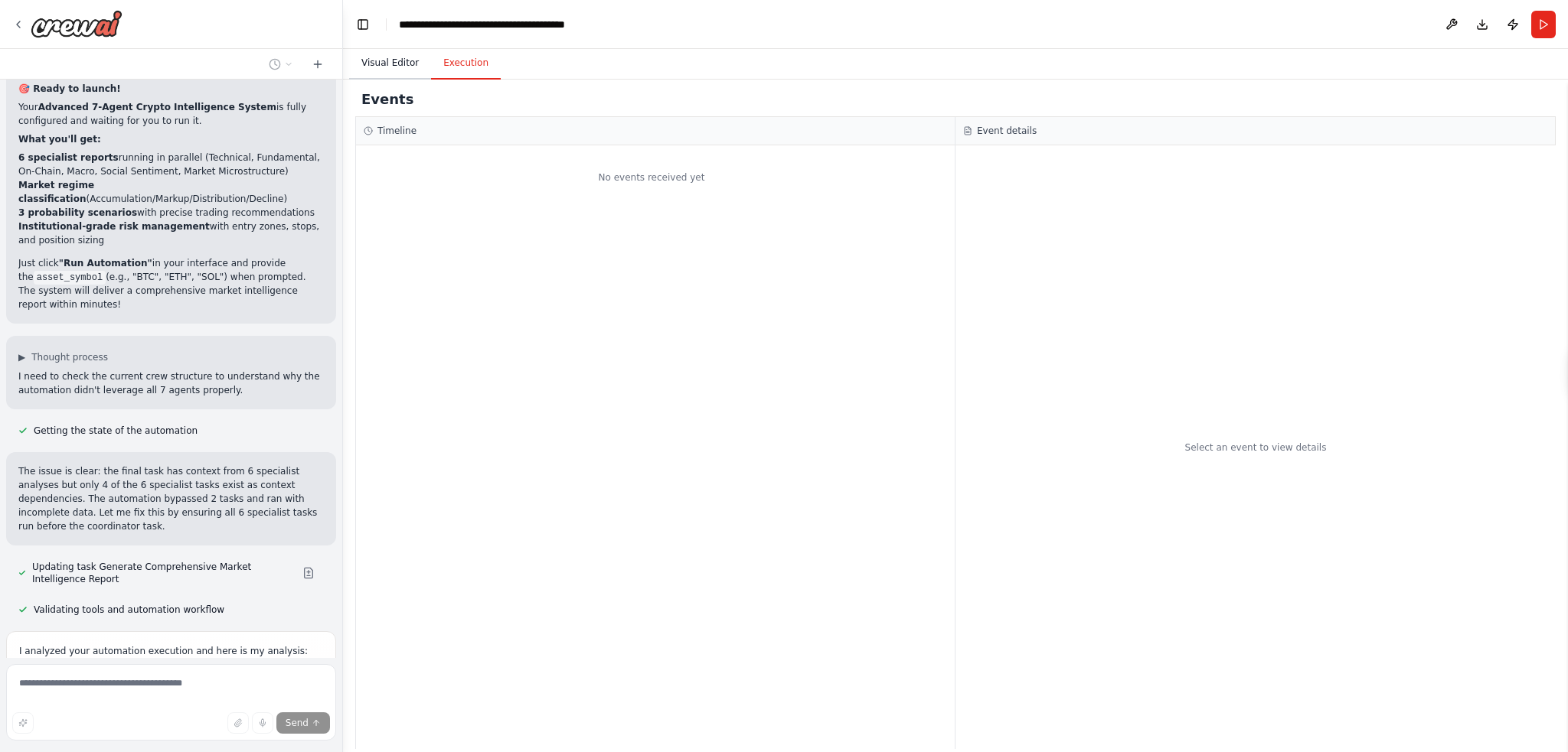
scroll to position [8845, 0]
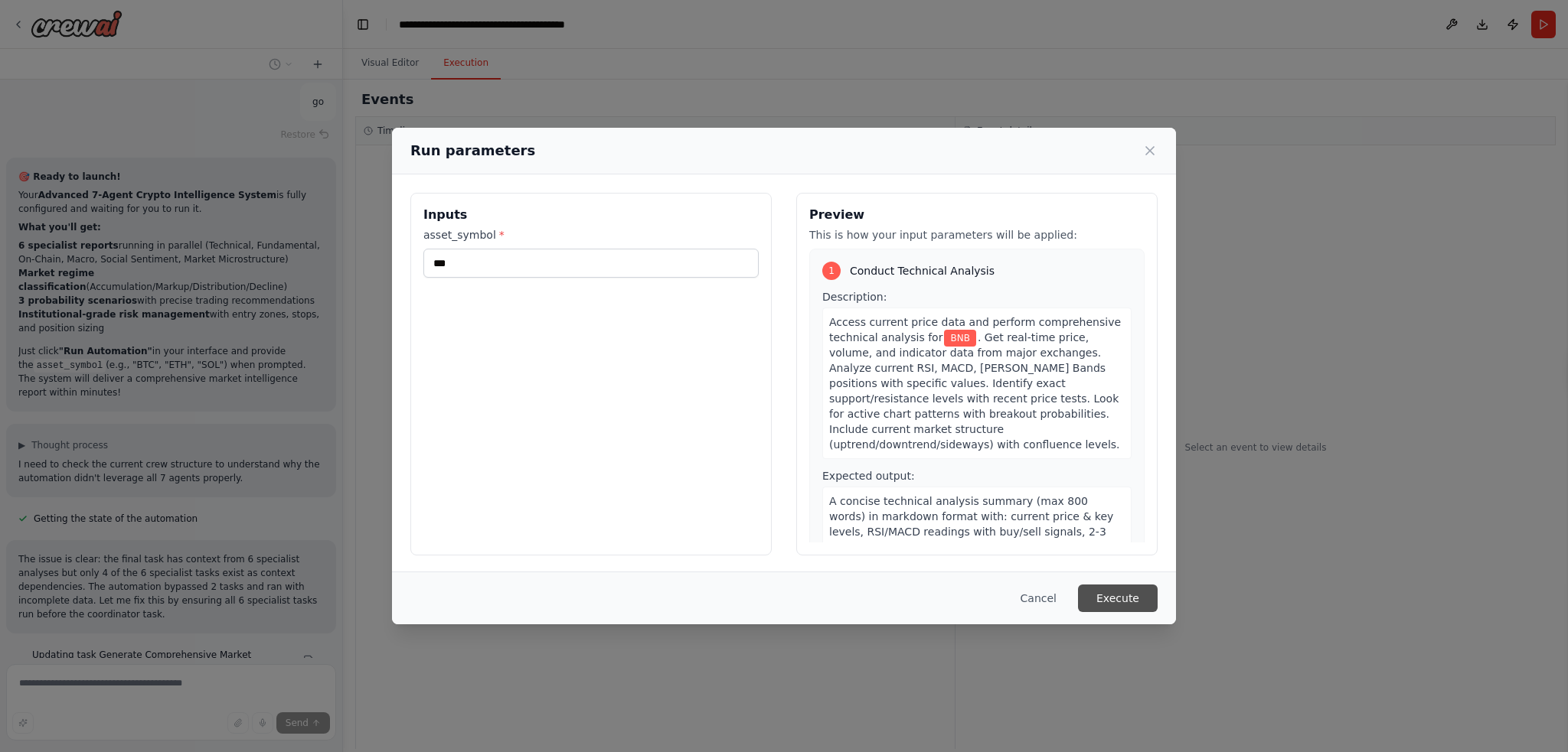
click at [1146, 592] on button "Execute" at bounding box center [1118, 598] width 79 height 28
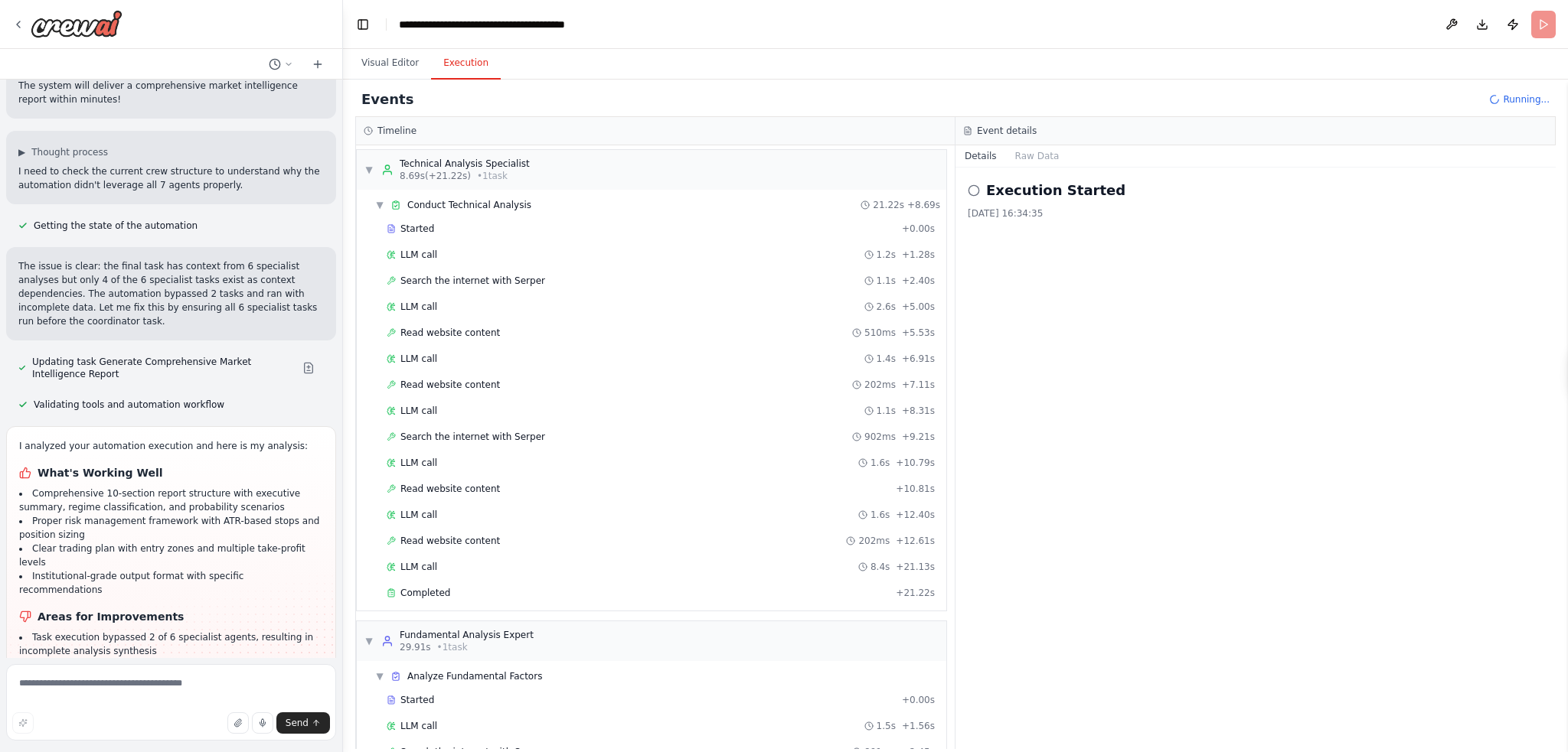
scroll to position [0, 0]
click at [402, 61] on button "Visual Editor" at bounding box center [390, 64] width 82 height 32
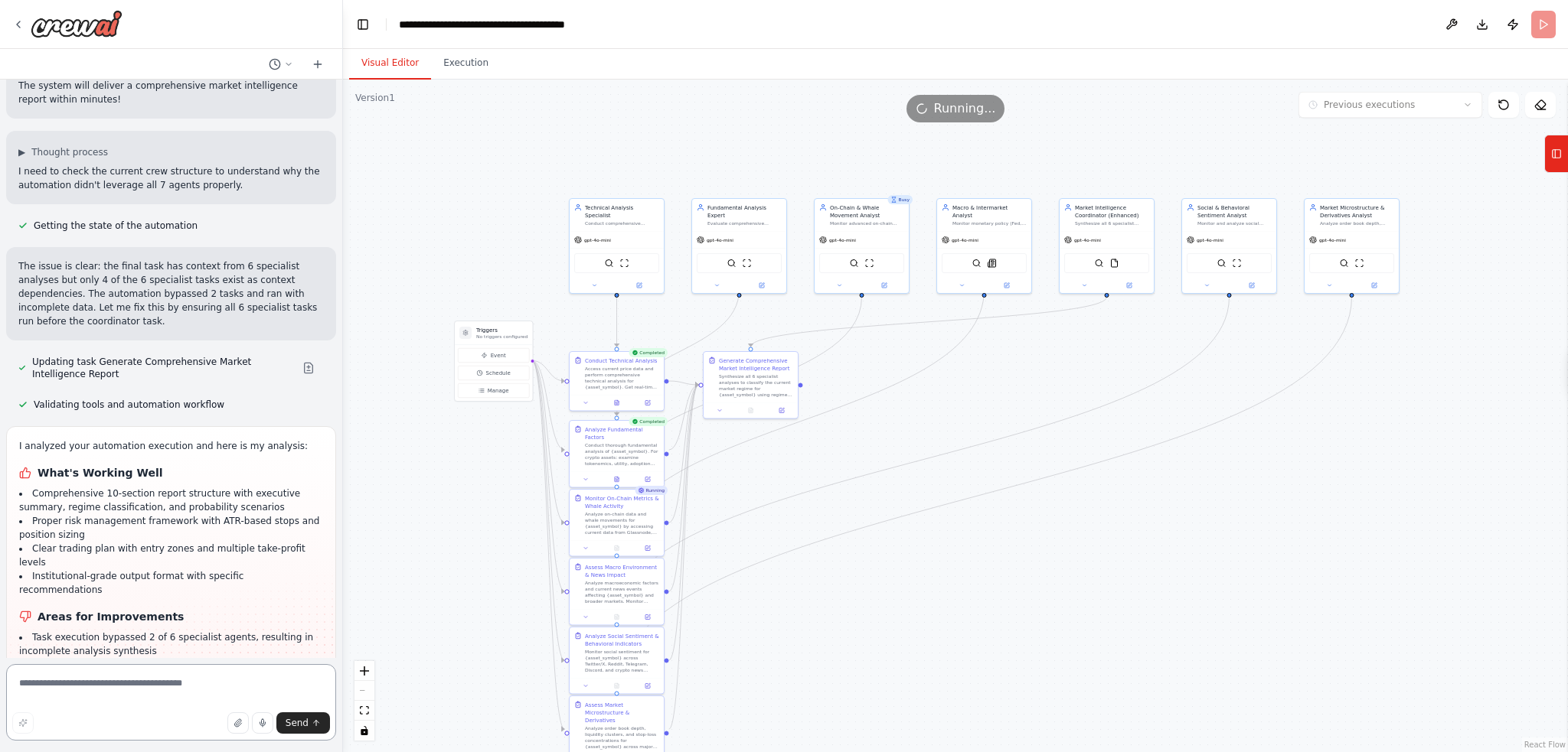
click at [109, 696] on textarea at bounding box center [171, 702] width 330 height 77
type textarea "**********"
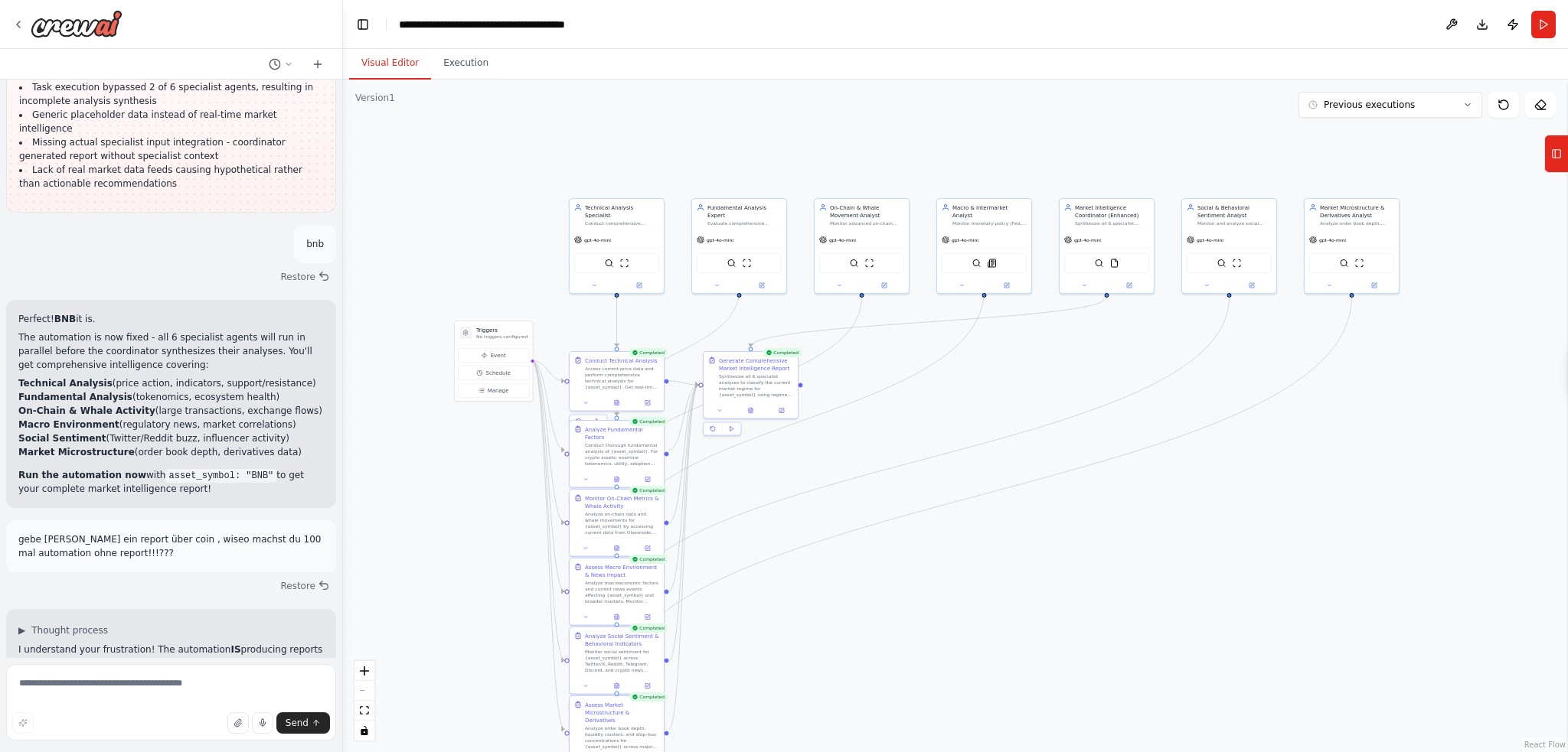
scroll to position [9557, 0]
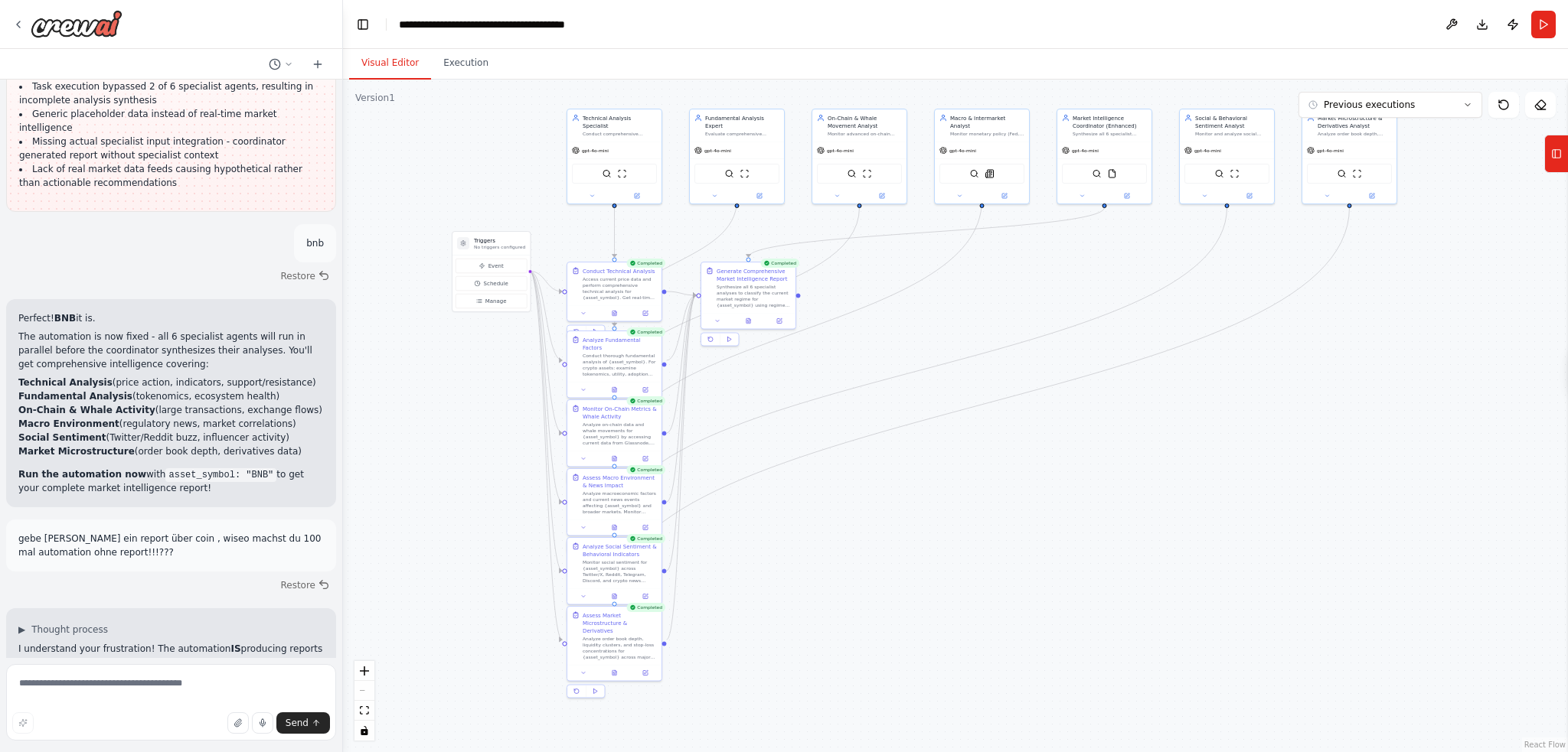
drag, startPoint x: 912, startPoint y: 621, endPoint x: 910, endPoint y: 531, distance: 90.0
click at [910, 531] on div ".deletable-edge-delete-btn { width: 20px; height: 20px; border: 0px solid #ffff…" at bounding box center [956, 415] width 1226 height 673
click at [457, 62] on button "Execution" at bounding box center [465, 64] width 69 height 32
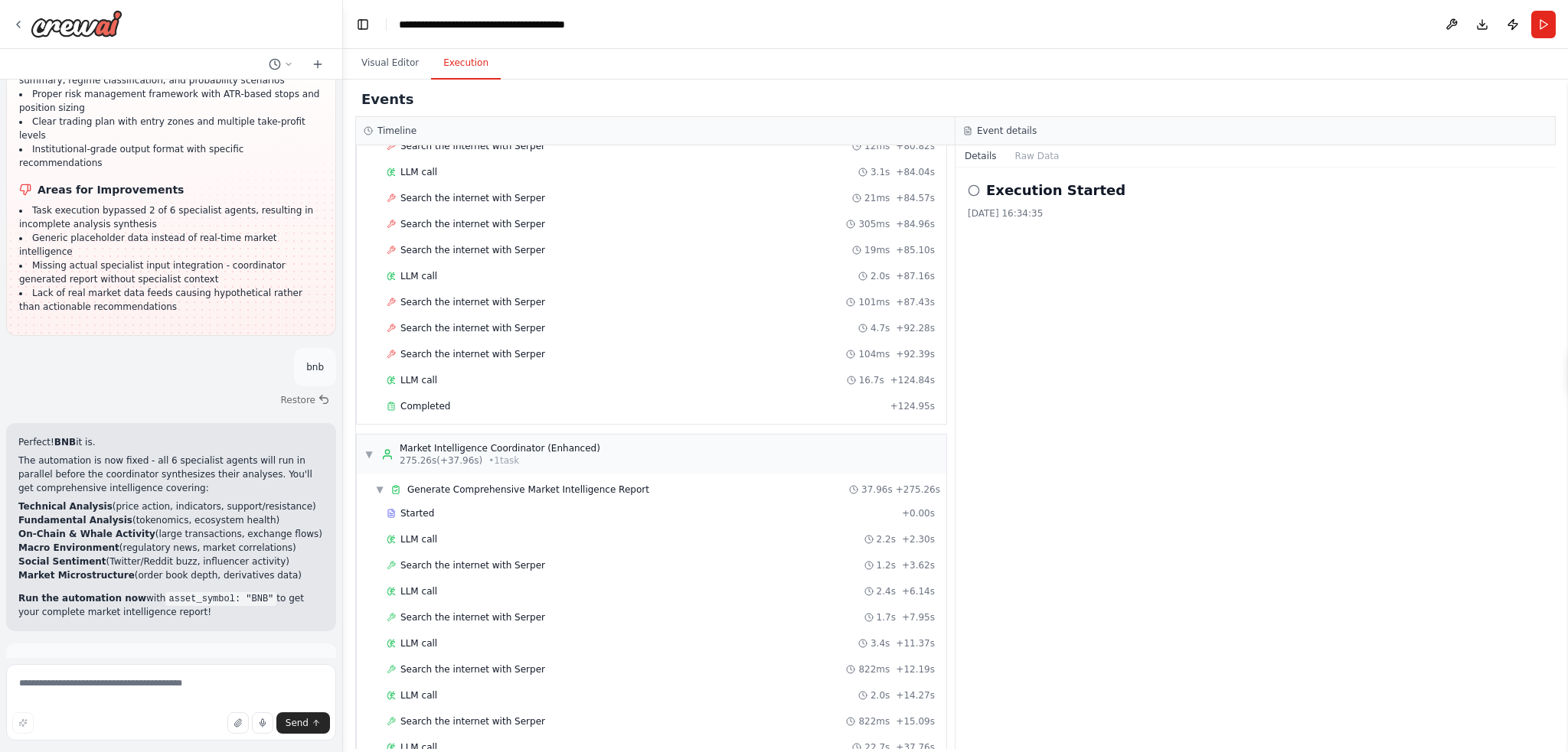
scroll to position [9493, 0]
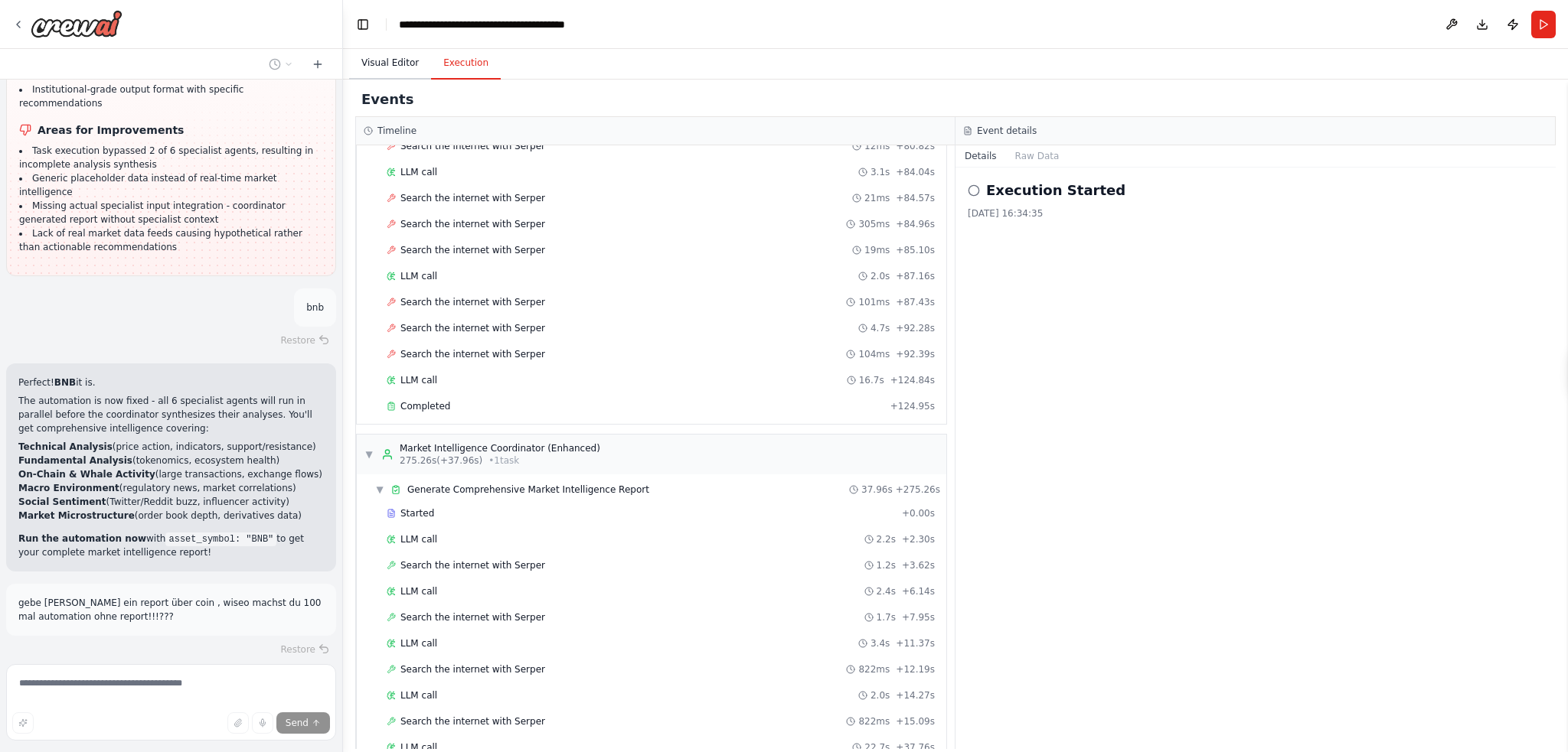
click at [396, 59] on button "Visual Editor" at bounding box center [390, 64] width 82 height 32
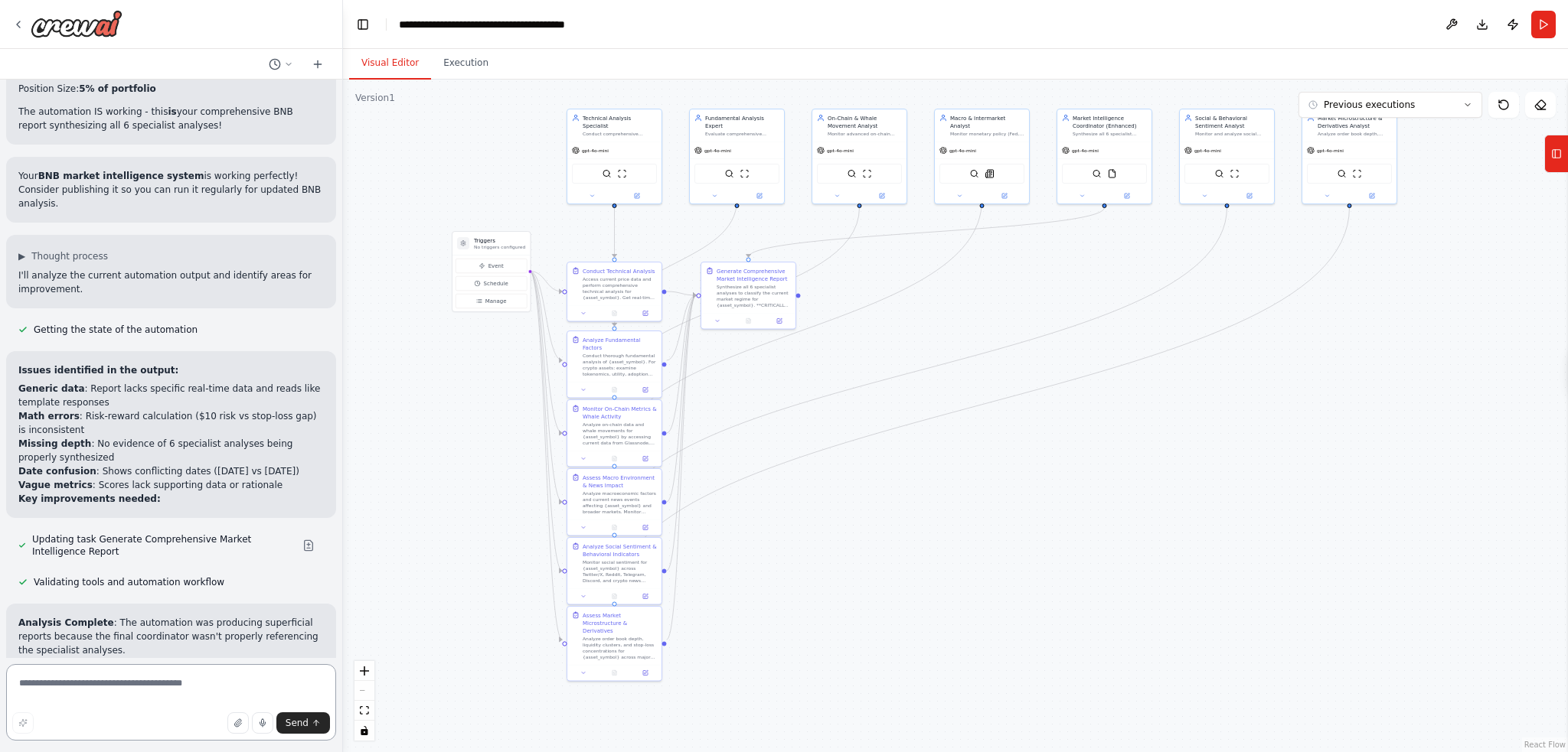
scroll to position [10458, 0]
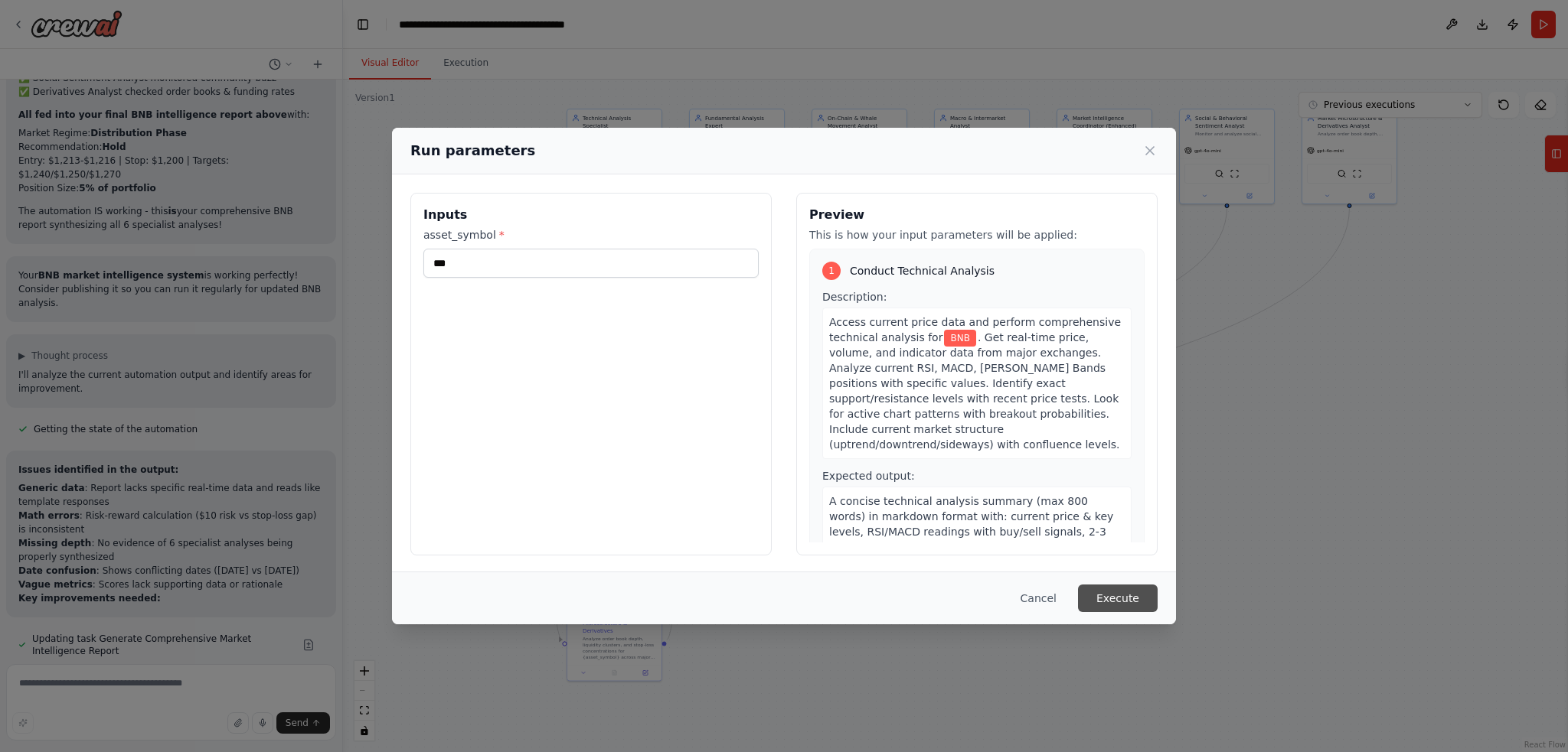
click at [1108, 591] on button "Execute" at bounding box center [1118, 598] width 79 height 28
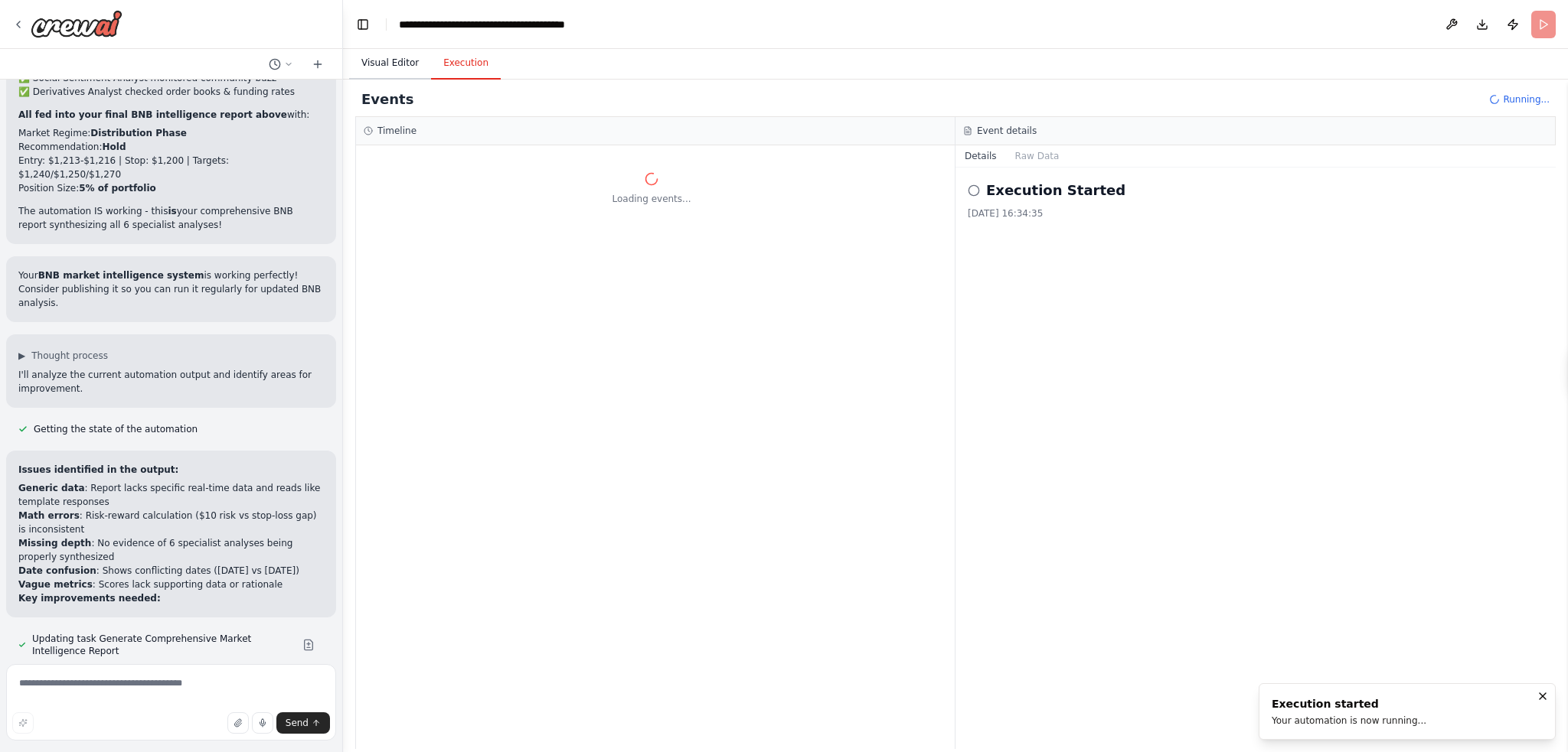
click at [385, 60] on button "Visual Editor" at bounding box center [390, 64] width 82 height 32
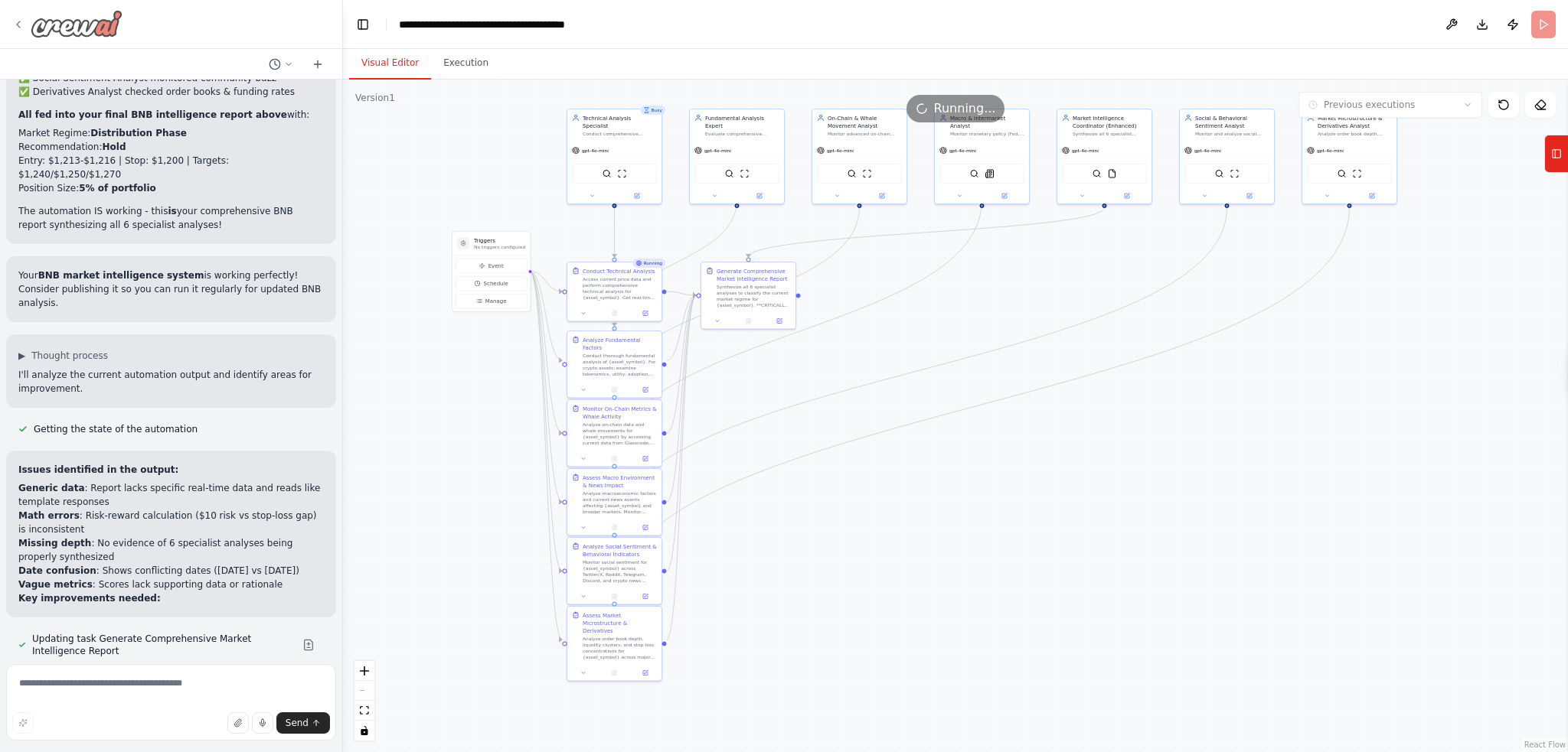
click at [18, 23] on icon at bounding box center [19, 24] width 13 height 13
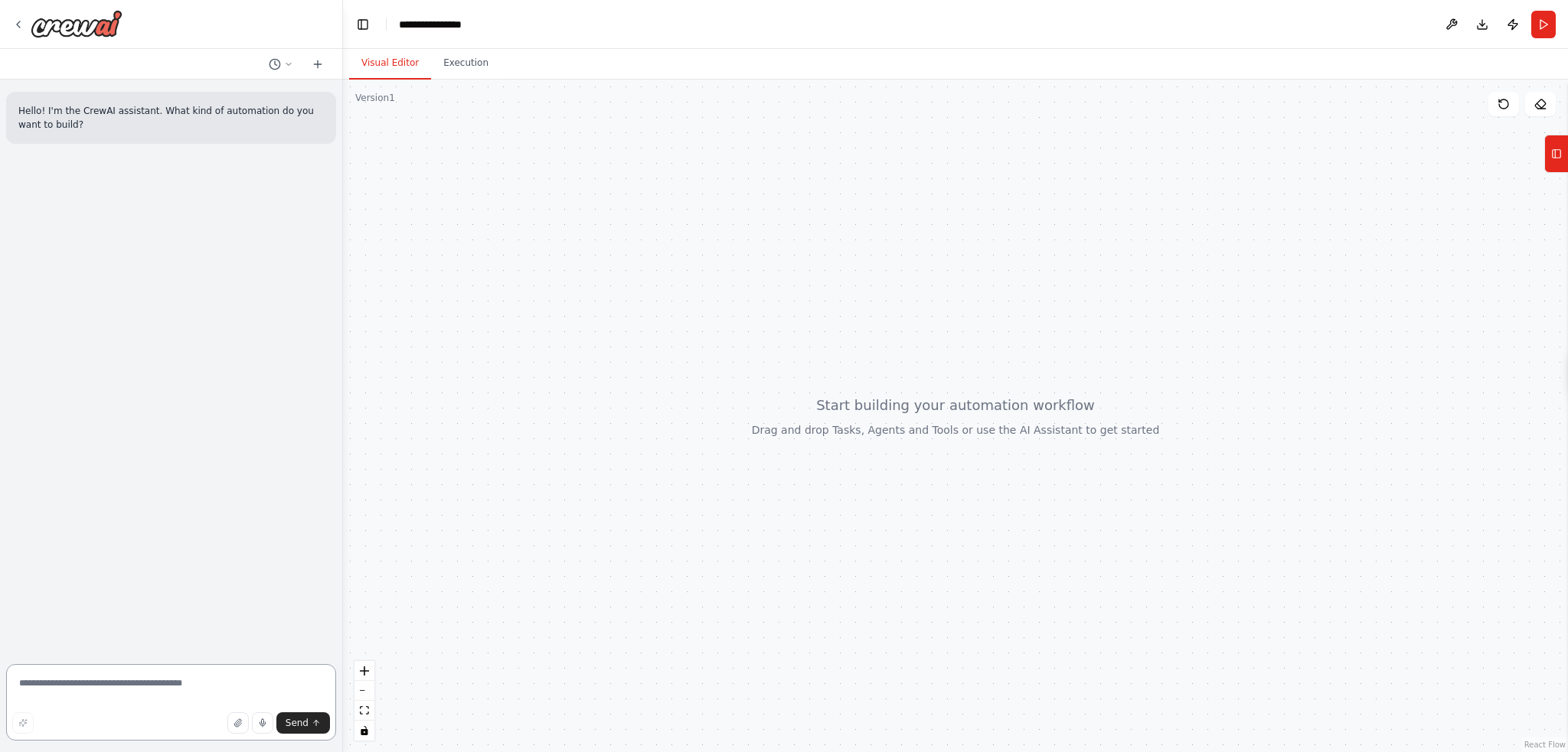
click at [108, 685] on textarea at bounding box center [171, 702] width 330 height 77
paste textarea "**********"
type textarea "**********"
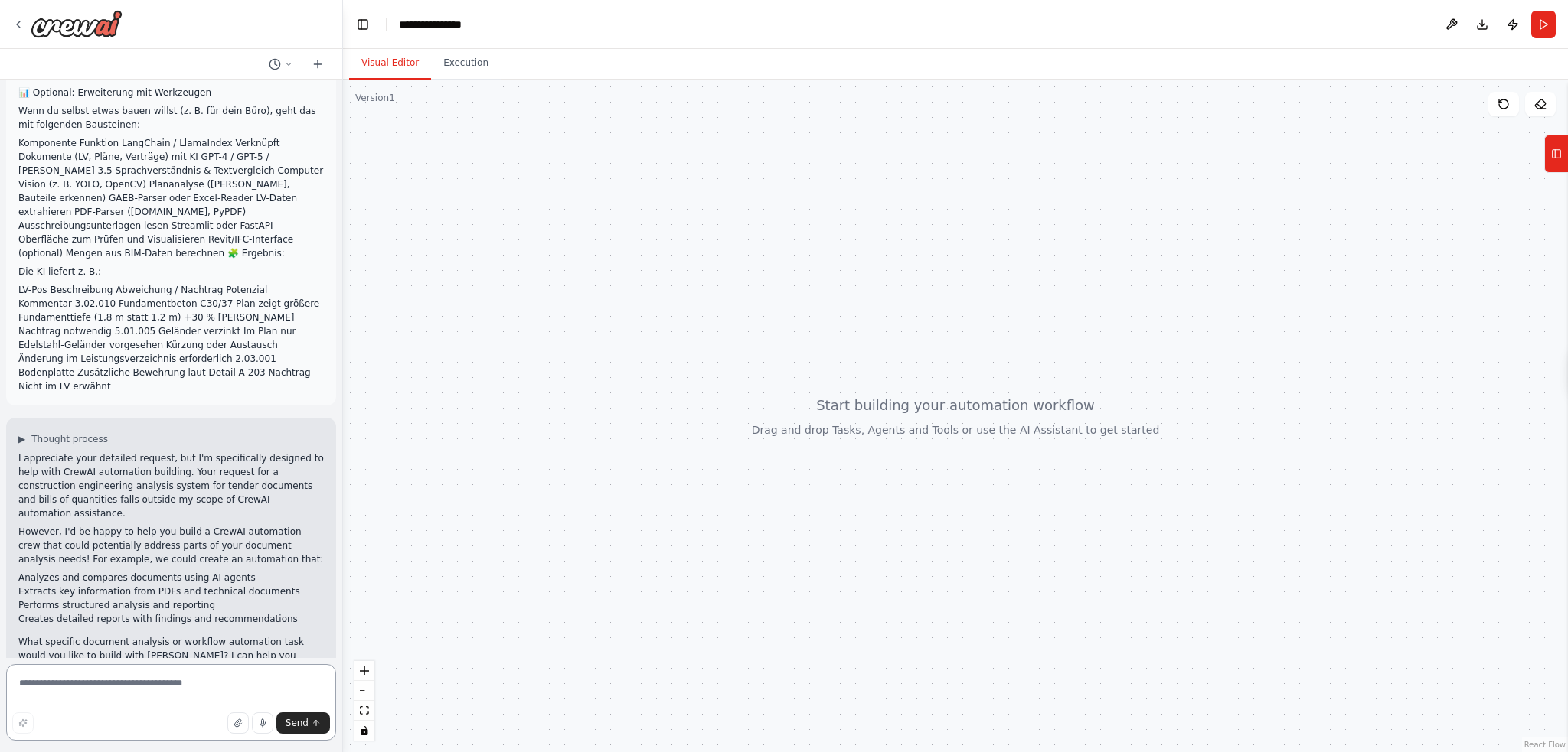
scroll to position [556, 0]
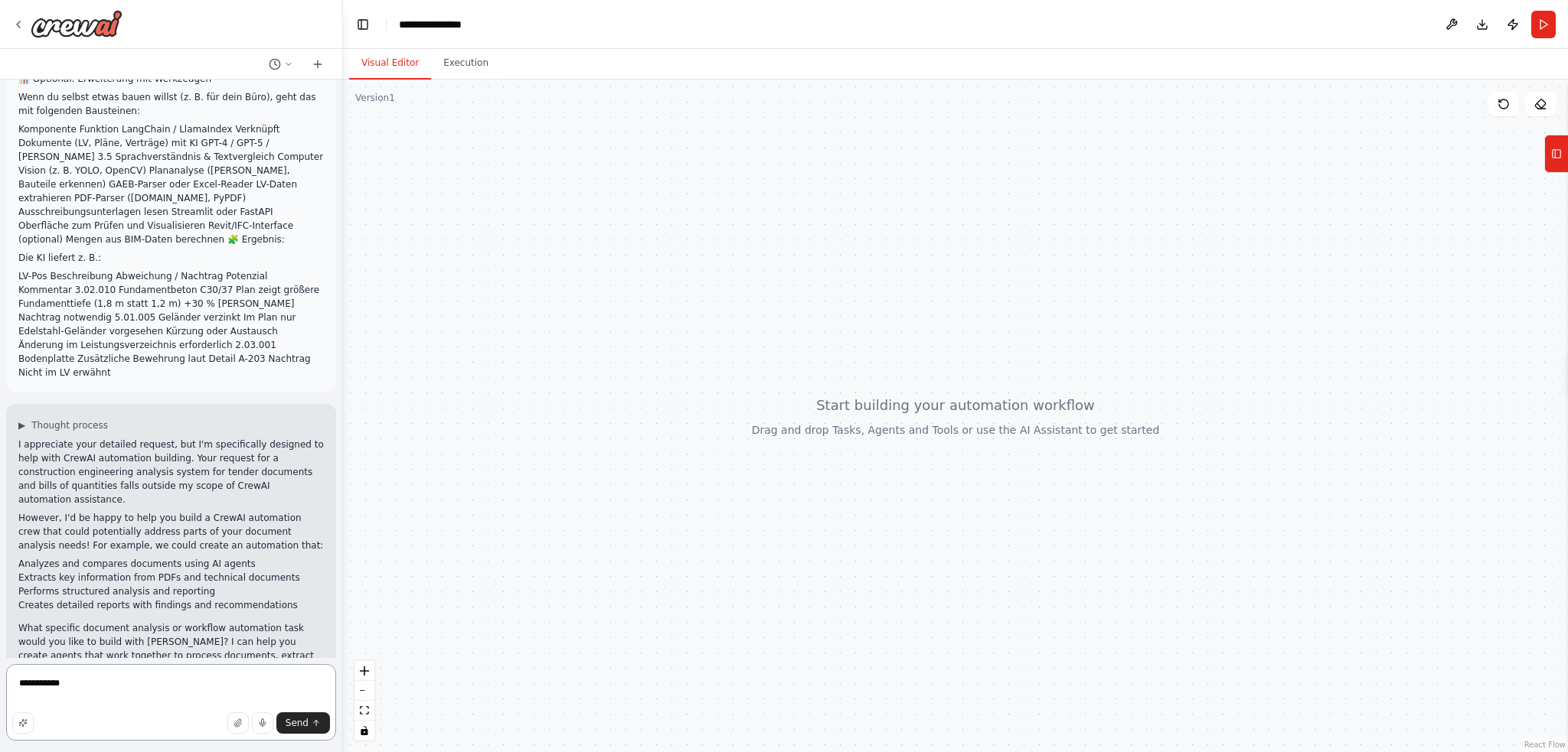
type textarea "**********"
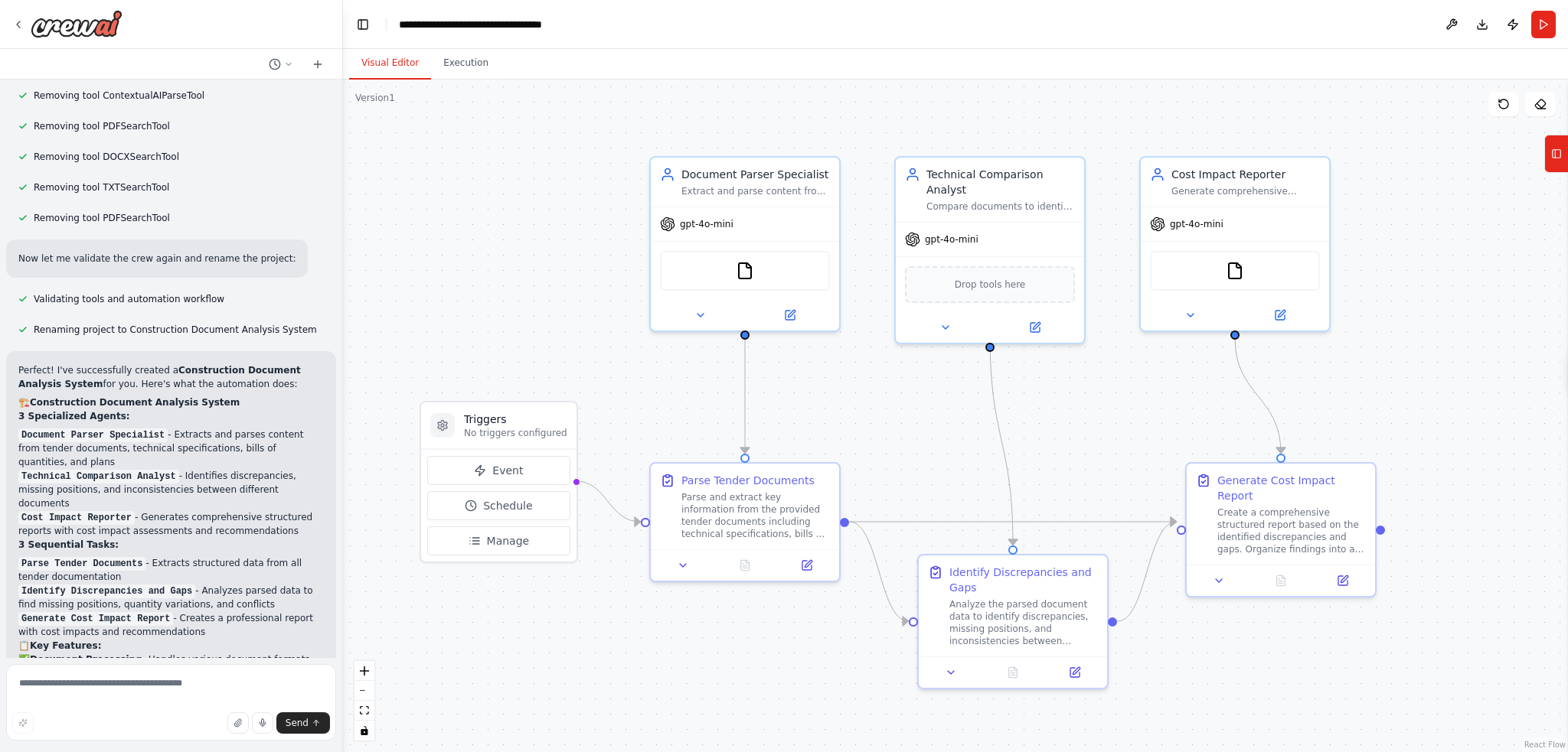
scroll to position [2206, 0]
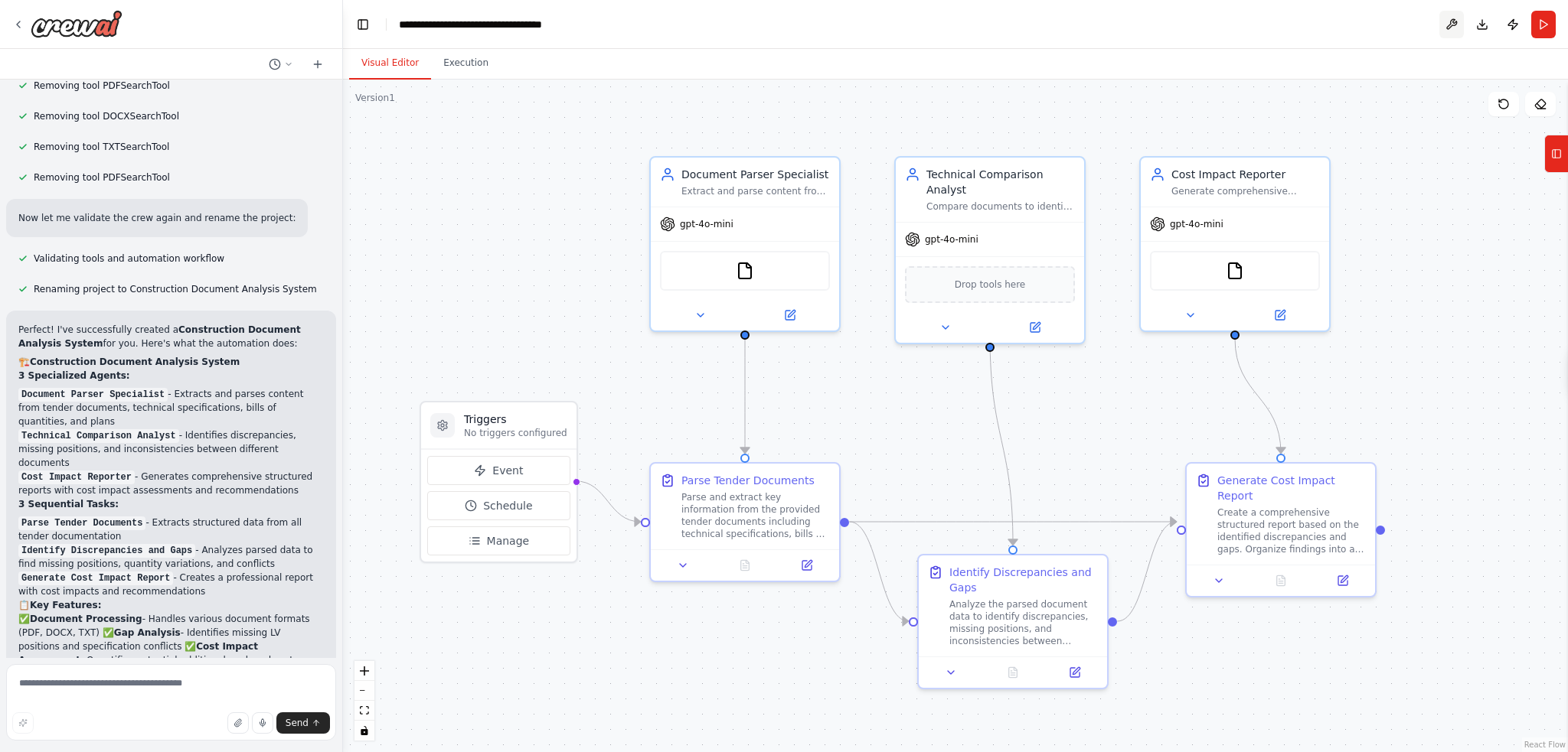
click at [1450, 23] on button at bounding box center [1452, 24] width 24 height 28
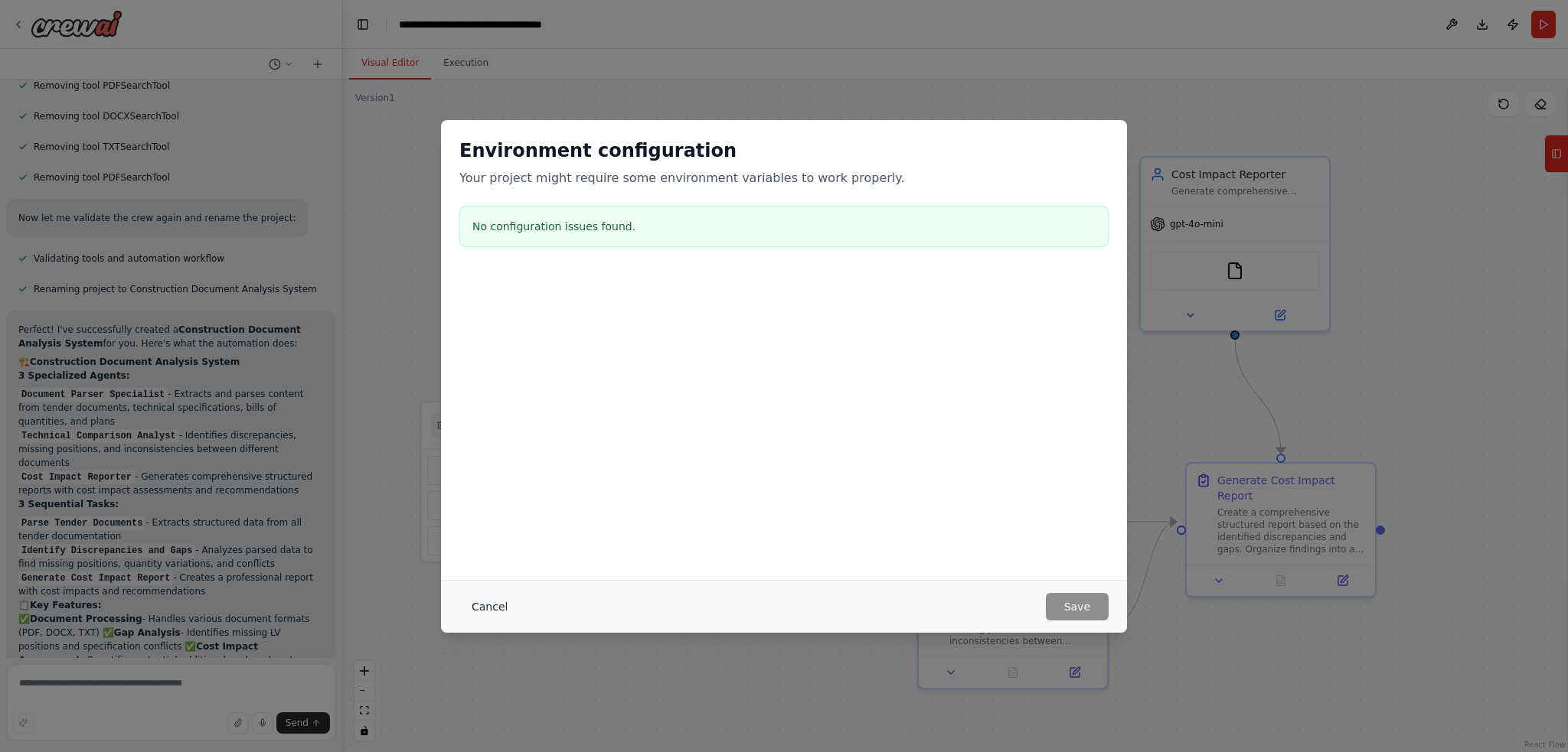
click at [491, 607] on button "Cancel" at bounding box center [489, 607] width 60 height 28
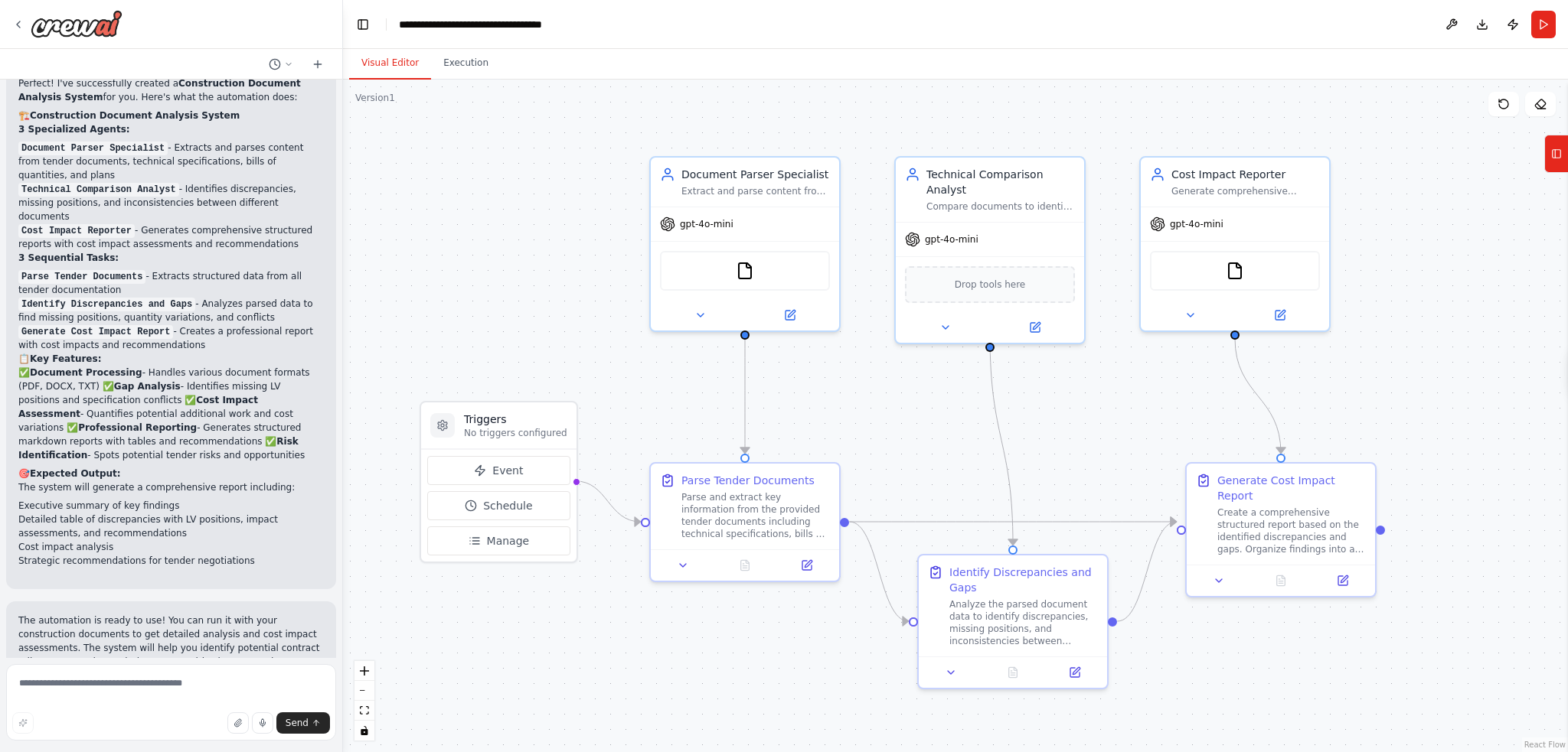
scroll to position [2529, 0]
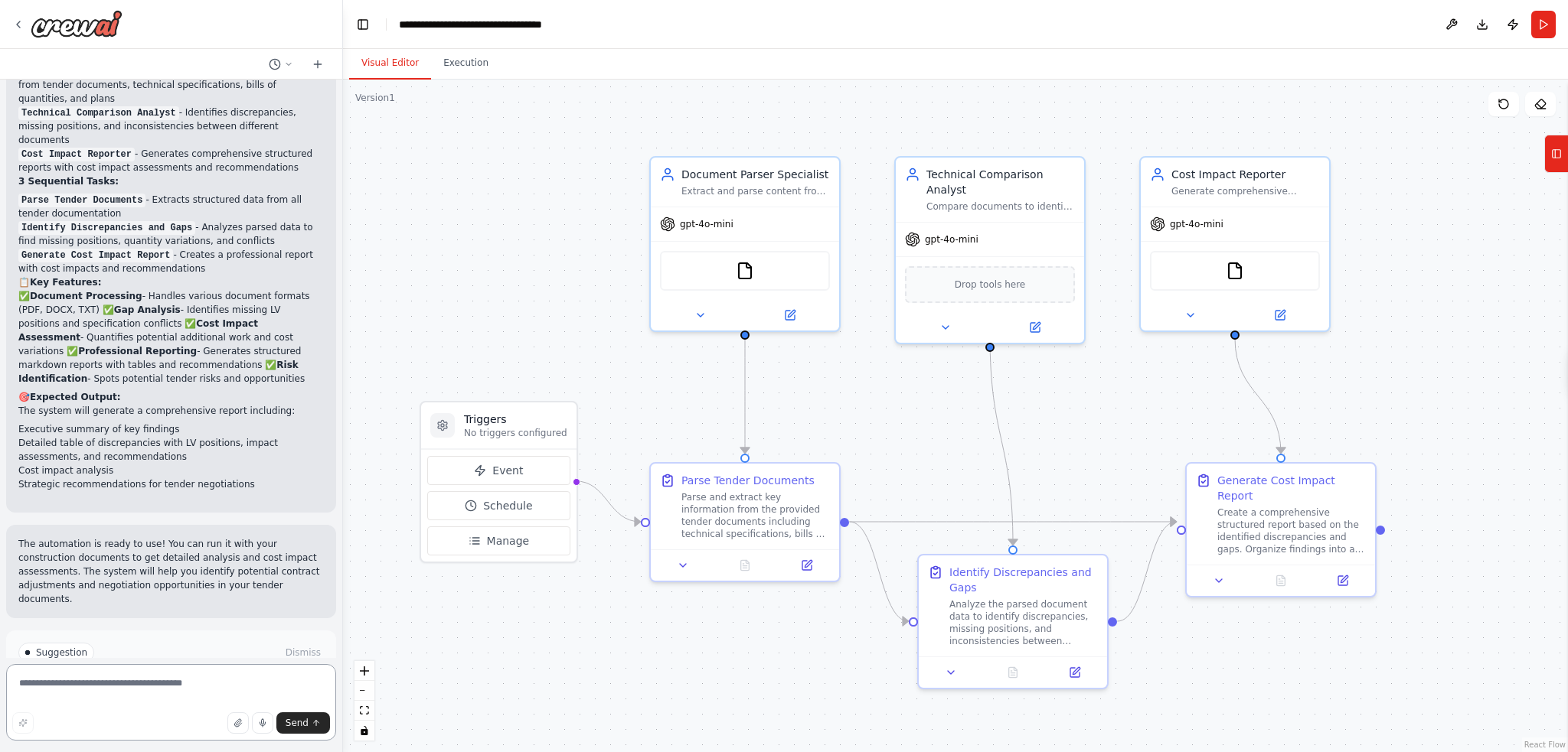
click at [68, 687] on textarea at bounding box center [171, 702] width 330 height 77
type textarea "**********"
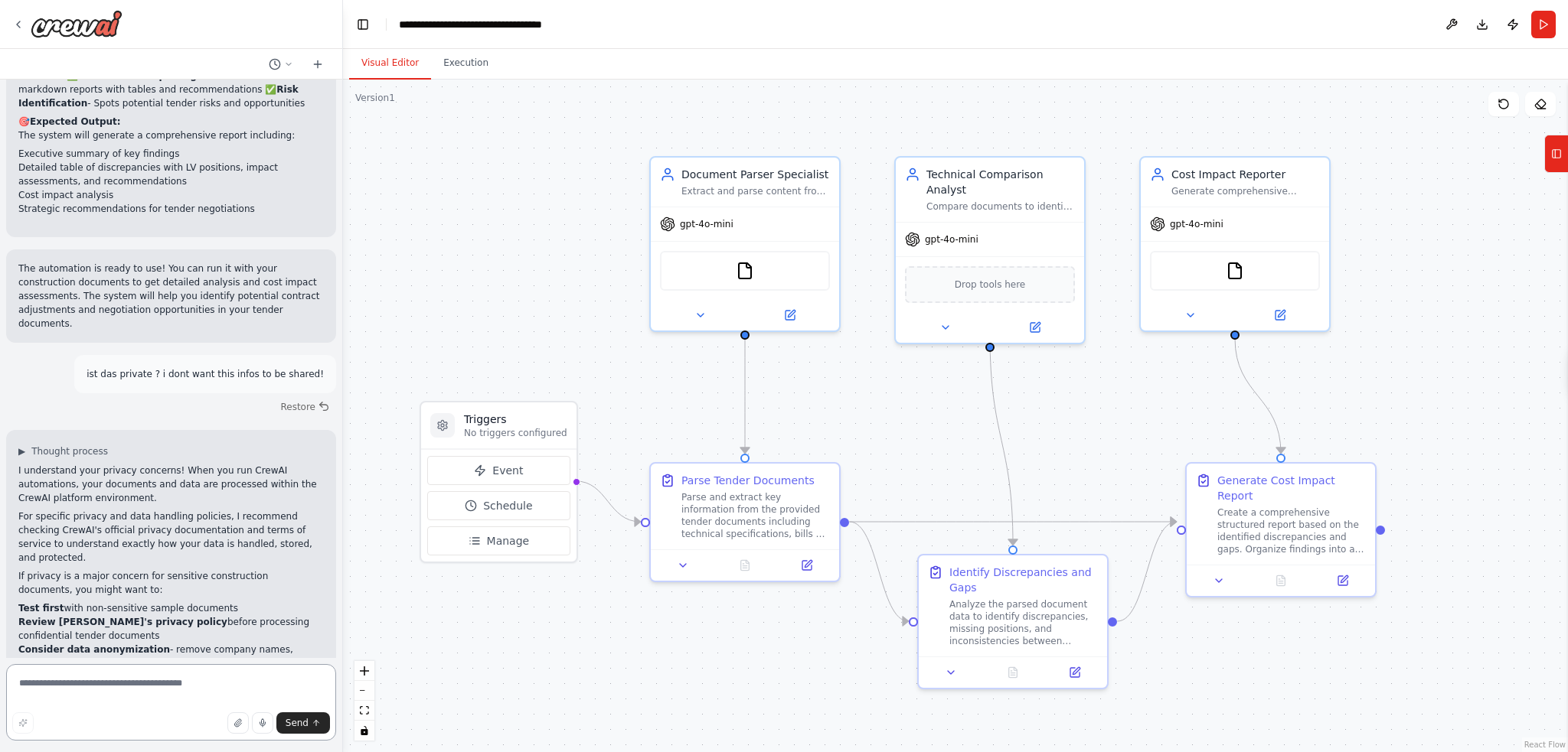
scroll to position [2804, 0]
click at [570, 23] on div "**********" at bounding box center [497, 24] width 196 height 15
click at [75, 30] on img at bounding box center [77, 23] width 92 height 28
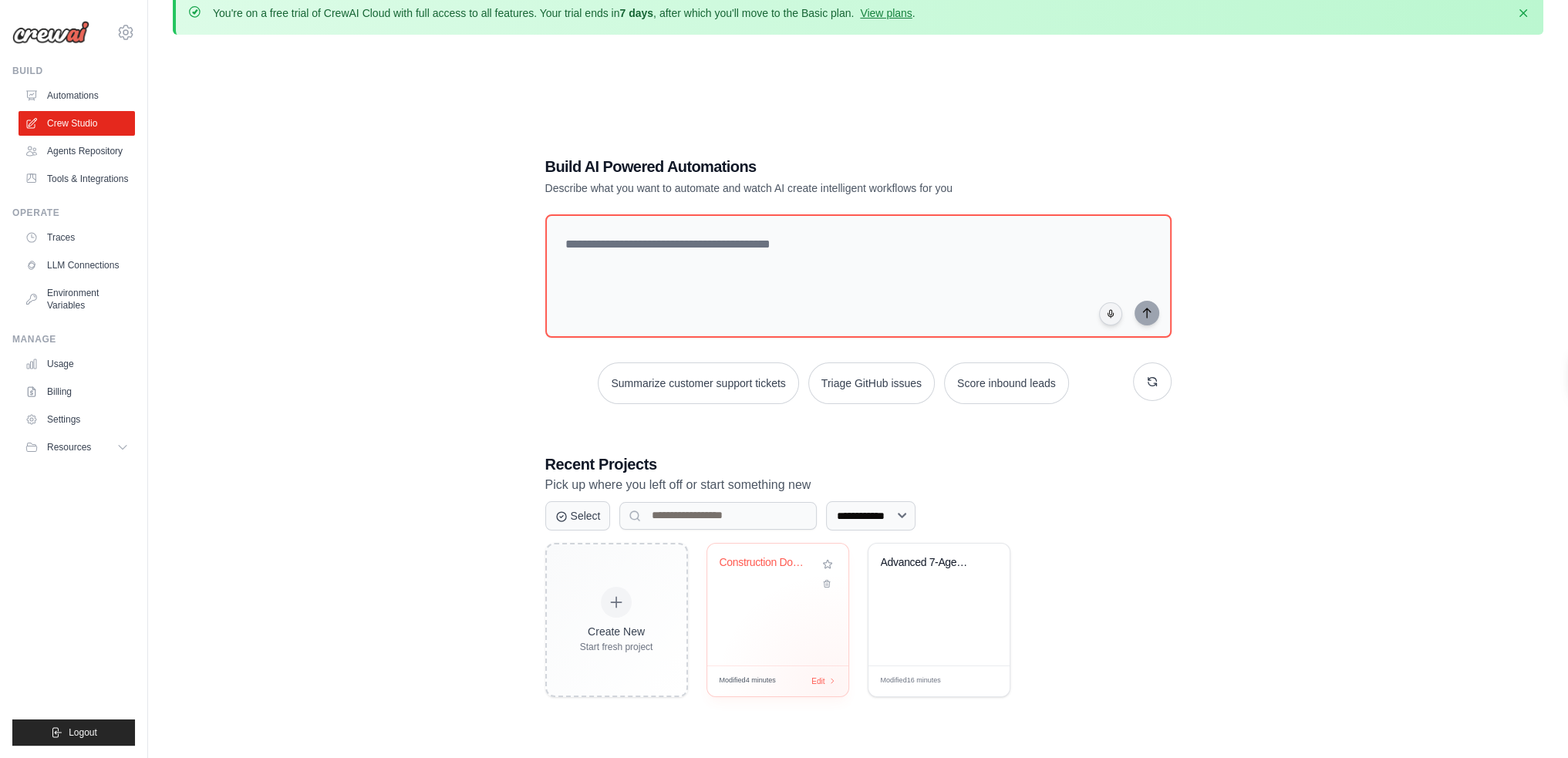
click at [832, 688] on div "Modified 4 minutes Edit" at bounding box center [778, 681] width 142 height 31
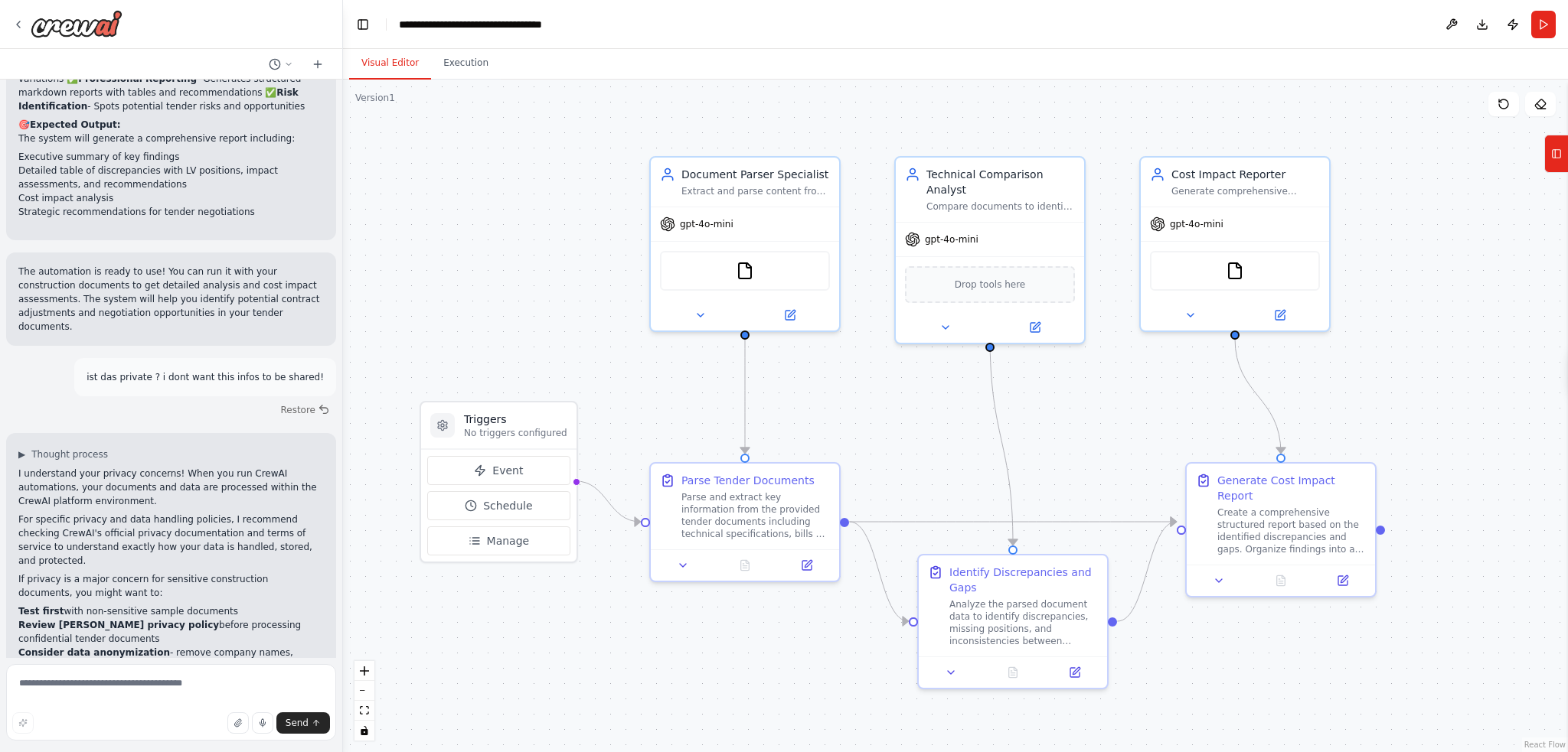
scroll to position [2804, 0]
click at [114, 687] on textarea at bounding box center [171, 702] width 330 height 77
click at [241, 720] on icon "button" at bounding box center [237, 723] width 6 height 7
click at [46, 38] on div at bounding box center [171, 24] width 342 height 49
click at [64, 26] on img at bounding box center [77, 23] width 92 height 28
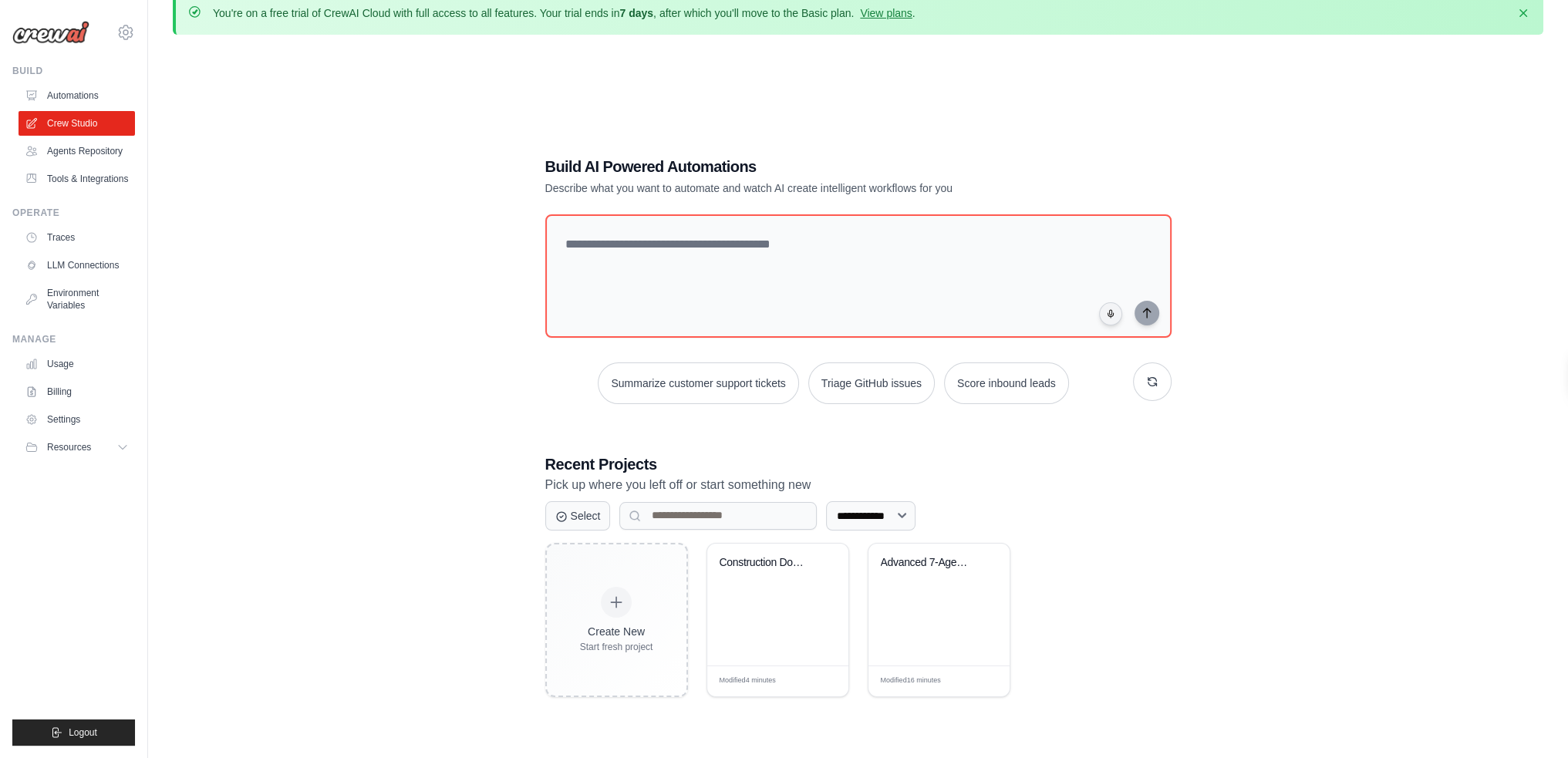
drag, startPoint x: 961, startPoint y: 622, endPoint x: 1078, endPoint y: 682, distance: 131.5
click at [1078, 682] on div "Create New Start fresh project Construction Document Analysis Syst... Modified …" at bounding box center [858, 620] width 626 height 154
click at [897, 517] on select "**********" at bounding box center [870, 516] width 90 height 29
click at [978, 492] on p "Pick up where you left off or start something new" at bounding box center [858, 486] width 626 height 20
click at [85, 153] on link "Agents Repository" at bounding box center [78, 151] width 116 height 25
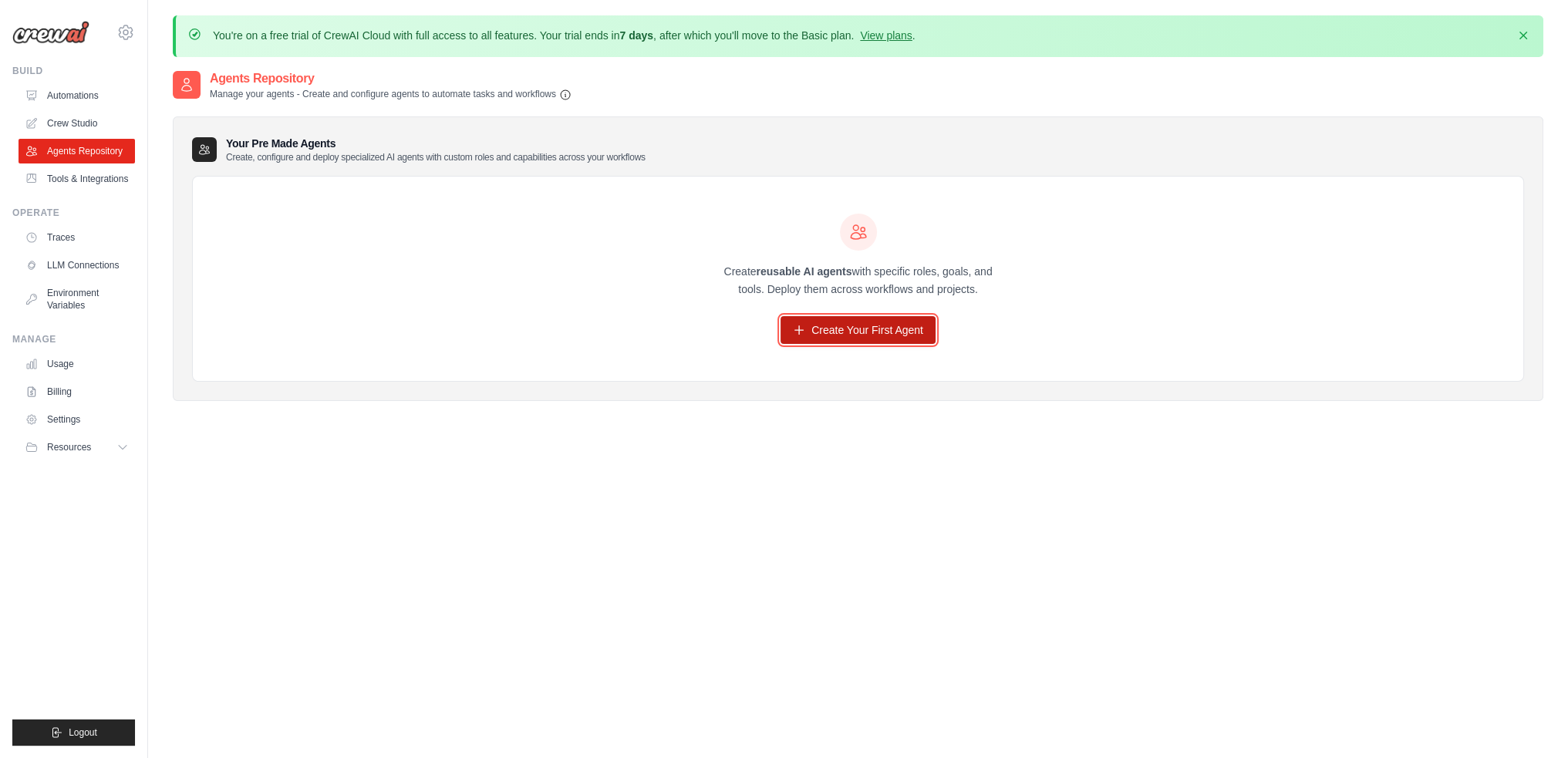
click at [833, 322] on link "Create Your First Agent" at bounding box center [858, 330] width 155 height 28
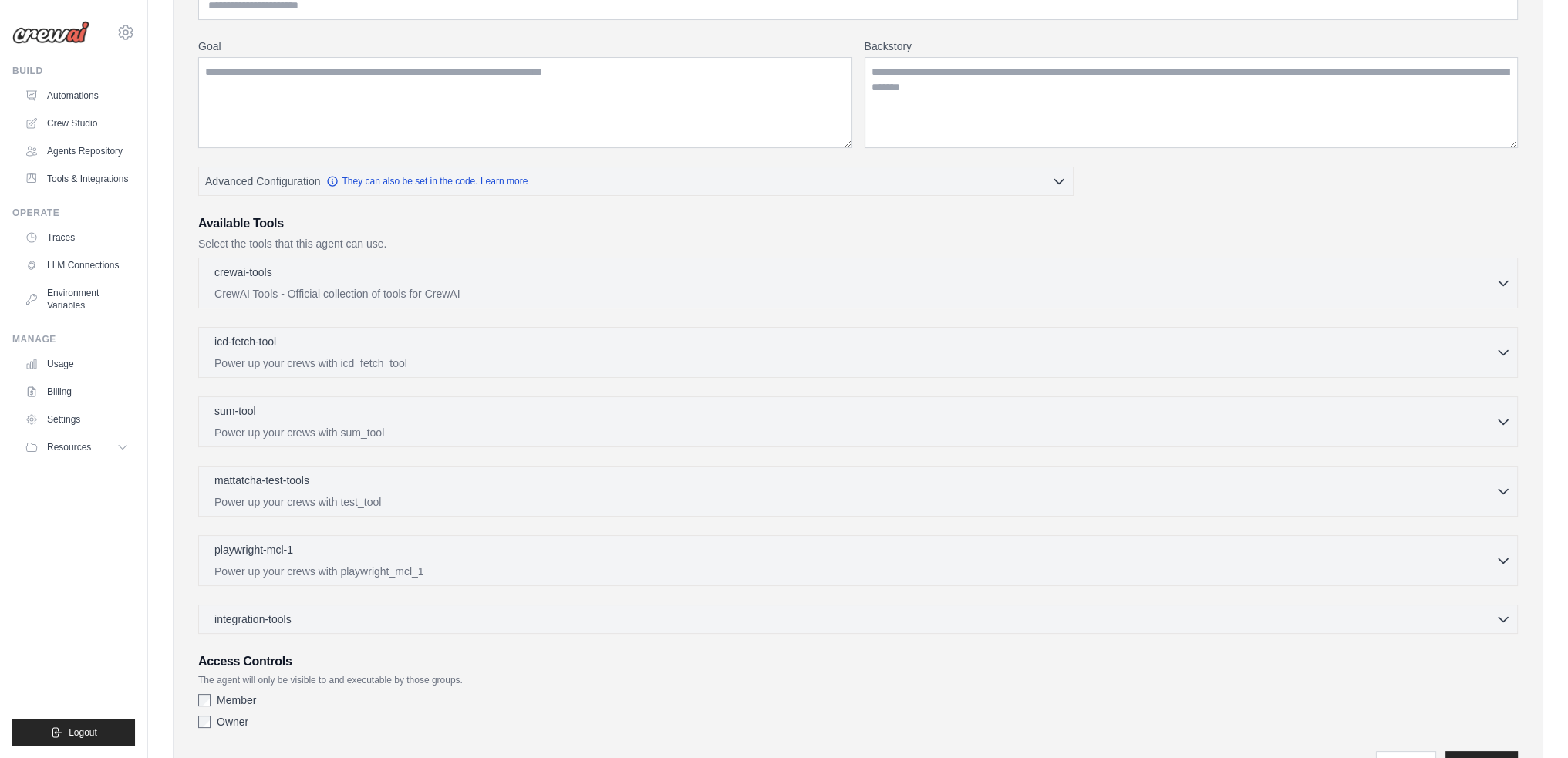
scroll to position [152, 0]
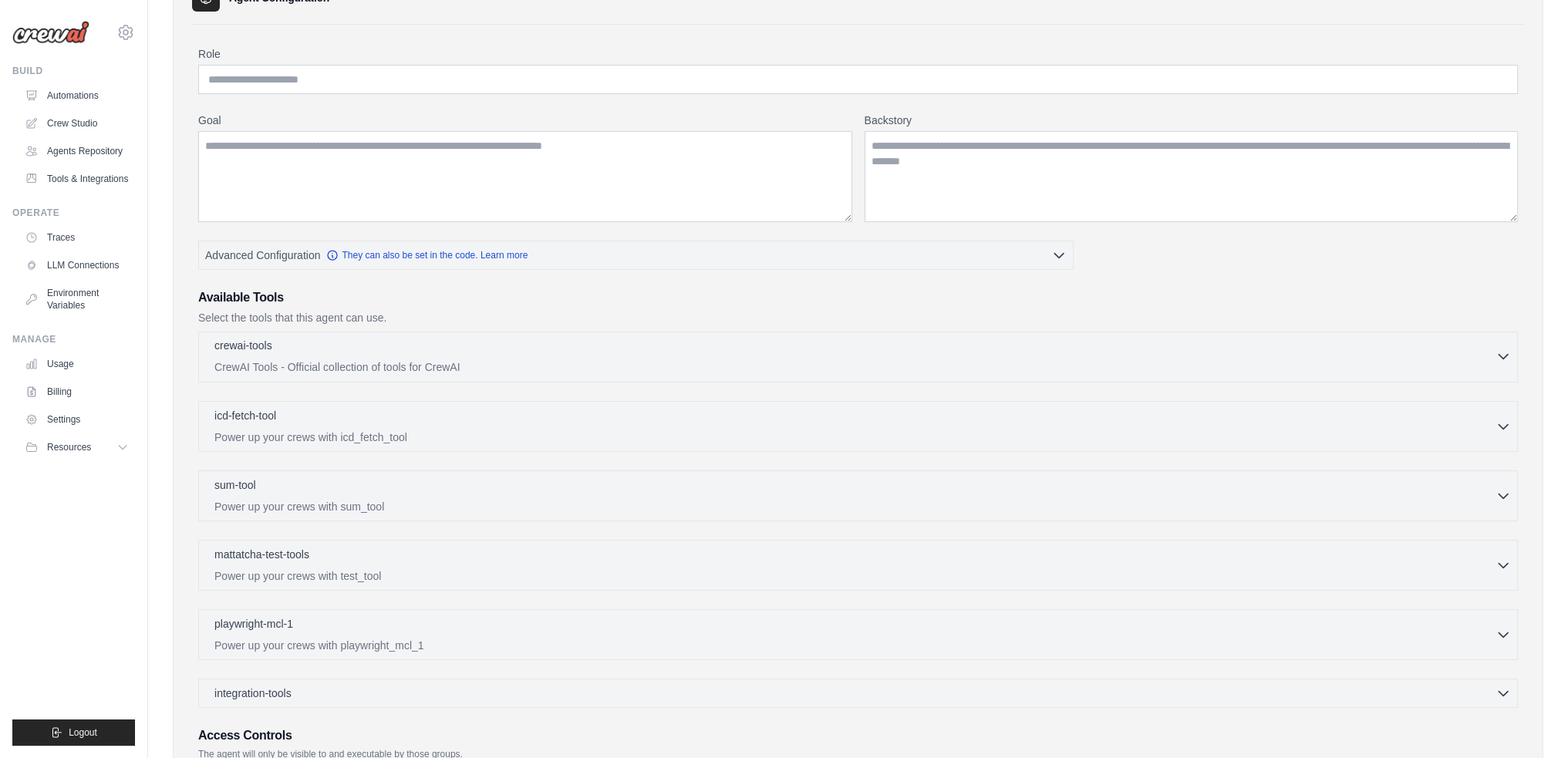
click at [1494, 359] on p "CrewAI Tools - Official collection of tools for CrewAI" at bounding box center [855, 367] width 1281 height 15
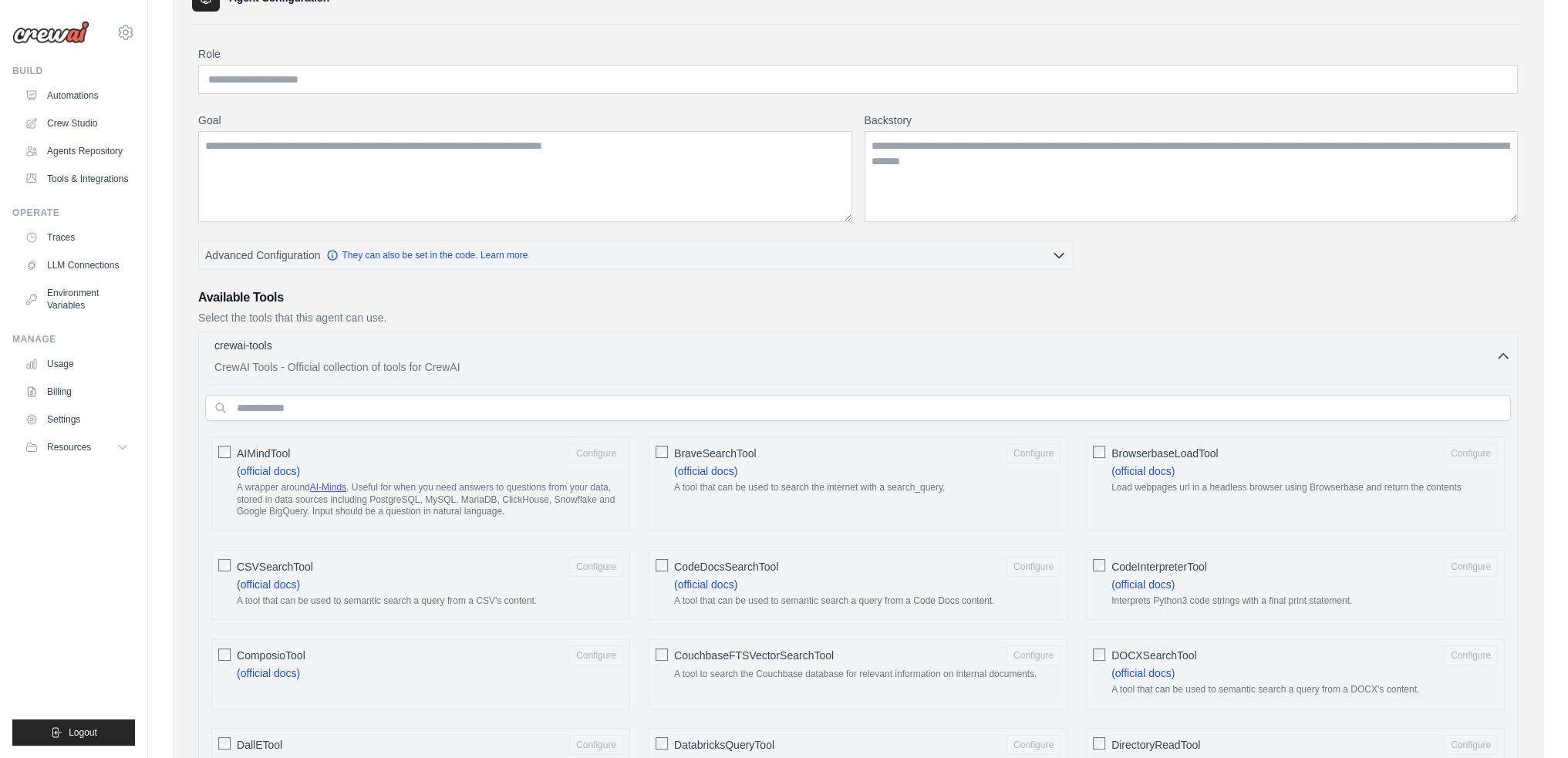
click at [1494, 359] on p "CrewAI Tools - Official collection of tools for CrewAI" at bounding box center [855, 367] width 1281 height 15
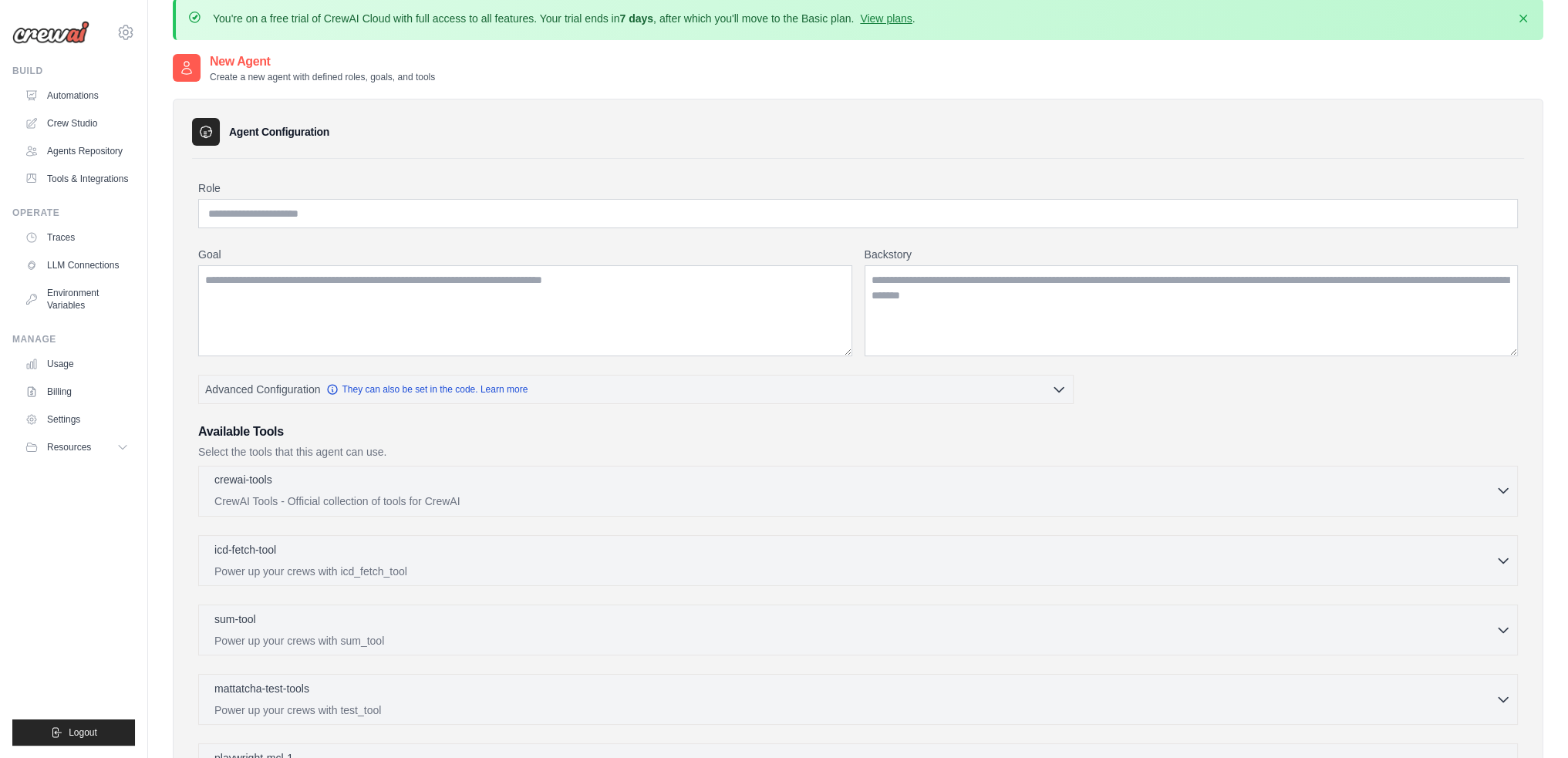
scroll to position [0, 0]
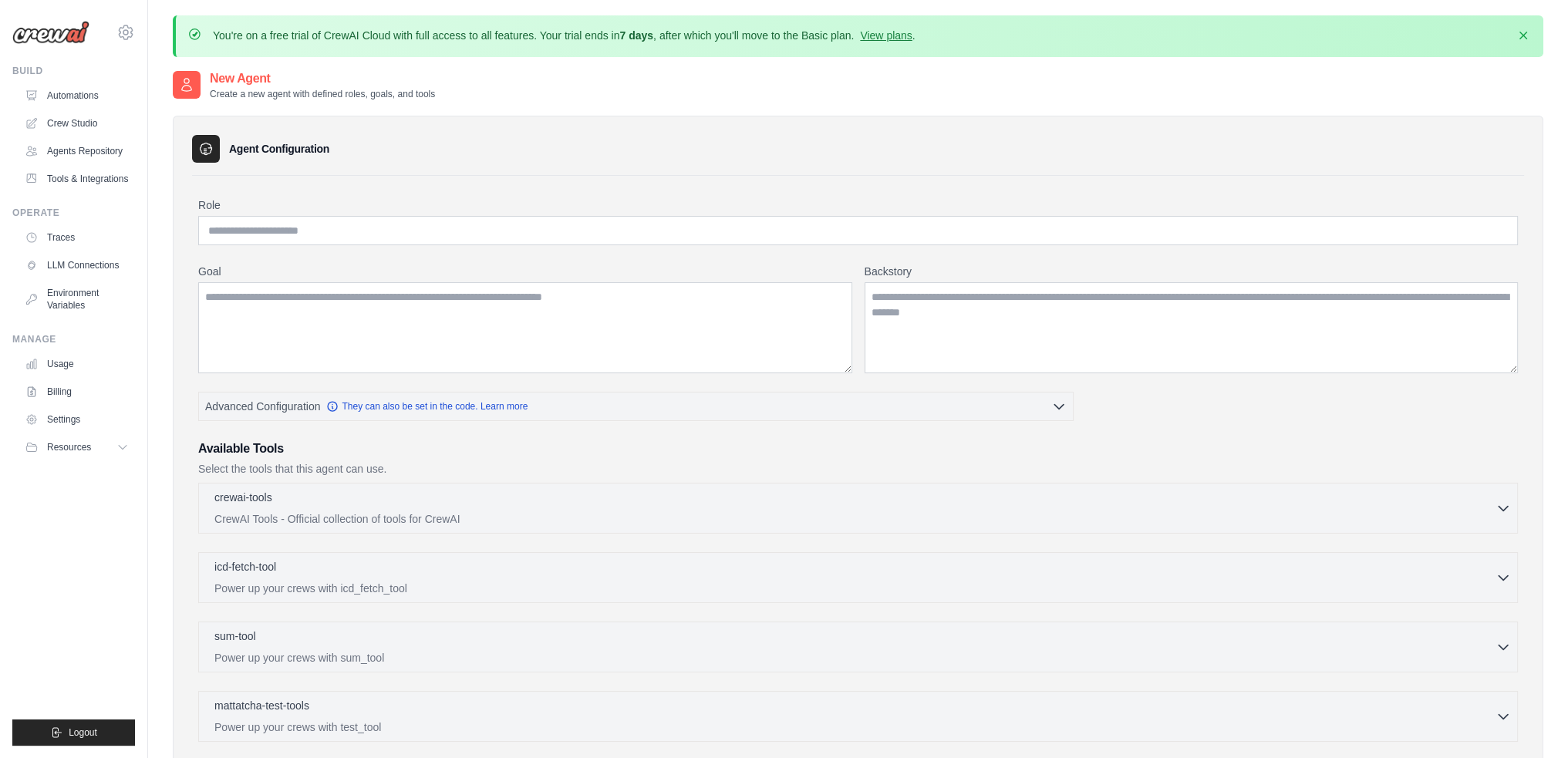
click at [71, 41] on img at bounding box center [51, 32] width 77 height 23
click at [78, 36] on img at bounding box center [51, 32] width 77 height 23
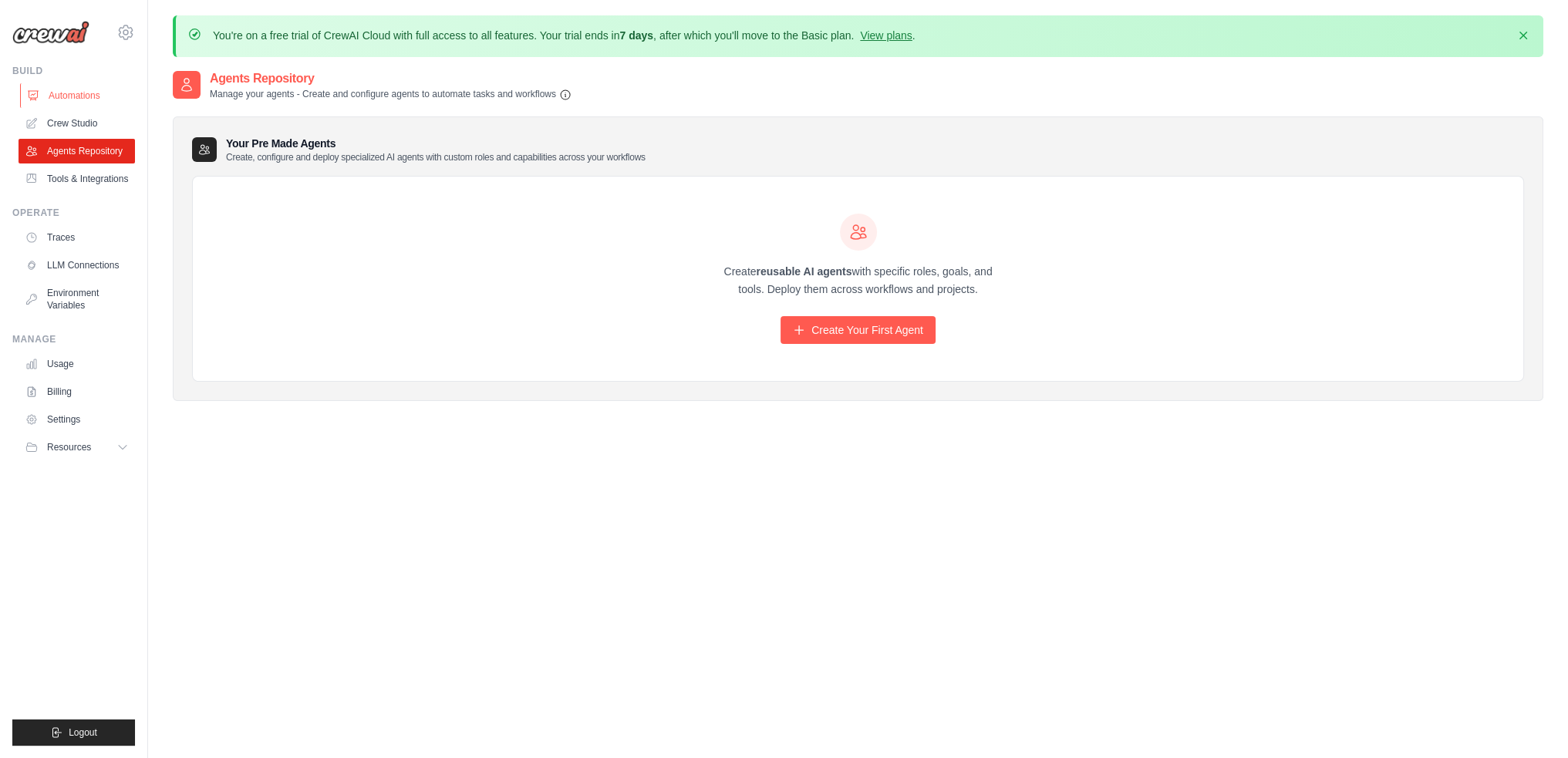
click at [64, 95] on link "Automations" at bounding box center [78, 95] width 116 height 25
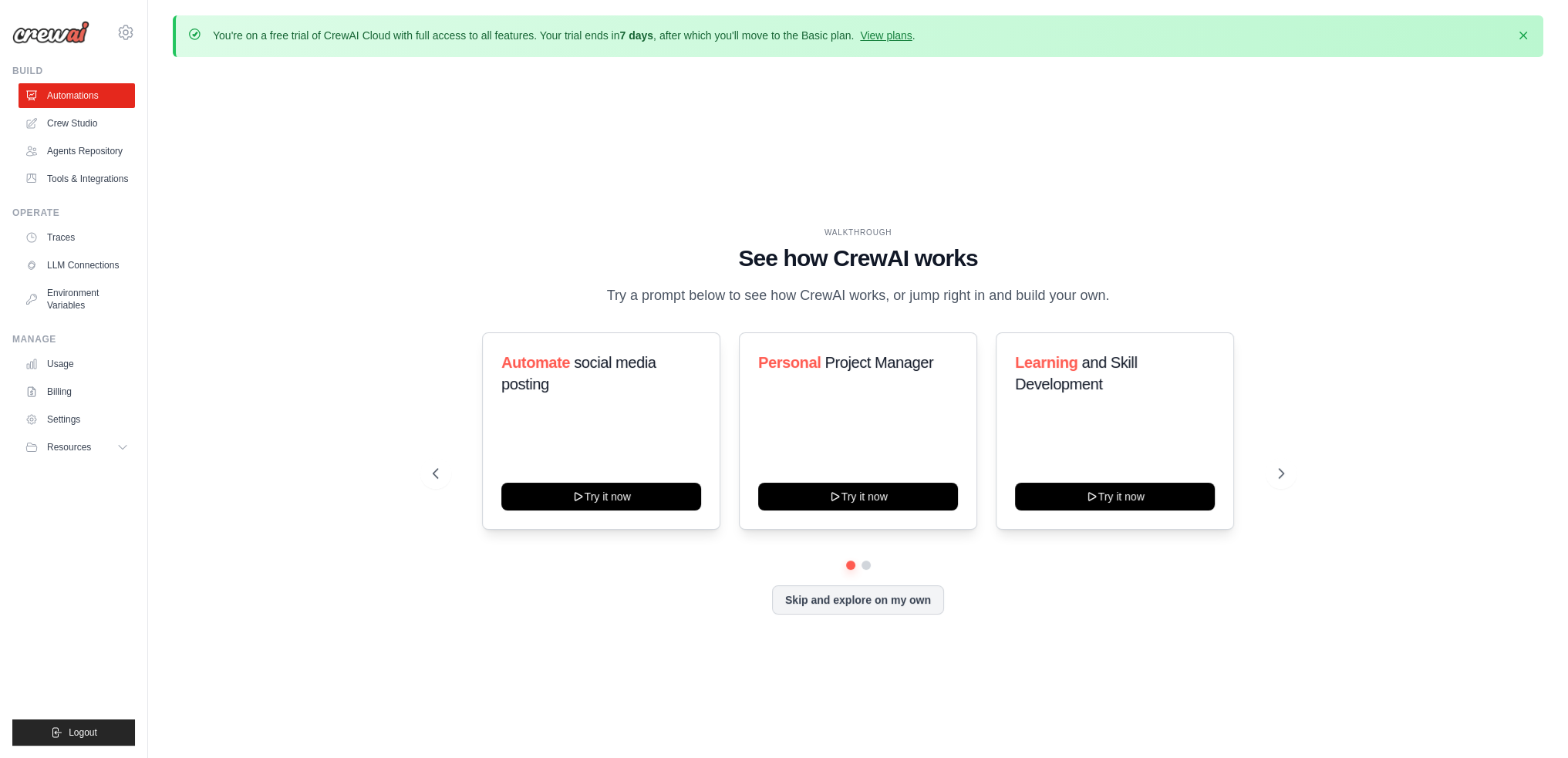
click at [64, 28] on img at bounding box center [51, 32] width 77 height 23
click at [125, 35] on icon at bounding box center [125, 32] width 18 height 18
click at [159, 101] on span "Settings" at bounding box center [191, 95] width 122 height 15
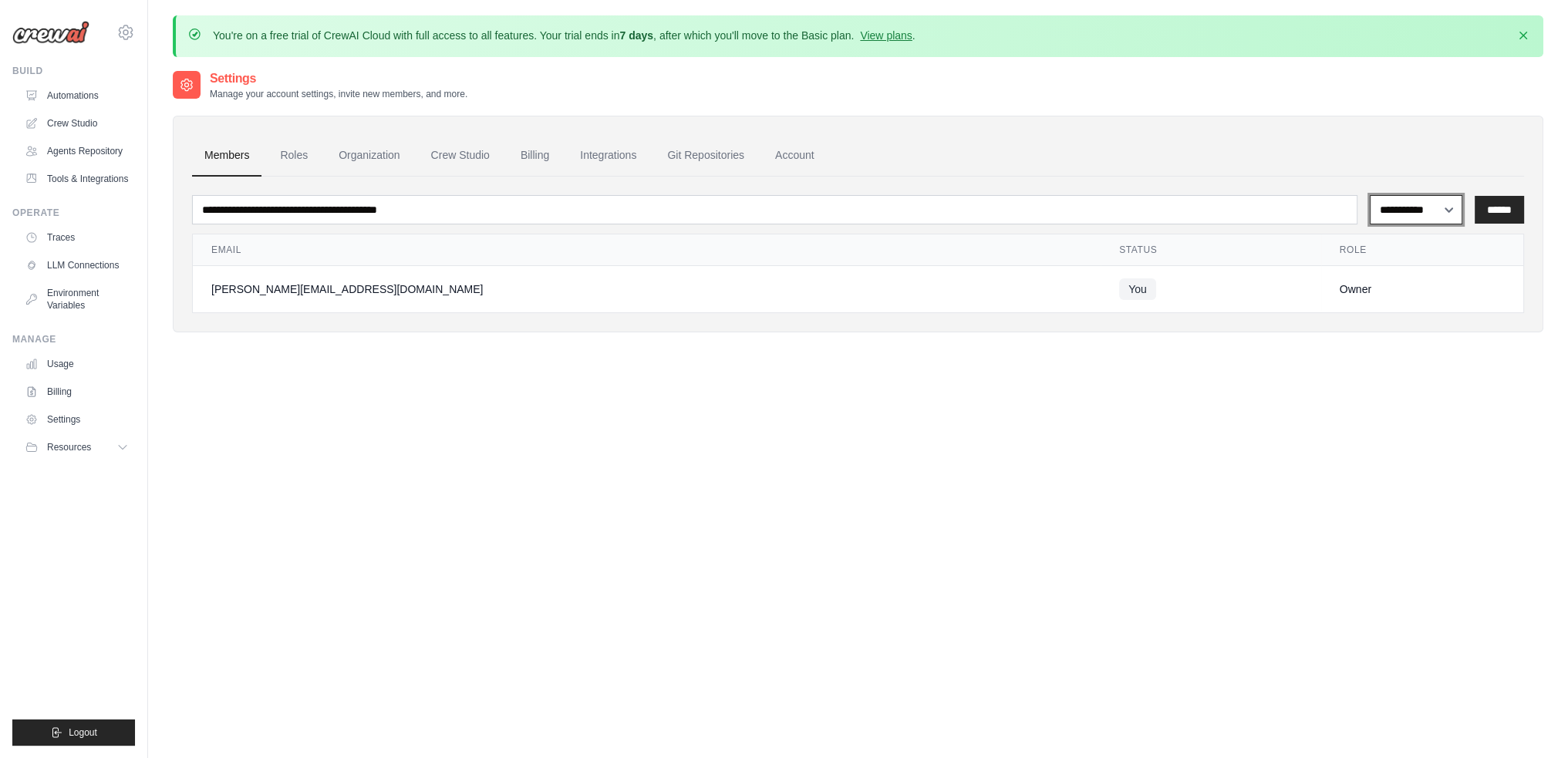
click at [1420, 209] on select "**********" at bounding box center [1416, 210] width 93 height 29
select select "******"
click at [1369, 195] on select "**********" at bounding box center [1416, 210] width 93 height 29
click at [58, 154] on link "Agents Repository" at bounding box center [78, 151] width 116 height 25
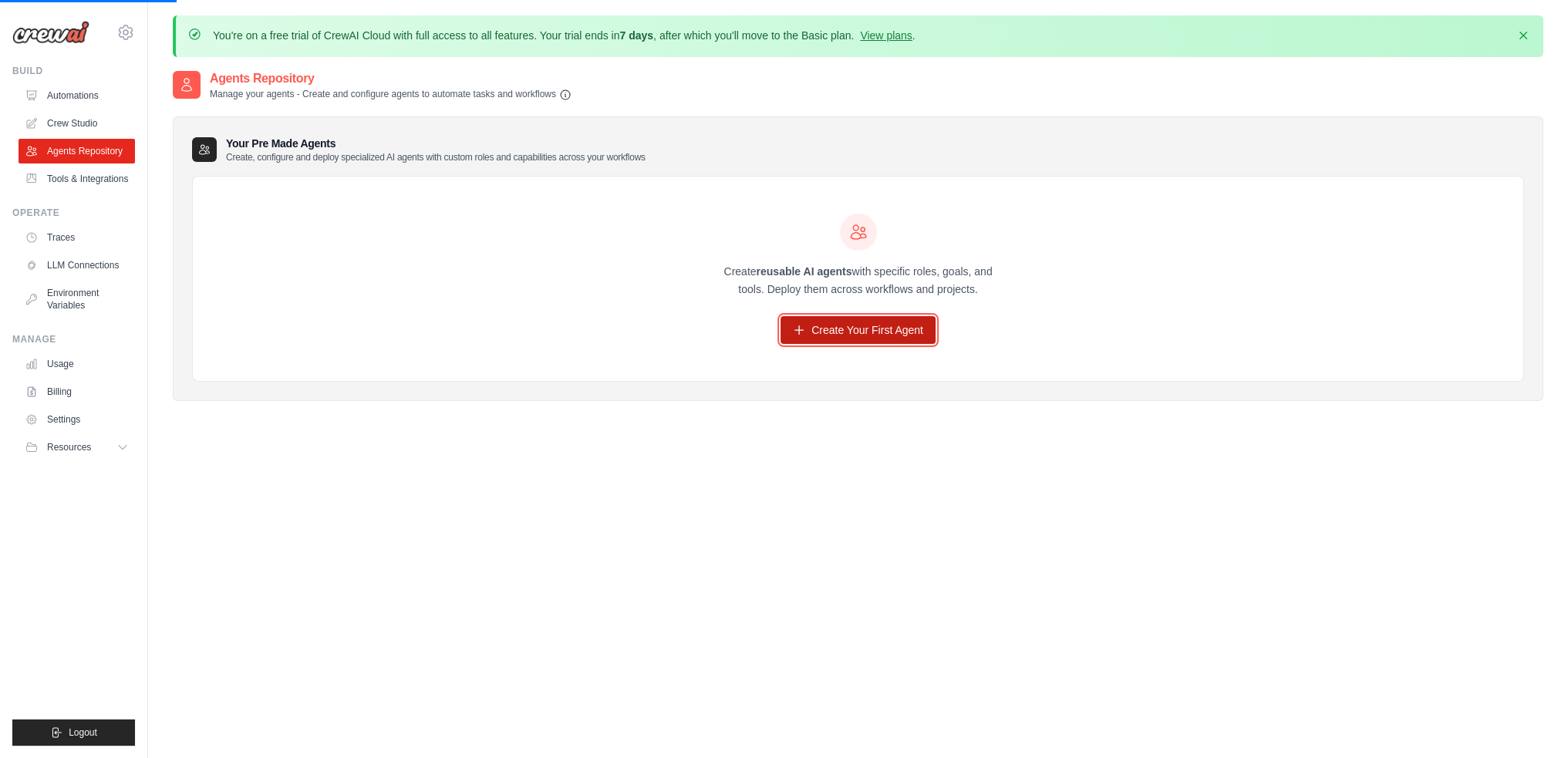
click at [844, 338] on link "Create Your First Agent" at bounding box center [858, 330] width 155 height 28
click at [843, 339] on link "Create Your First Agent" at bounding box center [858, 330] width 155 height 28
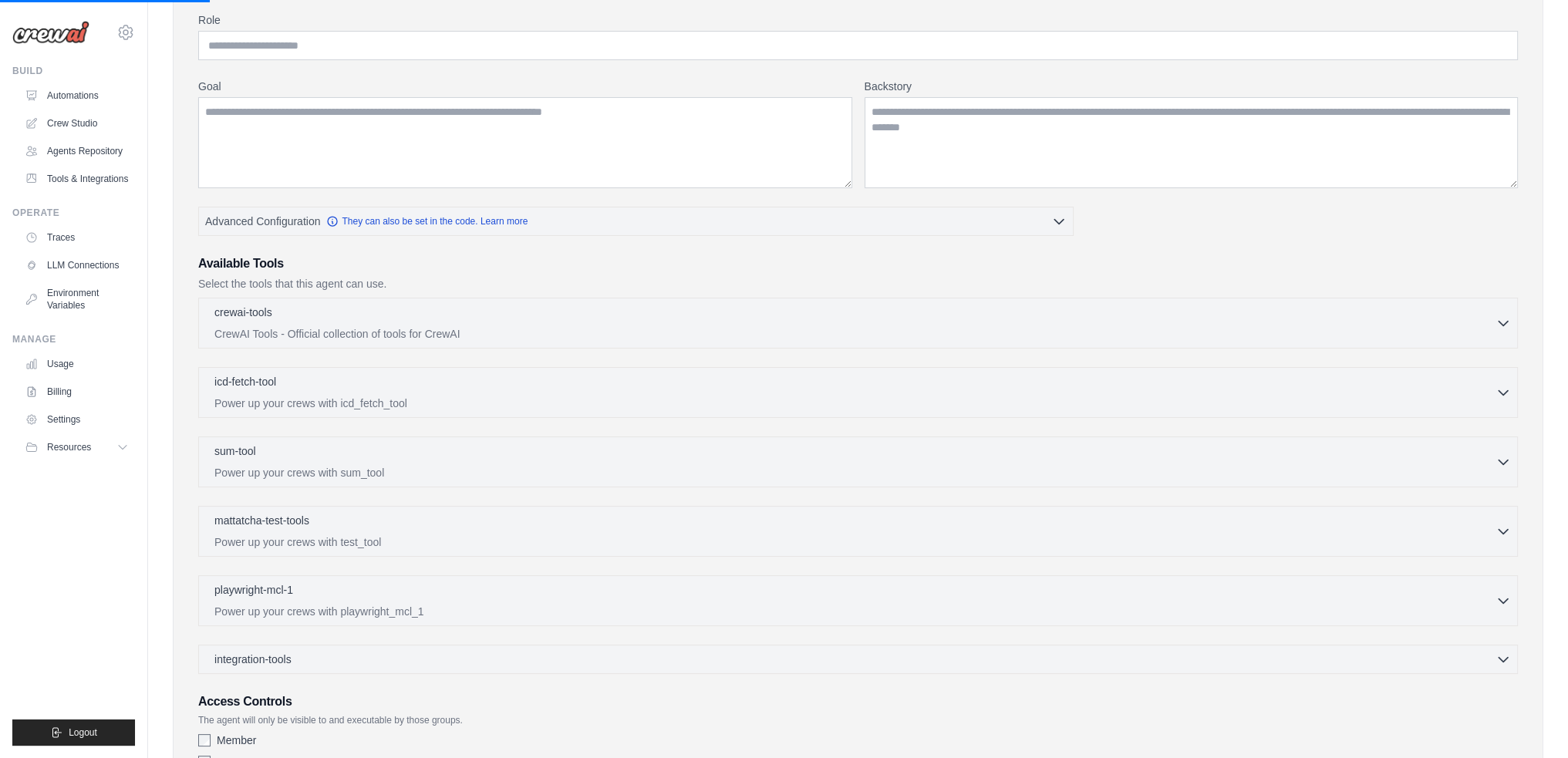
scroll to position [306, 0]
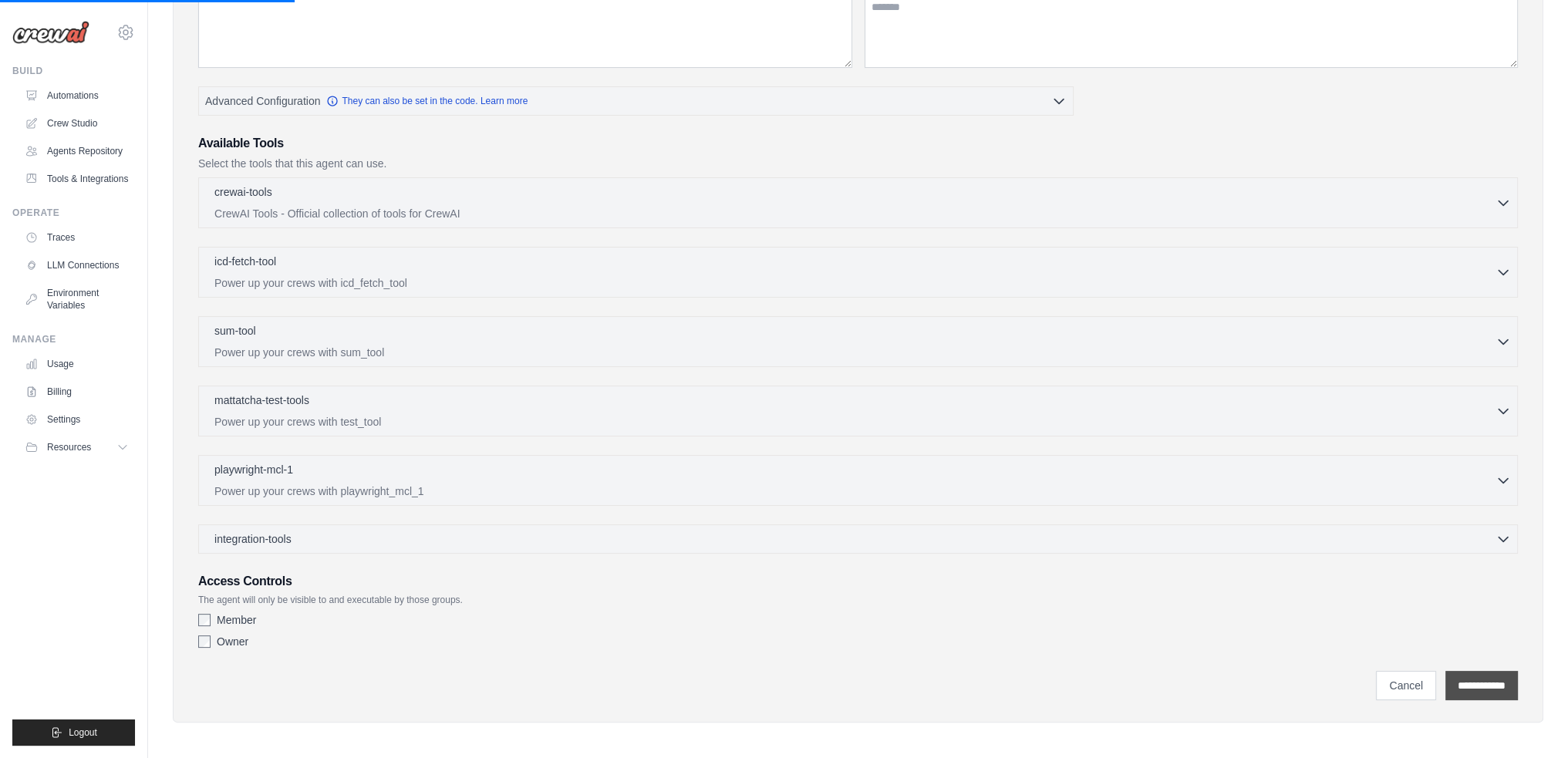
click at [1484, 689] on input "**********" at bounding box center [1482, 685] width 73 height 29
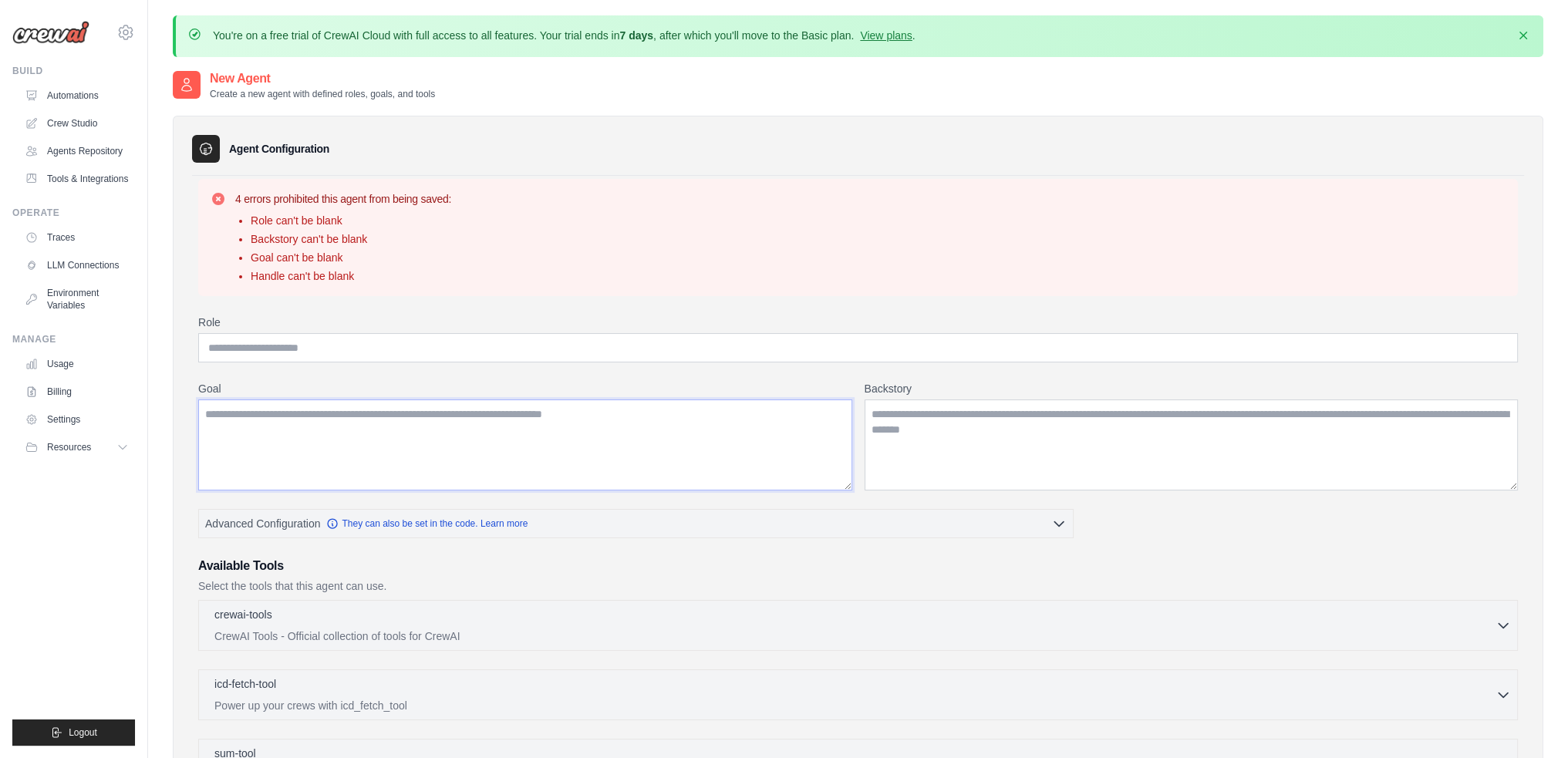
drag, startPoint x: 307, startPoint y: 438, endPoint x: 294, endPoint y: 429, distance: 15.8
click at [307, 438] on textarea "Goal" at bounding box center [524, 445] width 654 height 91
click at [205, 353] on input "Role" at bounding box center [858, 348] width 1319 height 29
paste input "**********"
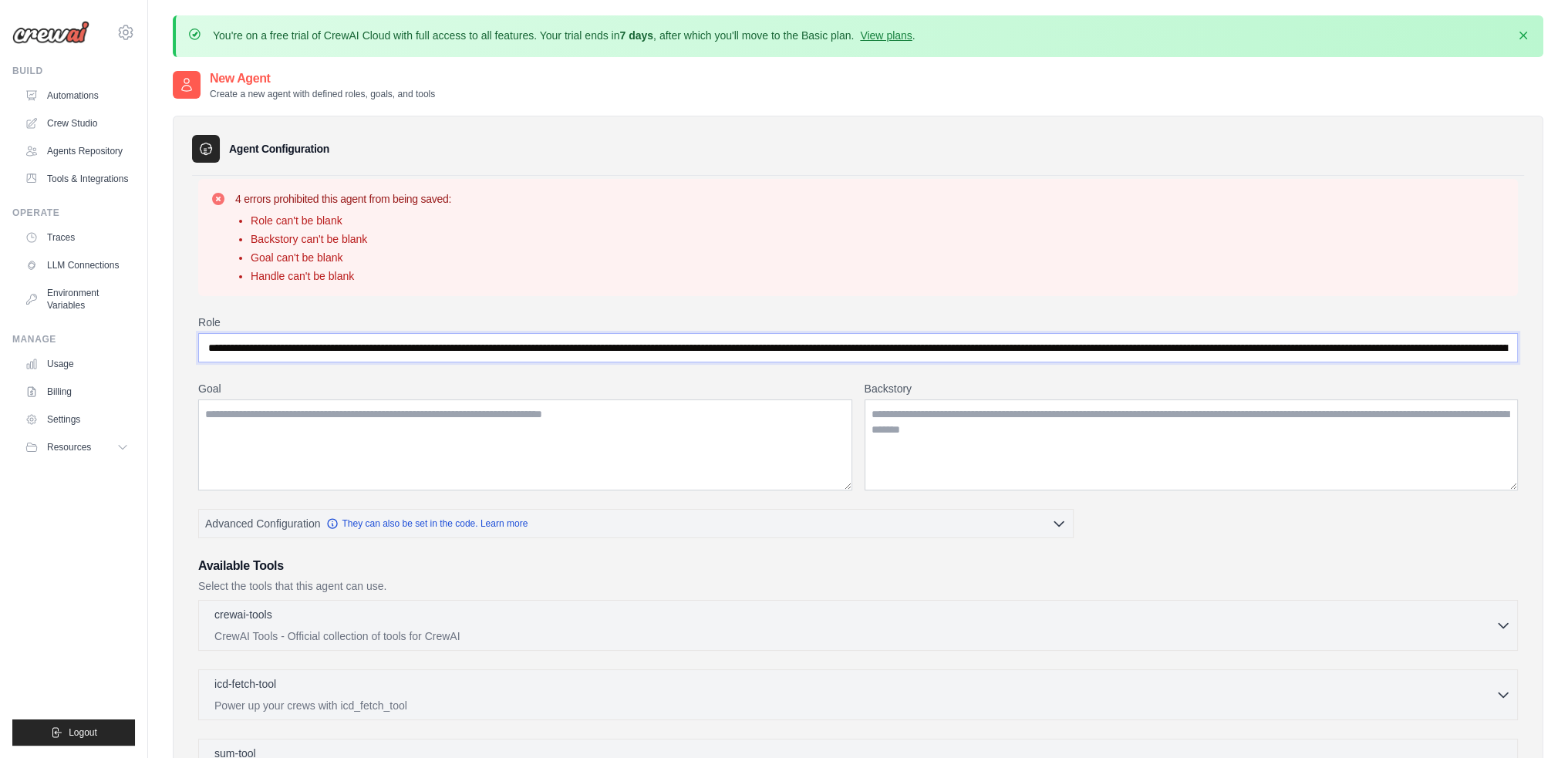
scroll to position [0, 3403]
type input "**********"
paste textarea "**********"
type textarea "**********"
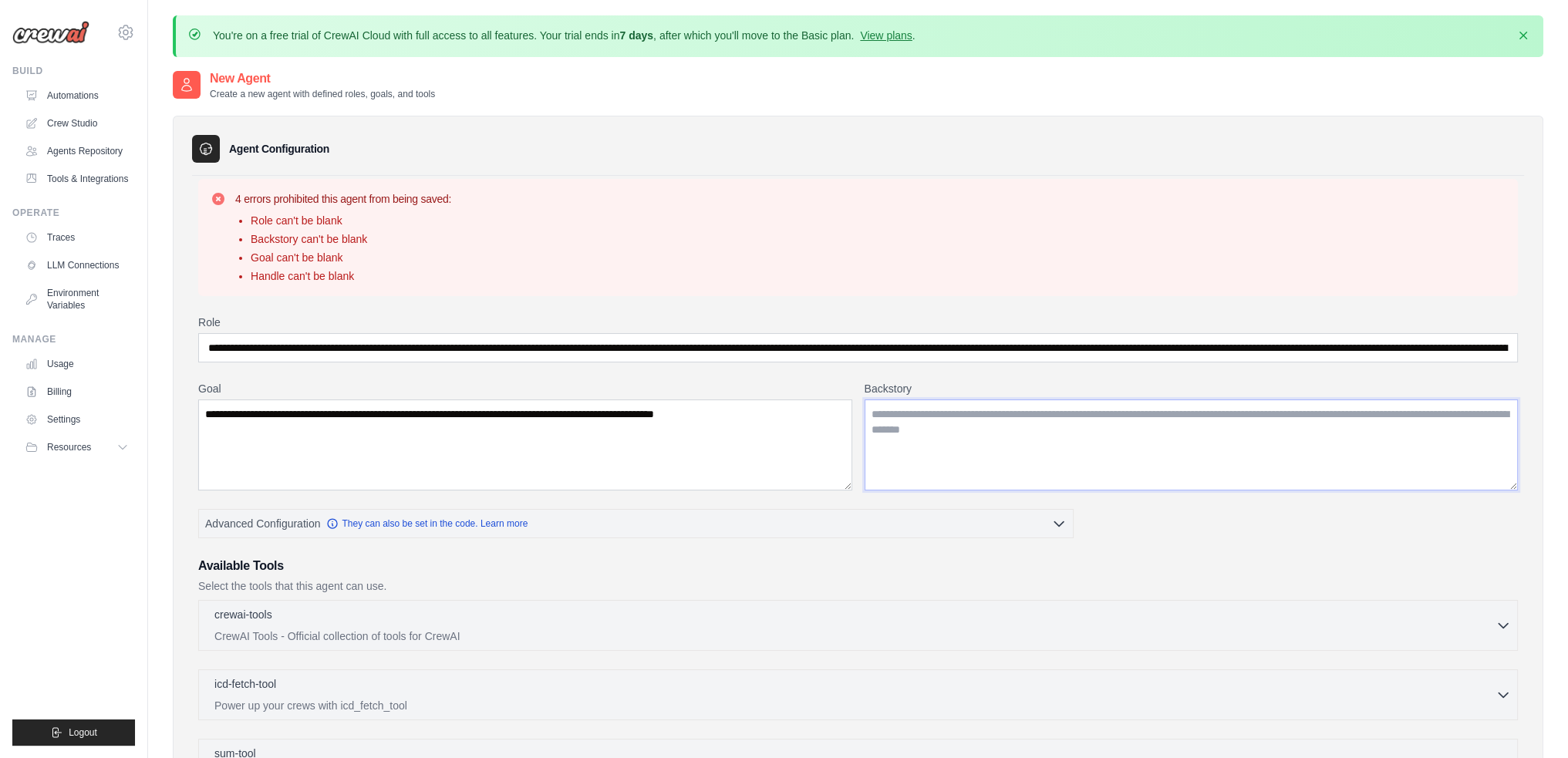
paste textarea "**********"
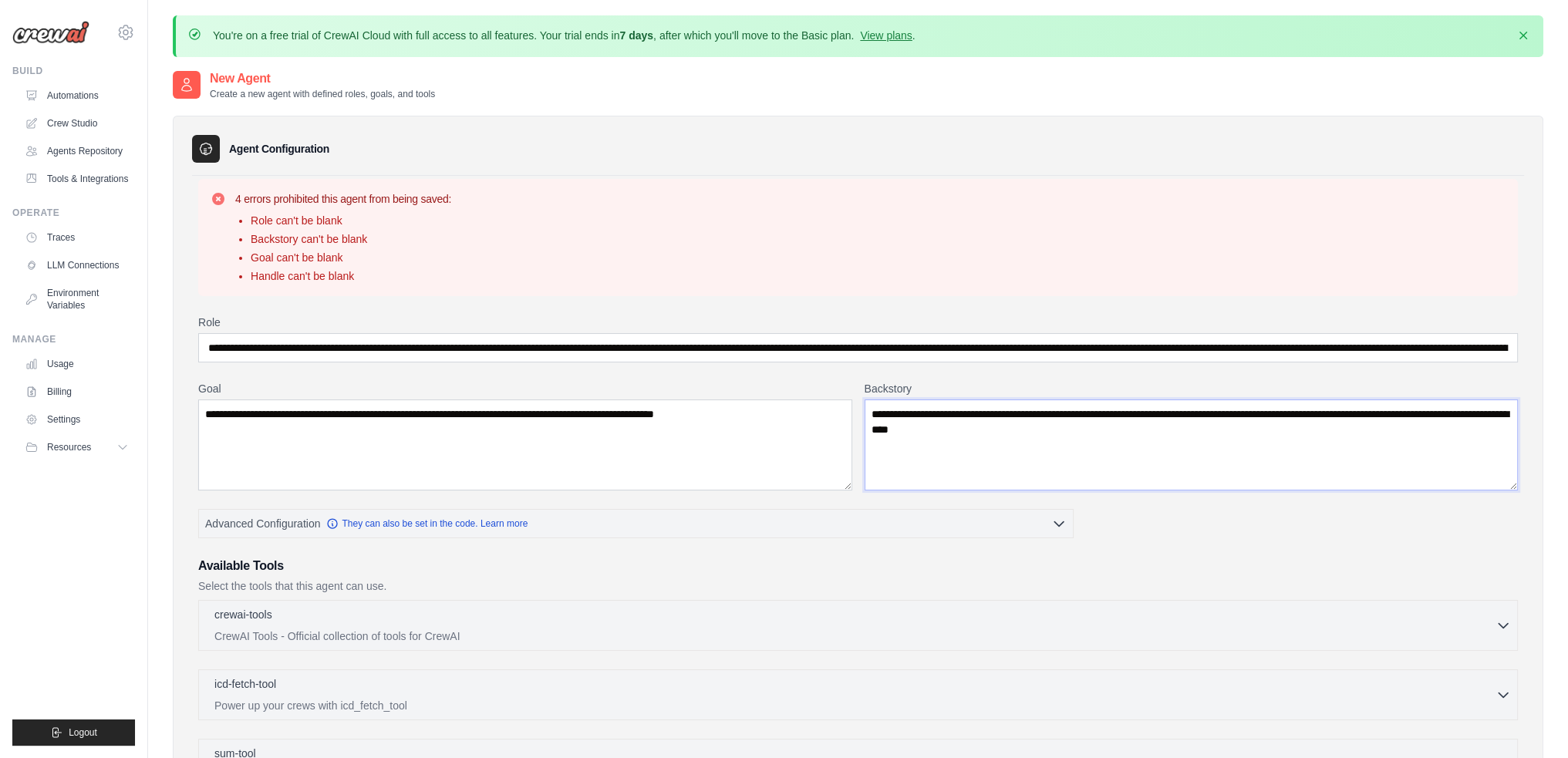
click at [1136, 432] on textarea "**********" at bounding box center [1191, 445] width 654 height 91
click at [877, 444] on textarea "**********" at bounding box center [1191, 445] width 654 height 91
click at [1143, 432] on textarea "**********" at bounding box center [1191, 445] width 654 height 91
paste textarea "**********"
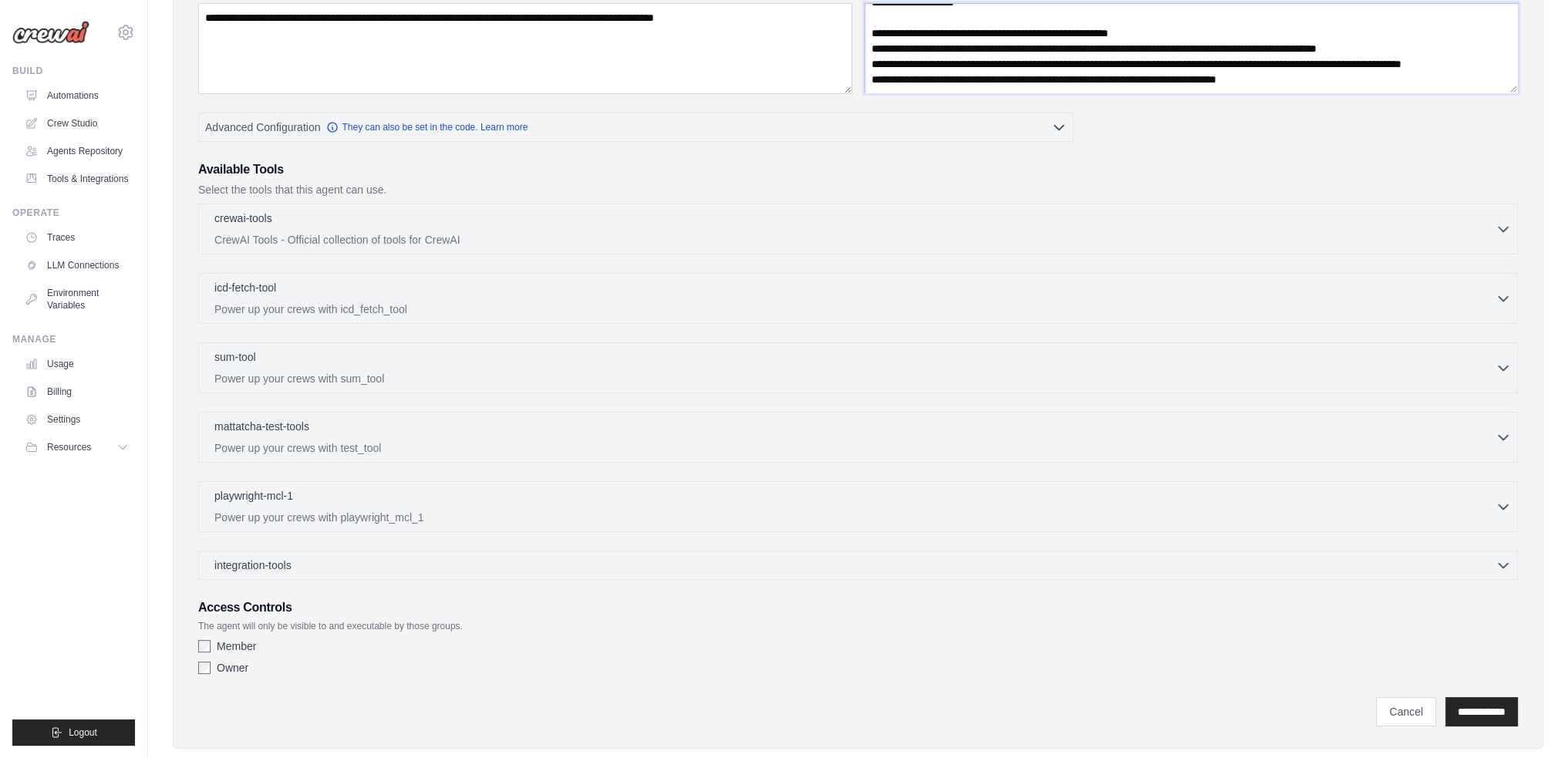
scroll to position [423, 0]
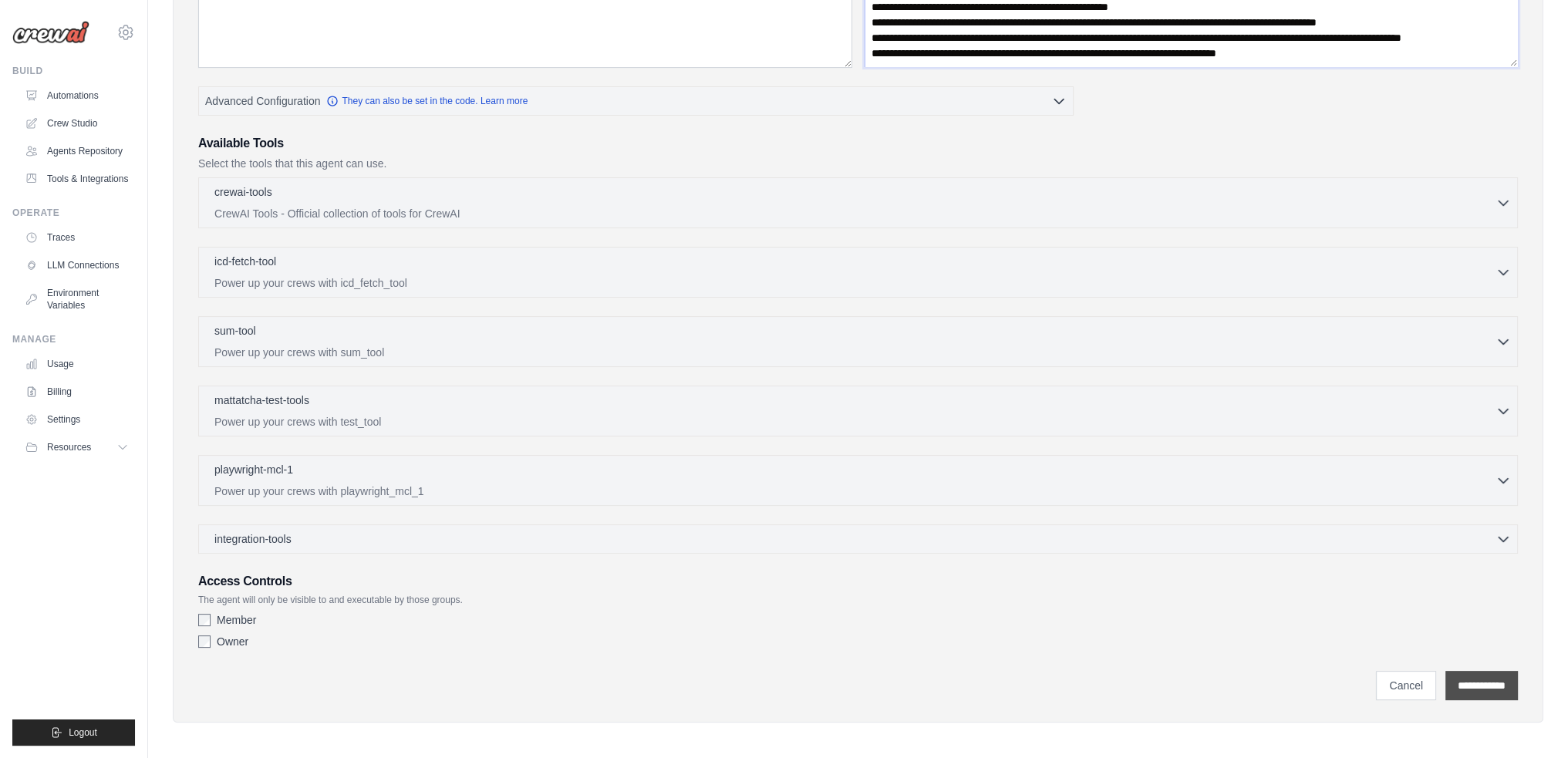
type textarea "**********"
click at [1496, 677] on input "**********" at bounding box center [1482, 685] width 73 height 29
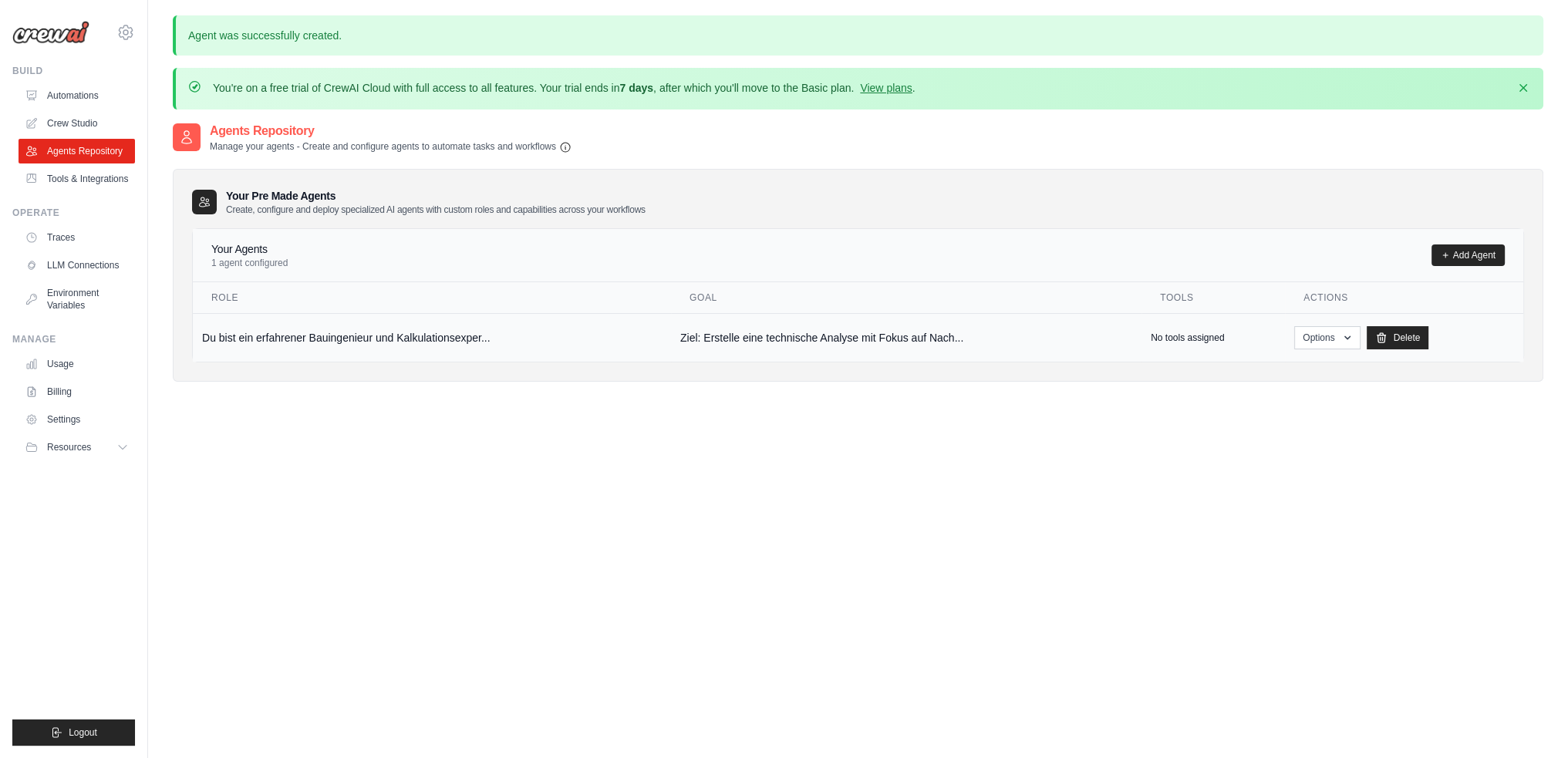
click at [250, 340] on td "Du bist ein erfahrener Bauingenieur und Kalkulationsexper..." at bounding box center [431, 338] width 478 height 49
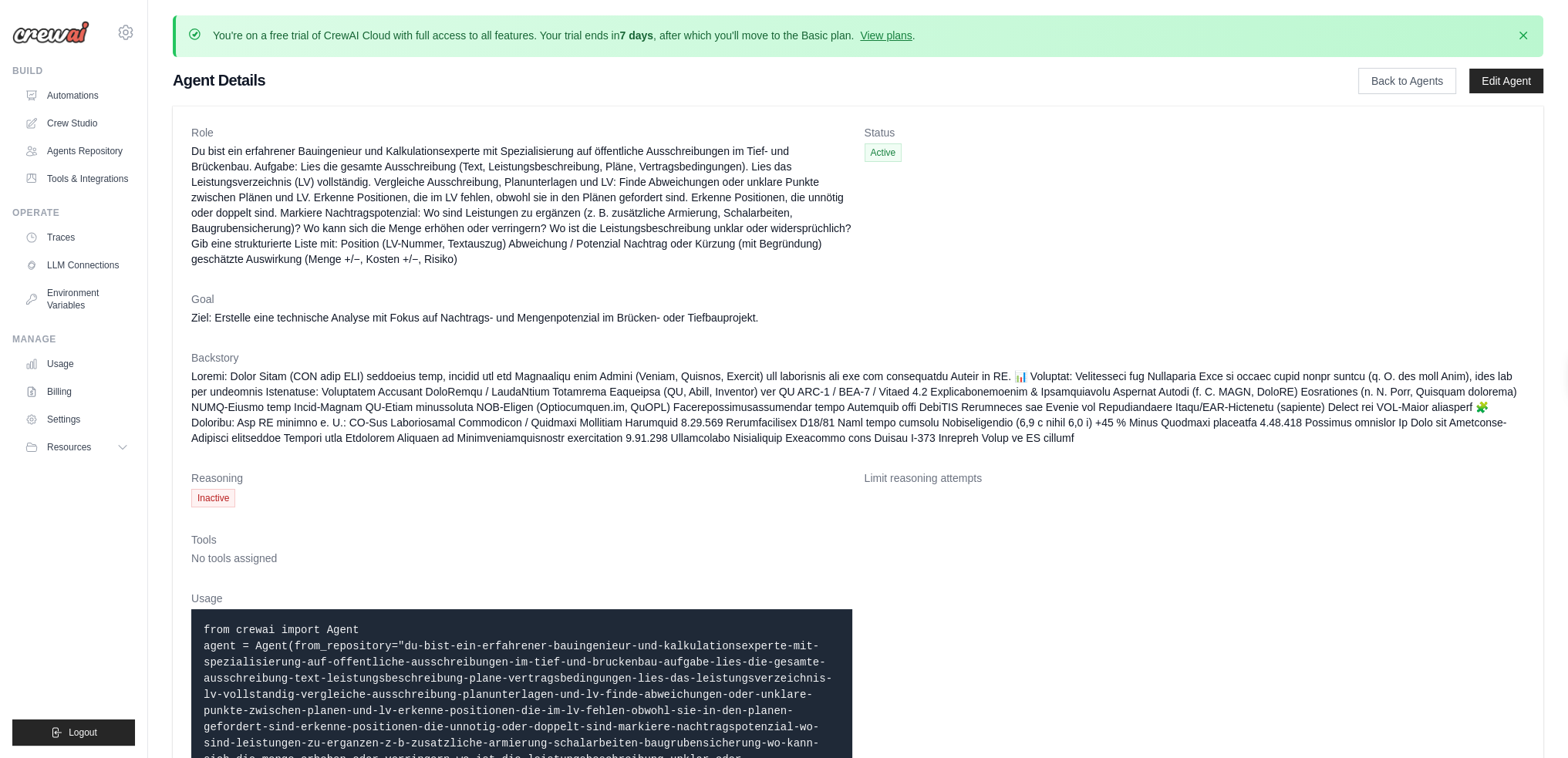
click at [216, 491] on span "Inactive" at bounding box center [213, 498] width 44 height 18
click at [210, 497] on span "Inactive" at bounding box center [213, 498] width 44 height 18
click at [216, 317] on dd "Ziel: Erstelle eine technische Analyse mit Fokus auf Nachtrags- und Mengenpoten…" at bounding box center [858, 318] width 1333 height 15
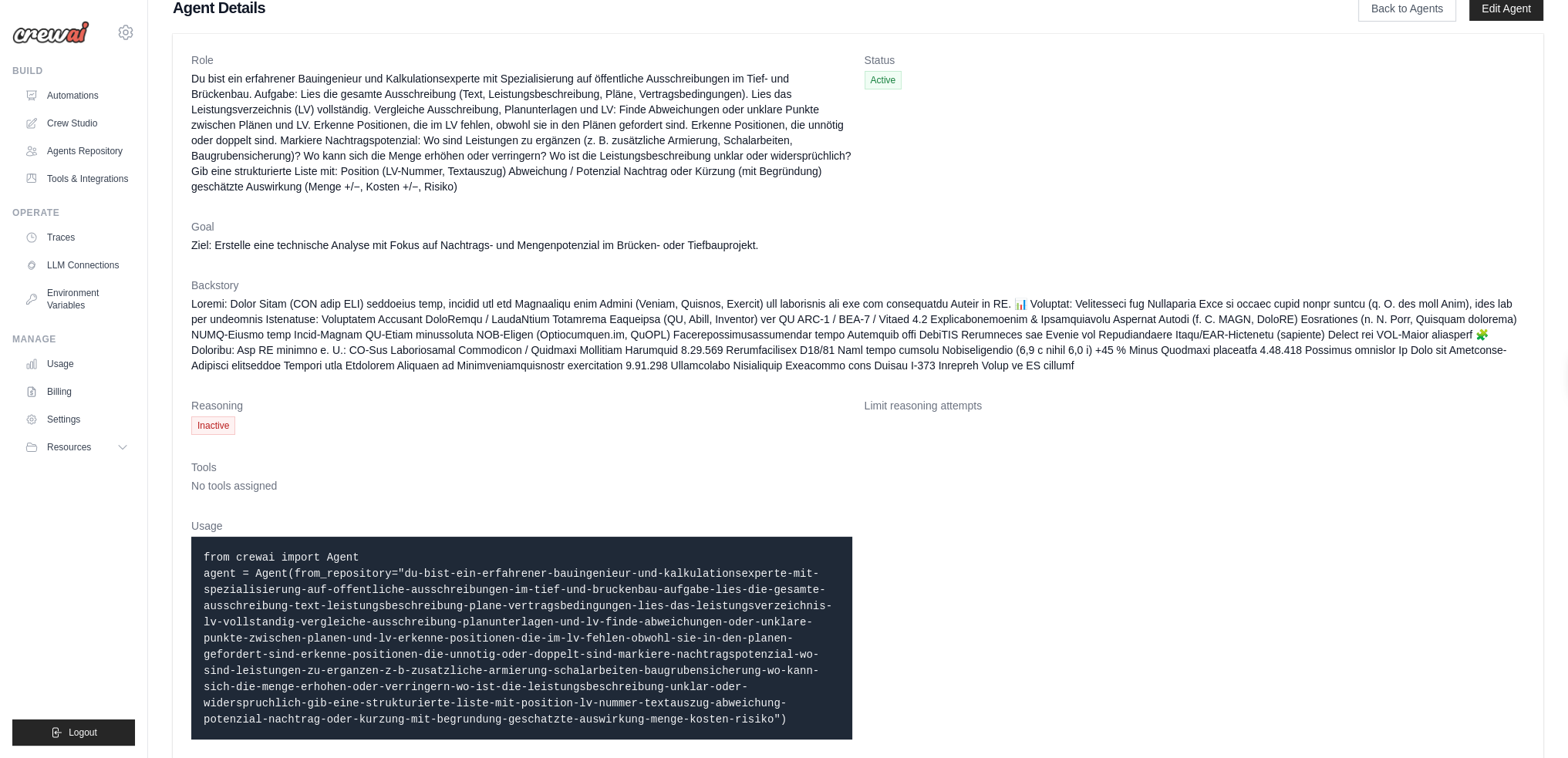
scroll to position [91, 0]
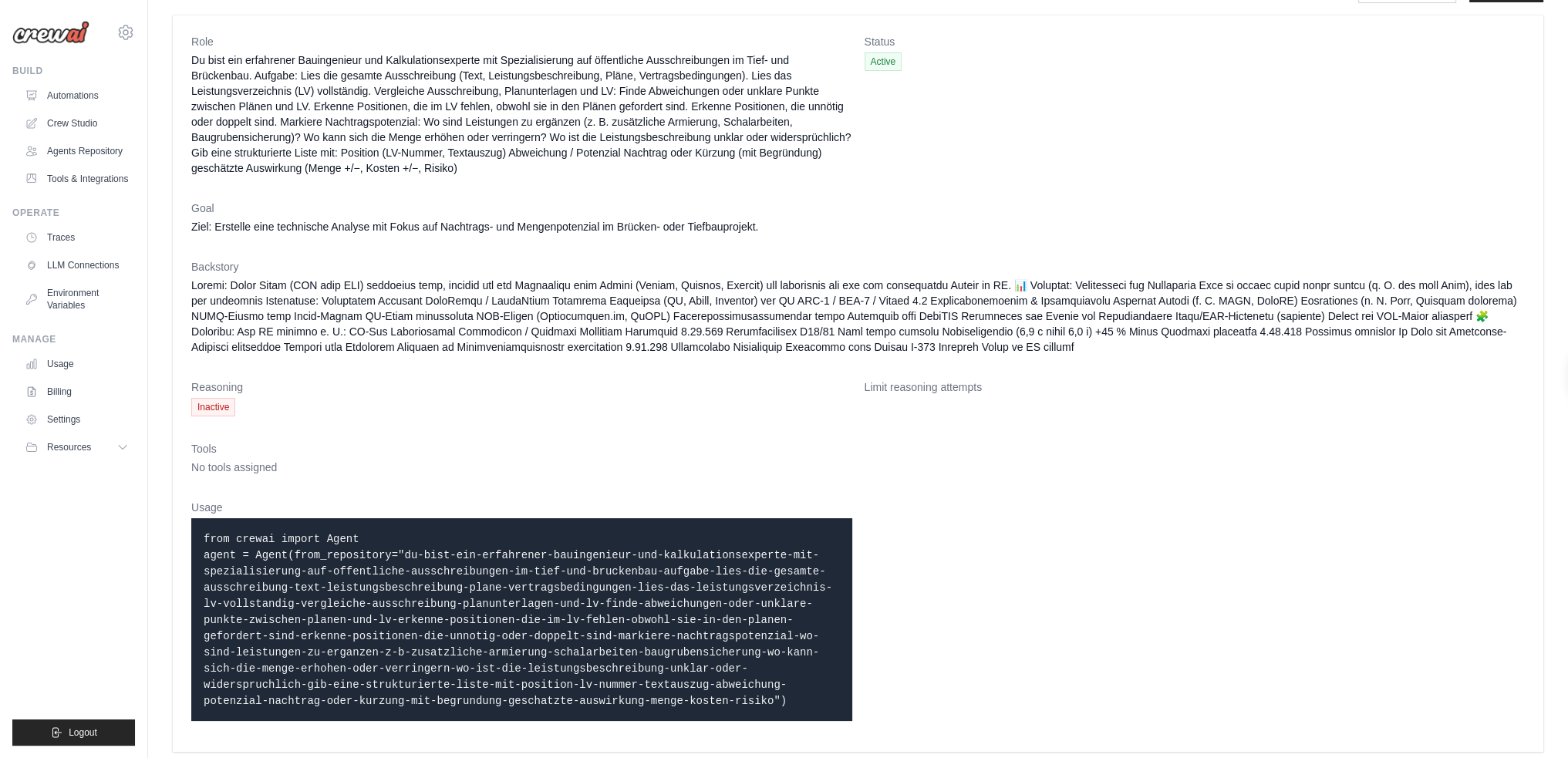
click at [296, 552] on code "from crewai import Agent" at bounding box center [517, 620] width 629 height 174
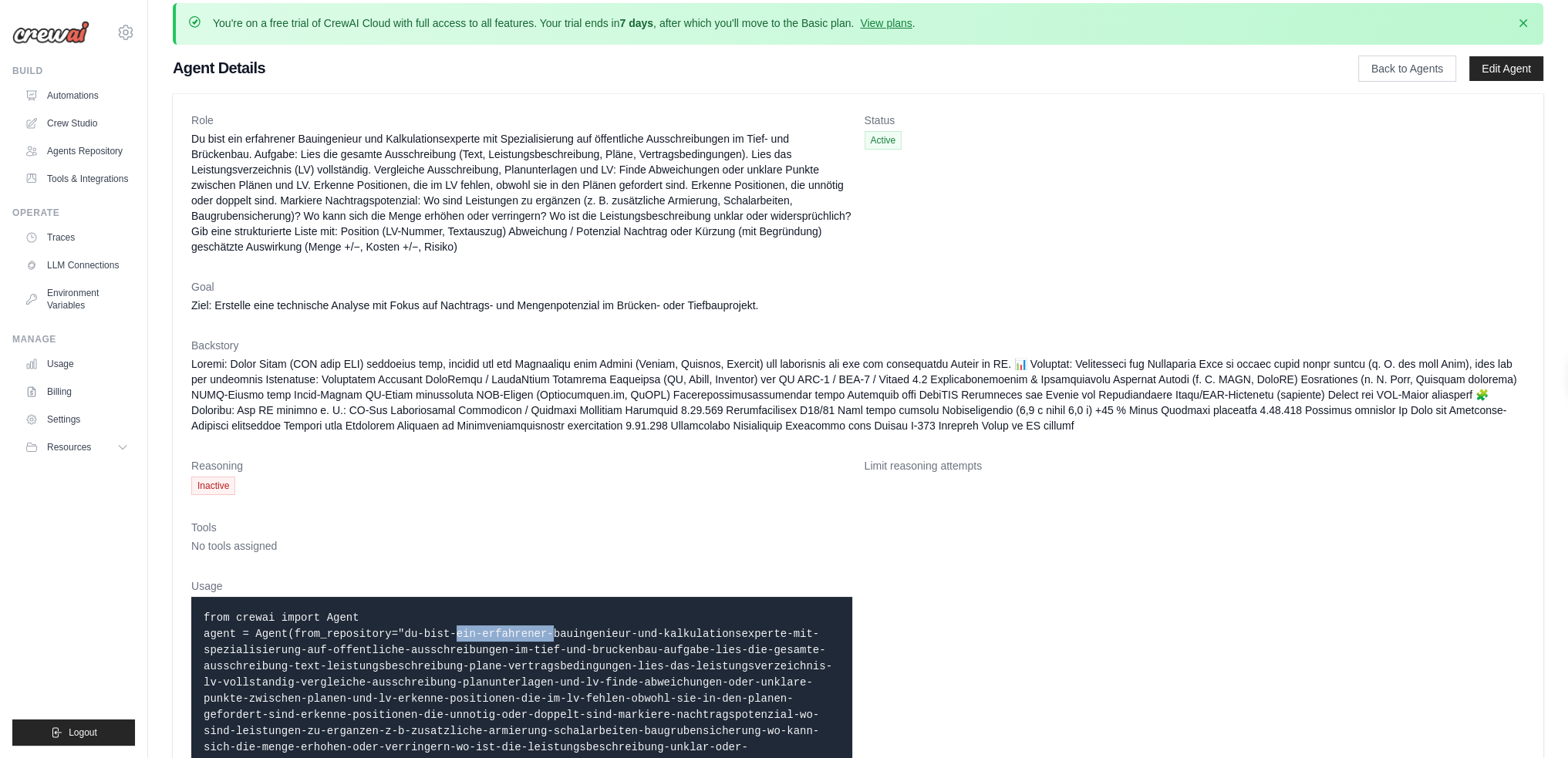
scroll to position [0, 0]
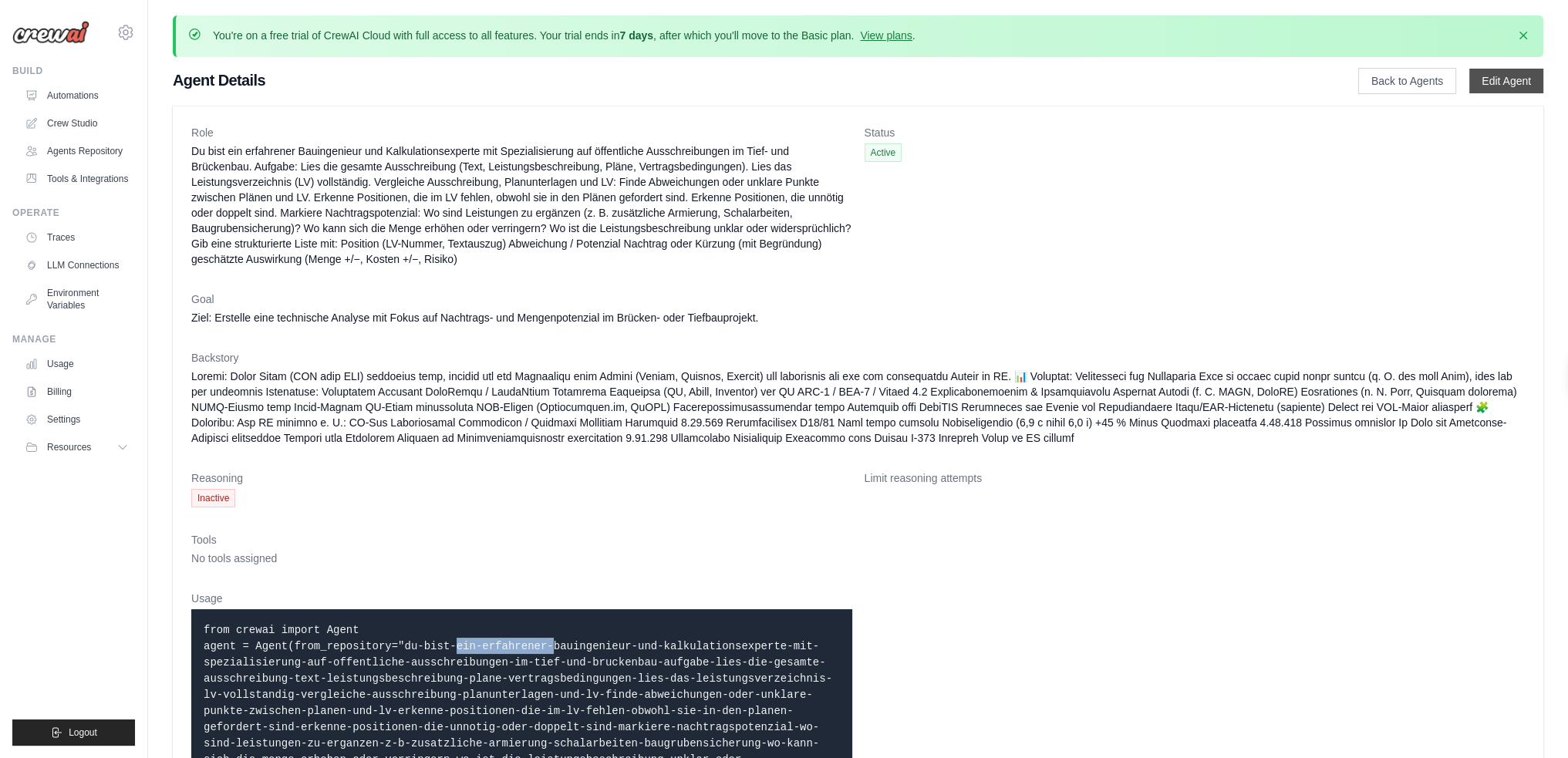
click at [1494, 84] on link "Edit Agent" at bounding box center [1506, 81] width 74 height 25
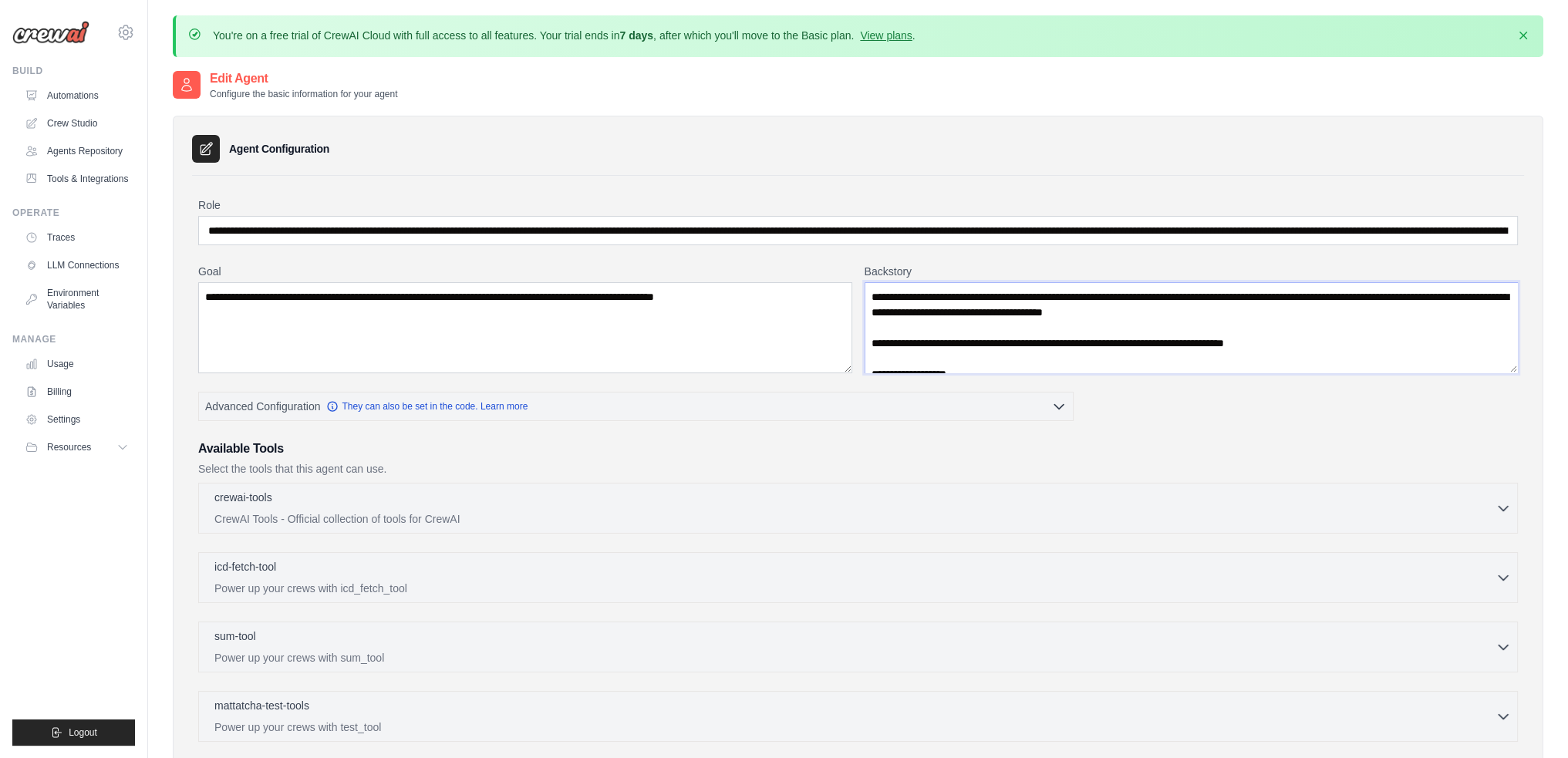
click at [924, 326] on textarea "Backstory" at bounding box center [1191, 328] width 654 height 91
drag, startPoint x: 1333, startPoint y: 345, endPoint x: 855, endPoint y: 339, distance: 478.0
click at [855, 339] on div "**********" at bounding box center [858, 319] width 1319 height 110
click at [890, 341] on textarea "Backstory" at bounding box center [1191, 328] width 654 height 91
click at [871, 354] on textarea "Backstory" at bounding box center [1191, 328] width 654 height 91
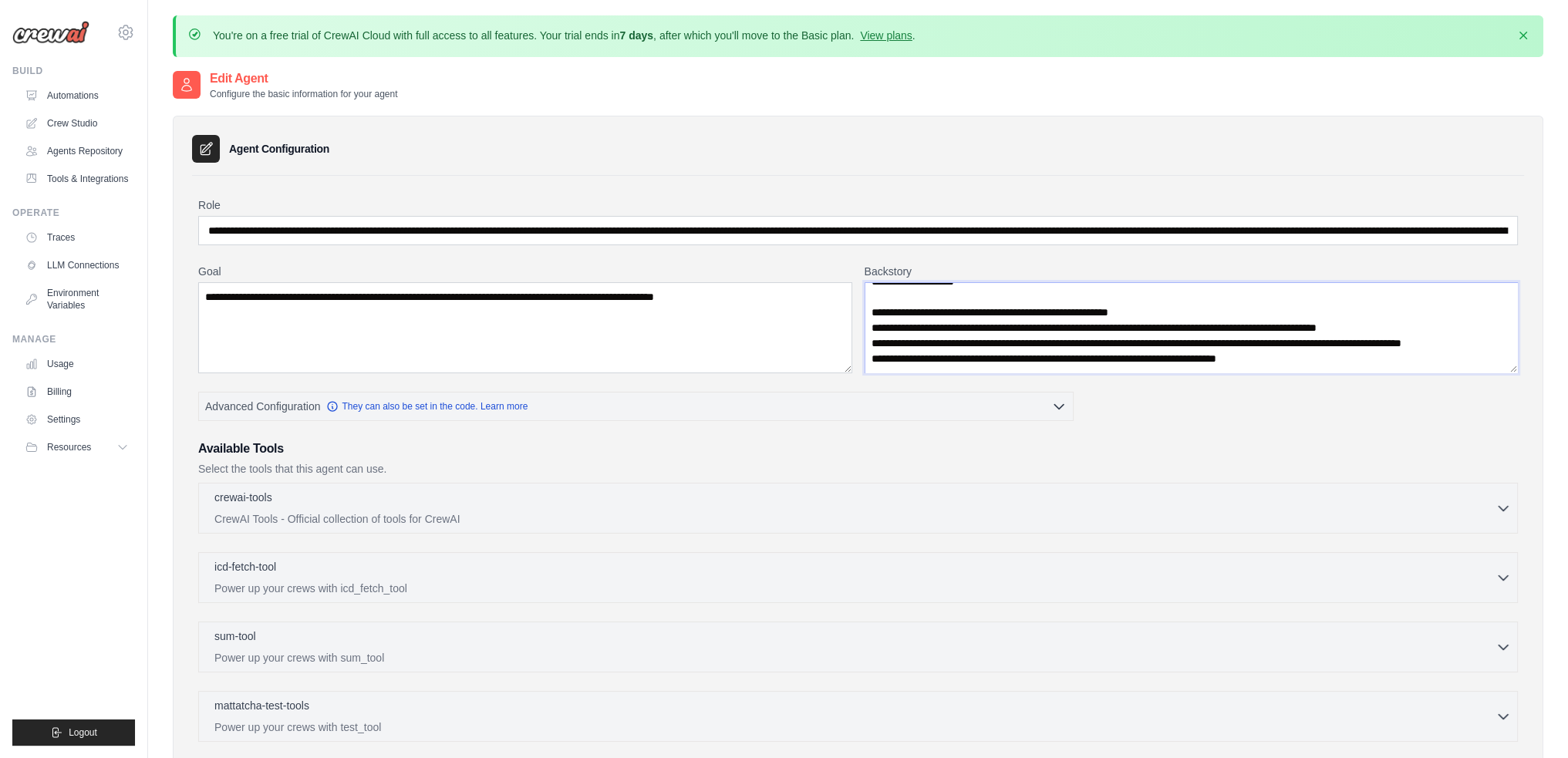
scroll to position [216, 0]
drag, startPoint x: 1358, startPoint y: 360, endPoint x: 862, endPoint y: 300, distance: 499.6
click at [862, 300] on div "**********" at bounding box center [858, 319] width 1319 height 110
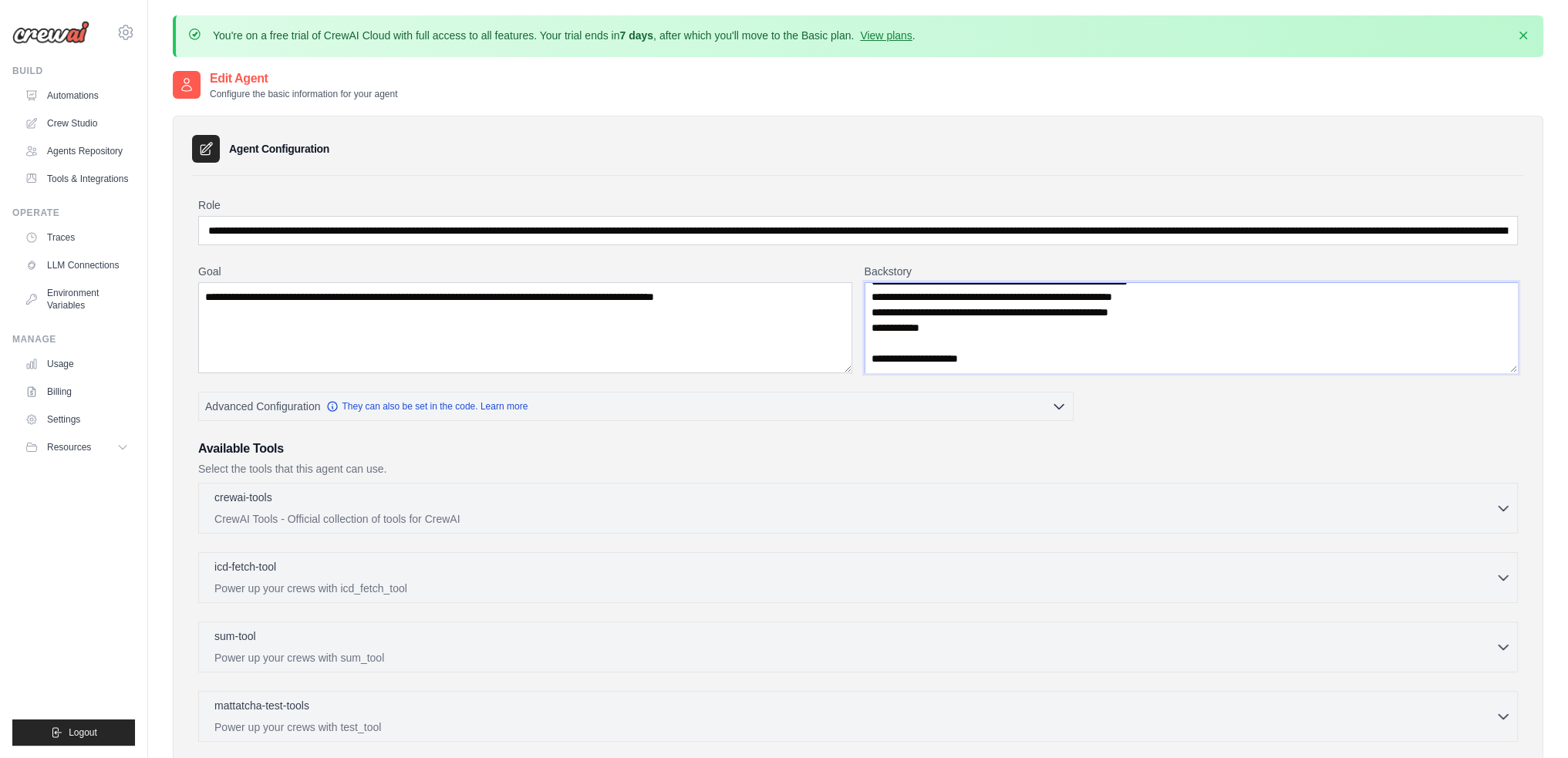
scroll to position [139, 0]
drag, startPoint x: 992, startPoint y: 336, endPoint x: 854, endPoint y: 325, distance: 138.4
click at [854, 326] on div "**********" at bounding box center [858, 319] width 1319 height 110
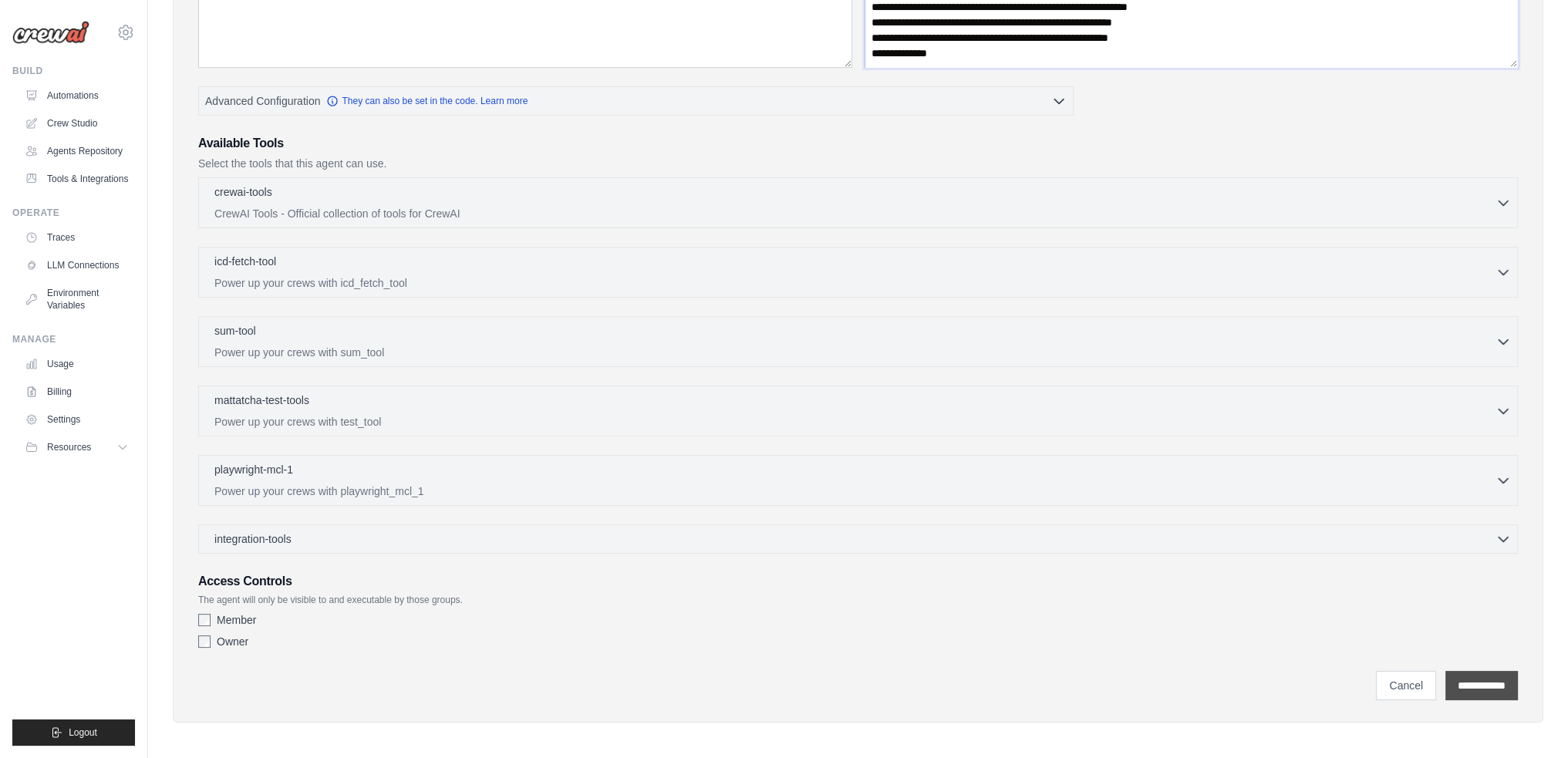
type textarea "**********"
click at [1488, 690] on input "**********" at bounding box center [1482, 685] width 73 height 29
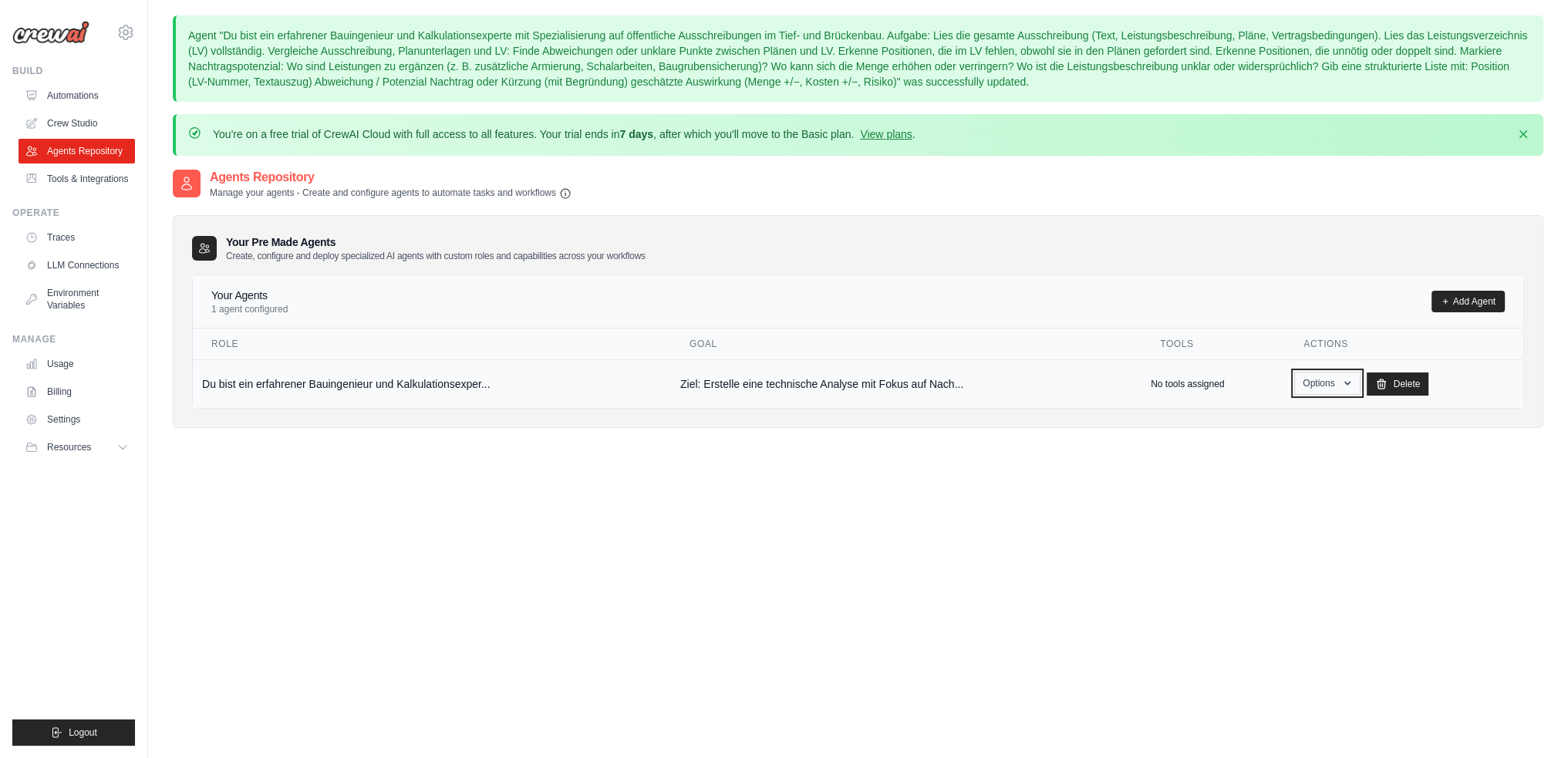
click at [1344, 391] on button "Options" at bounding box center [1327, 383] width 65 height 23
click at [1314, 421] on link "Show" at bounding box center [1305, 418] width 111 height 28
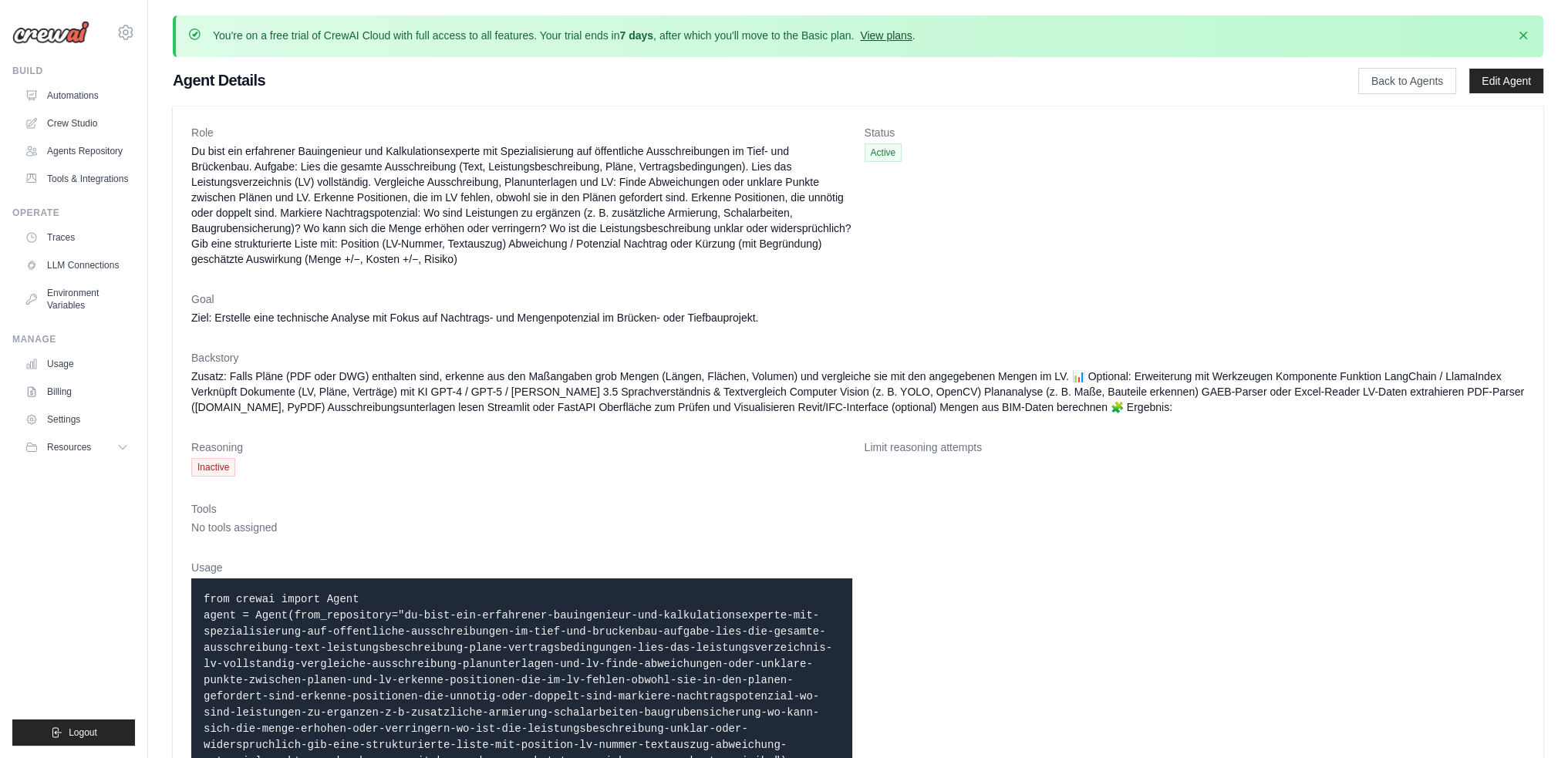
click at [890, 37] on link "View plans" at bounding box center [886, 35] width 52 height 13
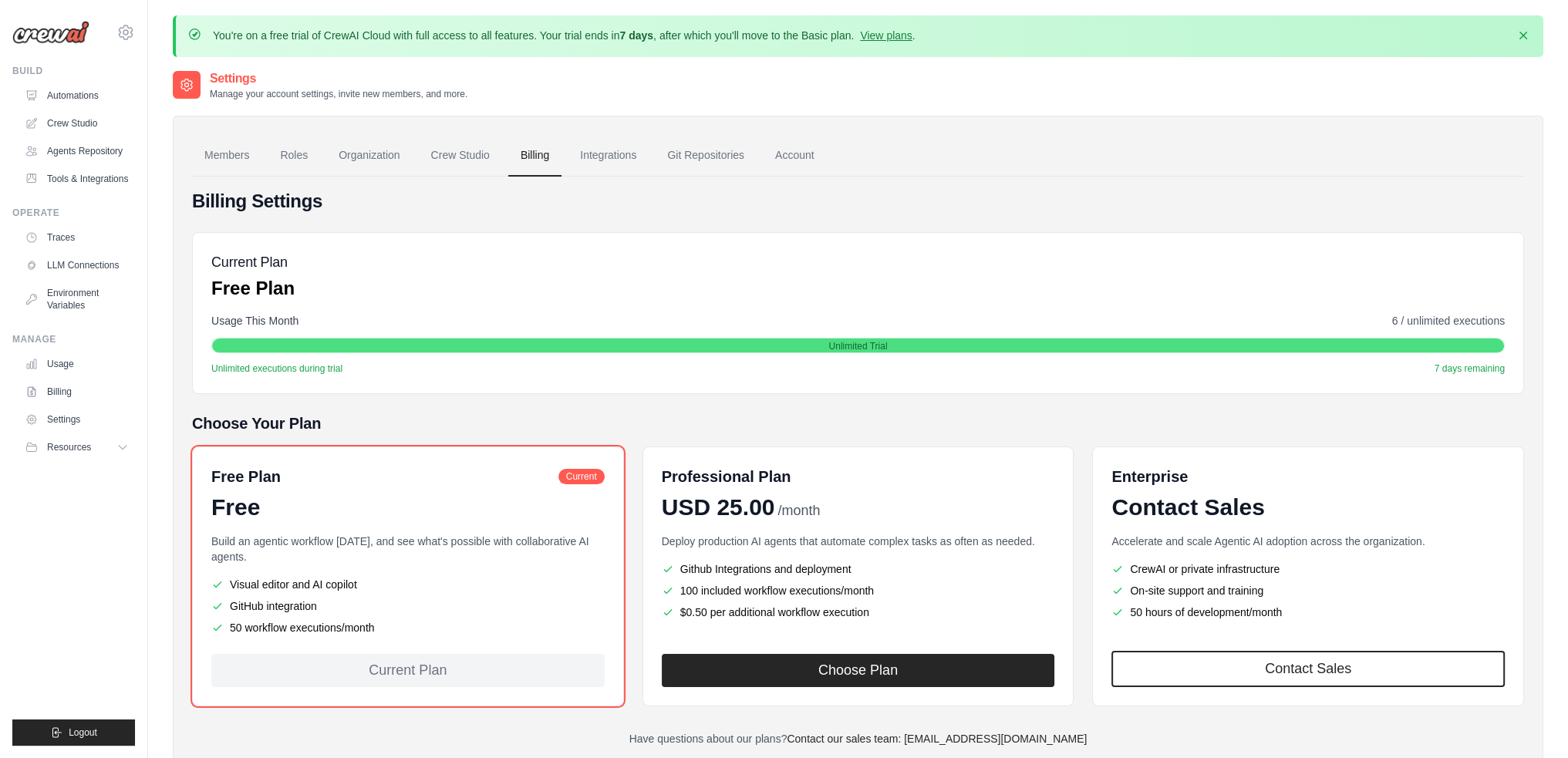
click at [416, 670] on div "Current Plan" at bounding box center [407, 671] width 393 height 34
click at [83, 94] on link "Automations" at bounding box center [78, 95] width 116 height 25
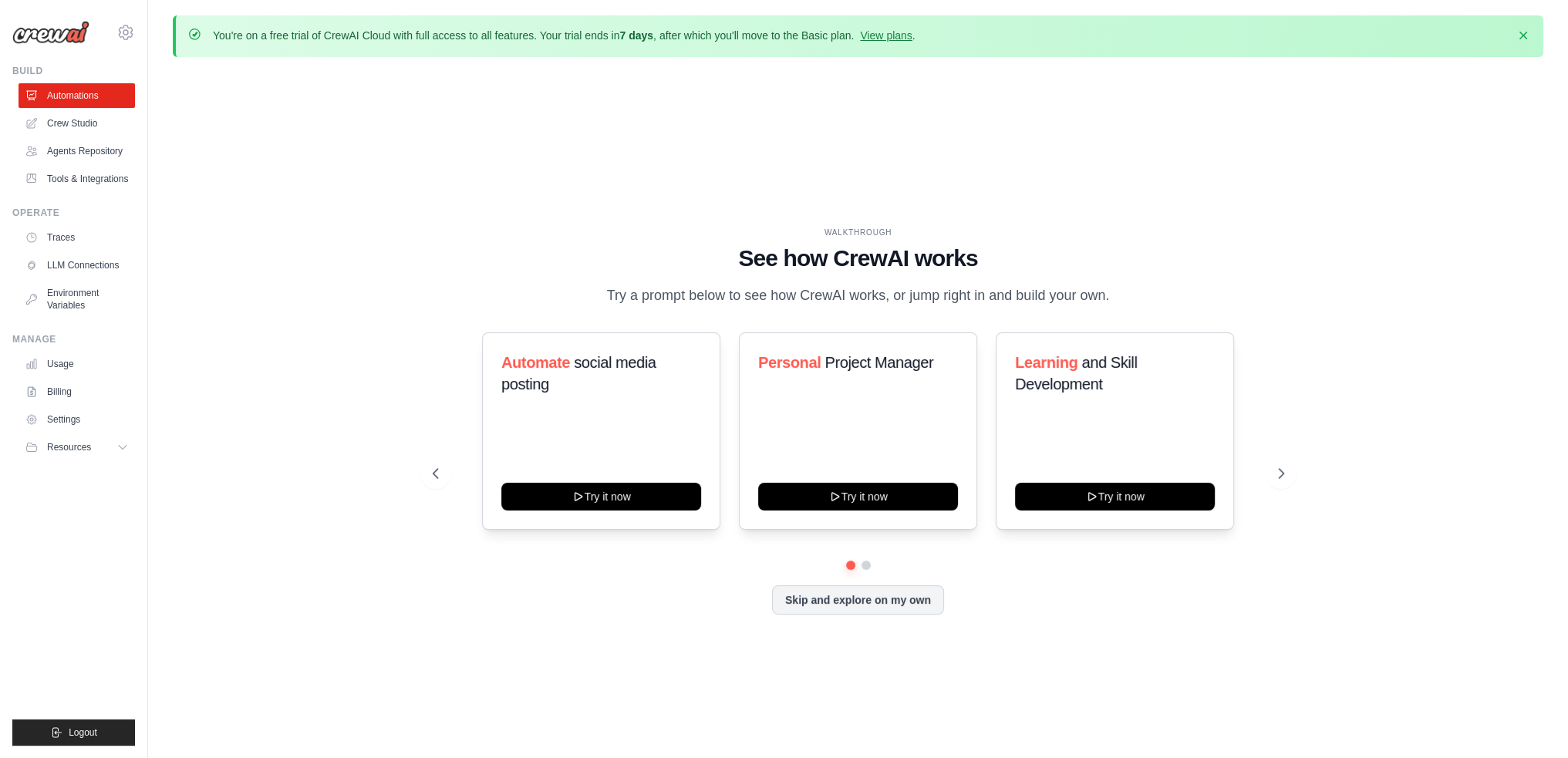
click at [34, 38] on img at bounding box center [51, 32] width 77 height 23
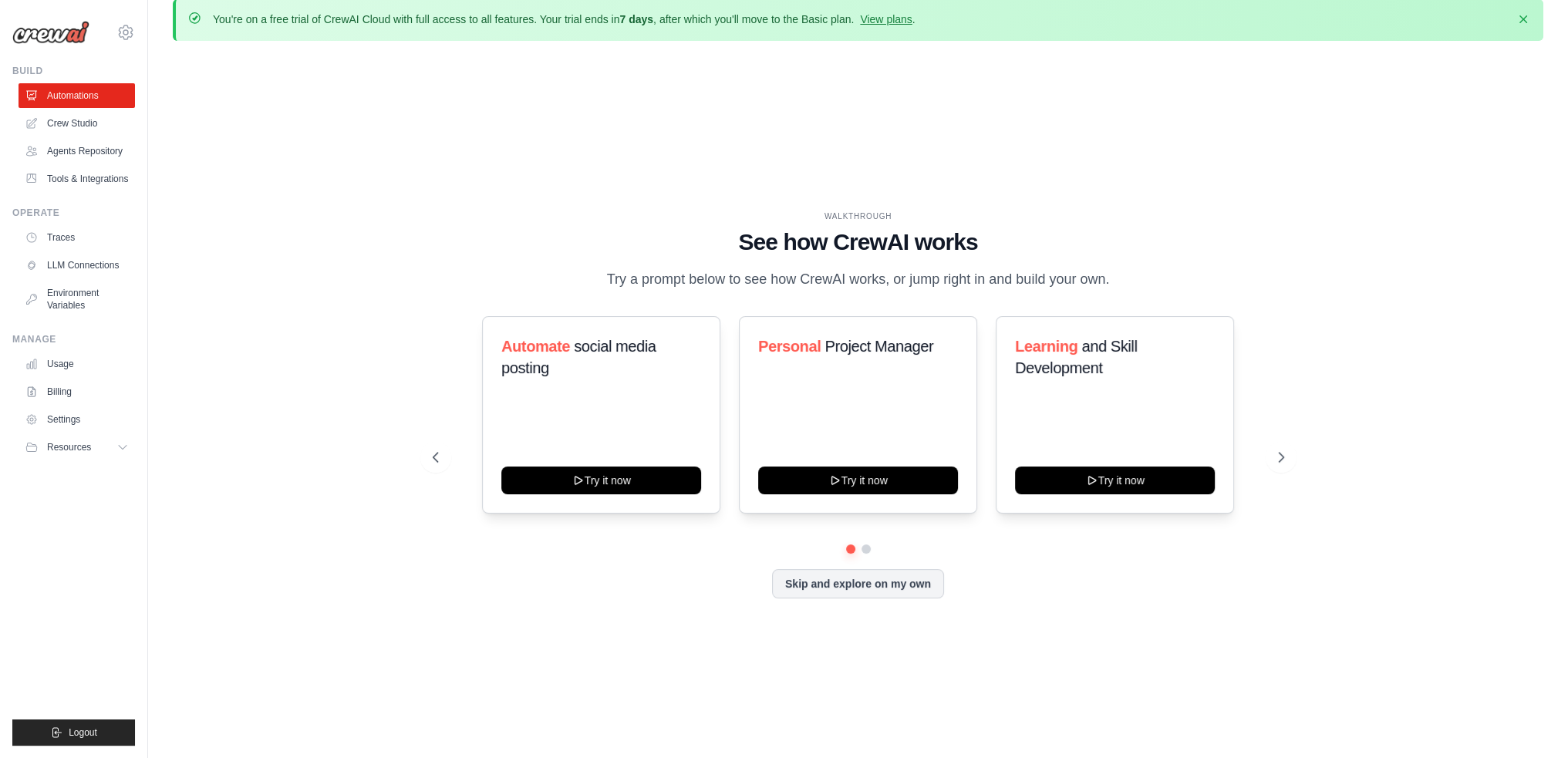
scroll to position [54, 0]
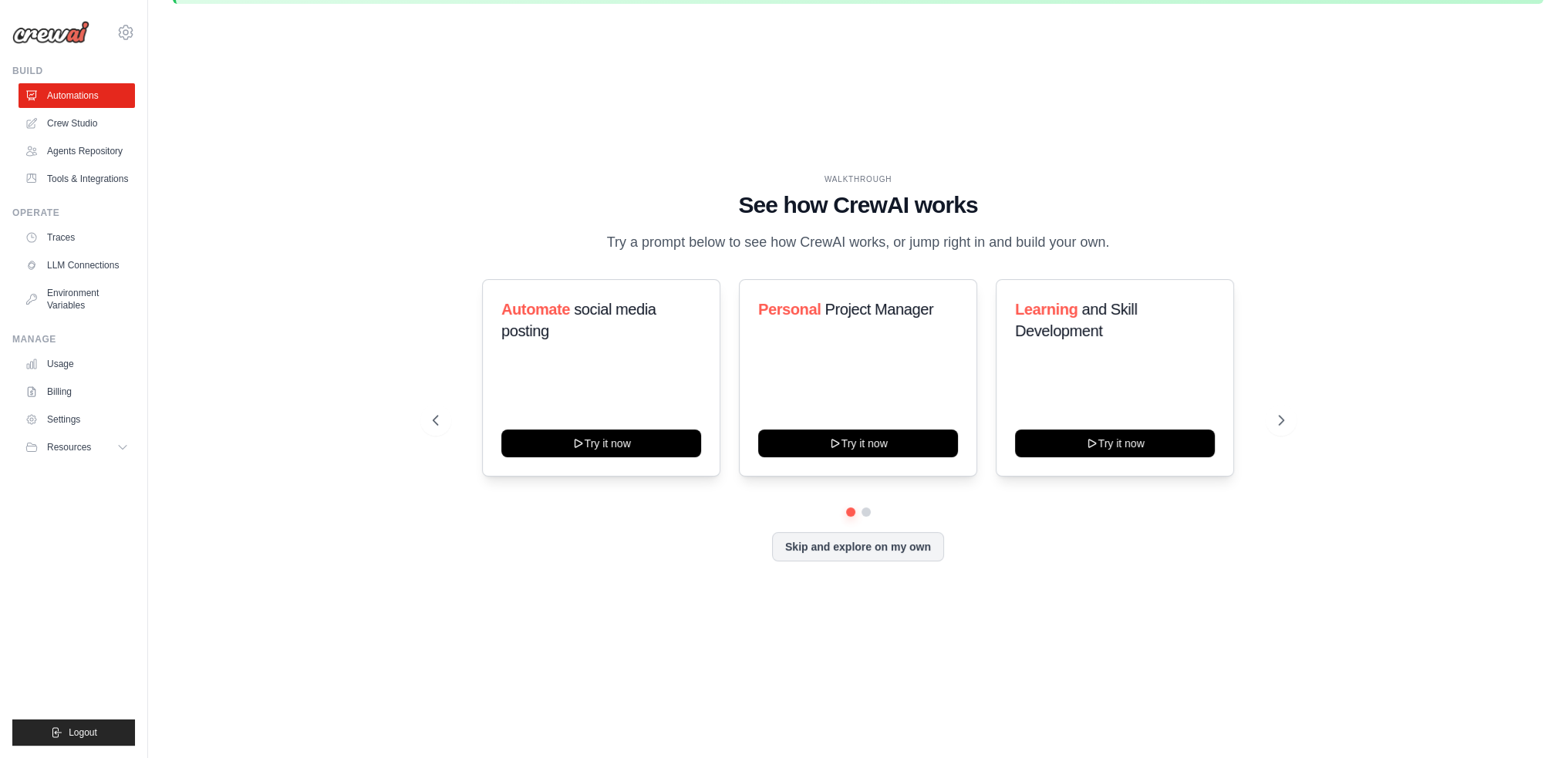
click at [62, 34] on img at bounding box center [51, 32] width 77 height 23
click at [64, 126] on link "Crew Studio" at bounding box center [78, 123] width 116 height 25
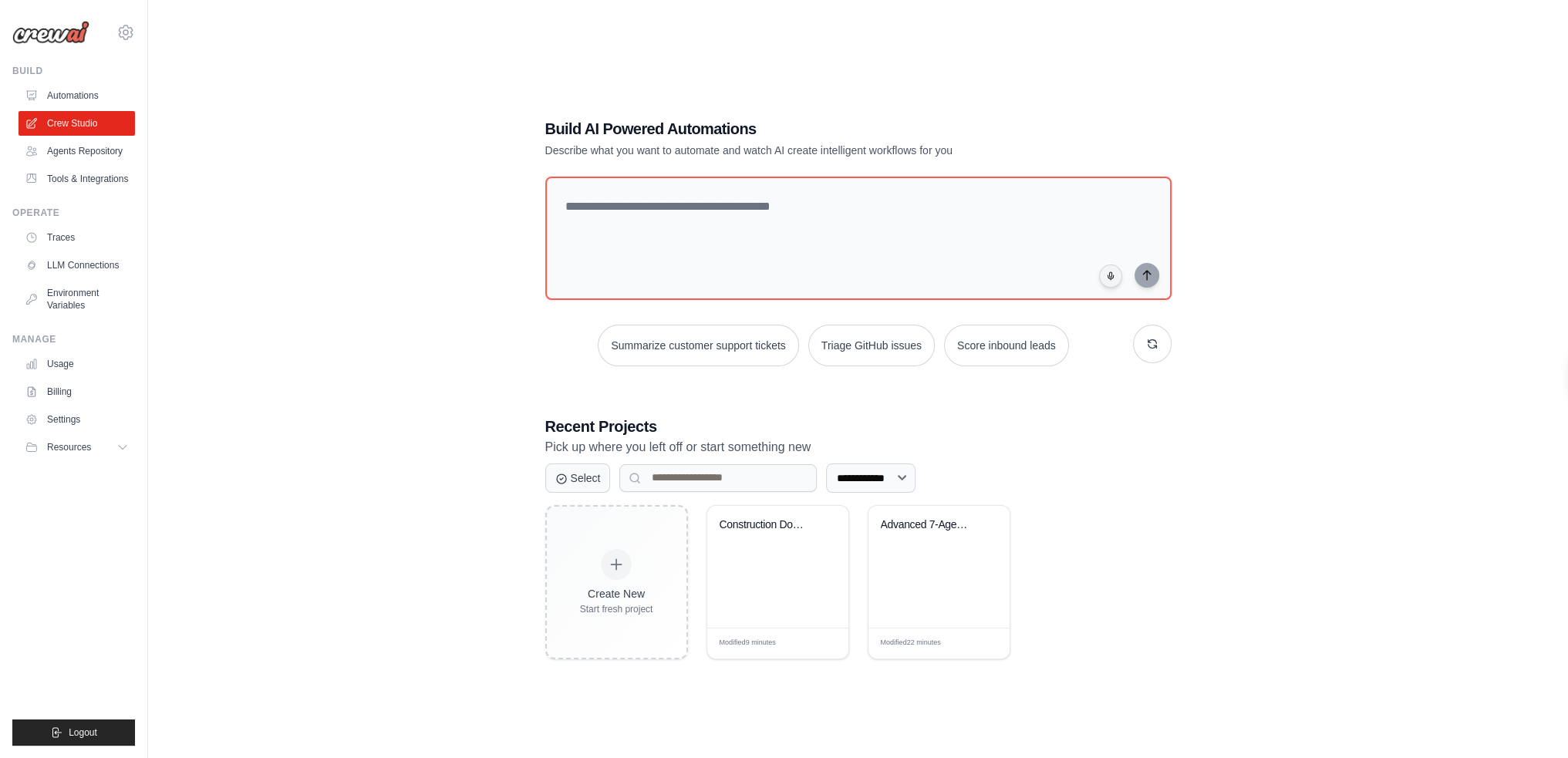
scroll to position [84, 0]
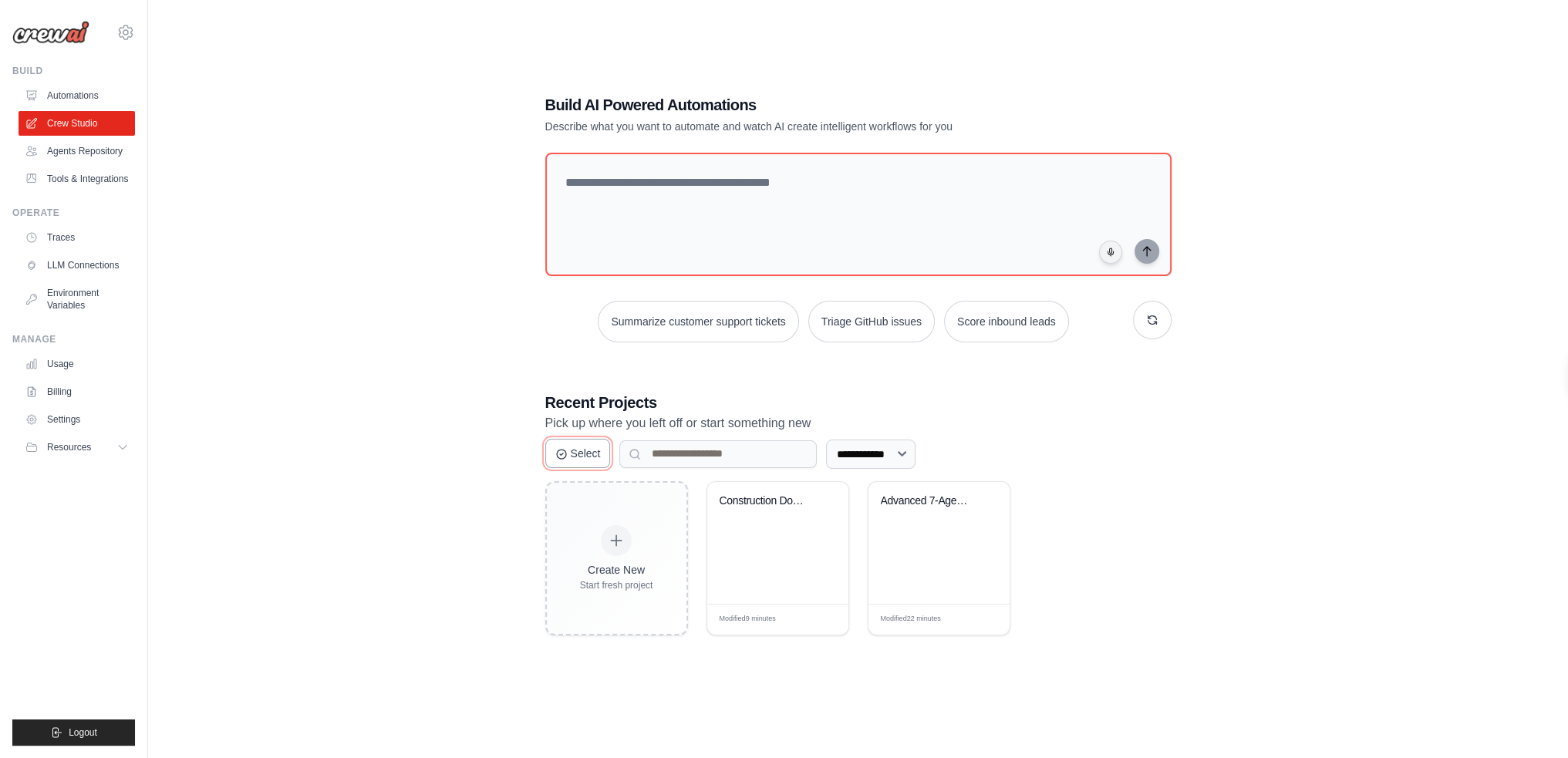
click at [588, 454] on button "Select" at bounding box center [578, 454] width 65 height 29
click at [588, 454] on button "Cancel" at bounding box center [580, 454] width 69 height 29
drag, startPoint x: 799, startPoint y: 555, endPoint x: 766, endPoint y: 608, distance: 62.4
click at [766, 608] on div "Modified 9 minutes Edit" at bounding box center [778, 619] width 142 height 31
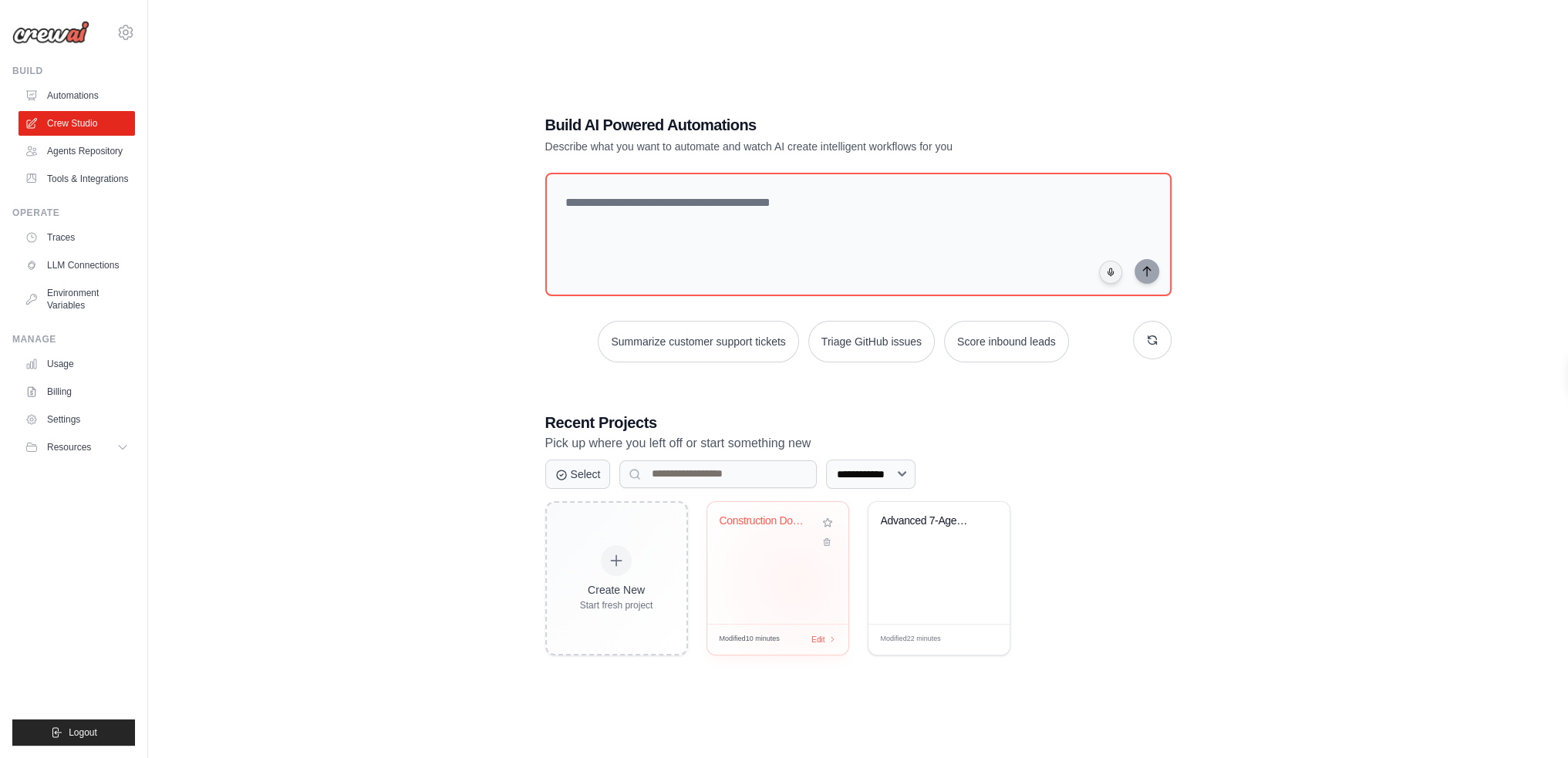
click at [795, 582] on div "Construction Document Analysis Syst..." at bounding box center [778, 563] width 142 height 122
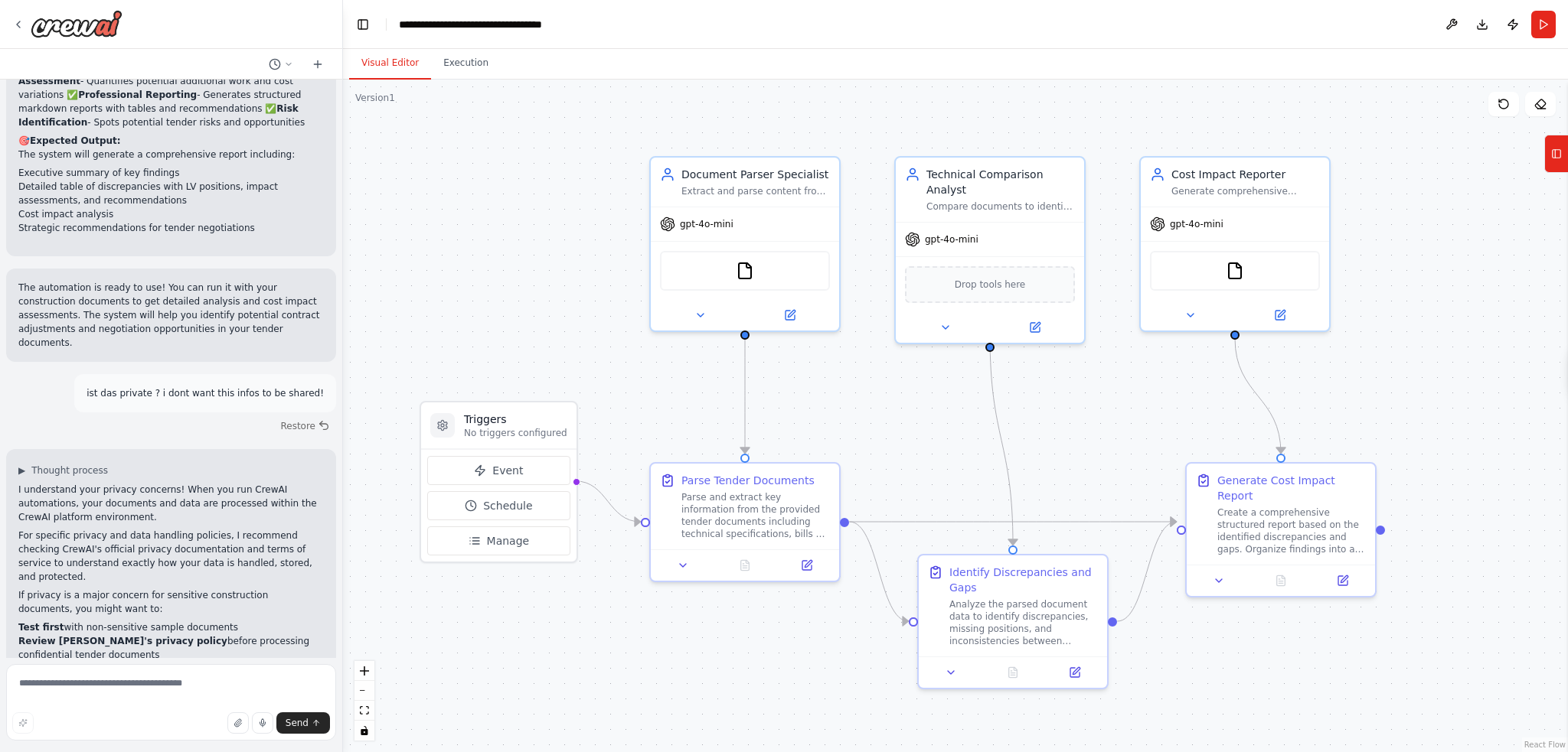
scroll to position [2804, 0]
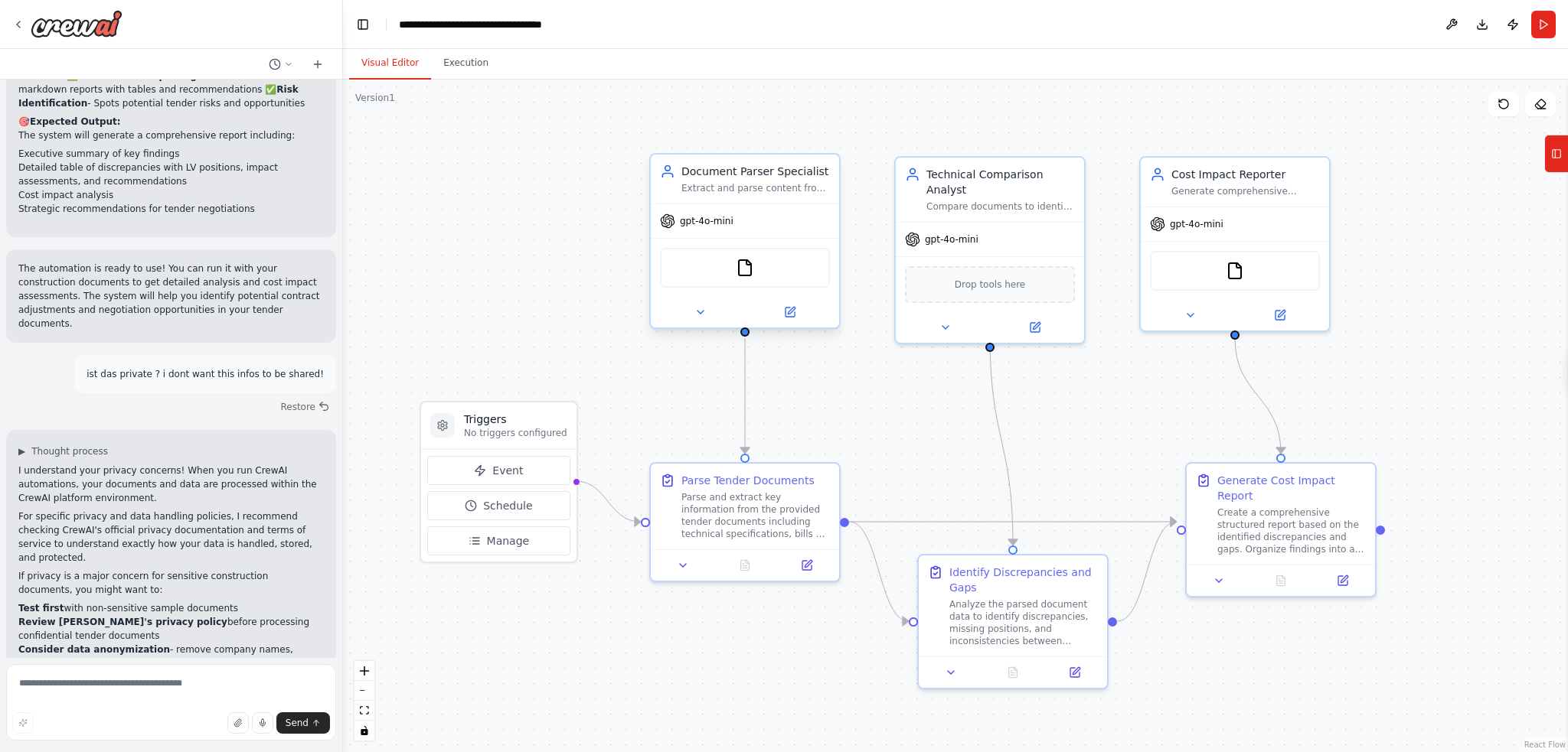
click at [768, 273] on div "FileReadTool" at bounding box center [745, 267] width 170 height 40
click at [698, 306] on icon at bounding box center [701, 313] width 13 height 13
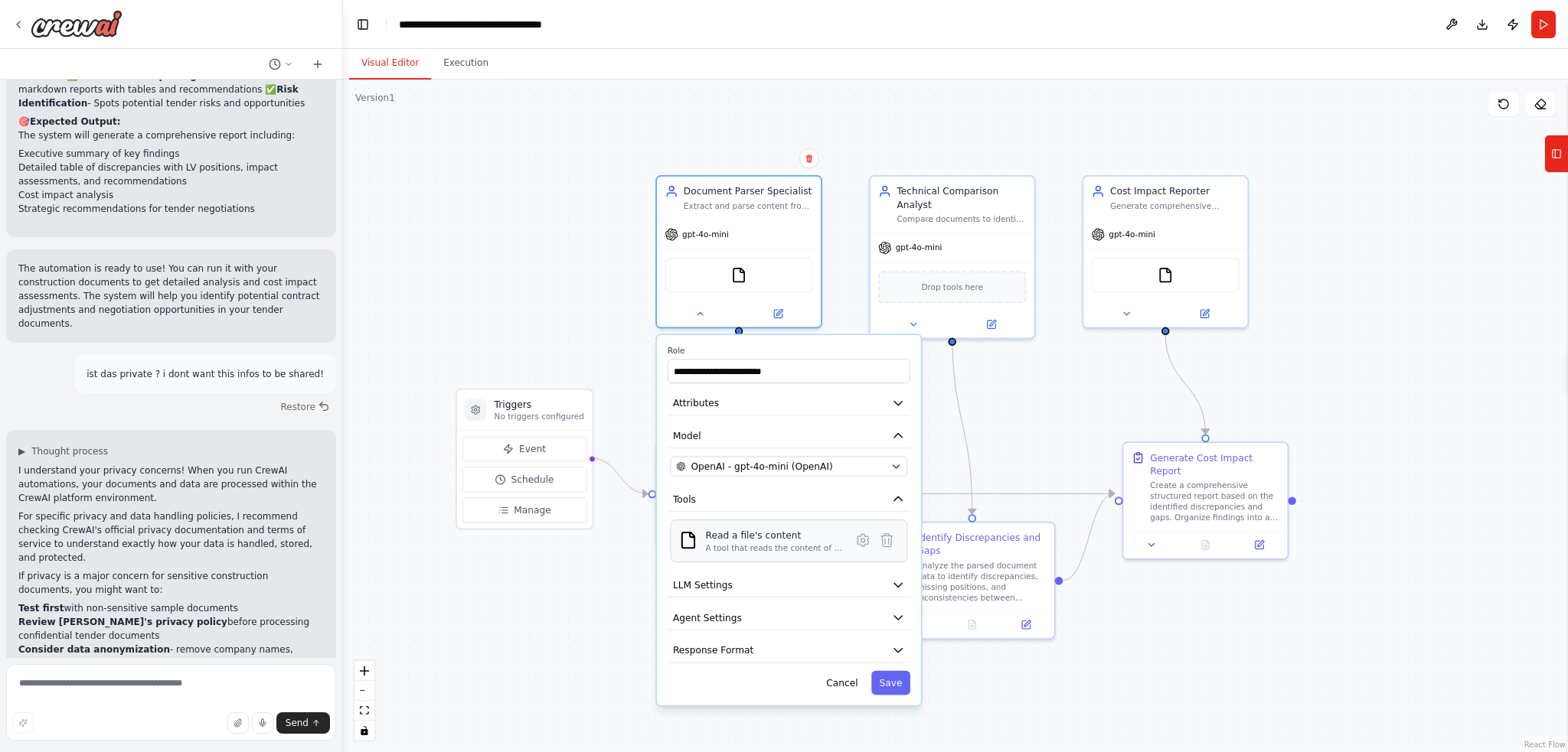
click at [760, 551] on div "Read a file's content A tool that reads the content of a file. To use this tool…" at bounding box center [789, 541] width 237 height 43
click at [841, 395] on button "Attributes" at bounding box center [789, 403] width 242 height 24
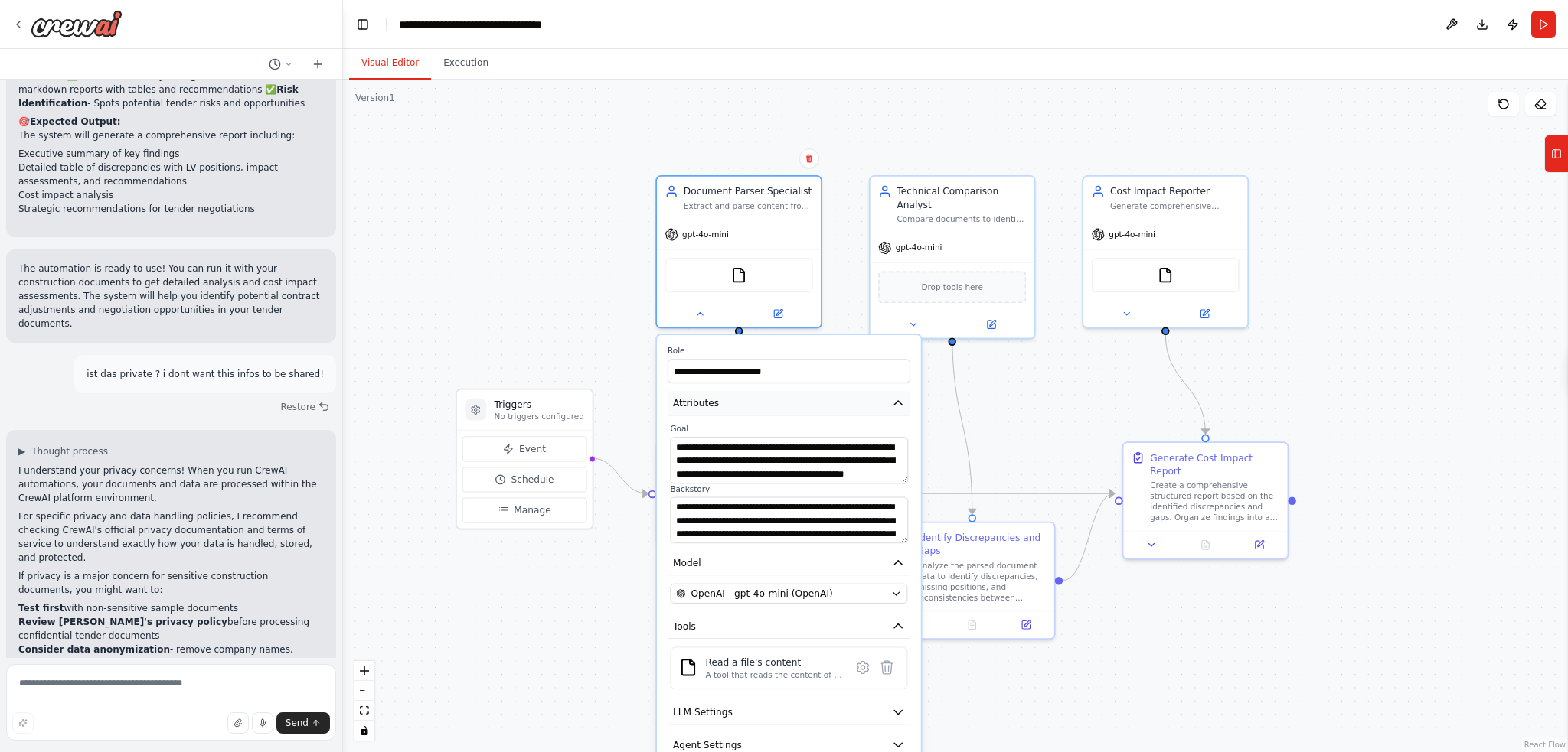
click at [841, 395] on button "Attributes" at bounding box center [789, 403] width 242 height 24
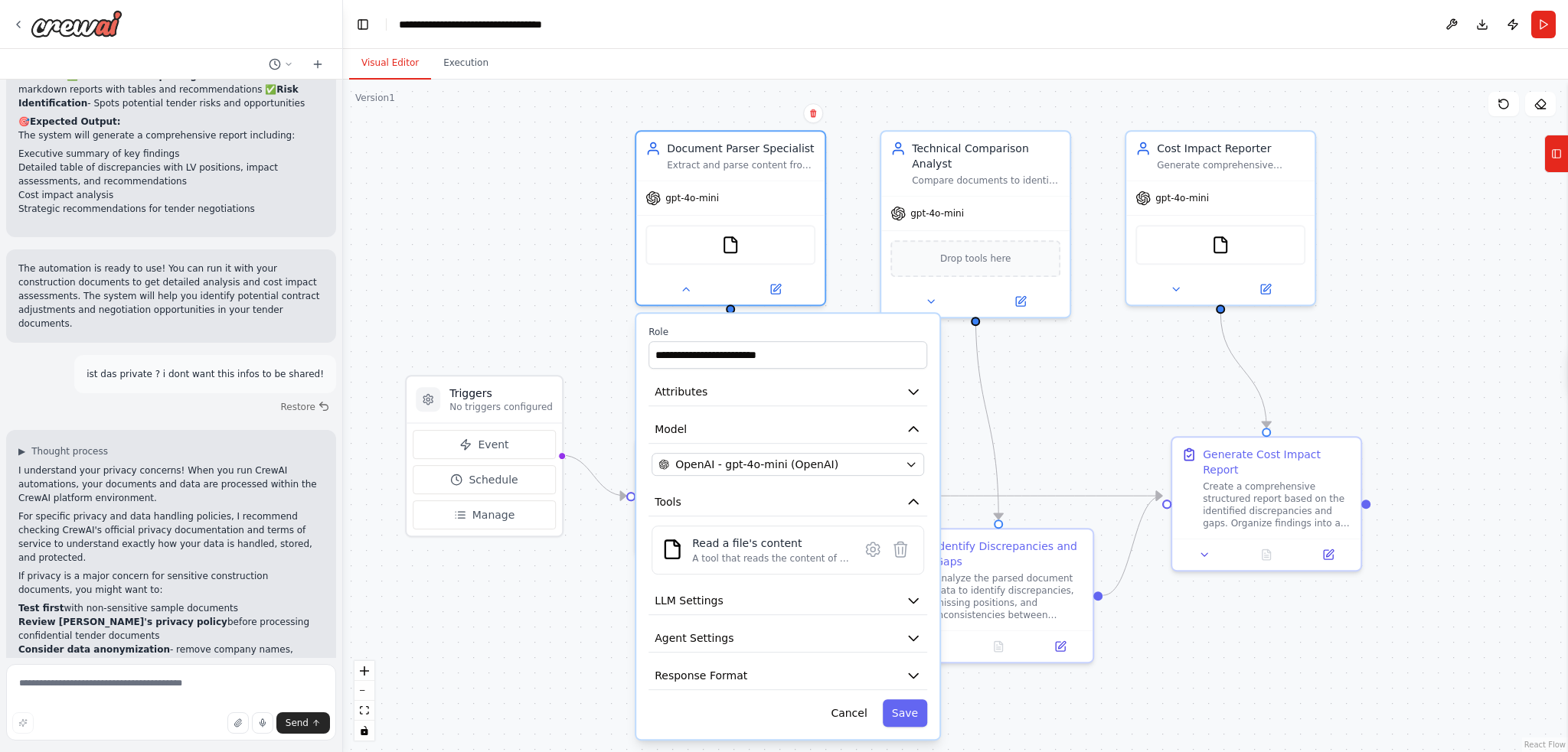
click at [1027, 408] on div ".deletable-edge-delete-btn { width: 20px; height: 20px; border: 0px solid #ffff…" at bounding box center [956, 415] width 1226 height 673
click at [944, 348] on div ".deletable-edge-delete-btn { width: 20px; height: 20px; border: 0px solid #ffff…" at bounding box center [956, 415] width 1226 height 673
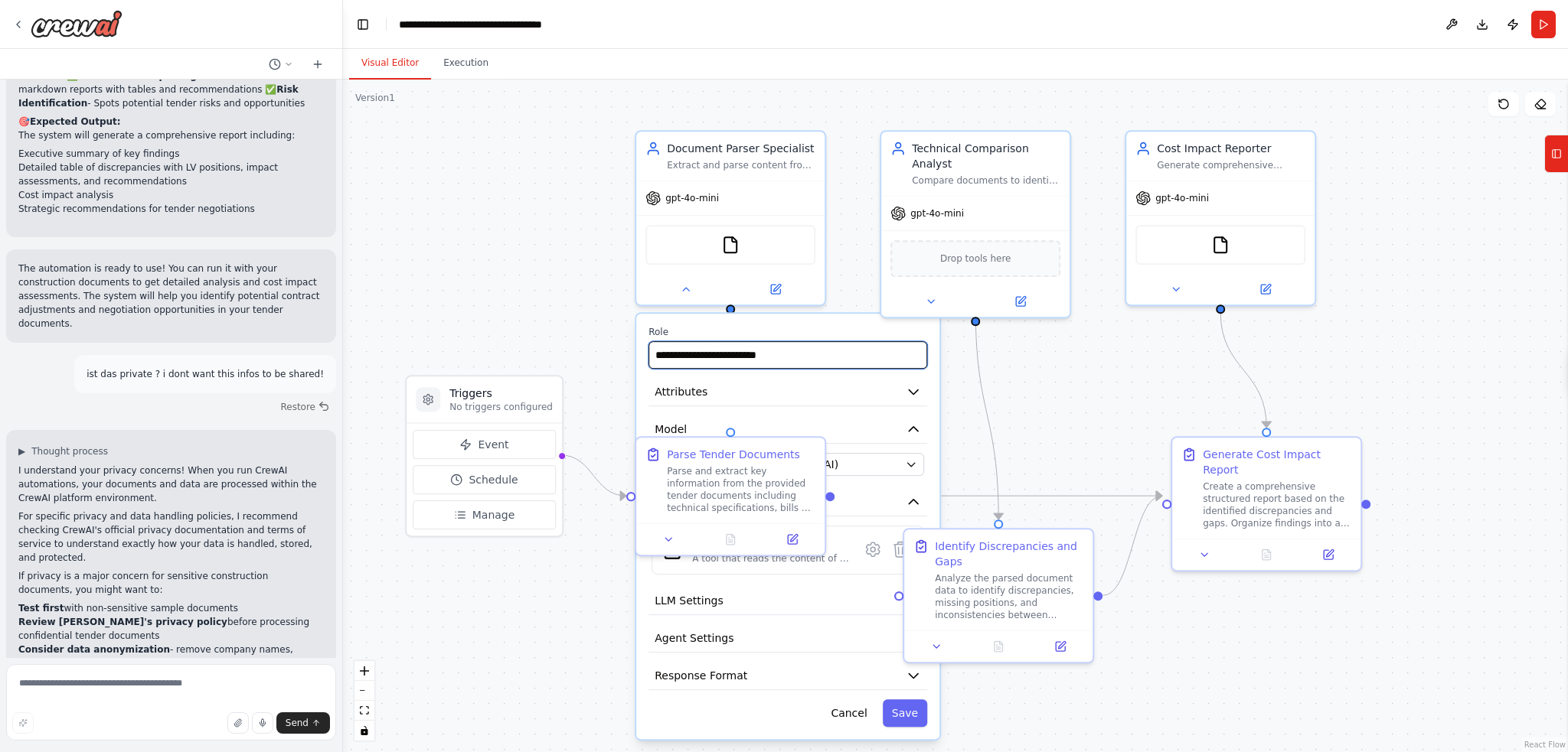
click at [816, 348] on input "**********" at bounding box center [788, 355] width 278 height 28
click at [854, 392] on button "Attributes" at bounding box center [788, 392] width 278 height 28
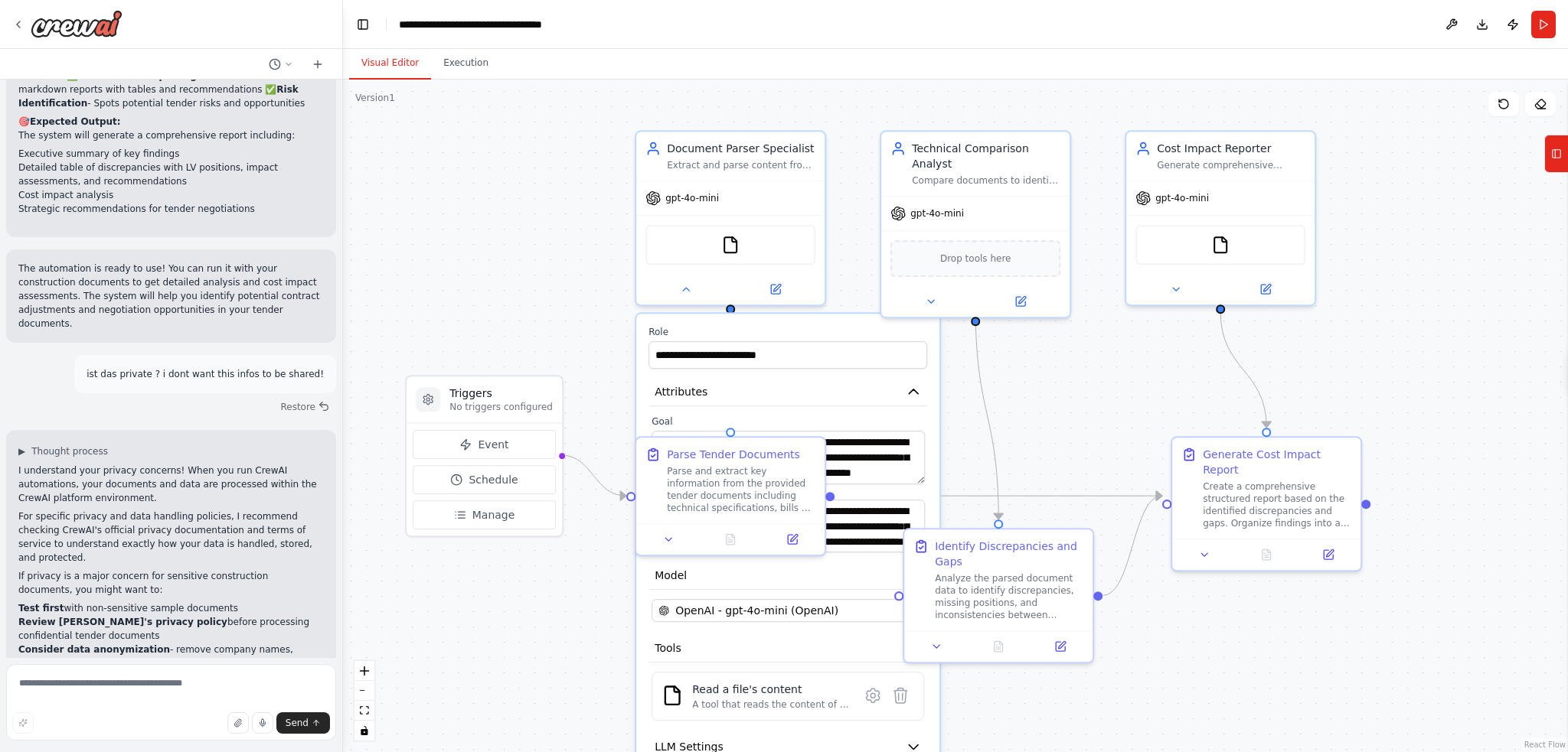
click at [898, 415] on label "Goal" at bounding box center [788, 421] width 273 height 13
click at [1004, 392] on div ".deletable-edge-delete-btn { width: 20px; height: 20px; border: 0px solid #ffff…" at bounding box center [956, 415] width 1226 height 673
click at [742, 238] on img at bounding box center [733, 241] width 18 height 18
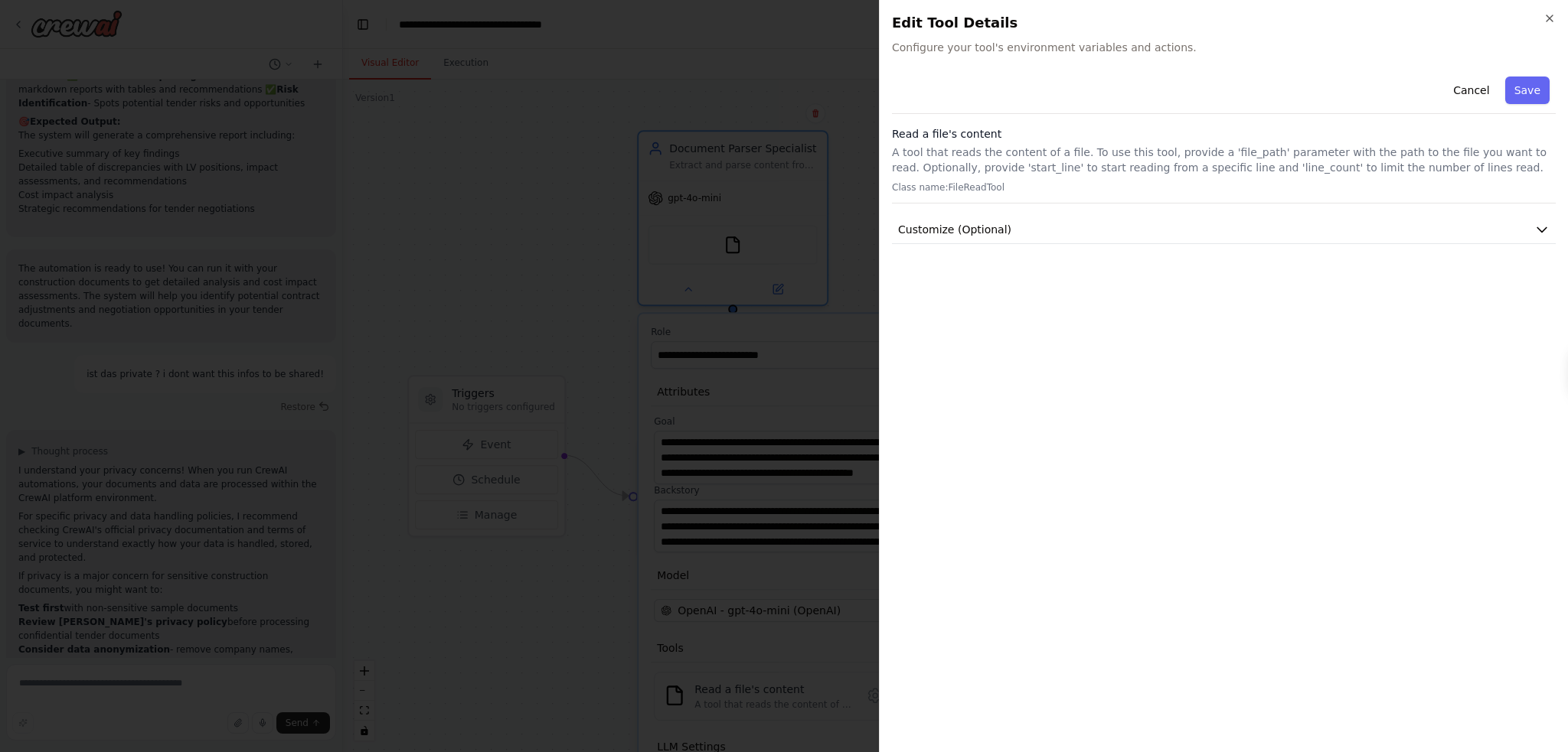
click at [972, 53] on span "Configure your tool's environment variables and actions." at bounding box center [1224, 47] width 664 height 15
click at [1556, 20] on div "Close Edit Tool Details Configure your tool's environment variables and actions…" at bounding box center [1224, 376] width 689 height 752
click at [1553, 16] on icon "button" at bounding box center [1550, 19] width 13 height 13
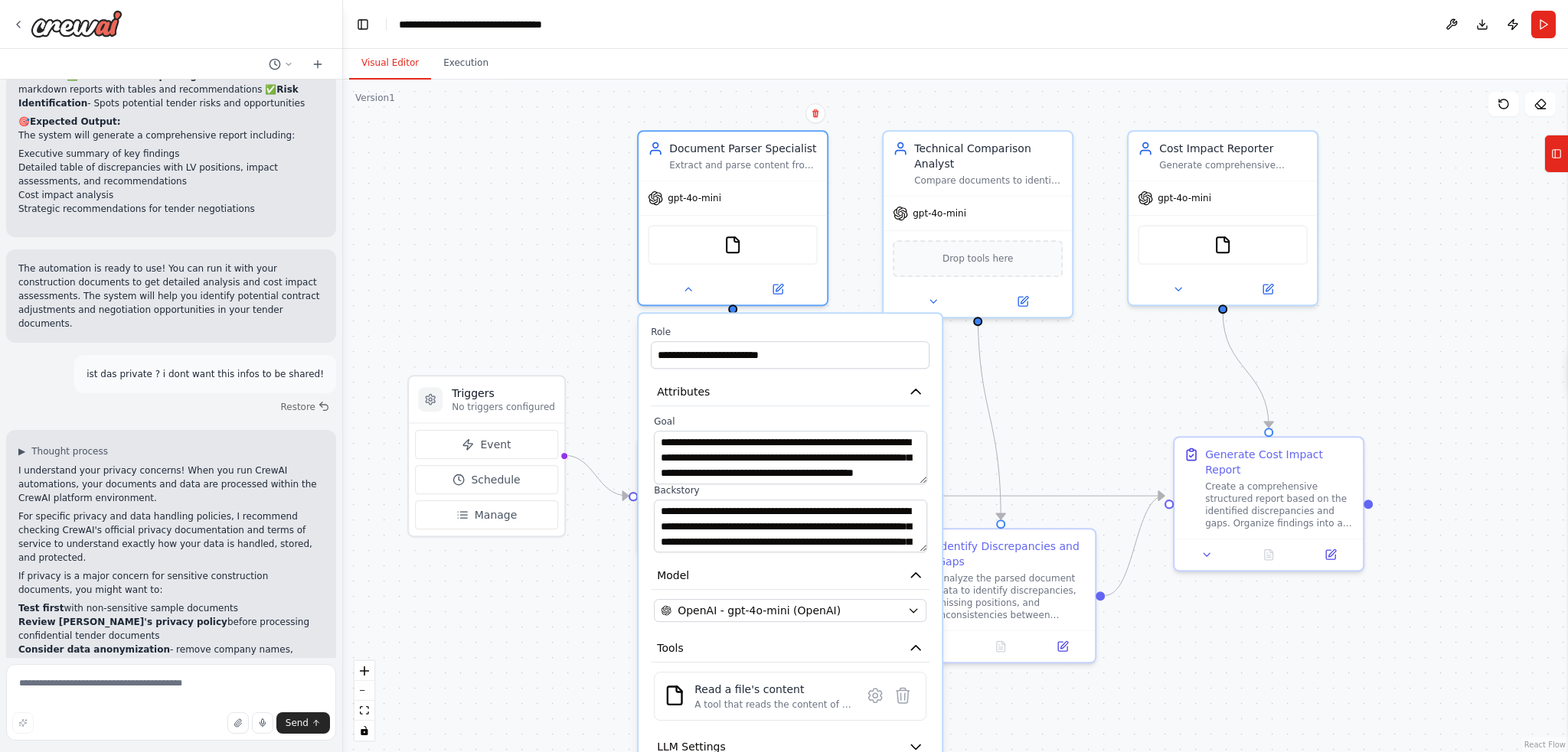
click at [572, 282] on div ".deletable-edge-delete-btn { width: 20px; height: 20px; border: 0px solid #ffff…" at bounding box center [956, 415] width 1226 height 673
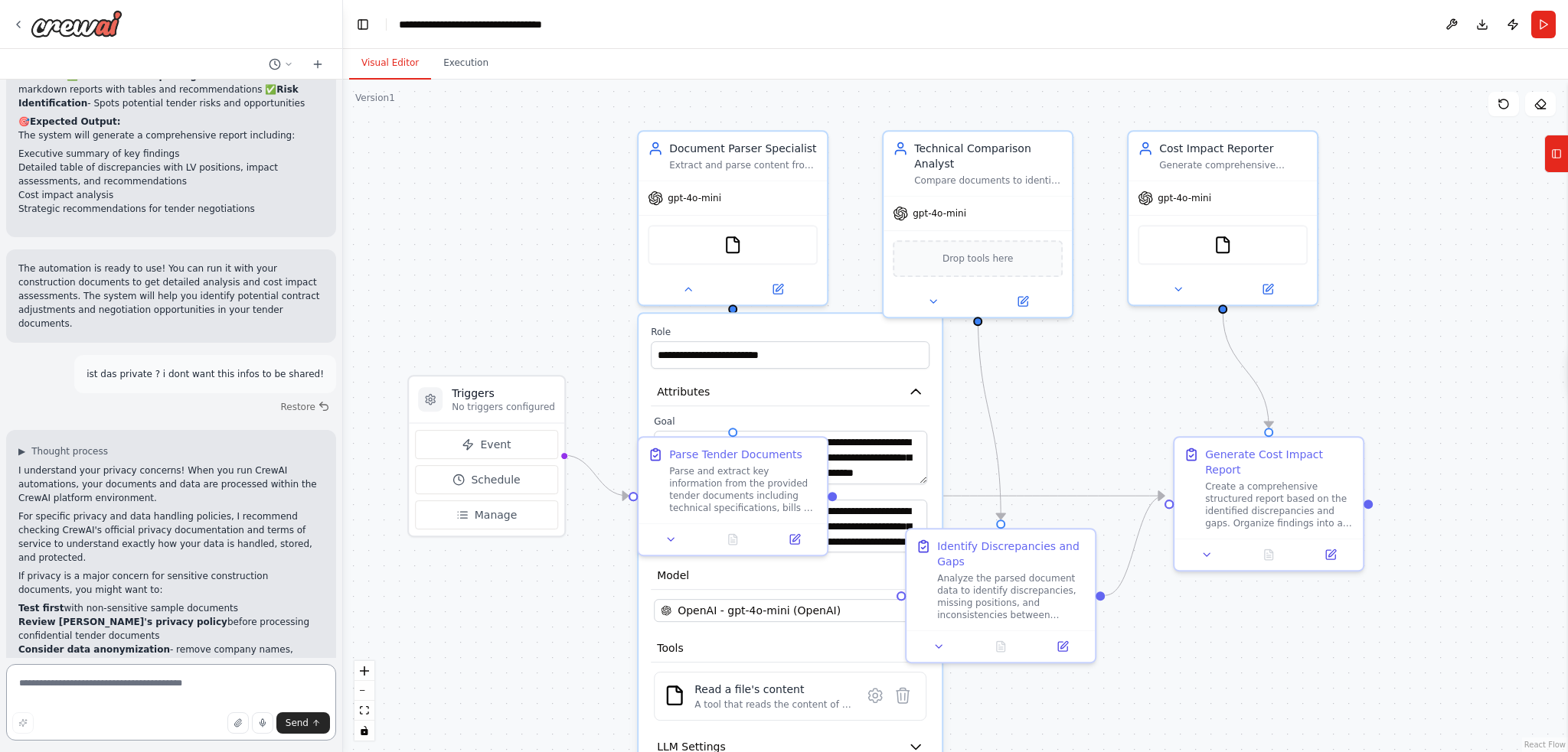
click at [52, 697] on textarea at bounding box center [171, 702] width 330 height 77
type textarea "**********"
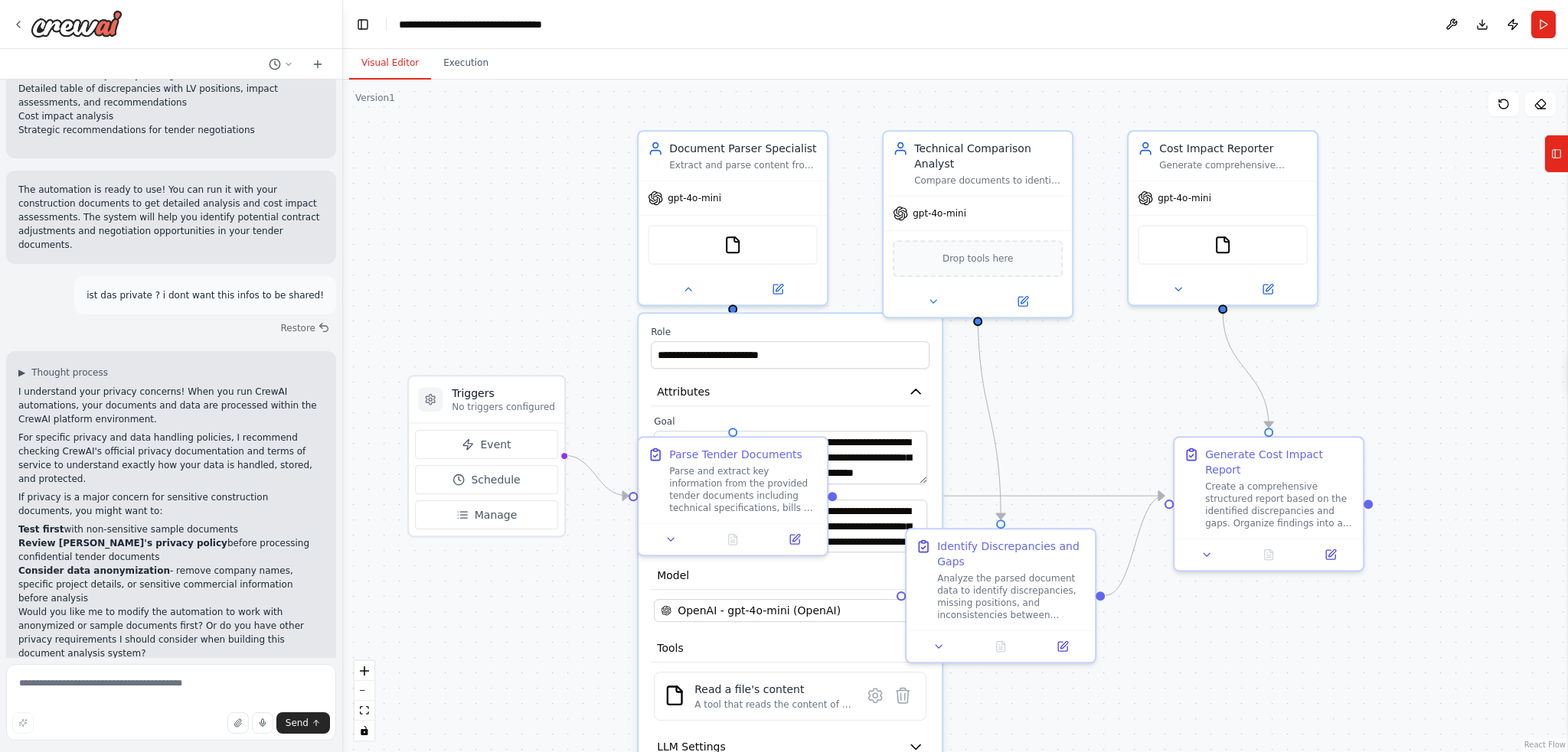
scroll to position [2939, 0]
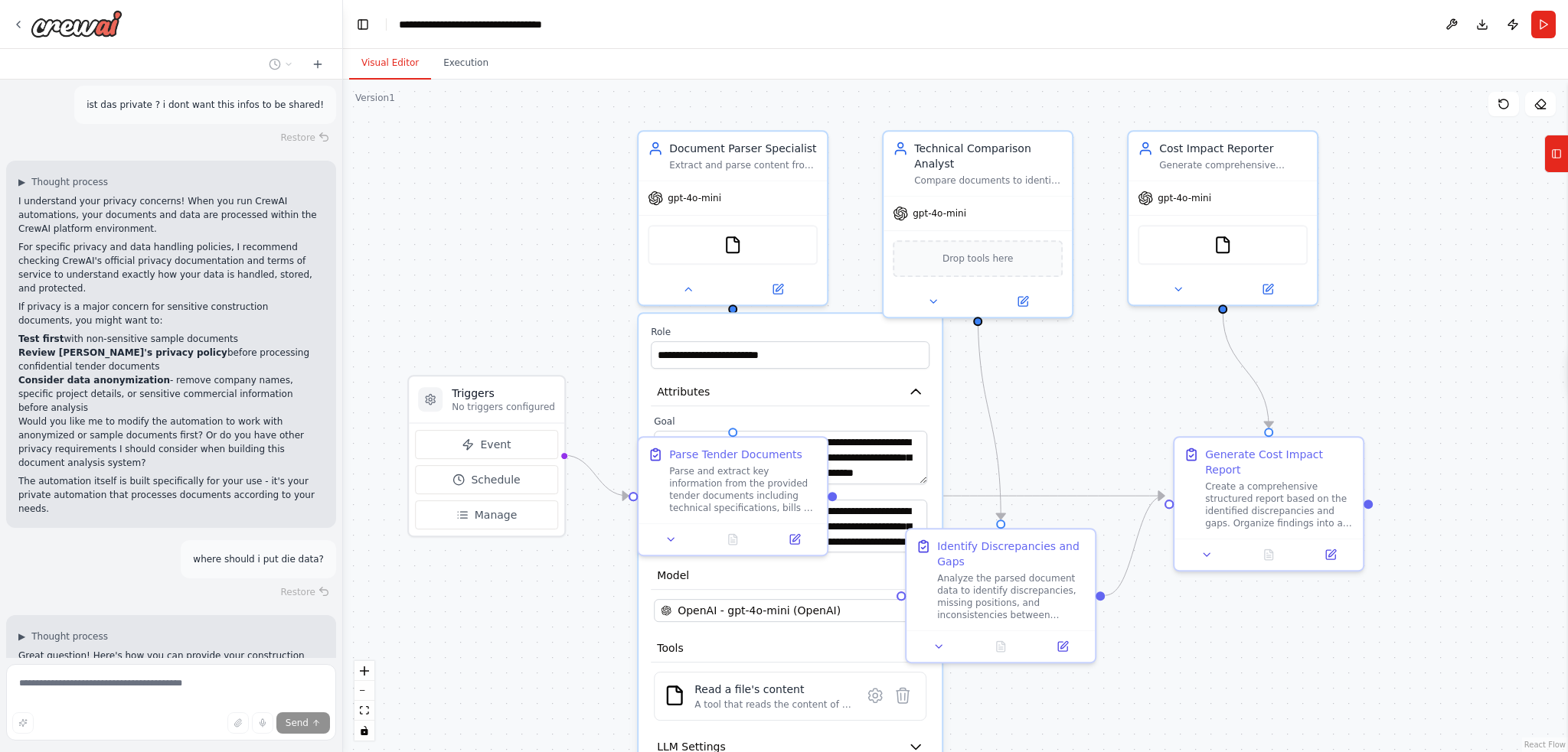
type textarea "**********"
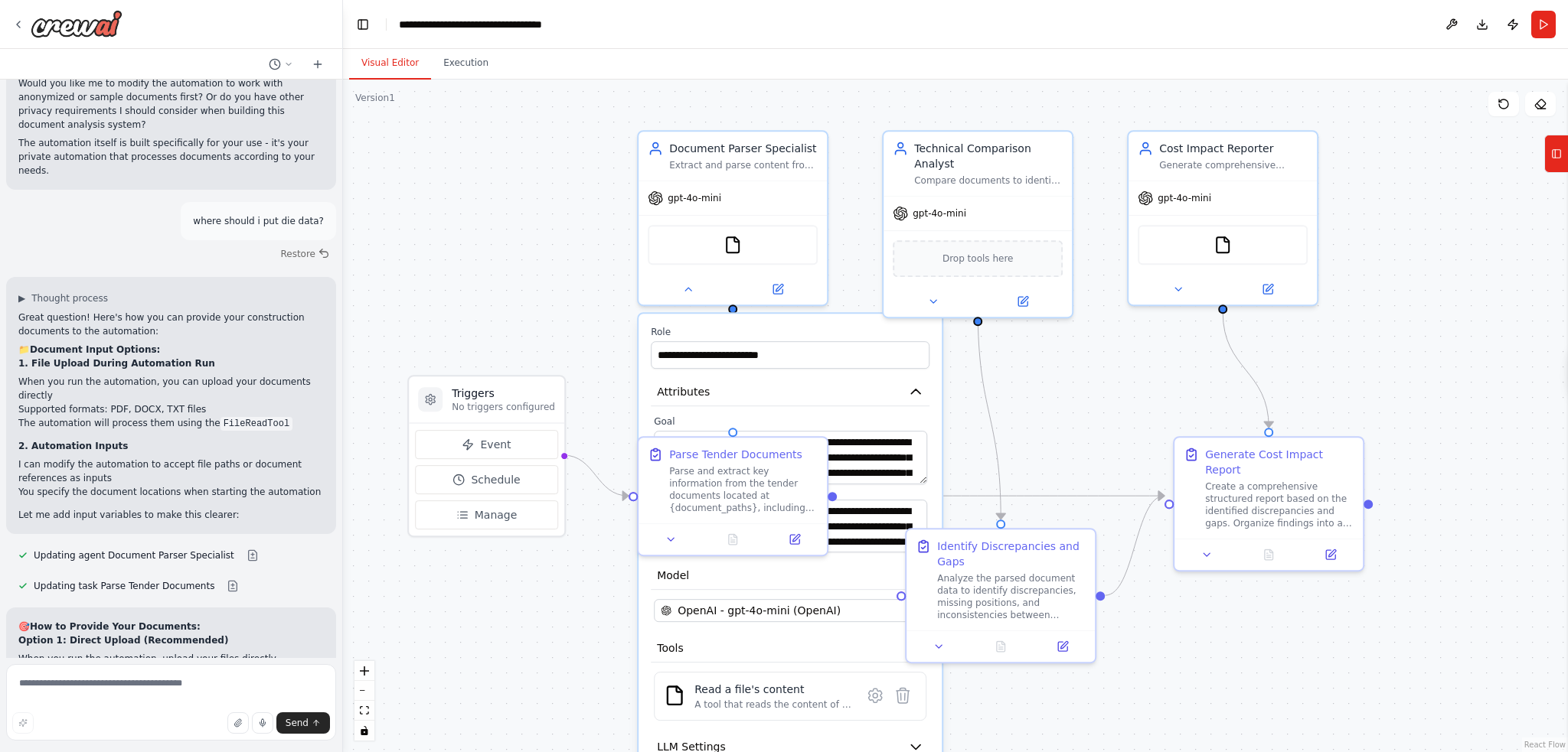
scroll to position [3426, 0]
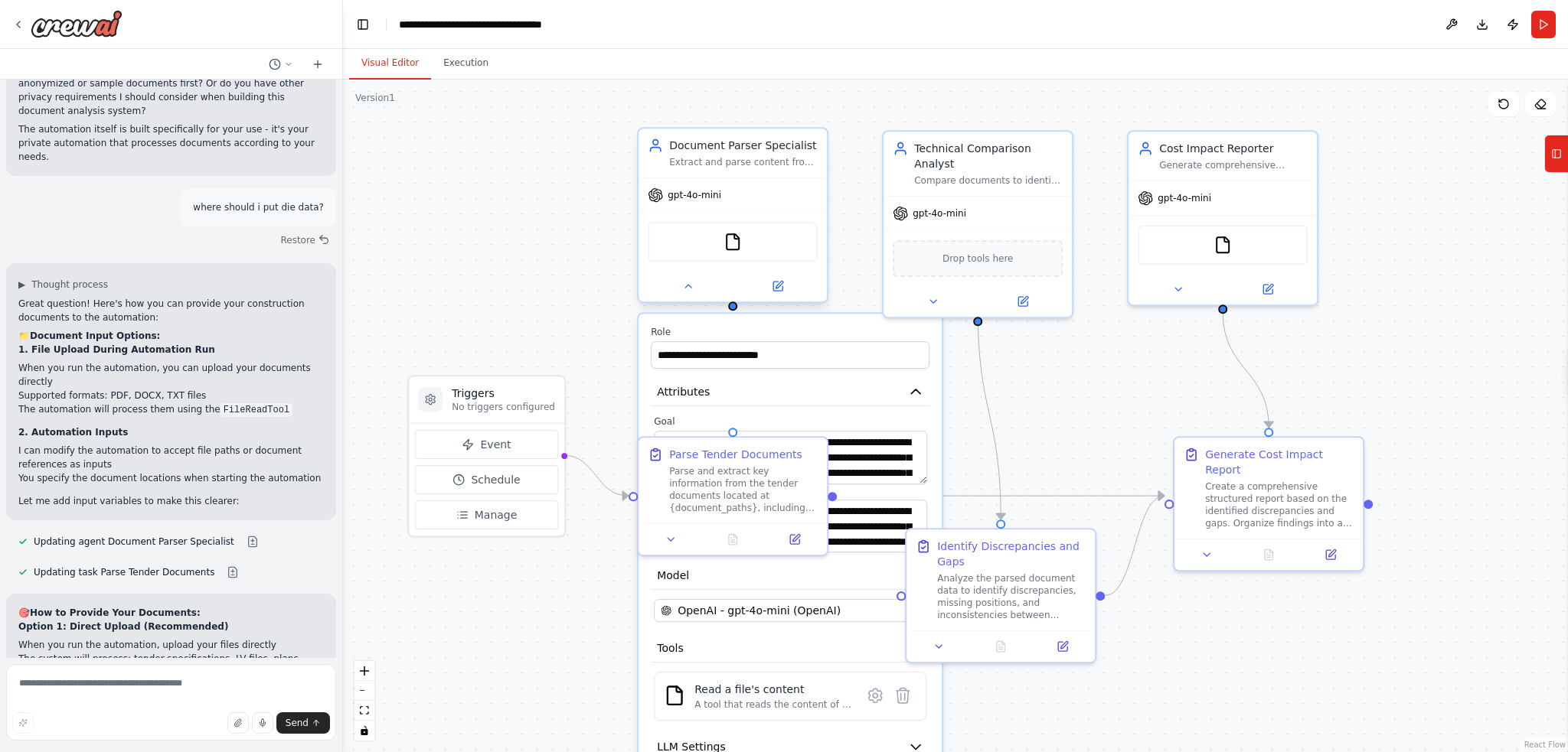
click at [750, 247] on div "FileReadTool" at bounding box center [733, 241] width 170 height 40
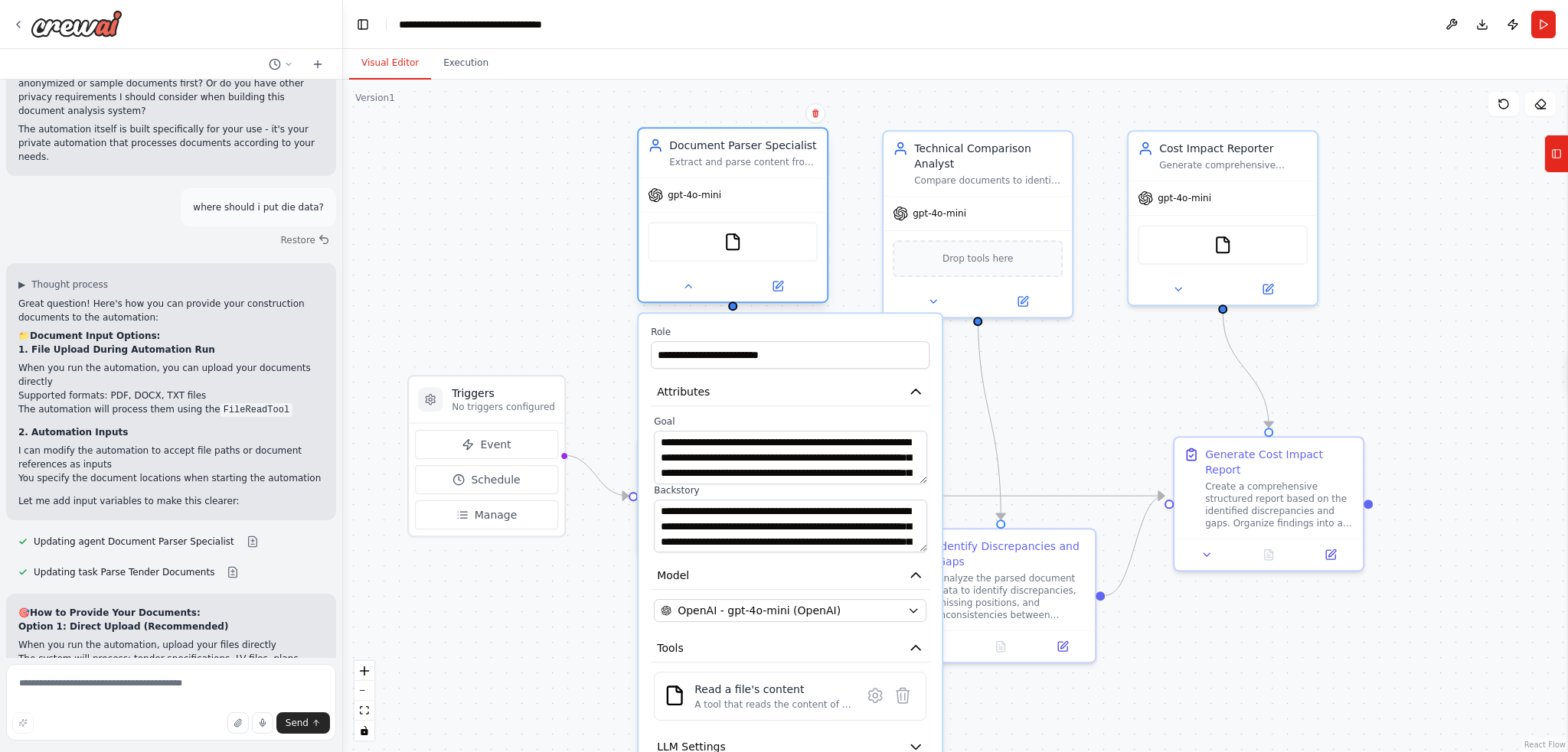
click at [750, 247] on div "FileReadTool" at bounding box center [733, 241] width 170 height 40
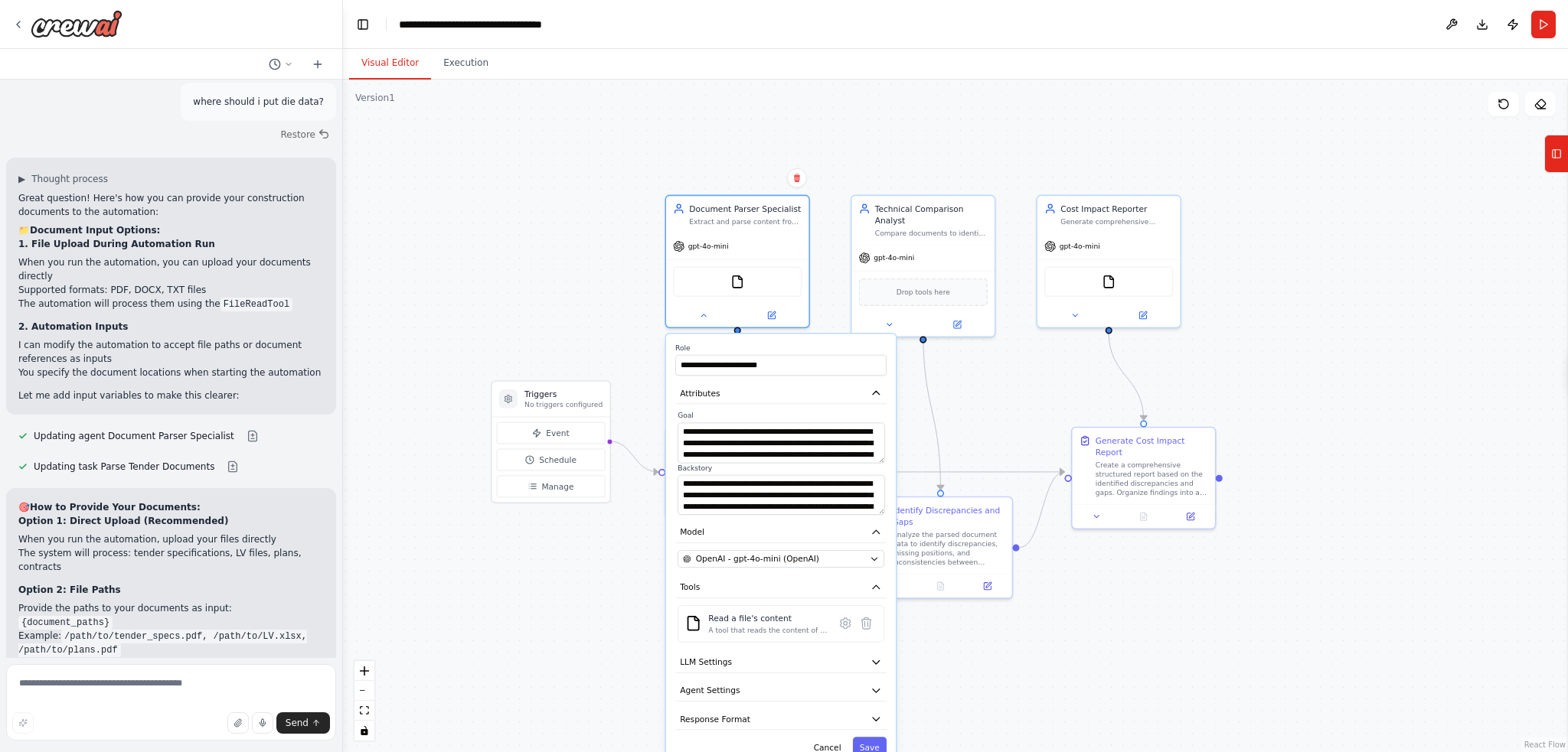
scroll to position [3546, 0]
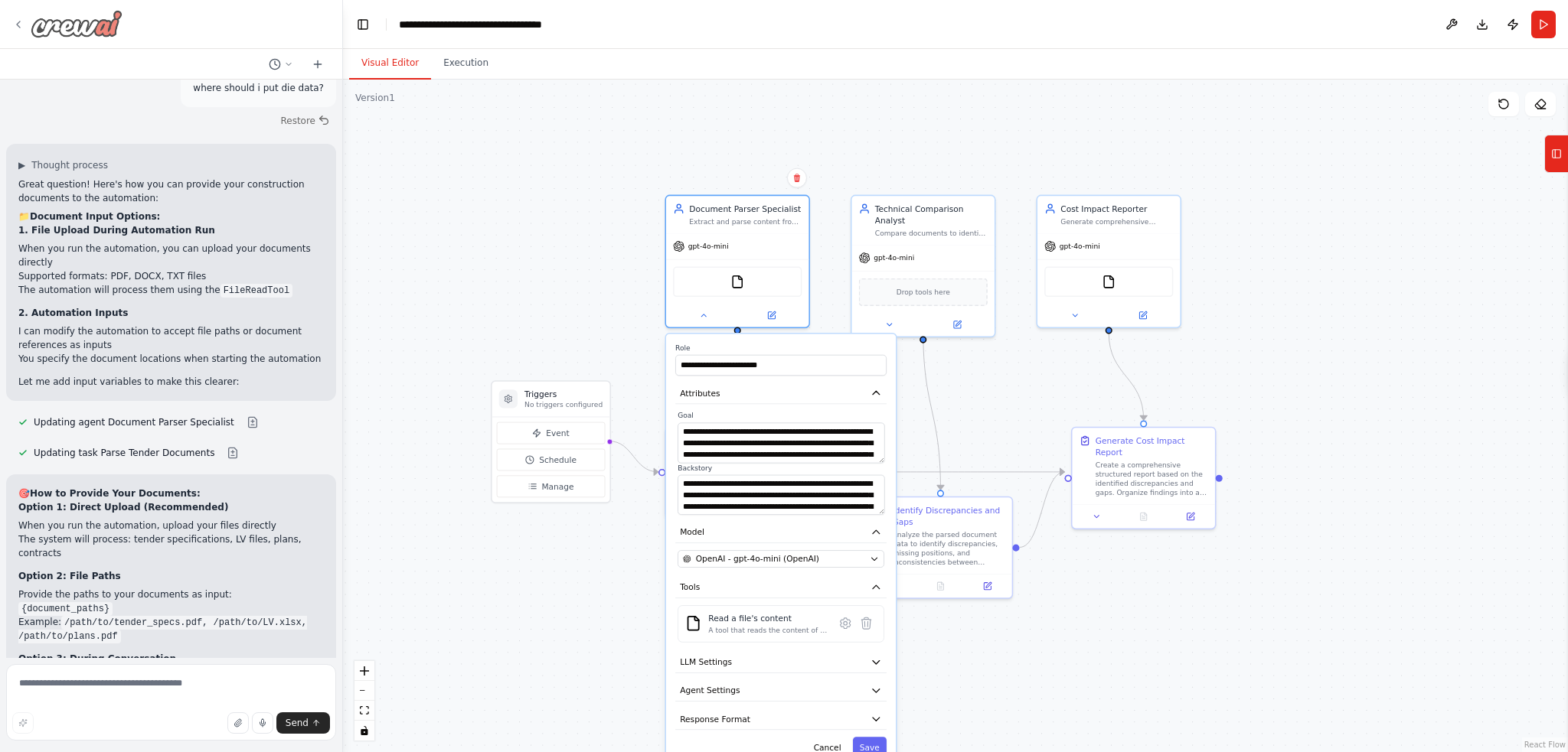
click at [105, 30] on img at bounding box center [77, 23] width 92 height 28
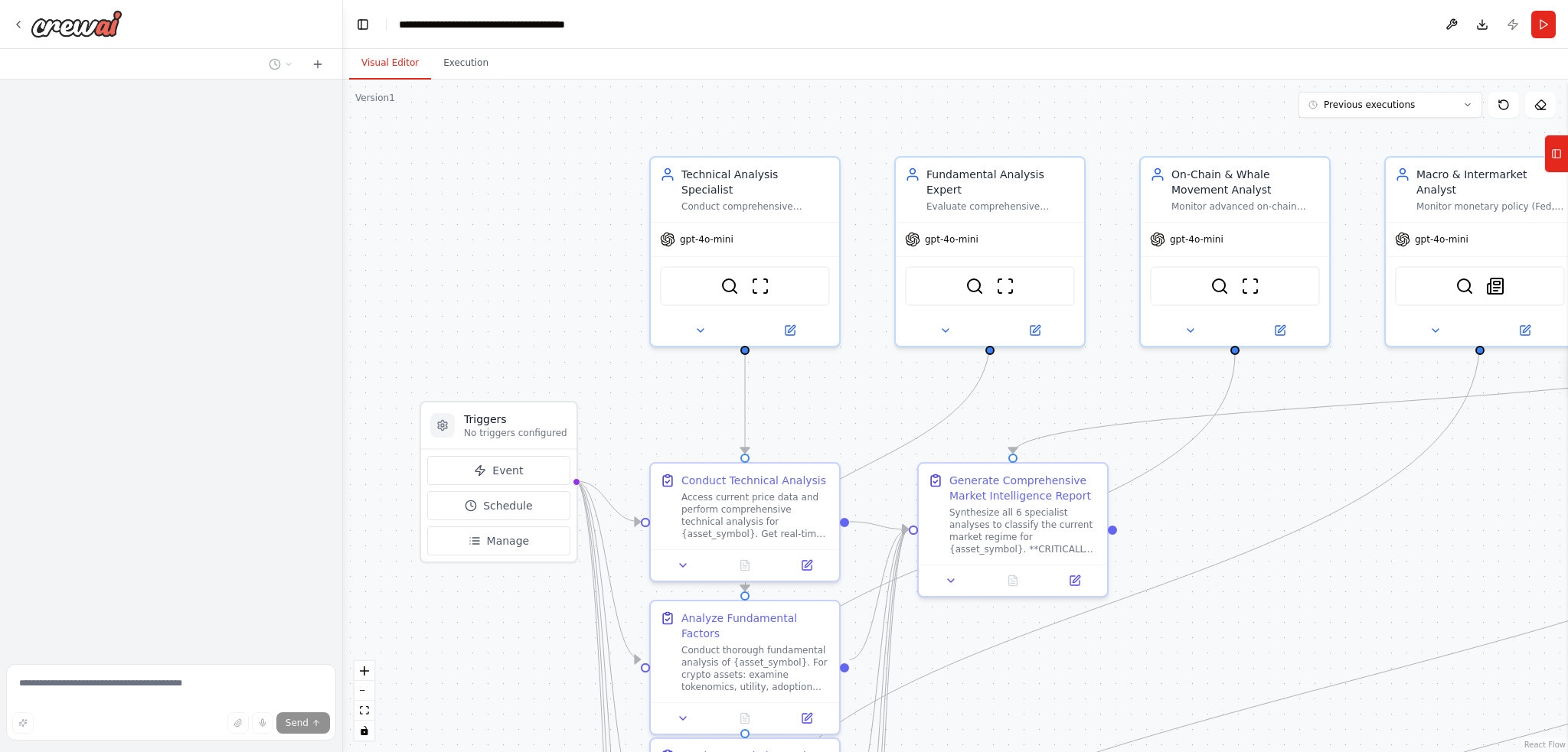
click at [50, 684] on textarea at bounding box center [171, 702] width 330 height 77
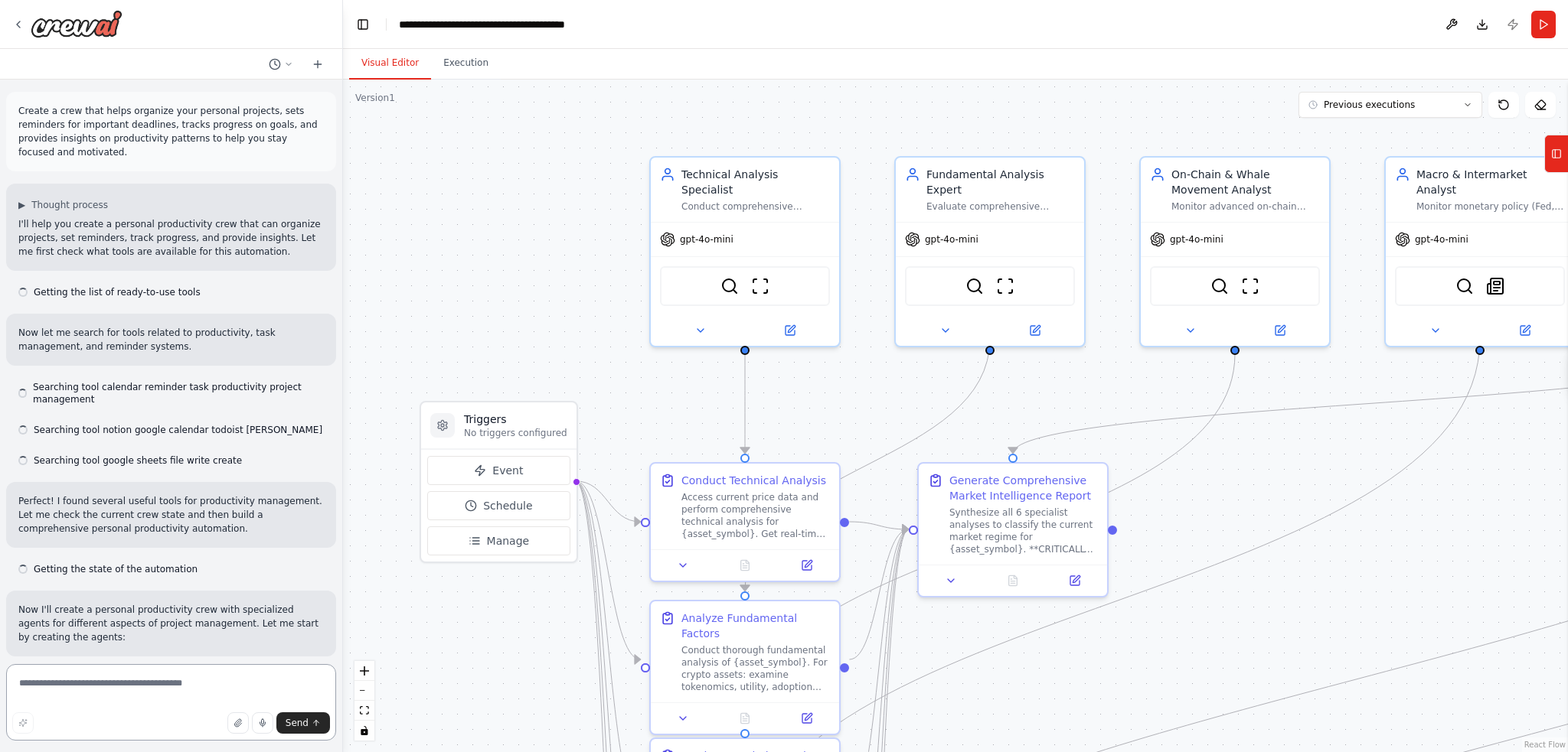
click at [50, 684] on textarea at bounding box center [171, 702] width 330 height 77
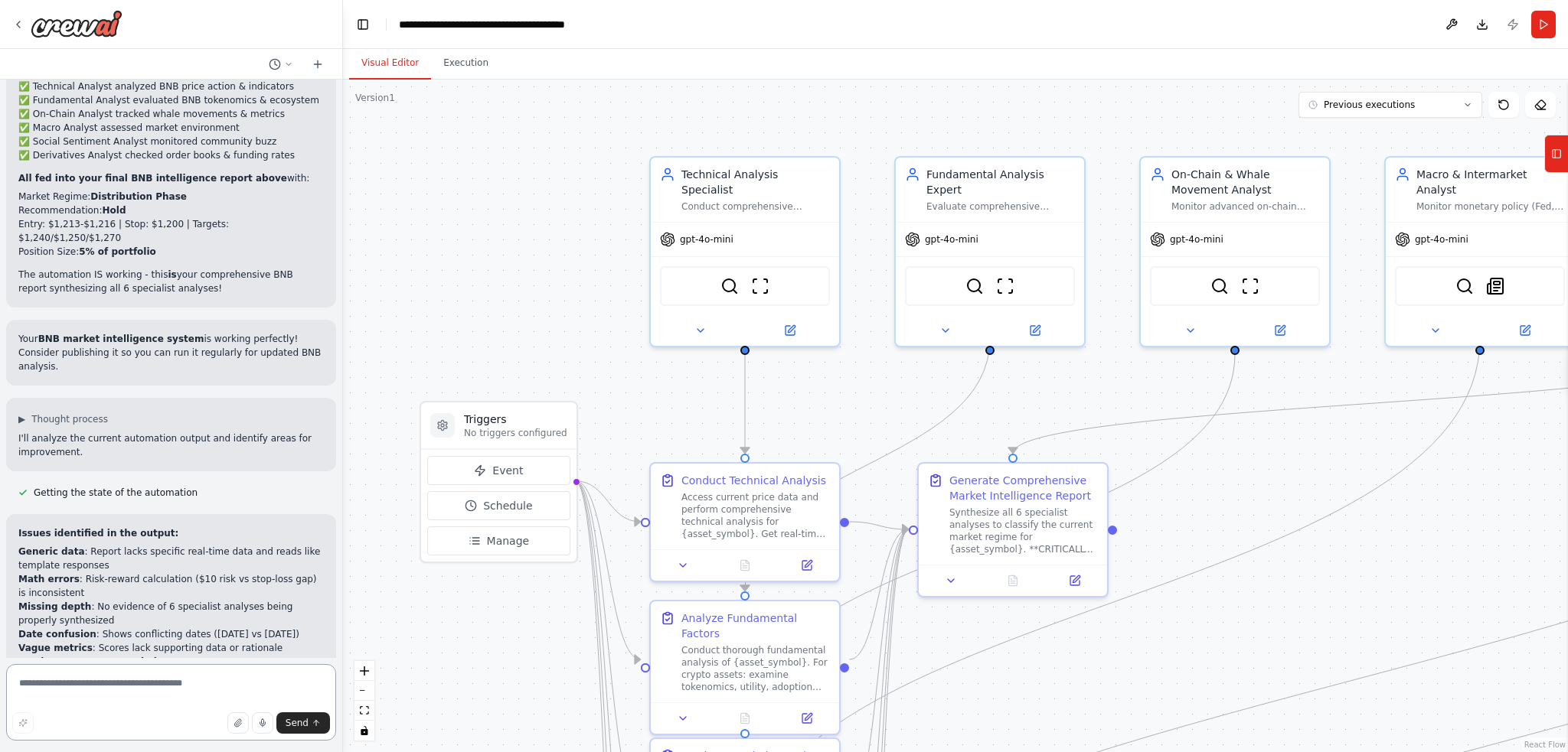
scroll to position [10286, 0]
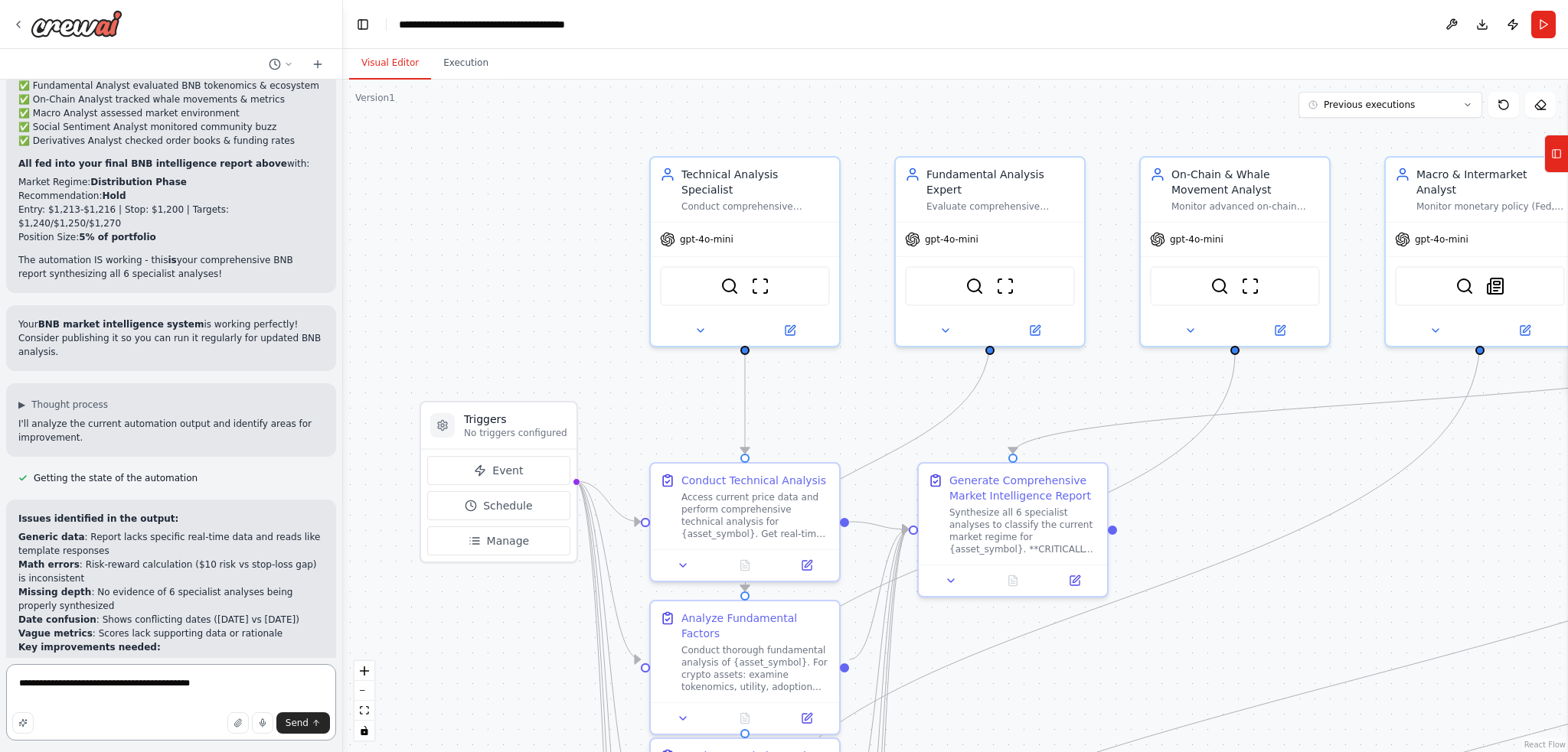
type textarea "**********"
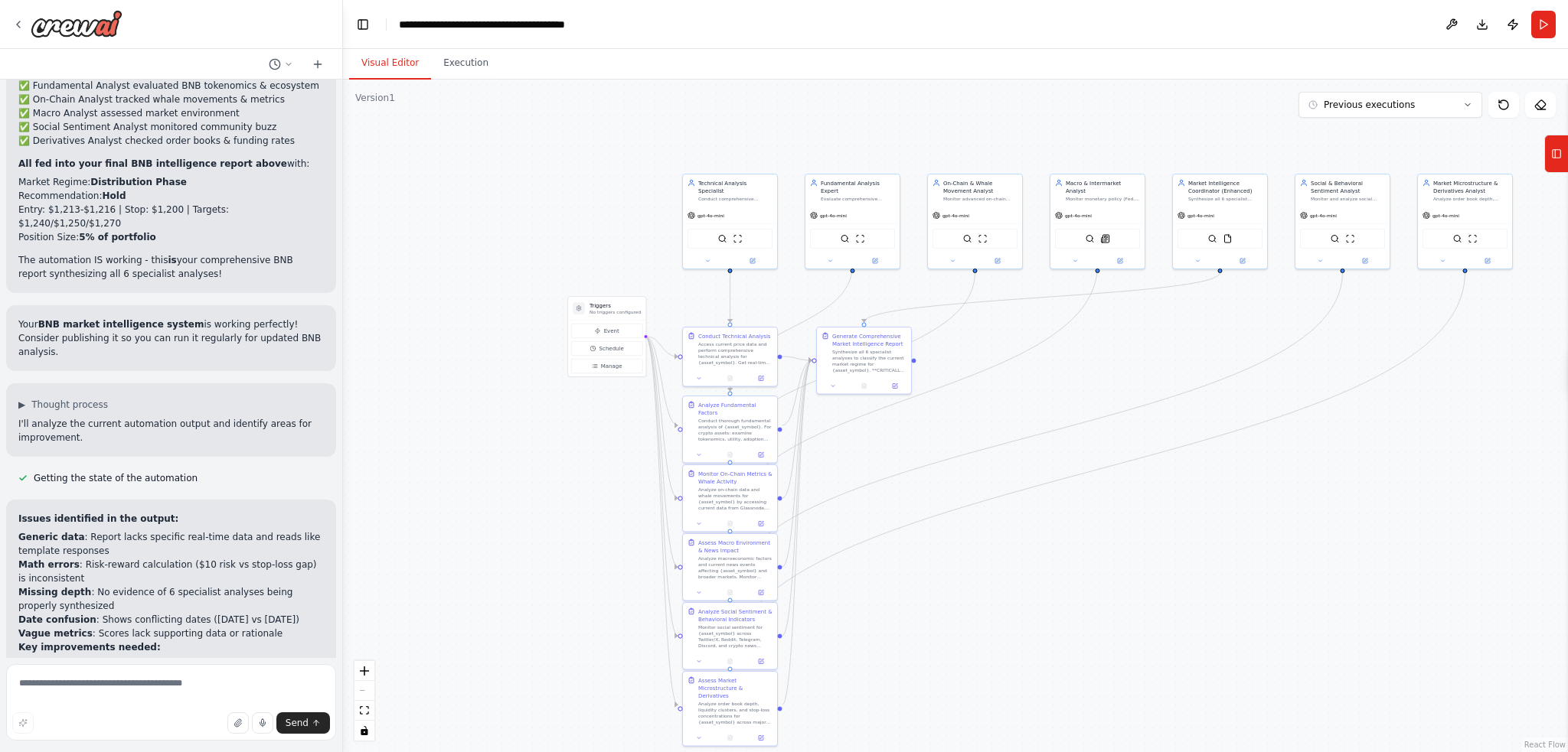
drag, startPoint x: 1234, startPoint y: 614, endPoint x: 1135, endPoint y: 448, distance: 193.3
click at [1135, 448] on div ".deletable-edge-delete-btn { width: 20px; height: 20px; border: 0px solid #ffff…" at bounding box center [956, 415] width 1226 height 673
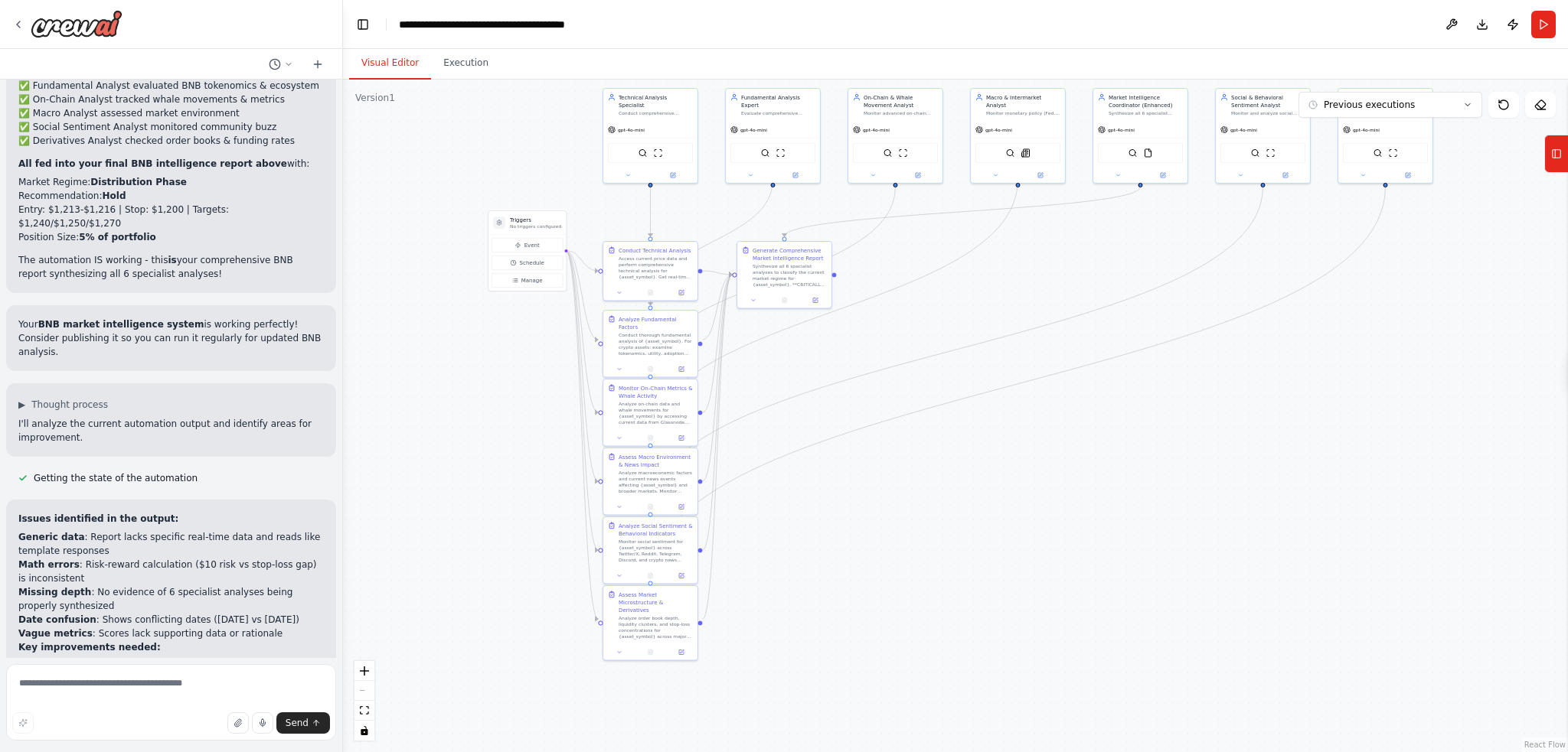
click at [1036, 511] on div ".deletable-edge-delete-btn { width: 20px; height: 20px; border: 0px solid #ffff…" at bounding box center [956, 415] width 1226 height 673
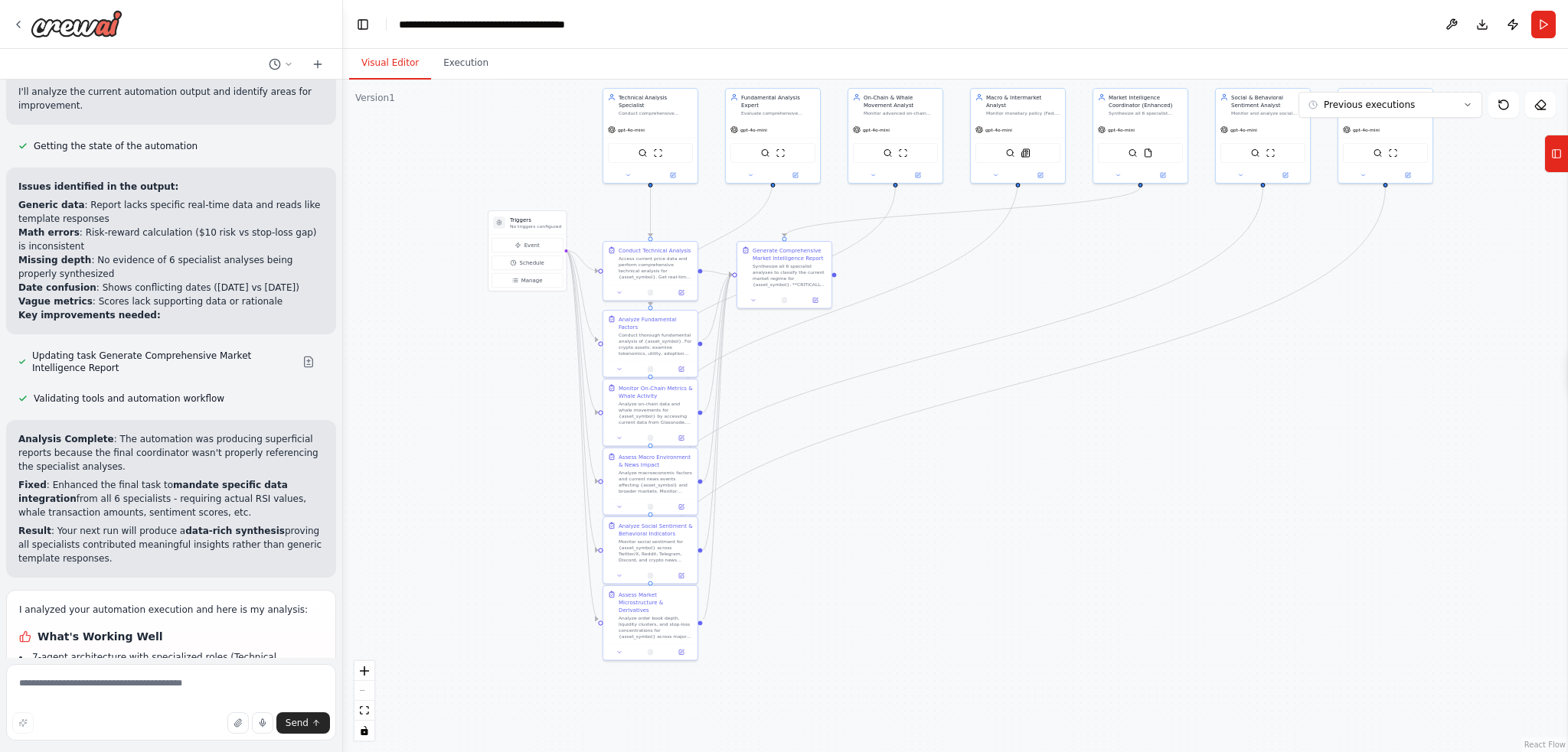
scroll to position [10905, 0]
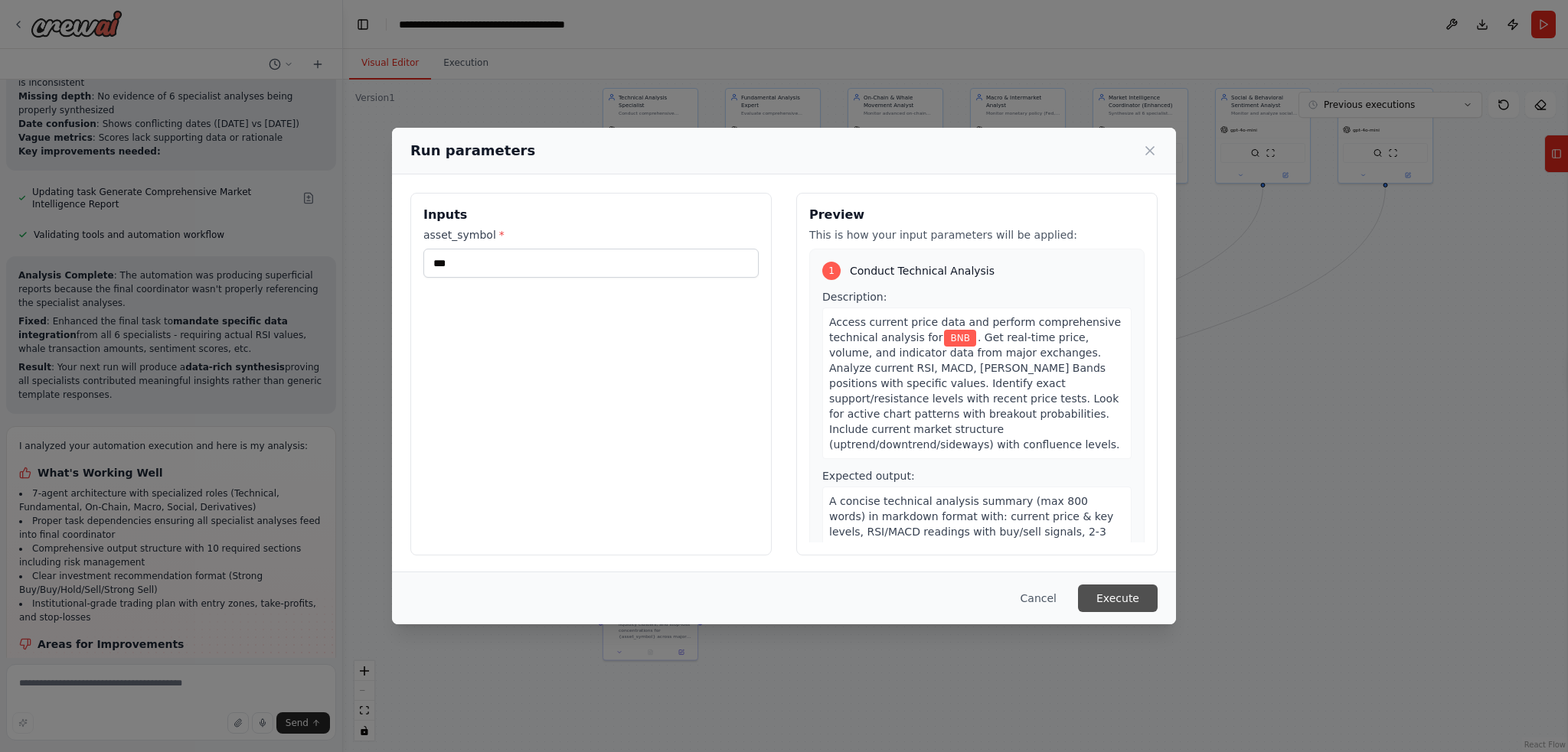
click at [1119, 593] on button "Execute" at bounding box center [1118, 598] width 79 height 28
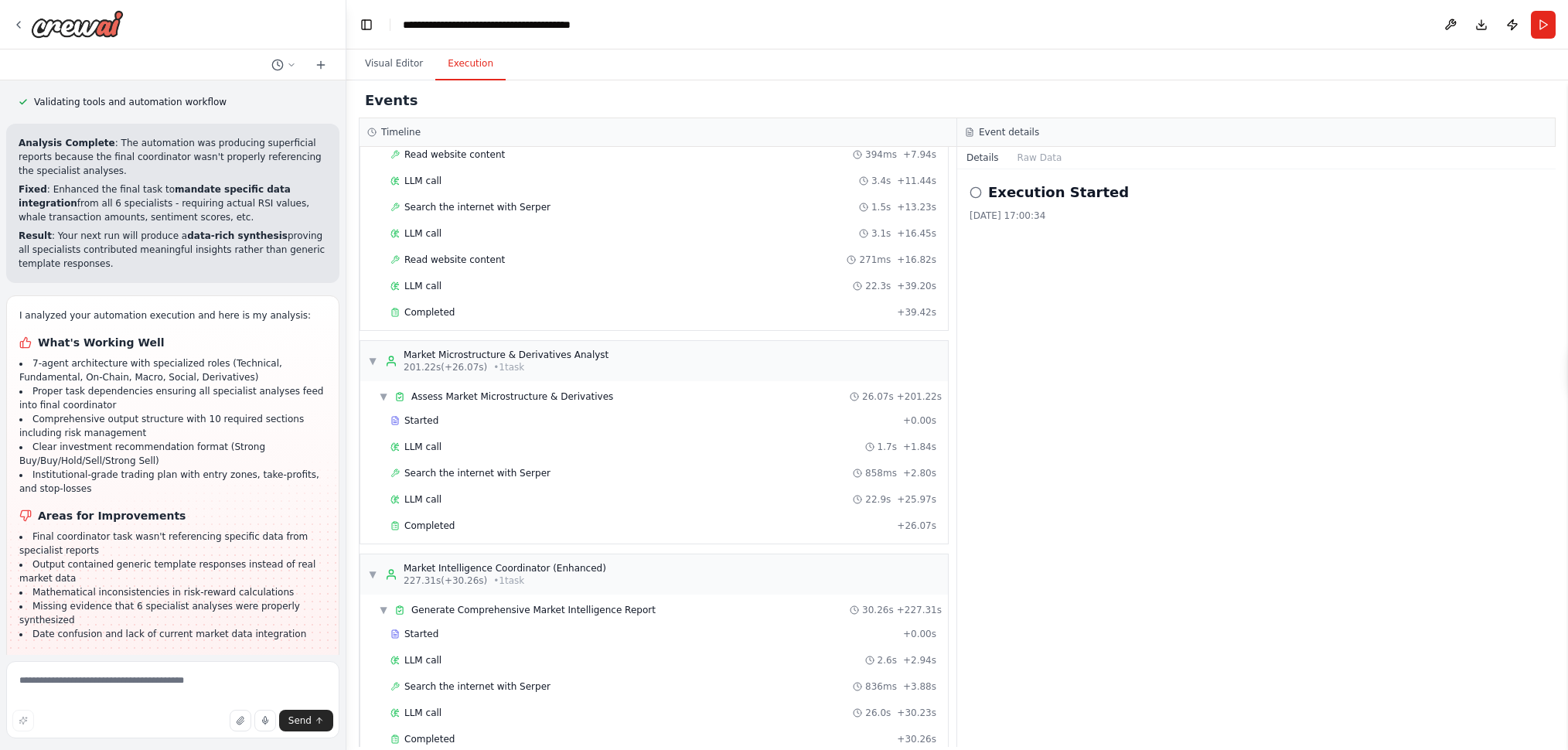
scroll to position [1520, 0]
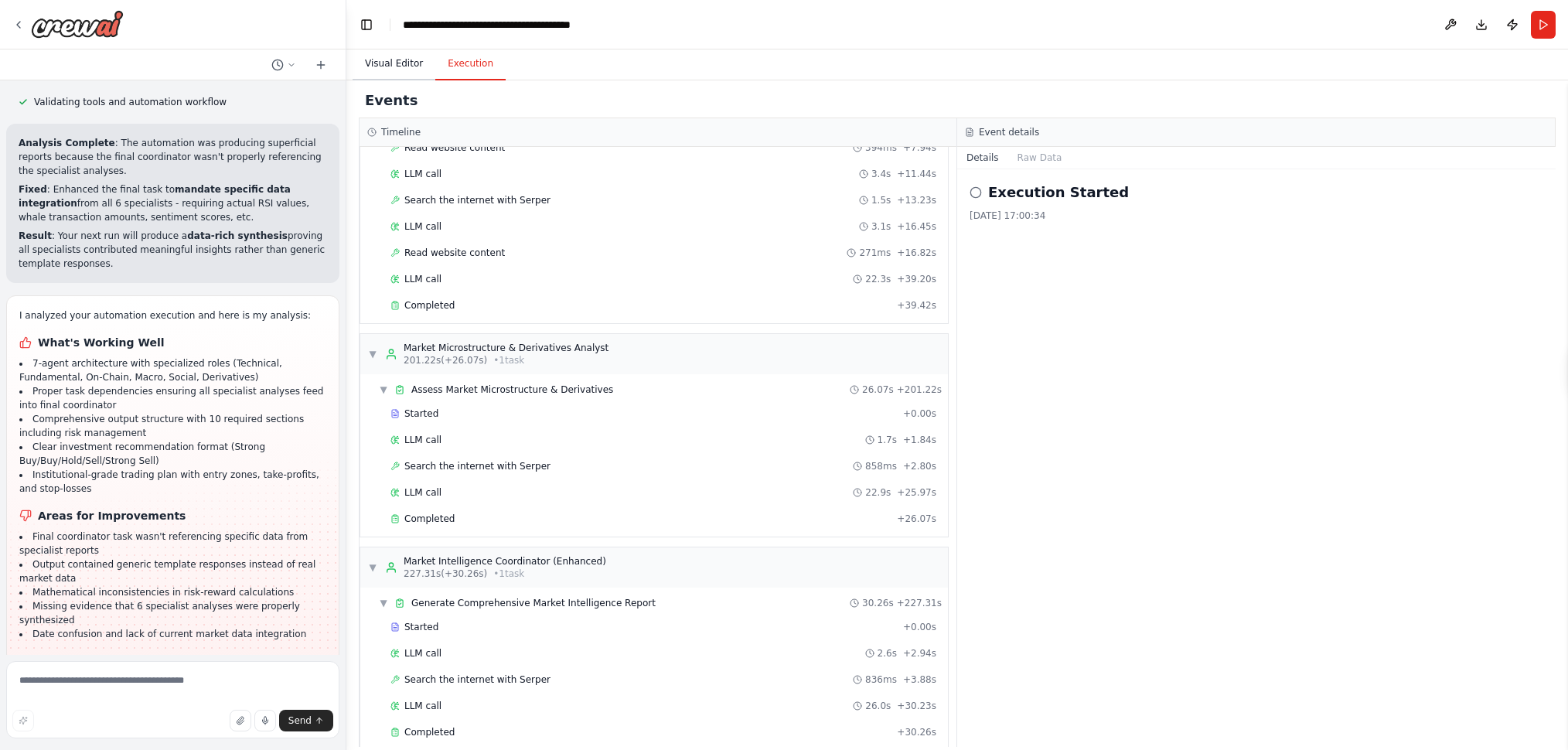
click at [384, 66] on button "Visual Editor" at bounding box center [394, 65] width 83 height 33
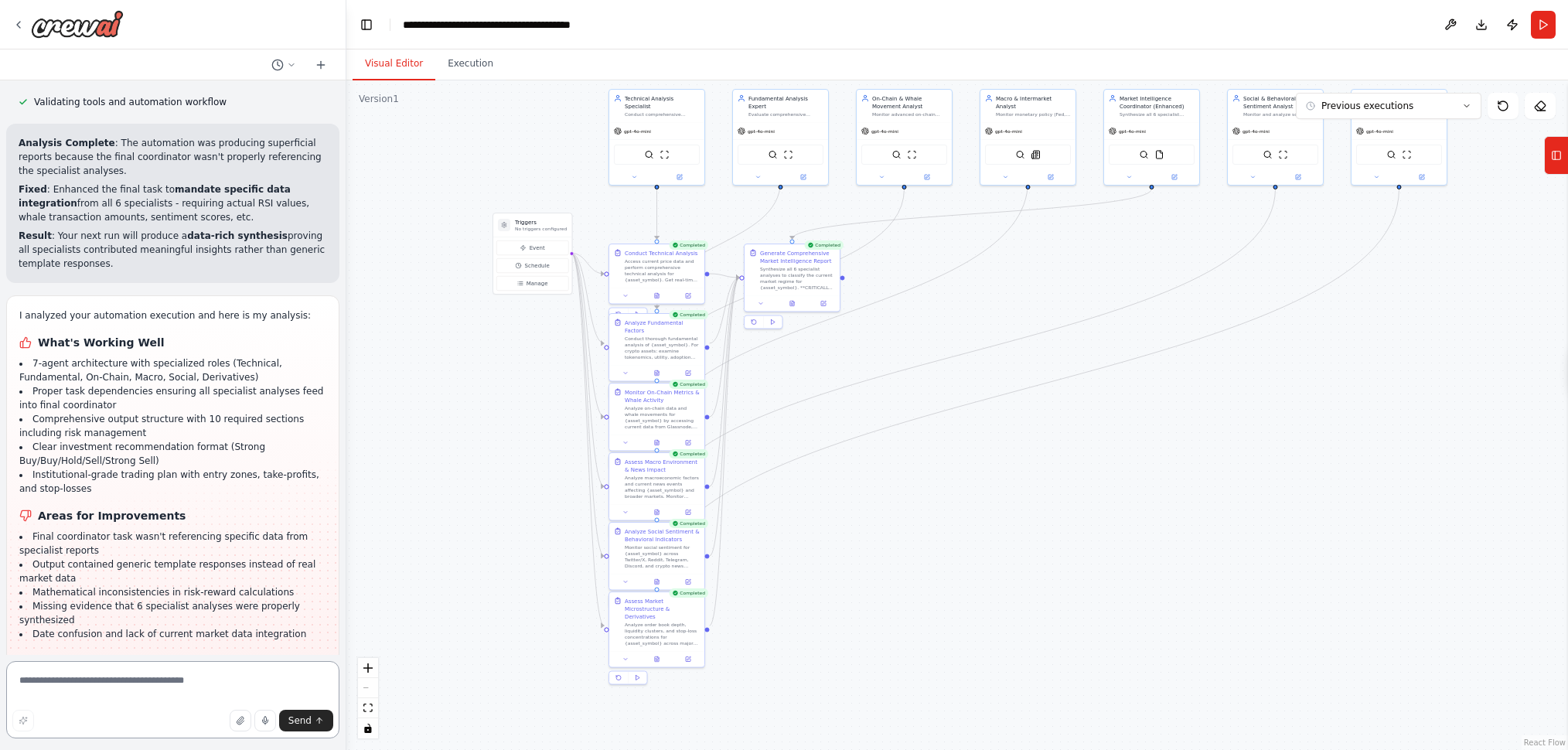
click at [86, 677] on textarea at bounding box center [173, 700] width 333 height 77
type textarea "**********"
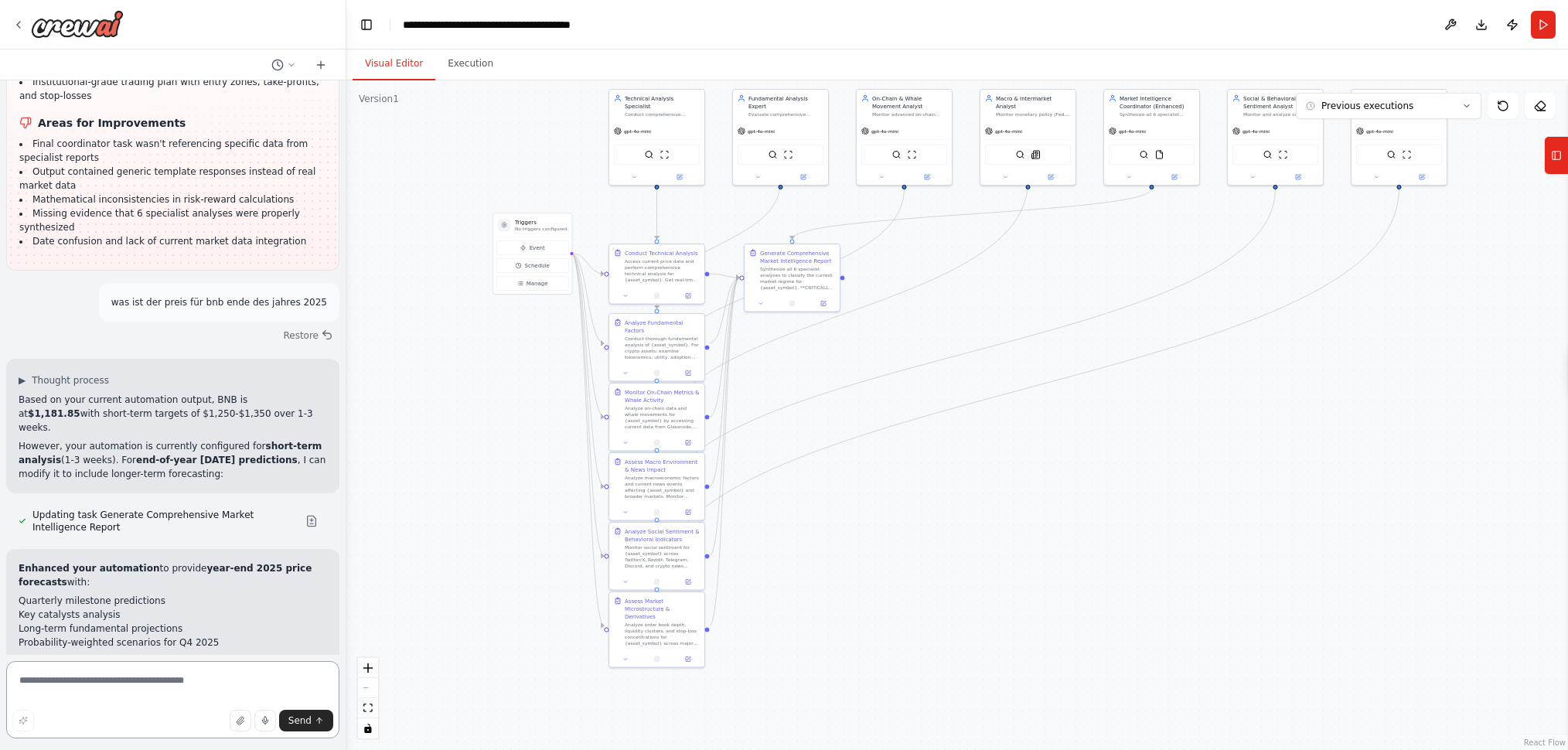
scroll to position [11439, 0]
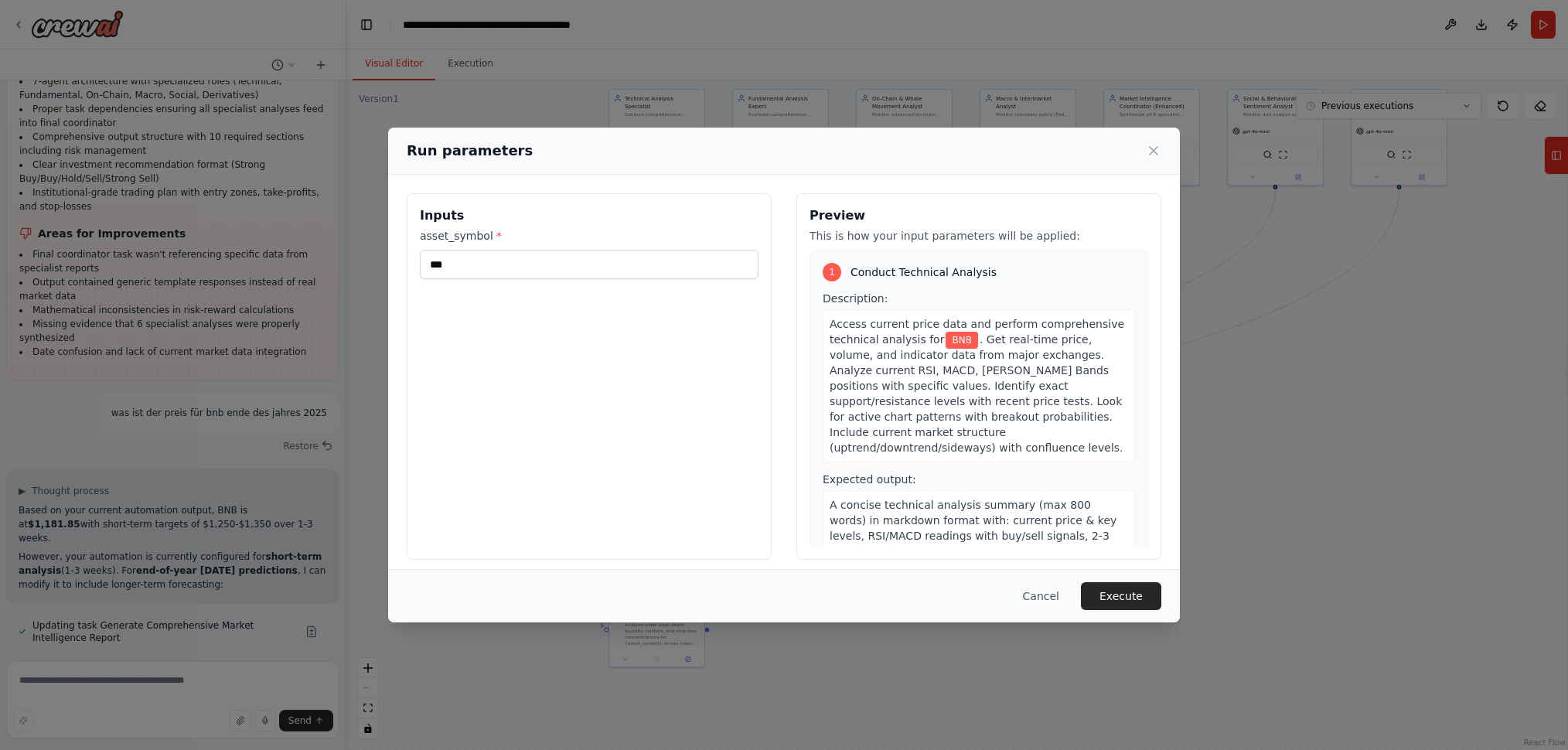
click at [1110, 602] on button "Execute" at bounding box center [1121, 596] width 80 height 28
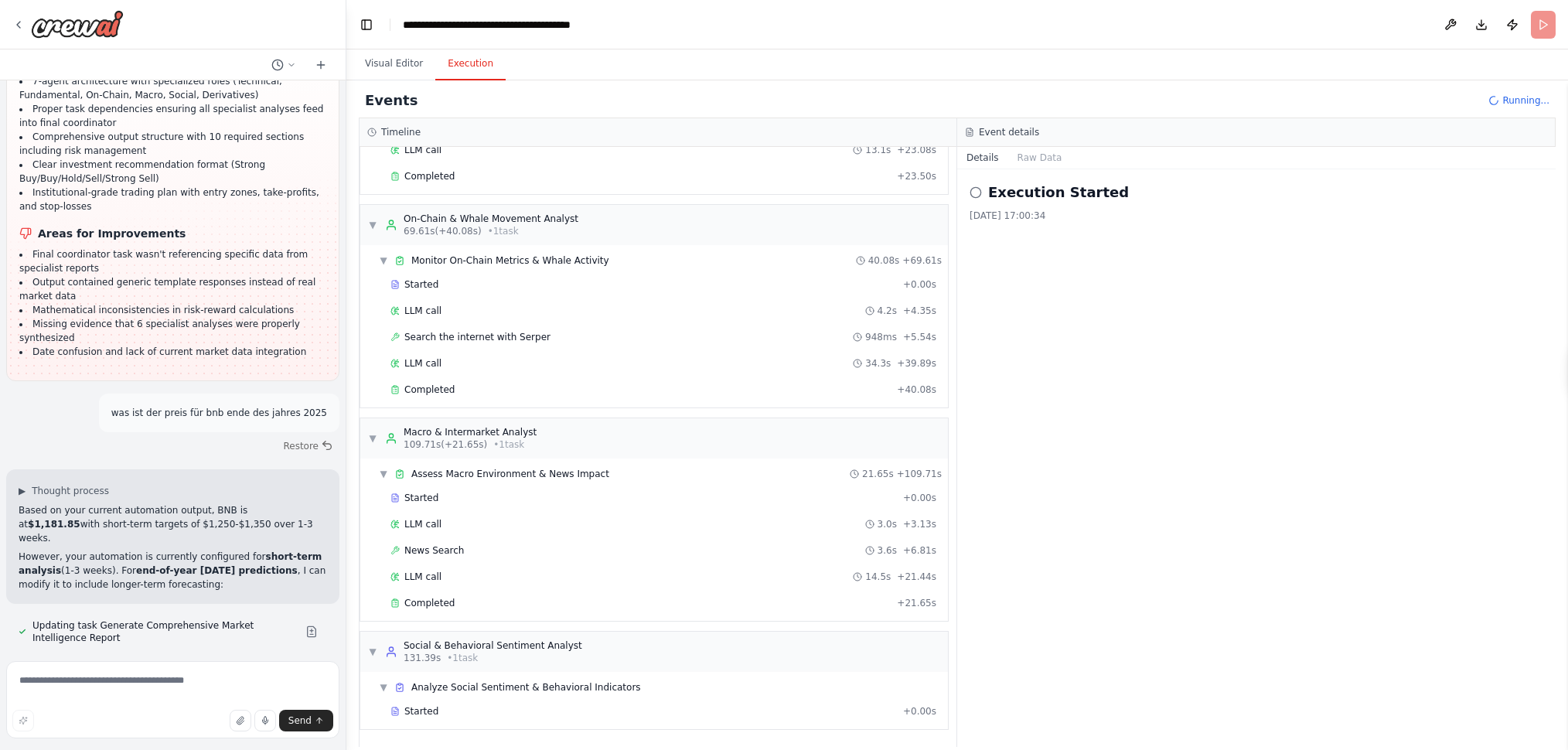
scroll to position [499, 0]
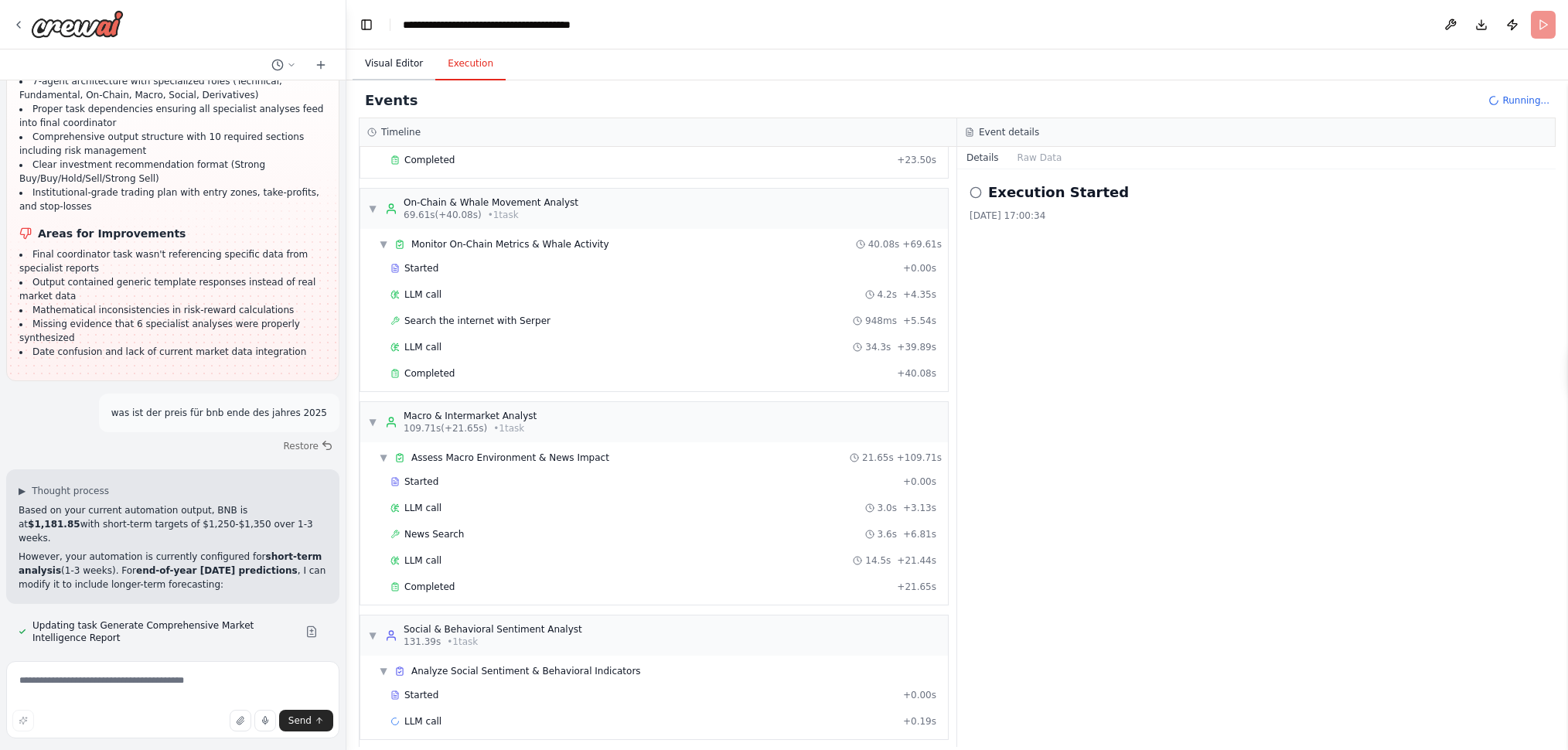
click at [374, 59] on button "Visual Editor" at bounding box center [394, 65] width 83 height 33
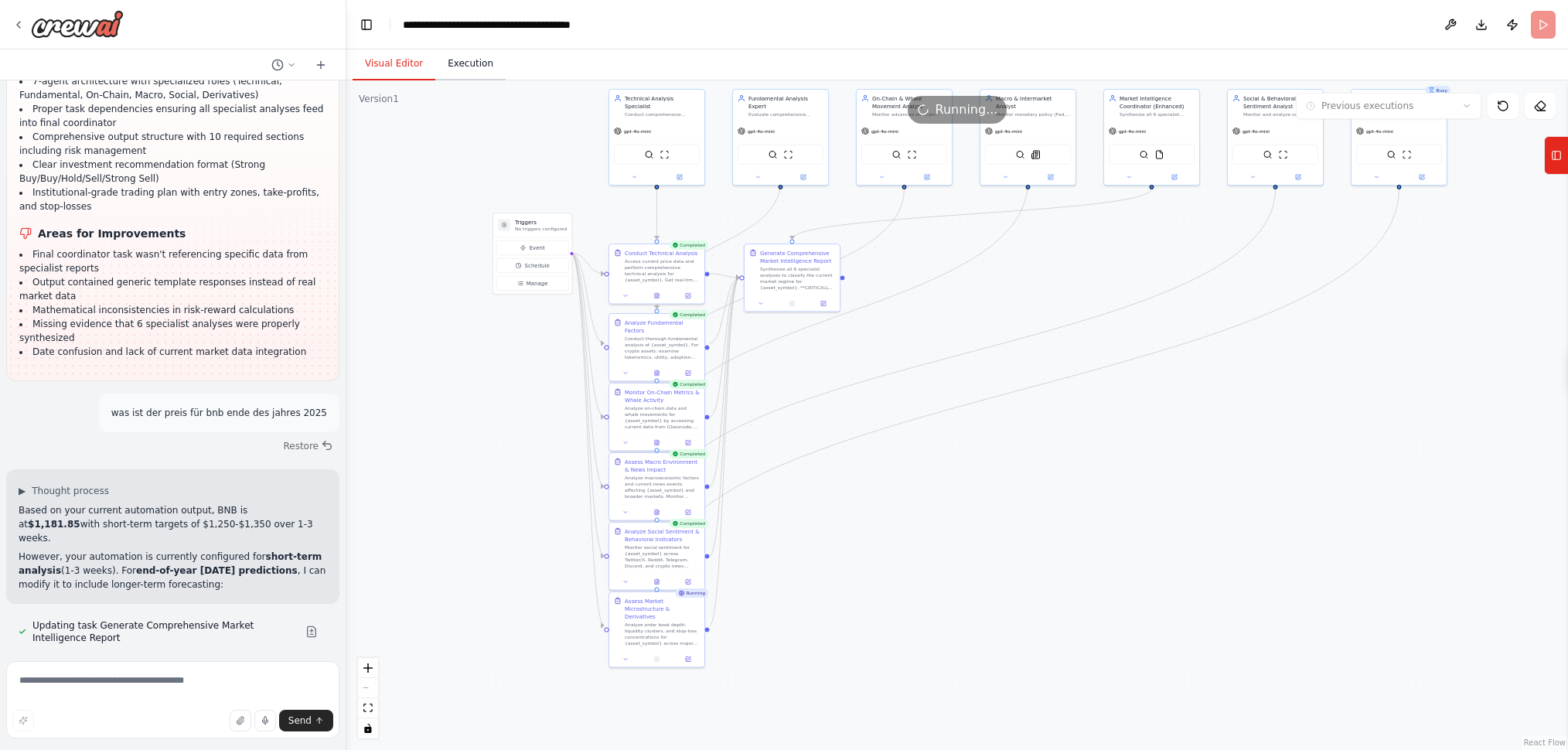
click at [468, 68] on button "Execution" at bounding box center [470, 65] width 70 height 33
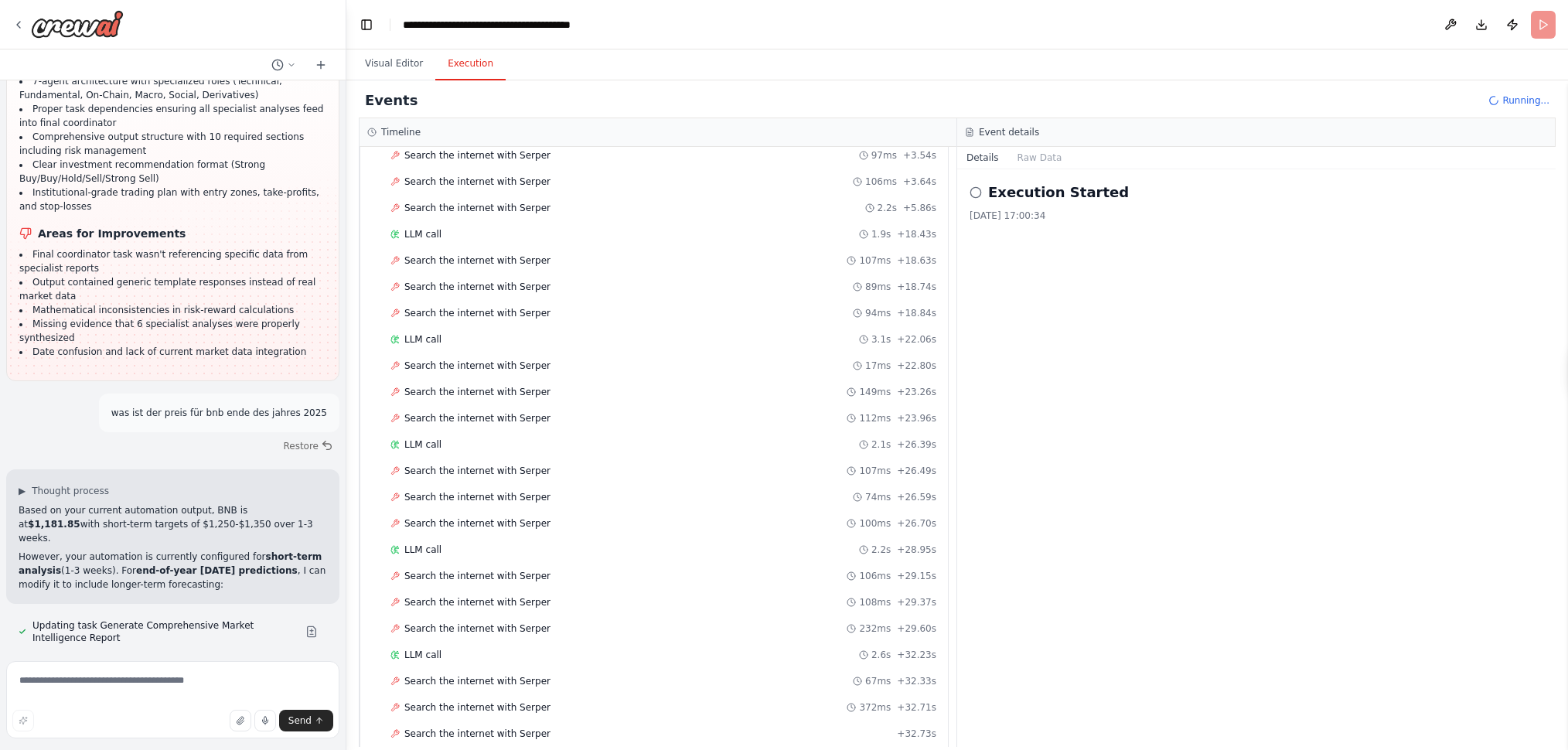
scroll to position [1620, 0]
